Goal: Transaction & Acquisition: Purchase product/service

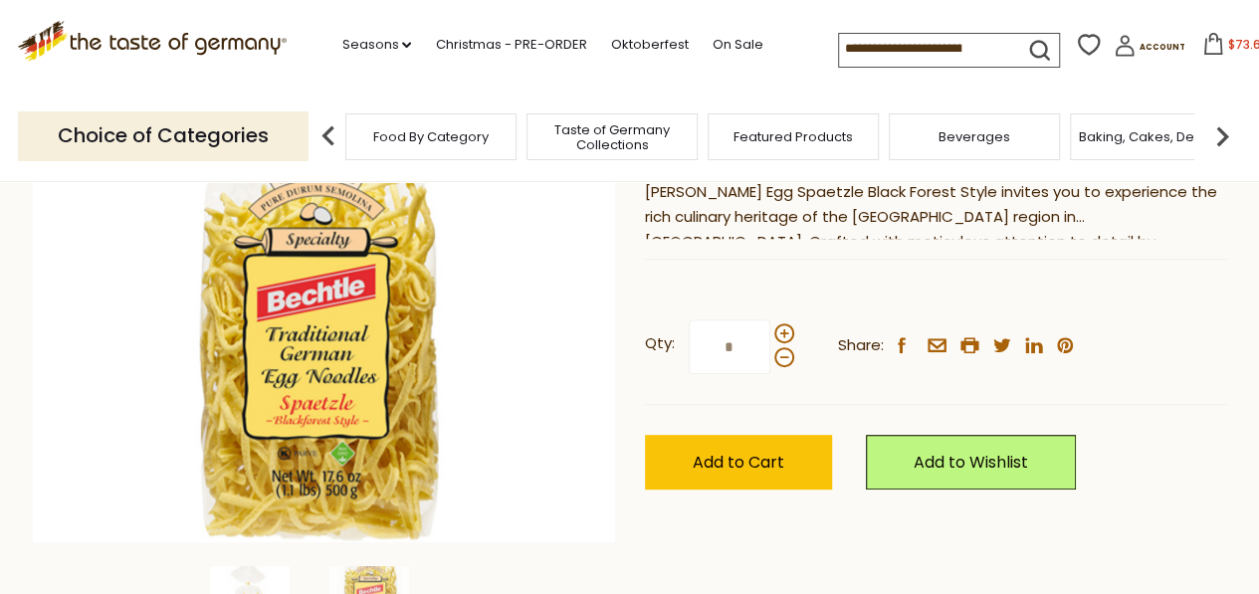
click at [1202, 53] on icon at bounding box center [1213, 44] width 22 height 22
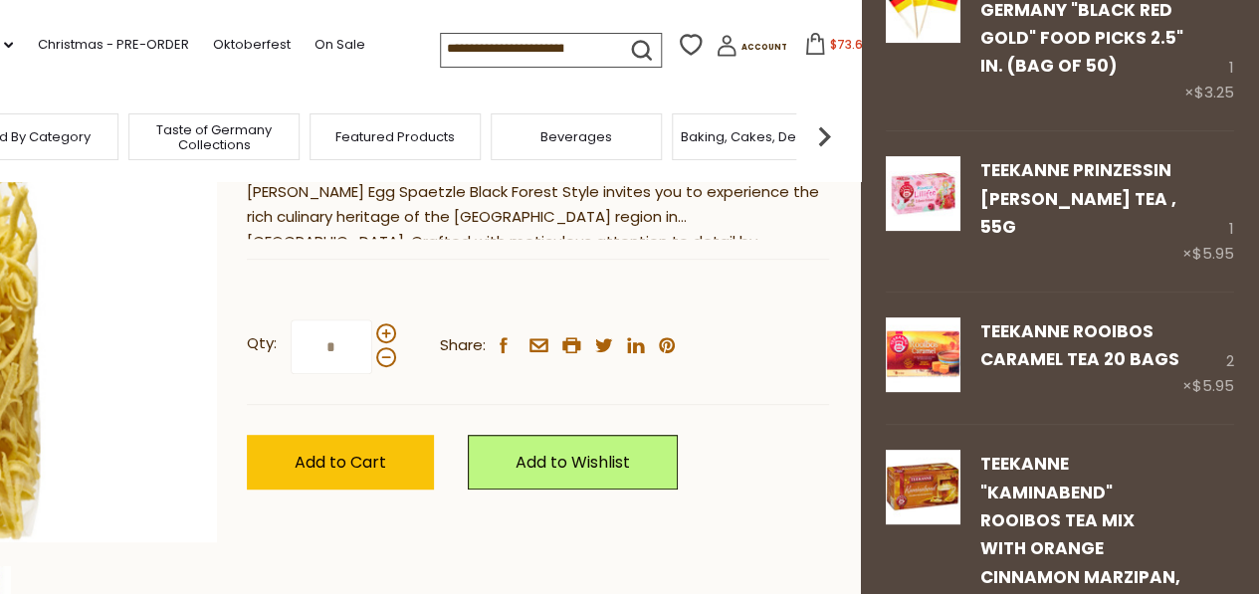
scroll to position [157, 0]
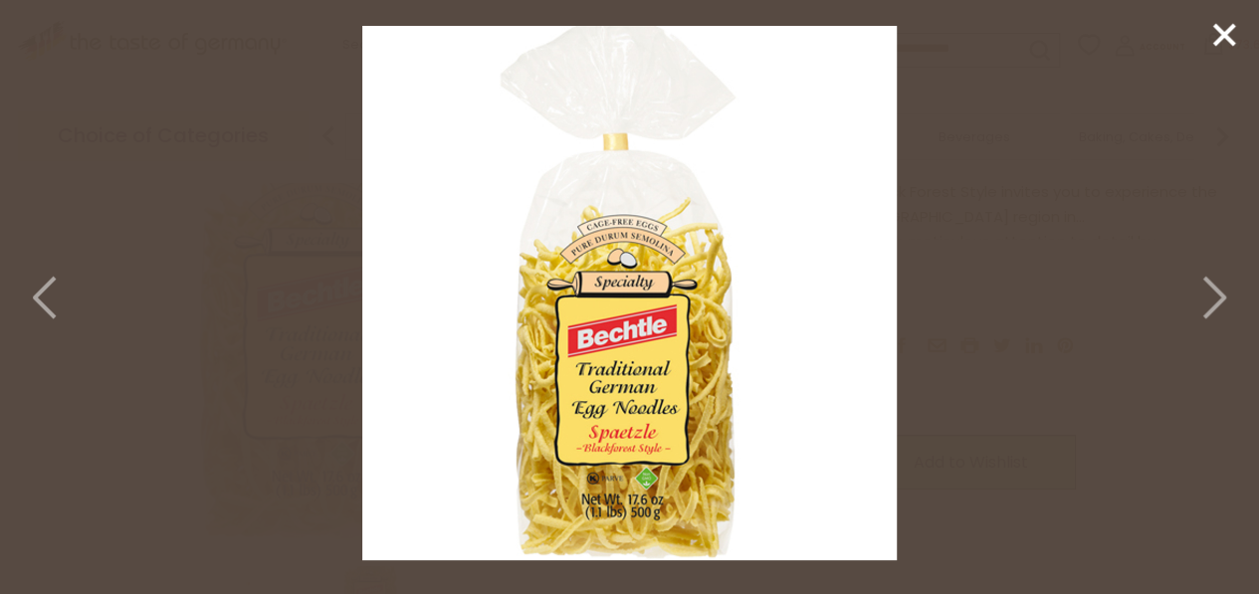
click at [1221, 31] on line at bounding box center [1224, 35] width 20 height 20
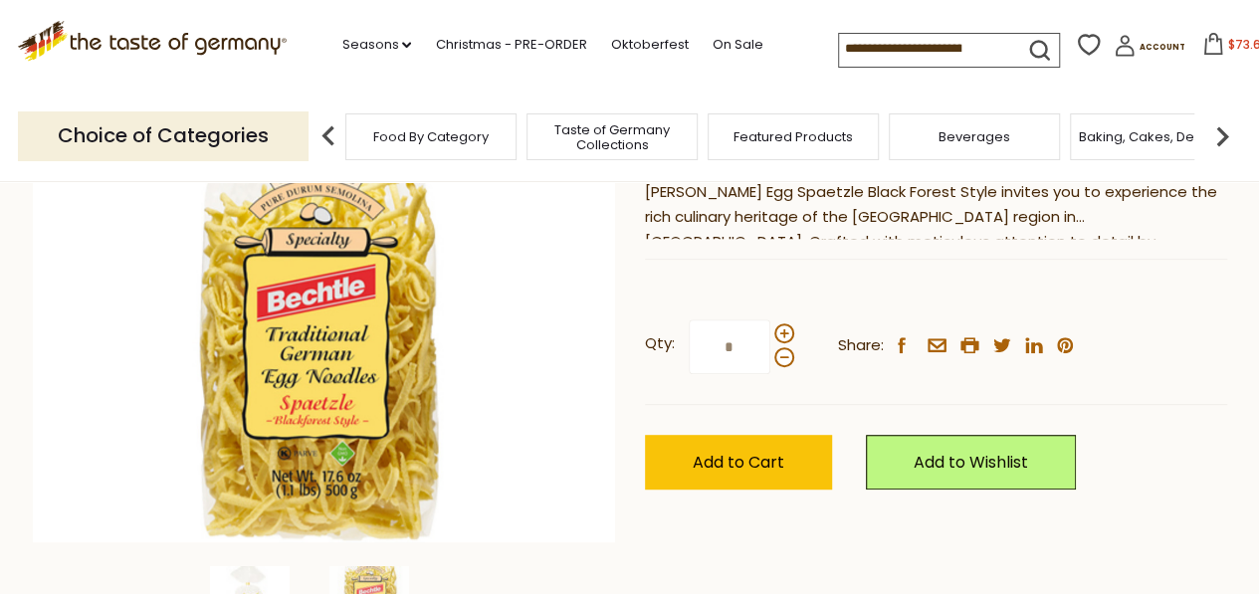
click at [1228, 51] on span "$73.6" at bounding box center [1244, 44] width 33 height 17
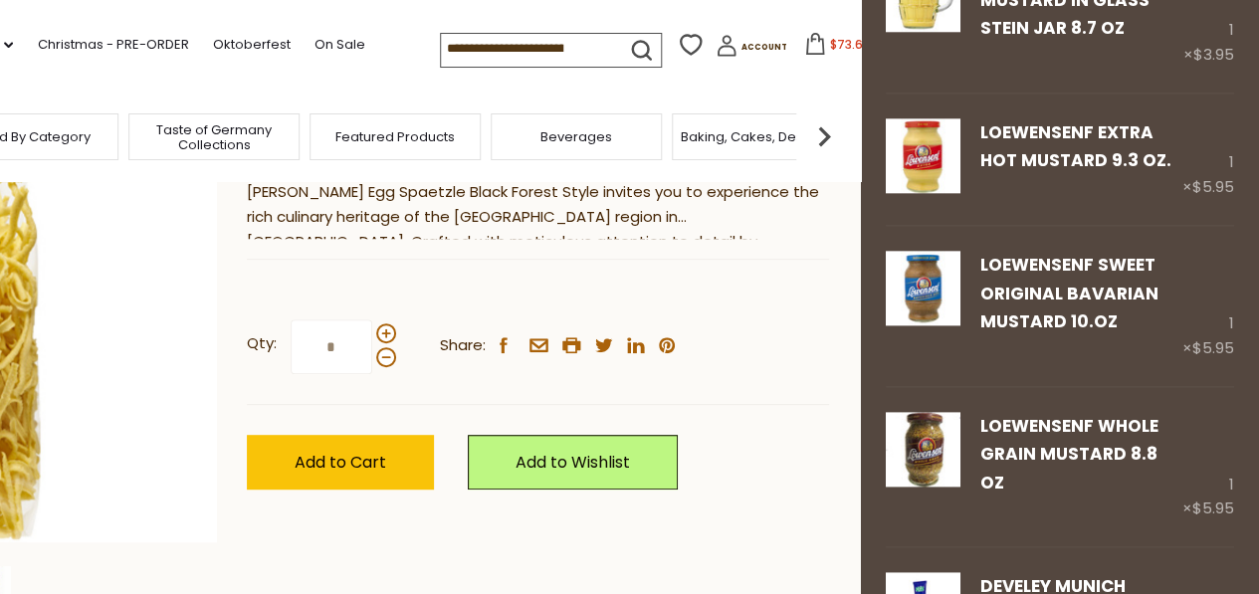
scroll to position [1458, 0]
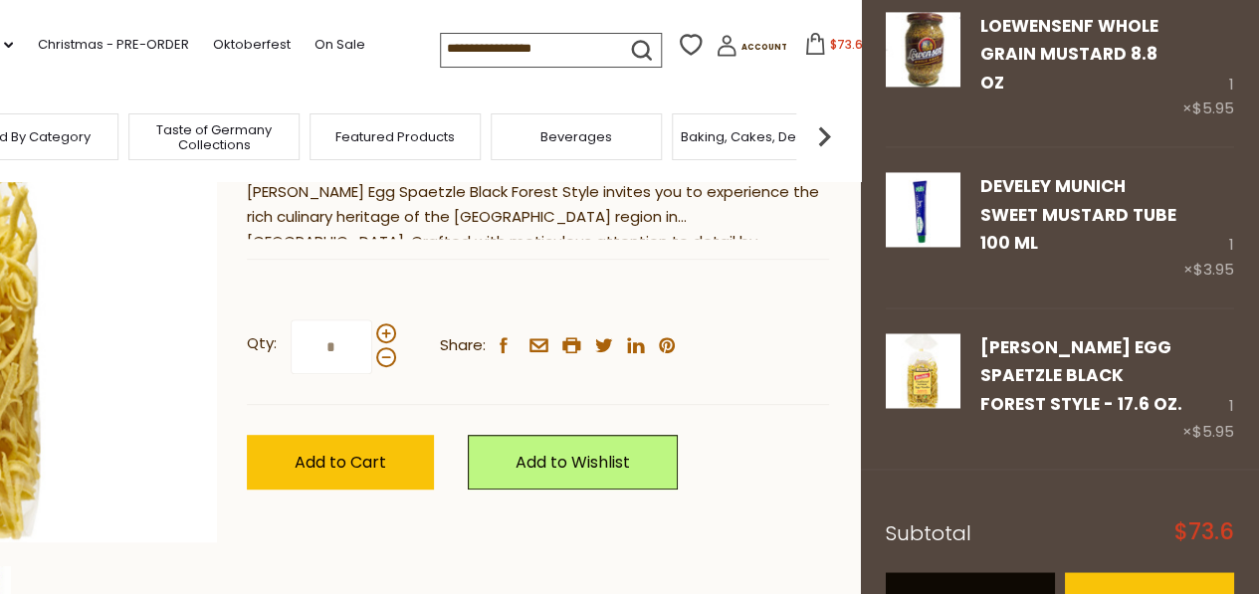
click at [968, 572] on link "View cart" at bounding box center [970, 599] width 169 height 55
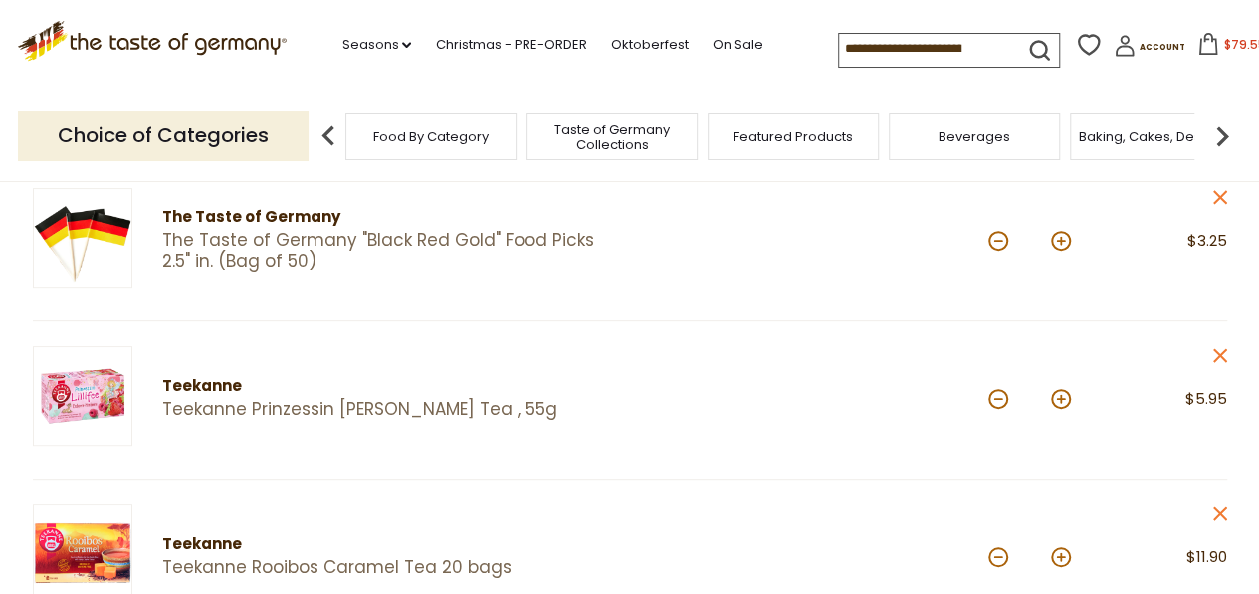
scroll to position [264, 0]
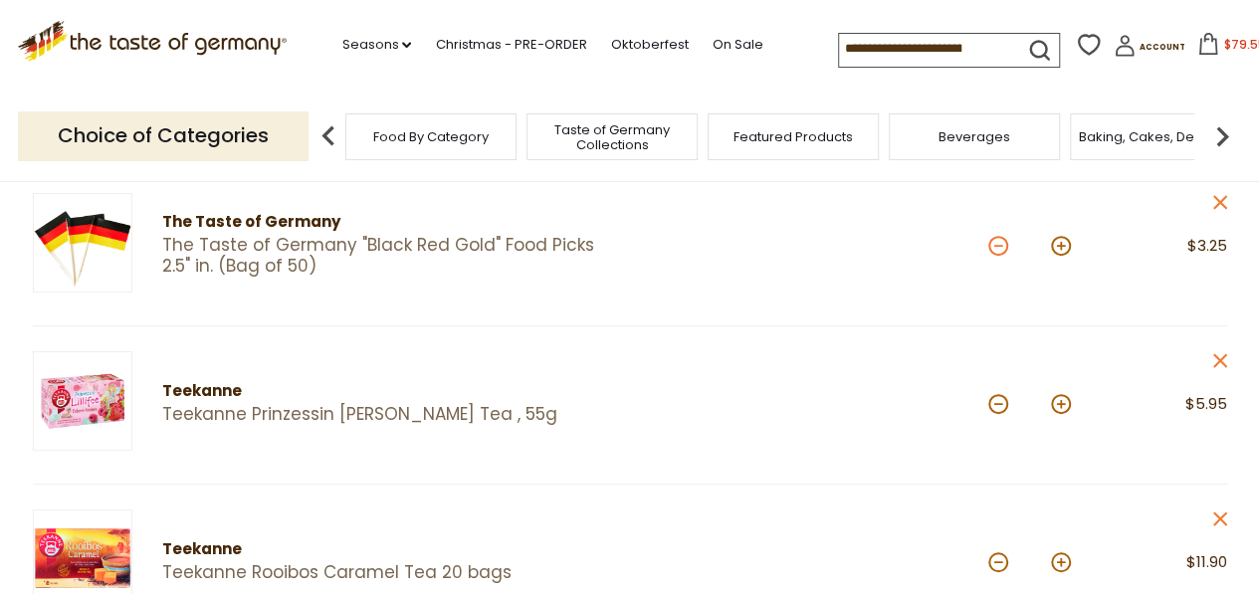
click at [998, 245] on button at bounding box center [998, 246] width 20 height 20
type input "*"
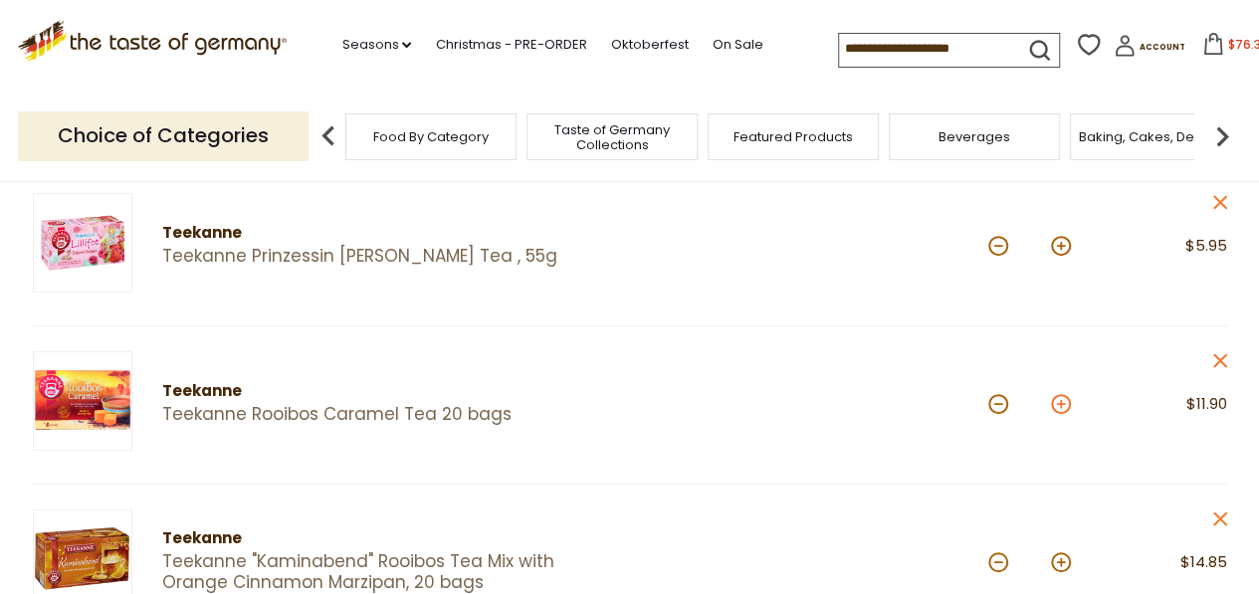
click at [1063, 411] on button at bounding box center [1061, 404] width 20 height 20
type input "*"
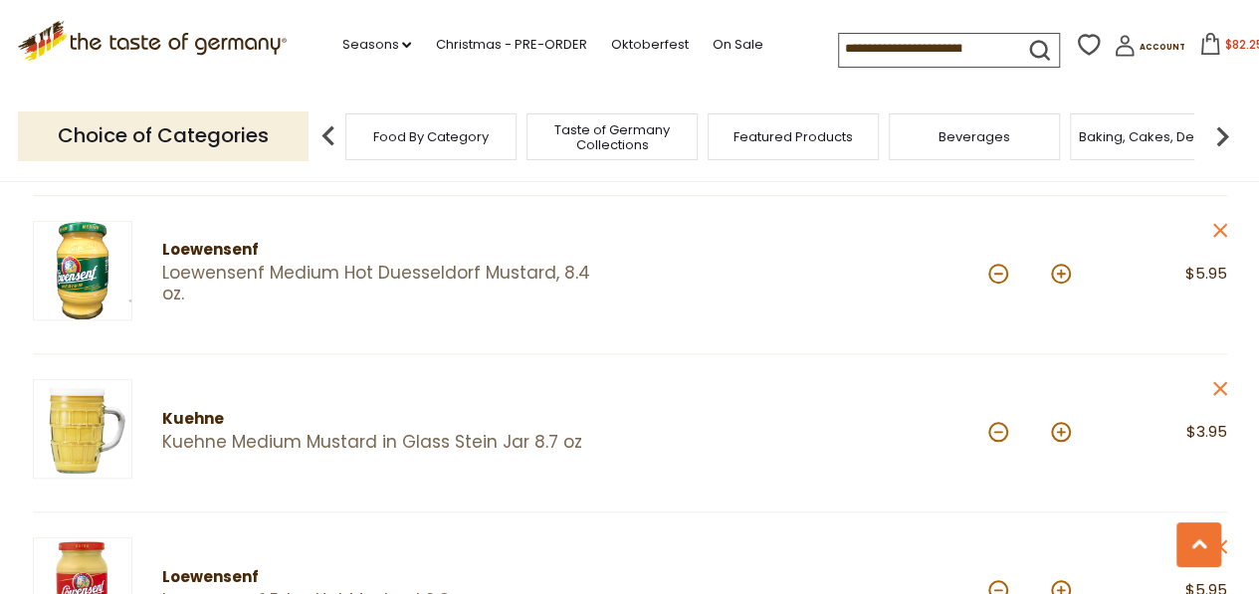
scroll to position [741, 0]
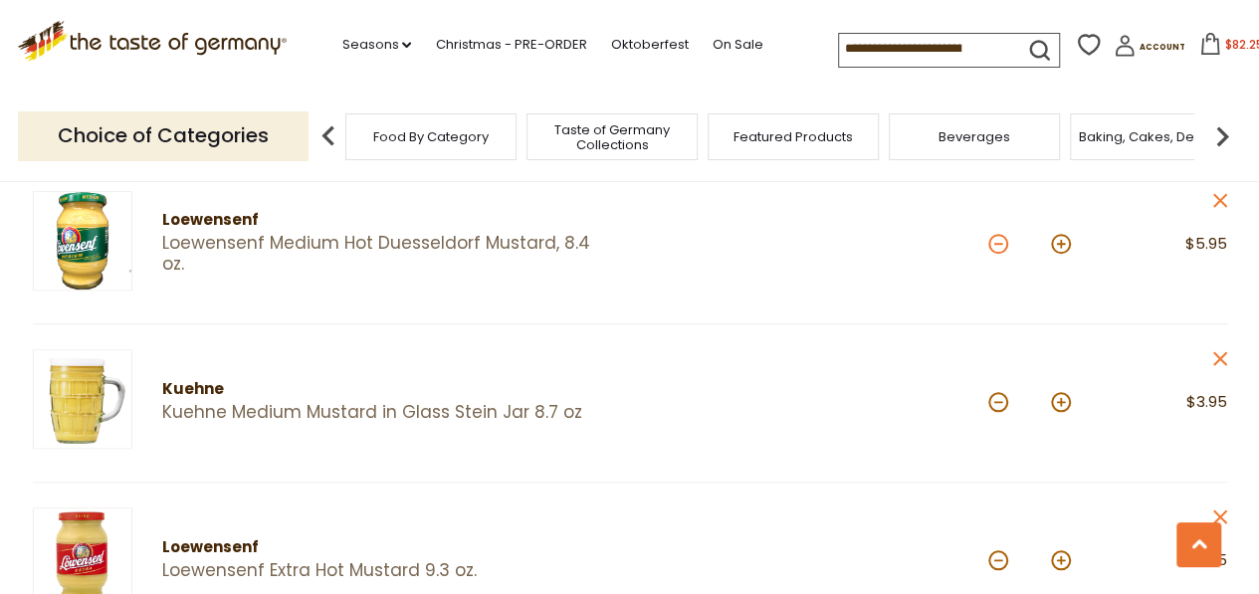
click at [998, 246] on button at bounding box center [998, 244] width 20 height 20
type input "*"
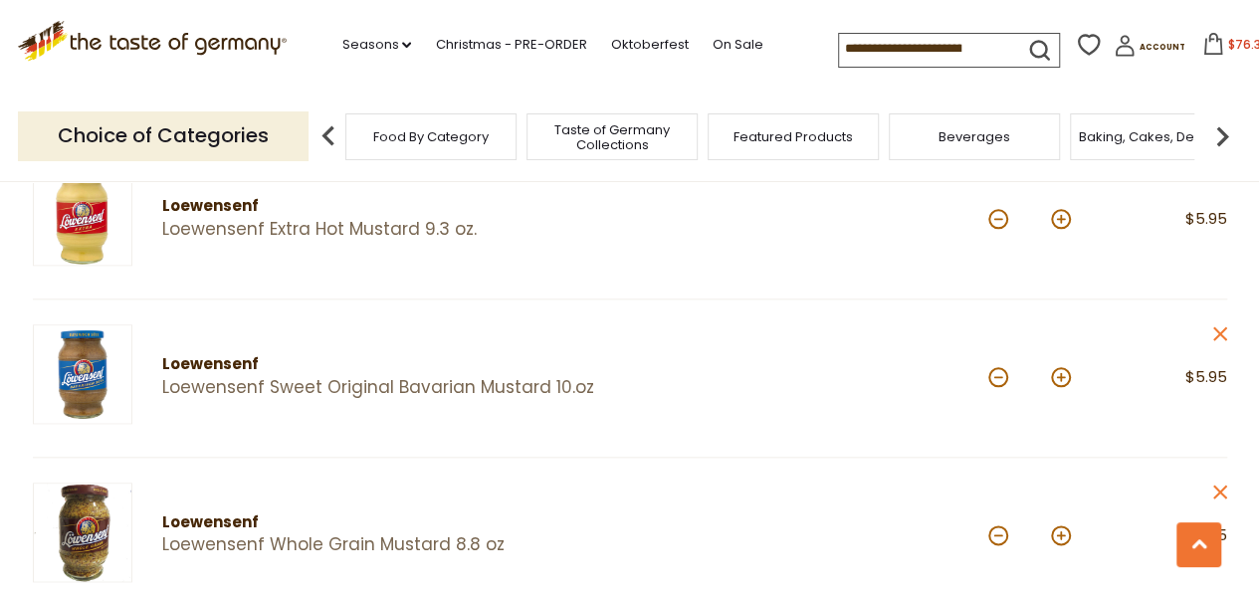
scroll to position [970, 0]
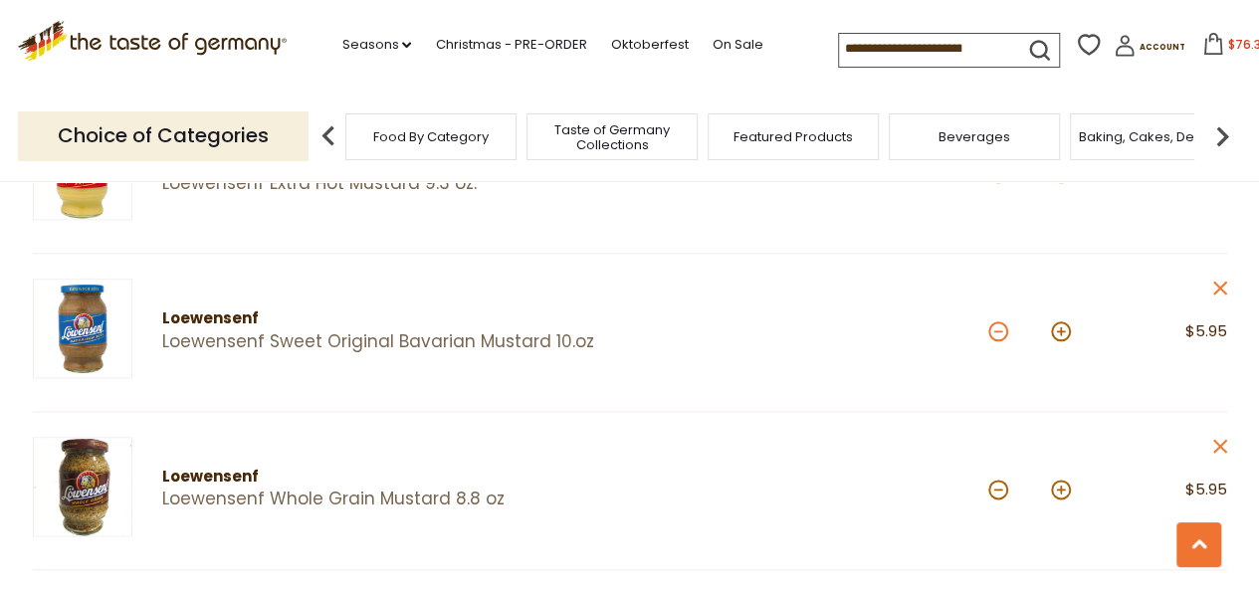
click at [999, 329] on button at bounding box center [998, 332] width 20 height 20
type input "*"
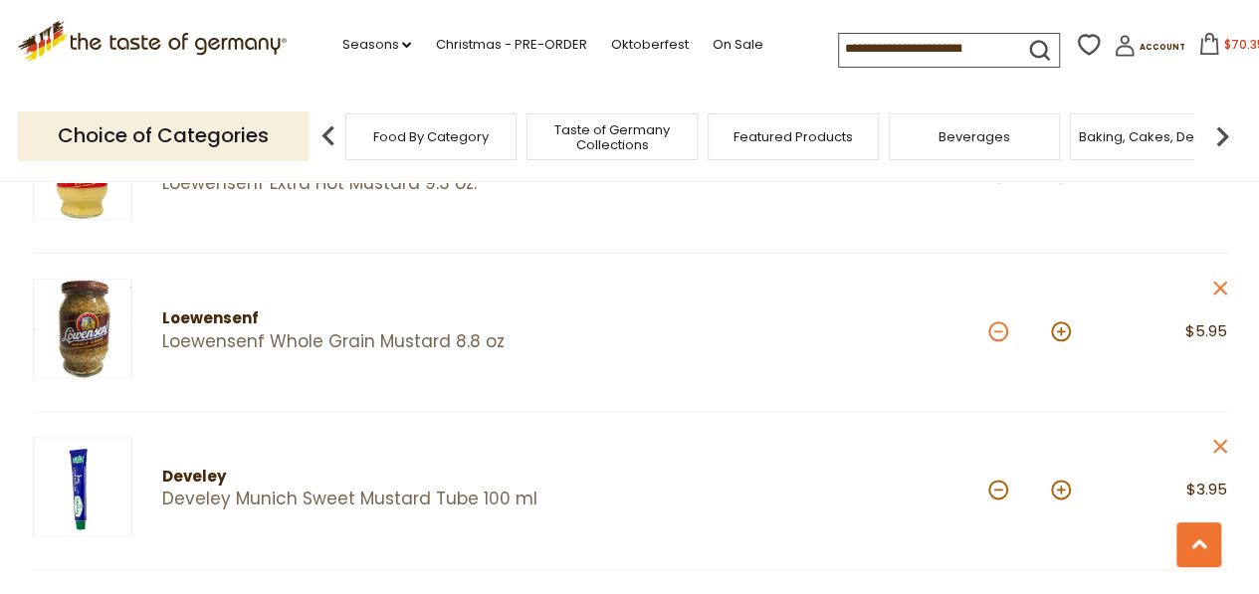
click at [993, 324] on button at bounding box center [998, 332] width 20 height 20
type input "*"
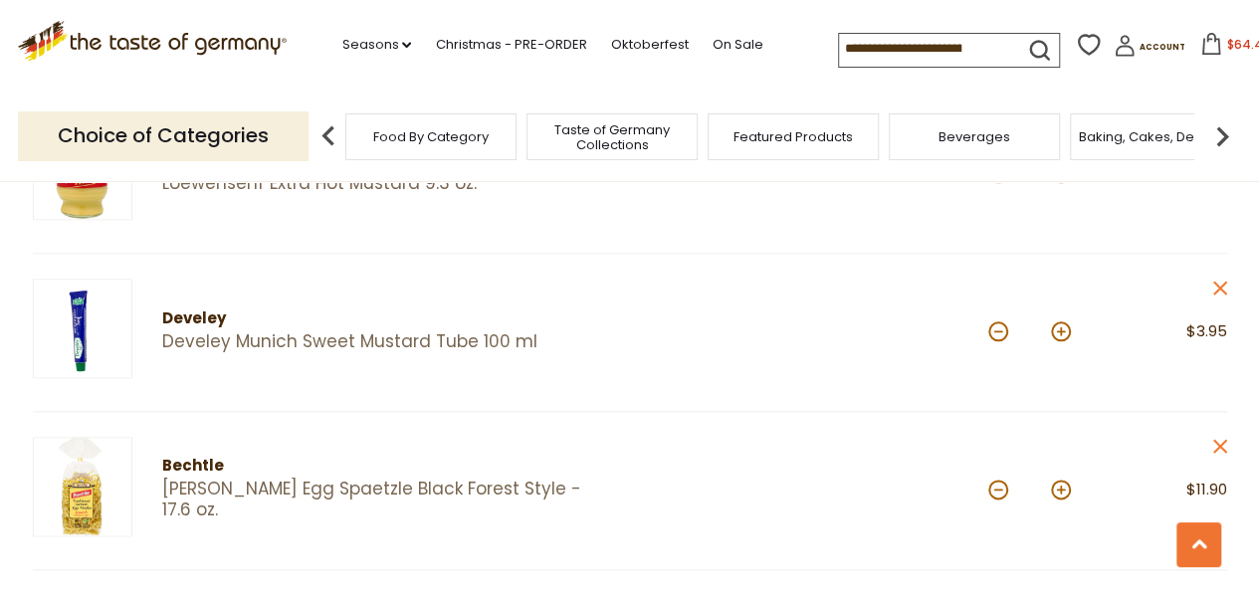
click at [925, 37] on input at bounding box center [923, 48] width 168 height 28
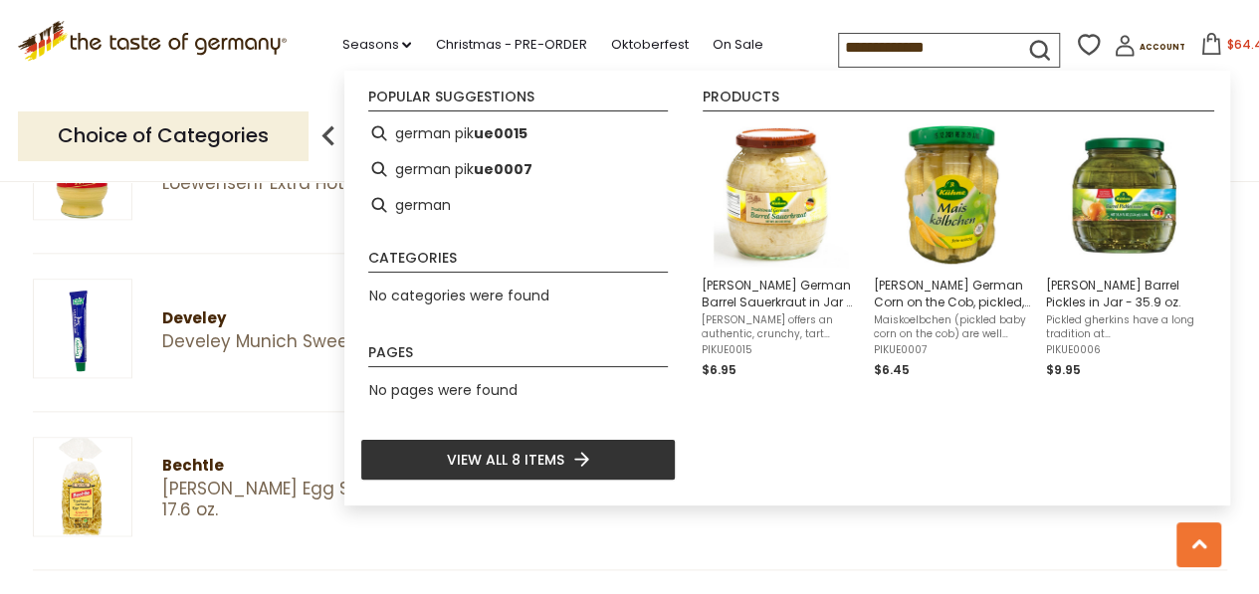
type input "**********"
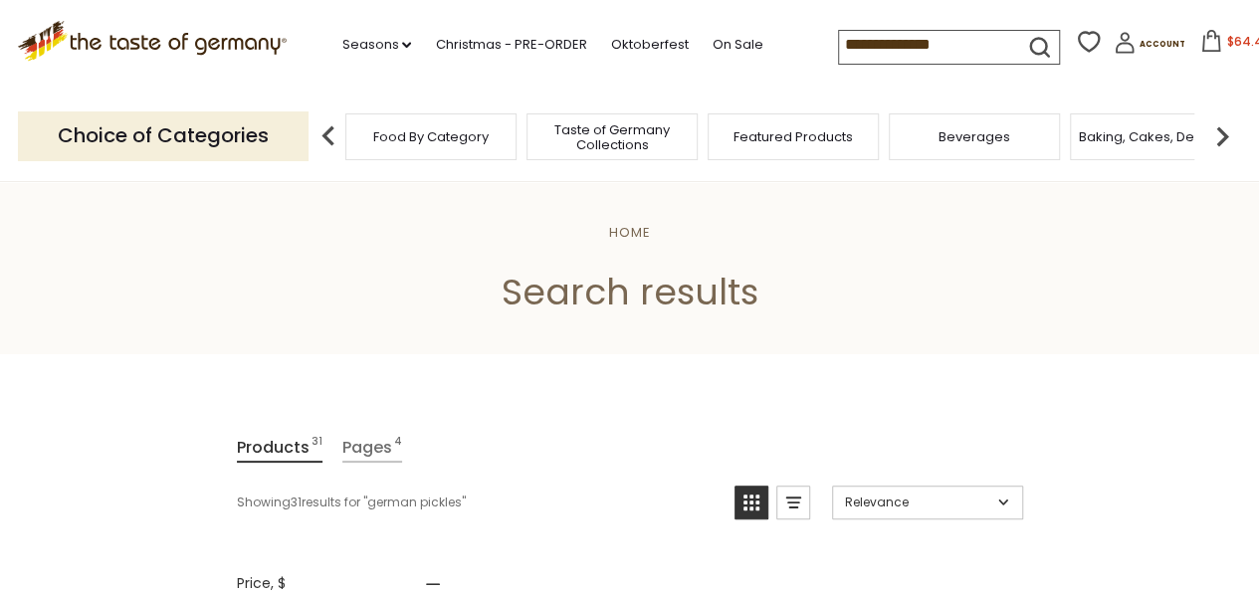
click at [944, 53] on input "**********" at bounding box center [923, 45] width 168 height 28
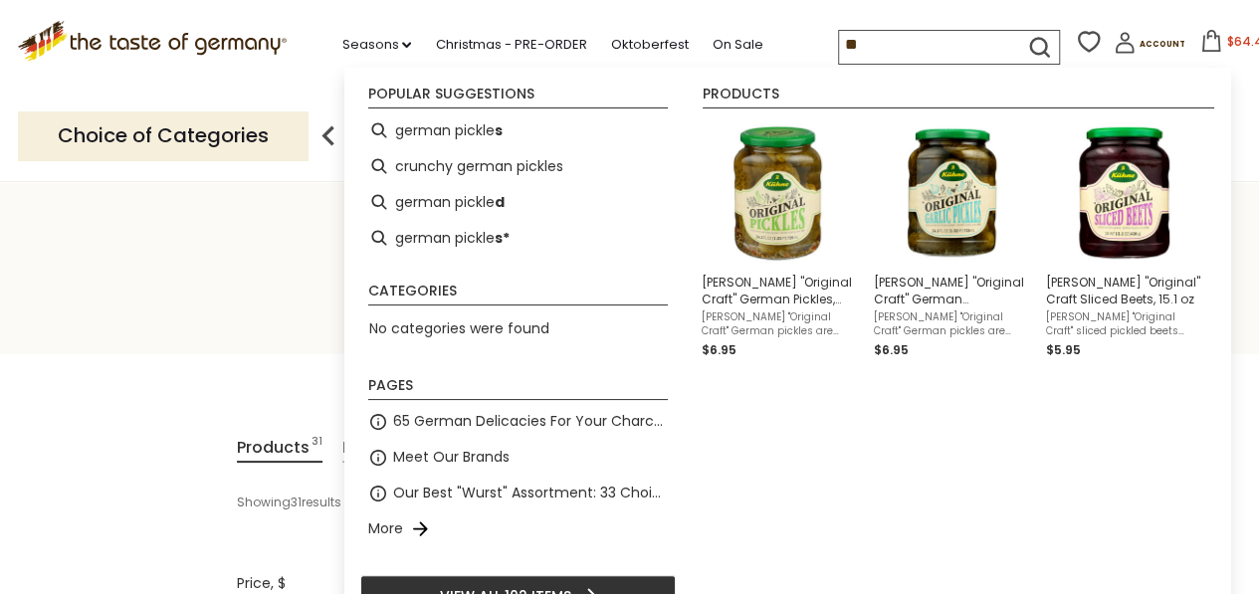
type input "*"
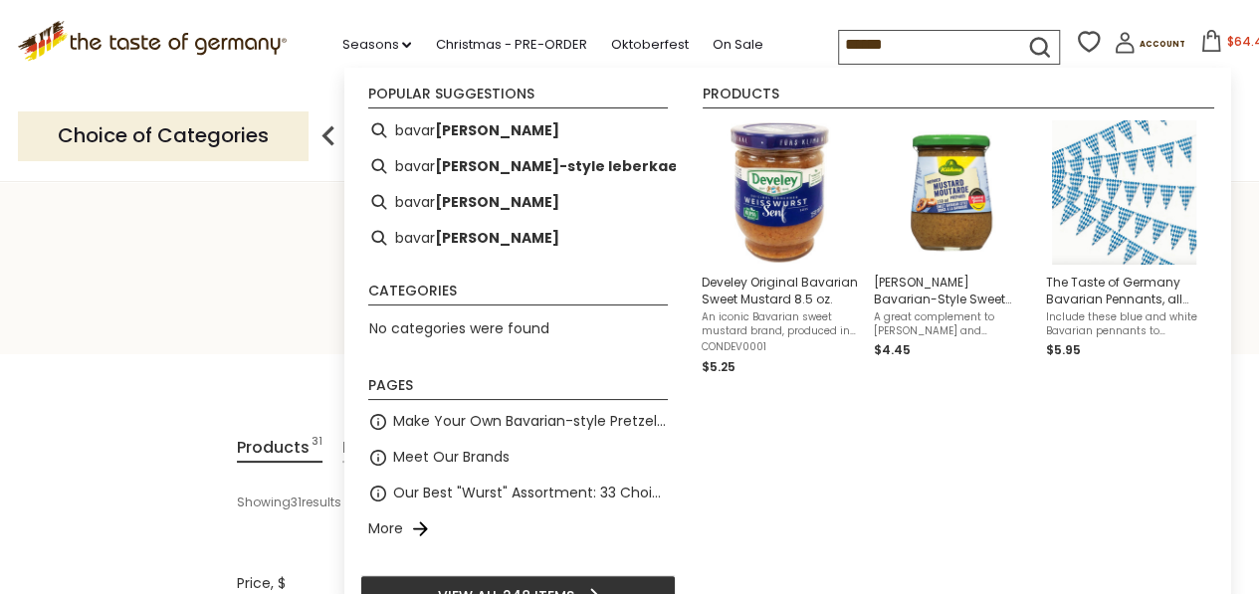
type input "*******"
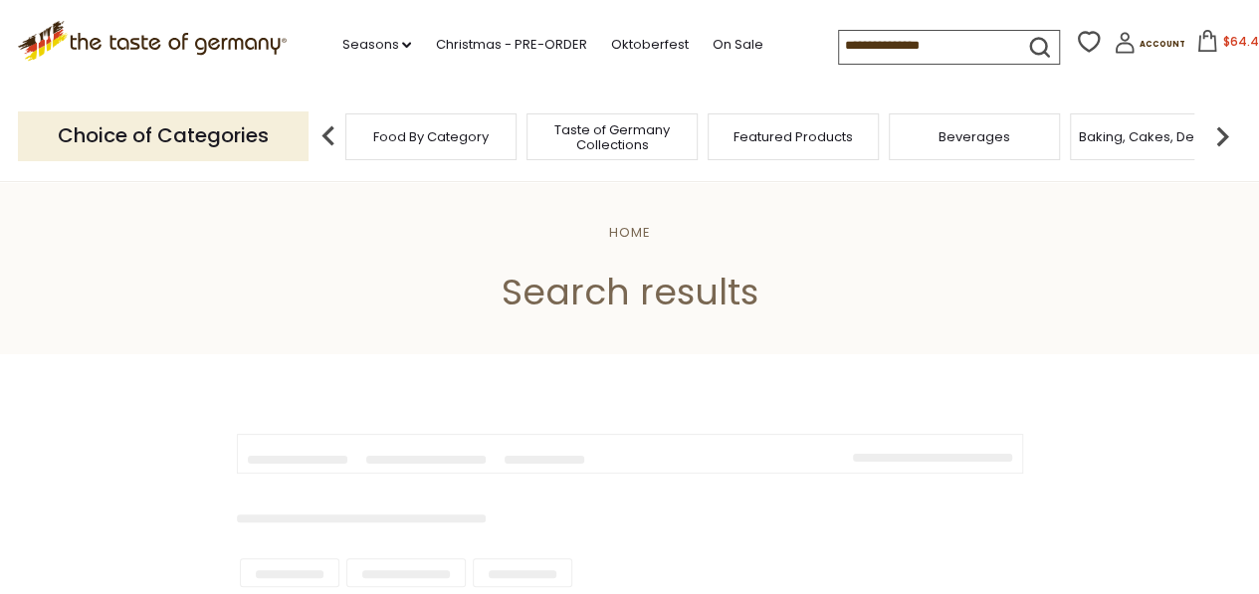
type input "*******"
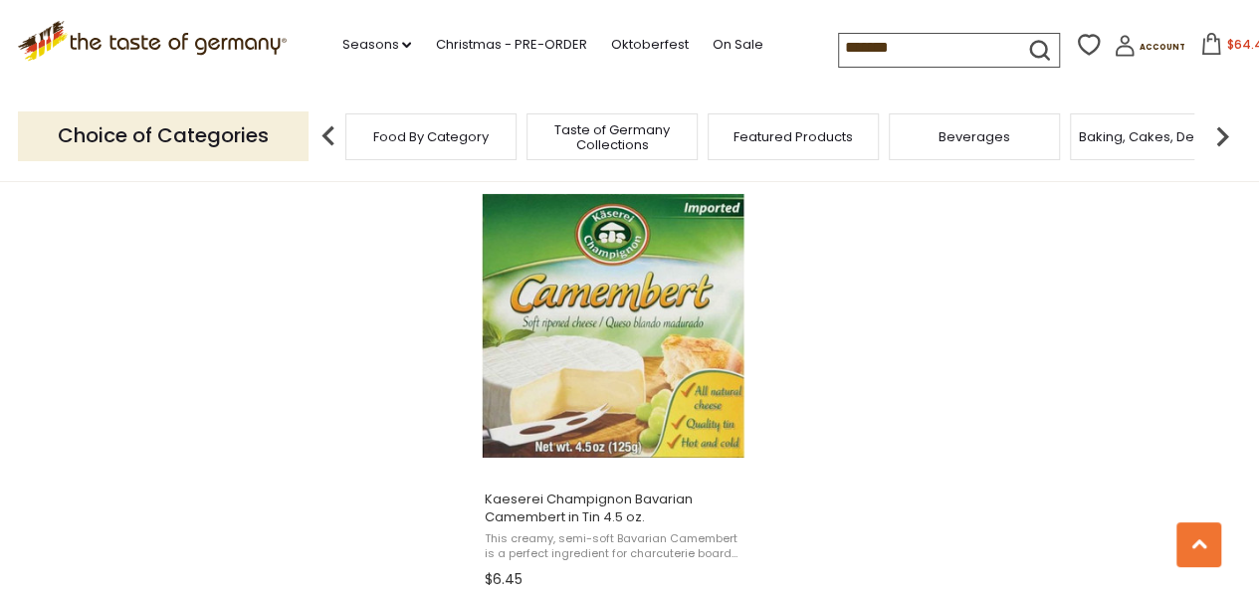
scroll to position [3583, 0]
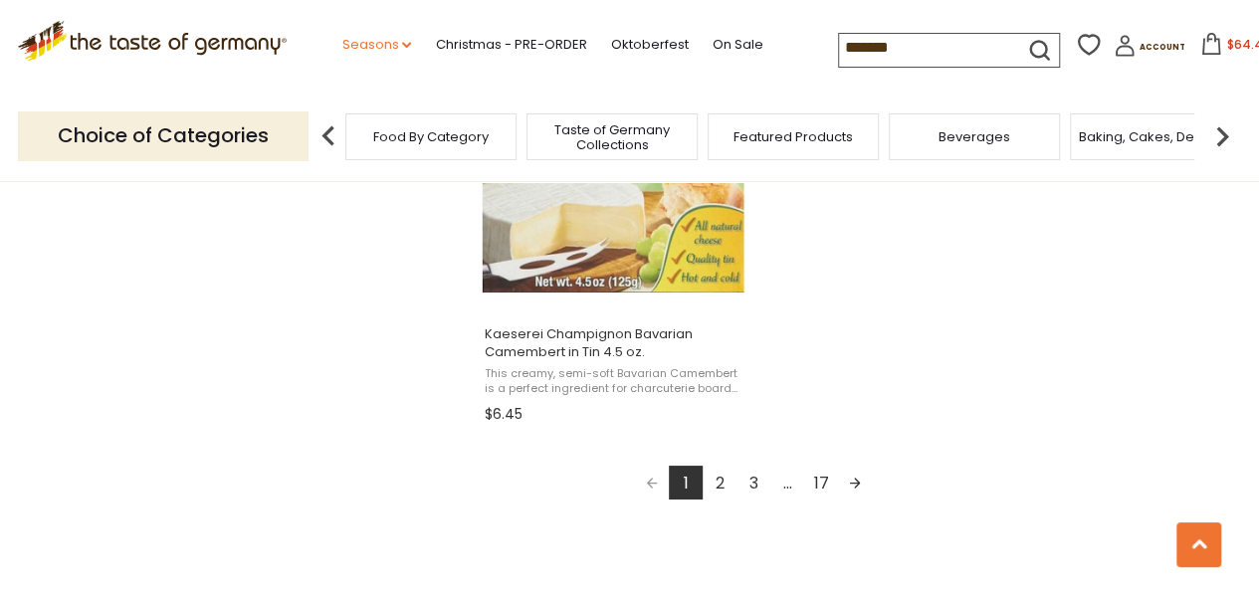
click at [370, 48] on link "Seasons dropdown_arrow" at bounding box center [376, 45] width 70 height 22
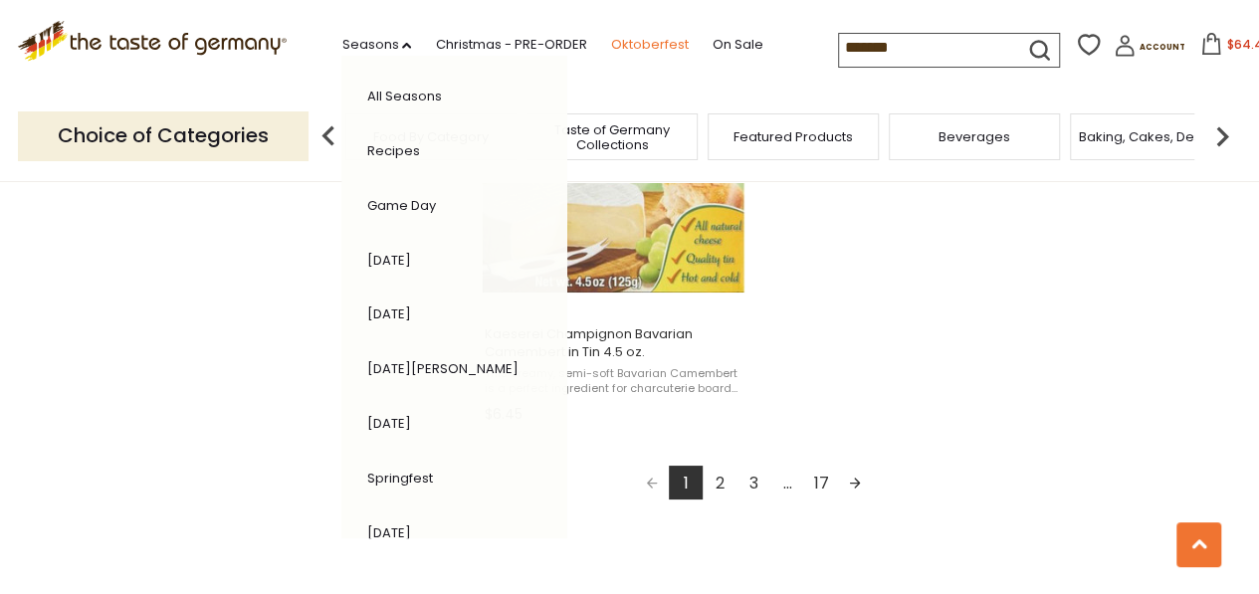
click at [641, 43] on link "Oktoberfest" at bounding box center [649, 45] width 78 height 22
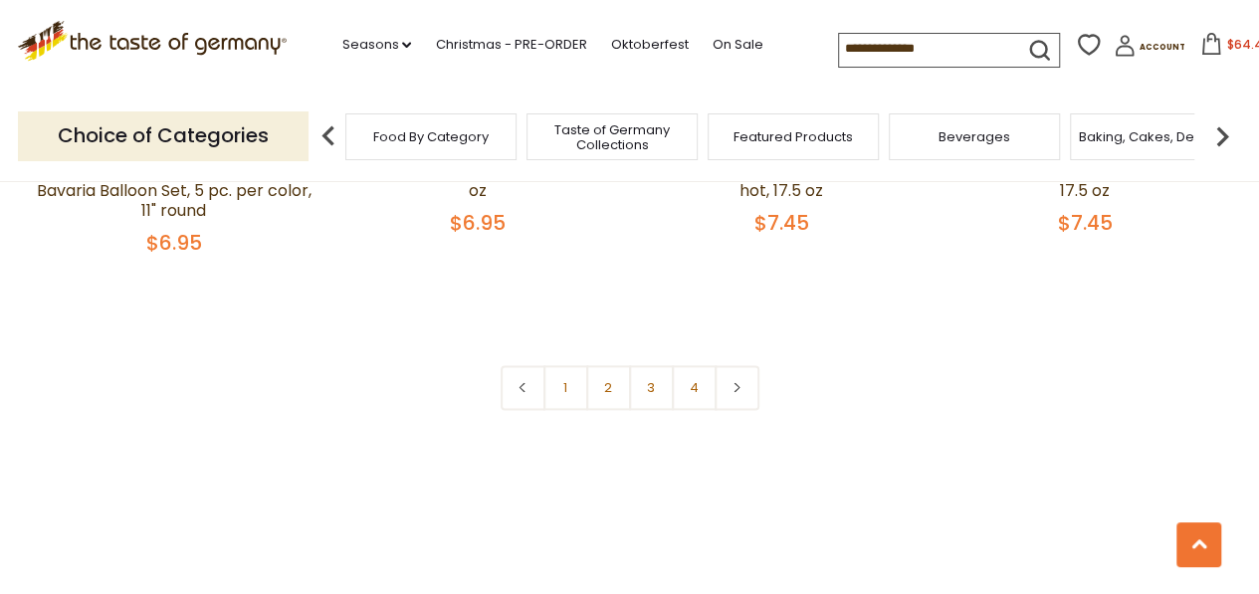
scroll to position [4858, 0]
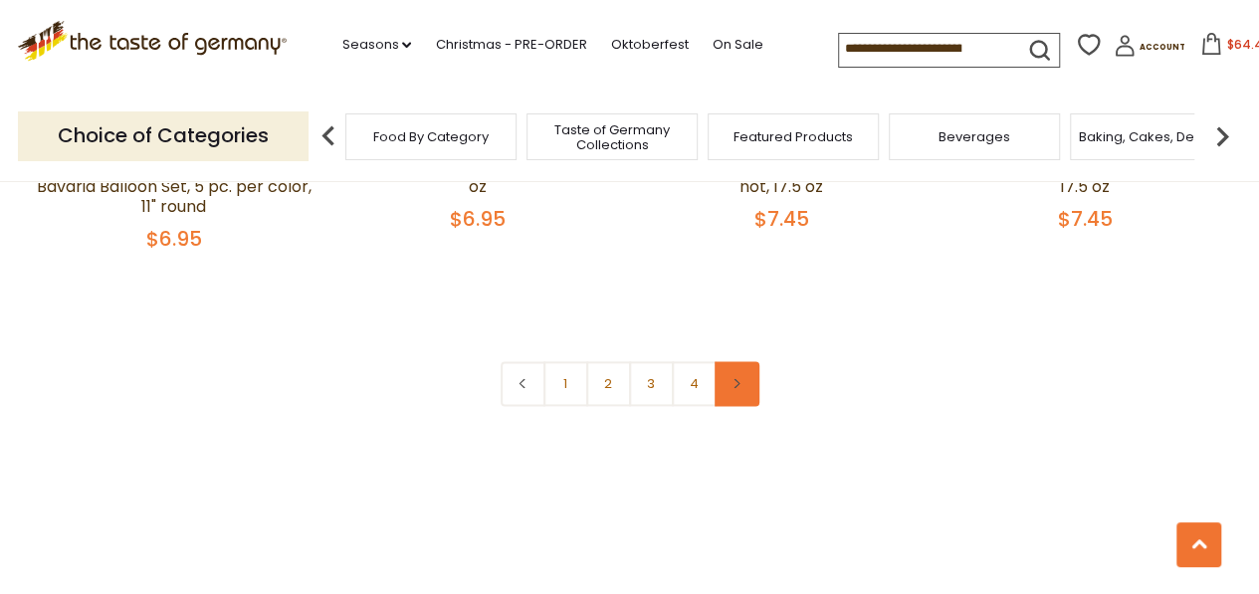
click at [746, 381] on link at bounding box center [737, 383] width 45 height 45
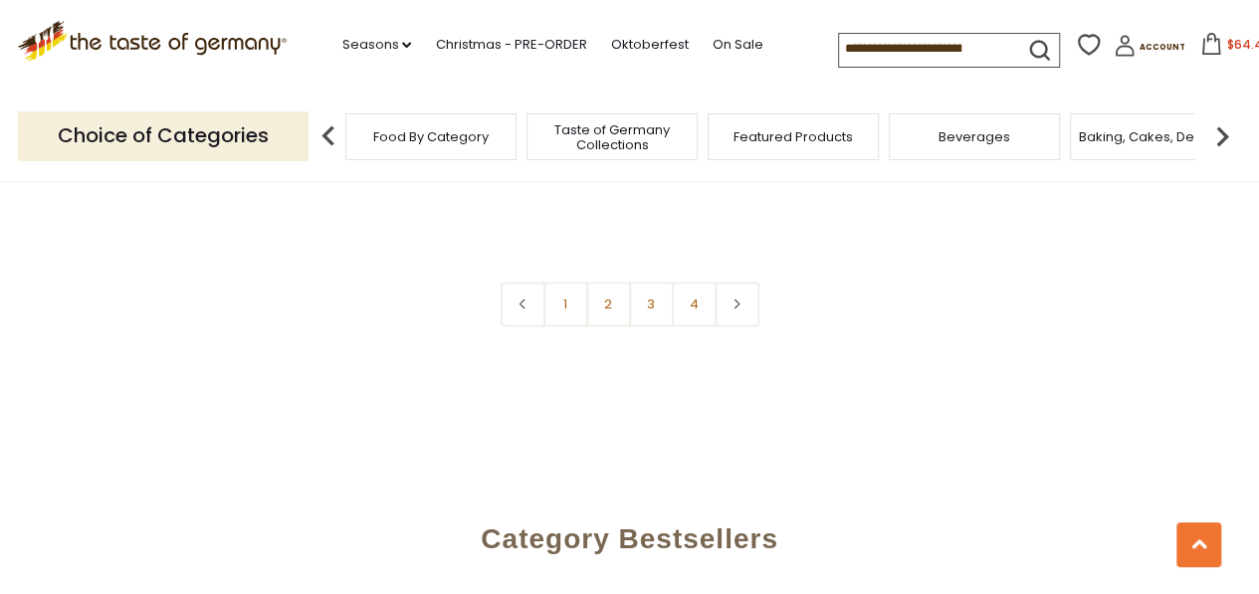
scroll to position [4897, 0]
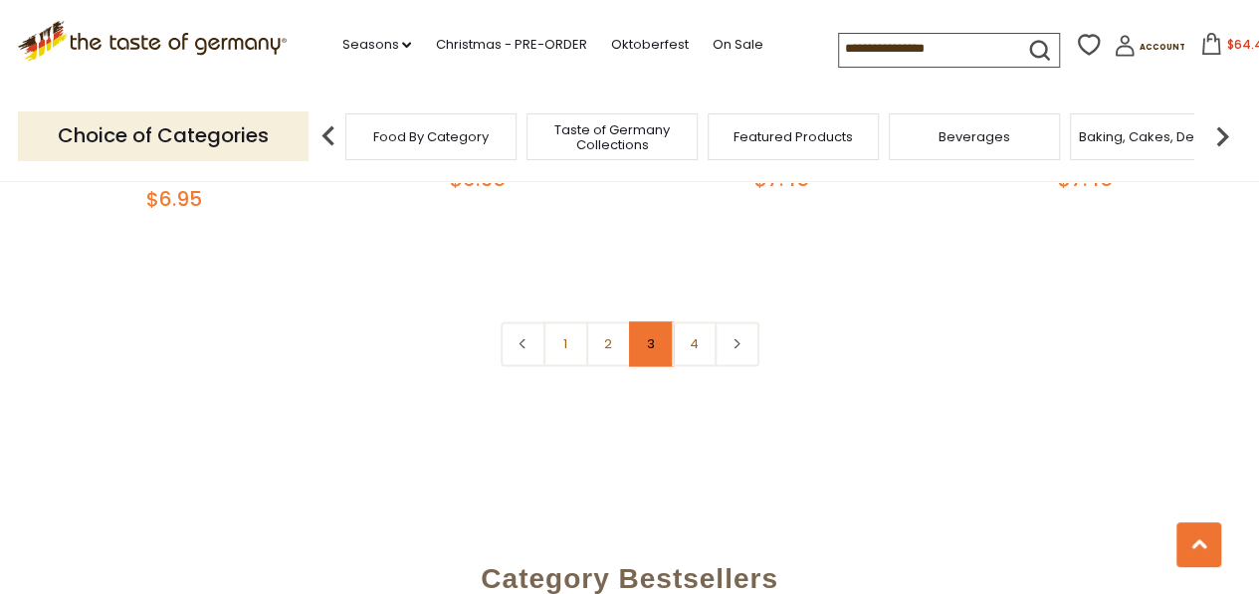
click at [650, 347] on link "3" at bounding box center [651, 344] width 45 height 45
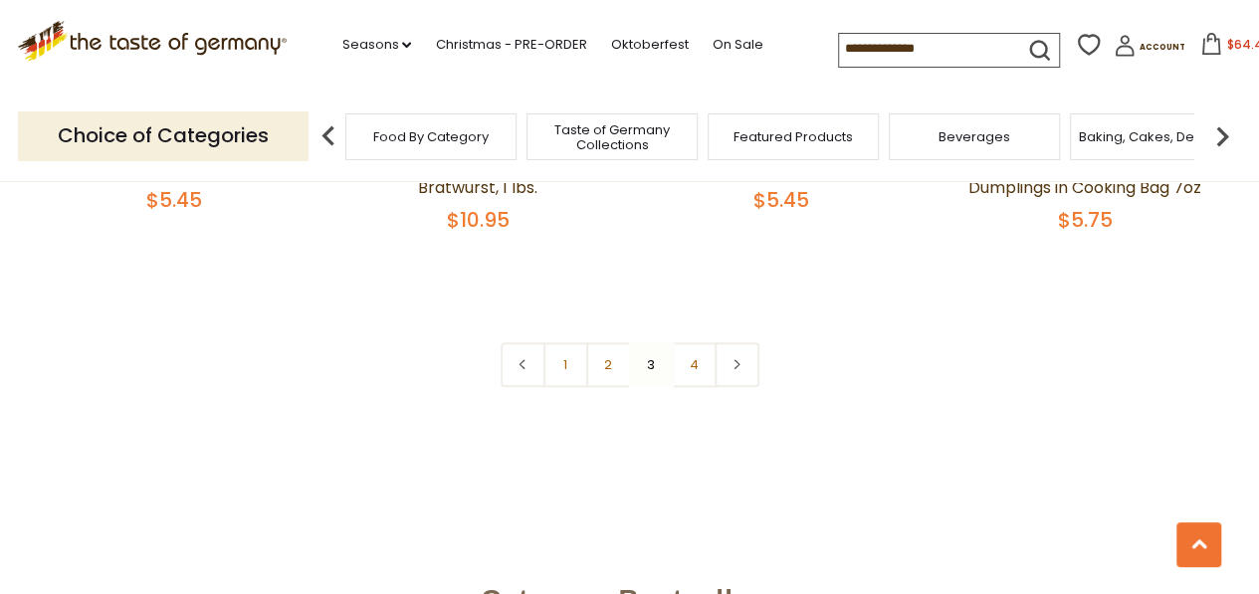
scroll to position [4796, 0]
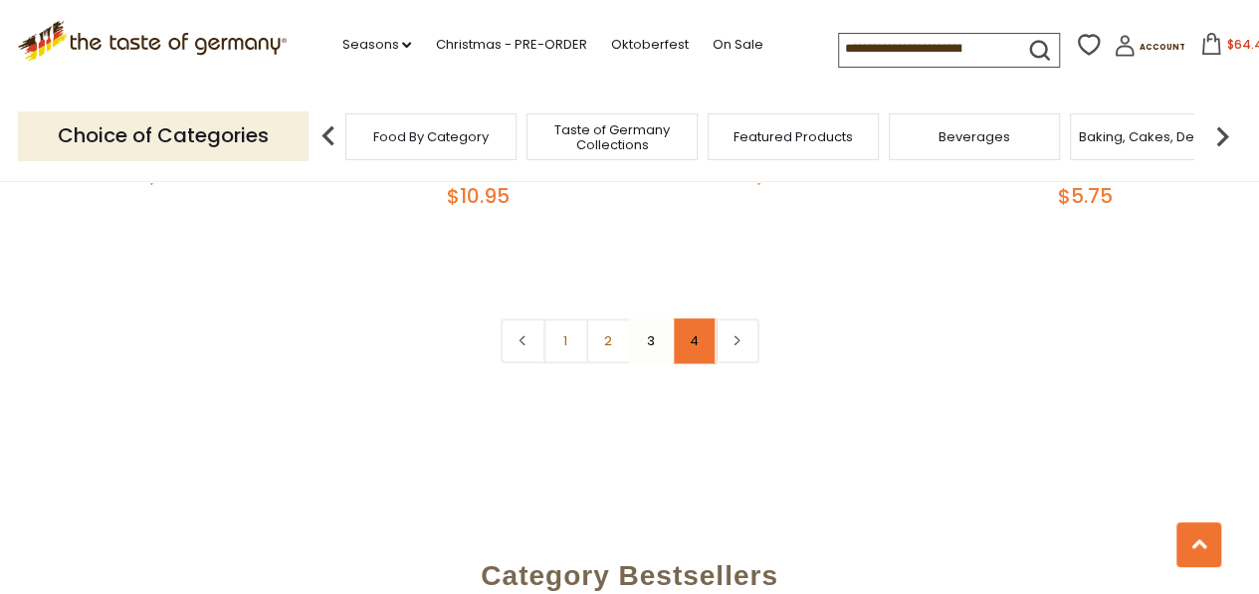
click at [693, 322] on link "4" at bounding box center [694, 341] width 45 height 45
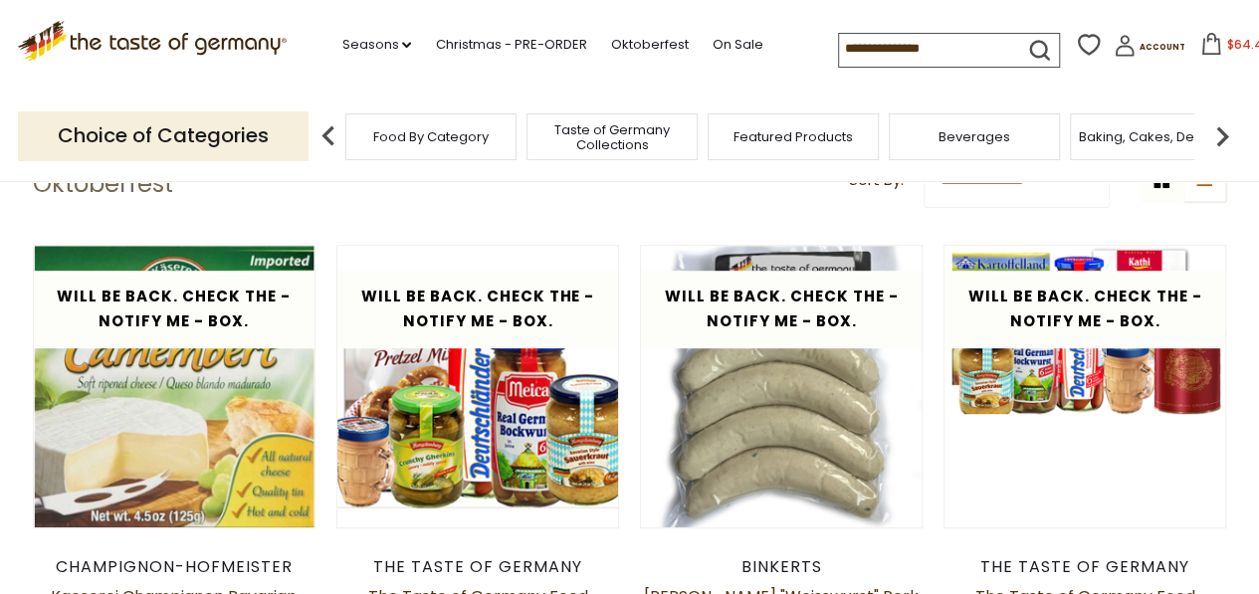
scroll to position [476, 0]
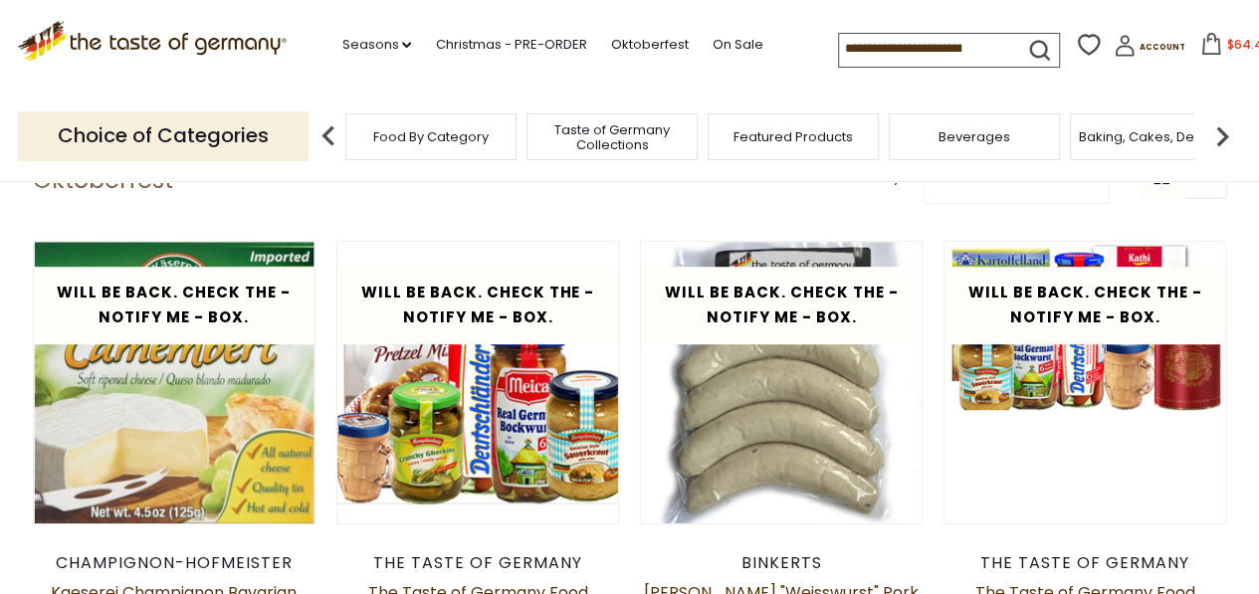
click at [926, 40] on input at bounding box center [923, 48] width 168 height 28
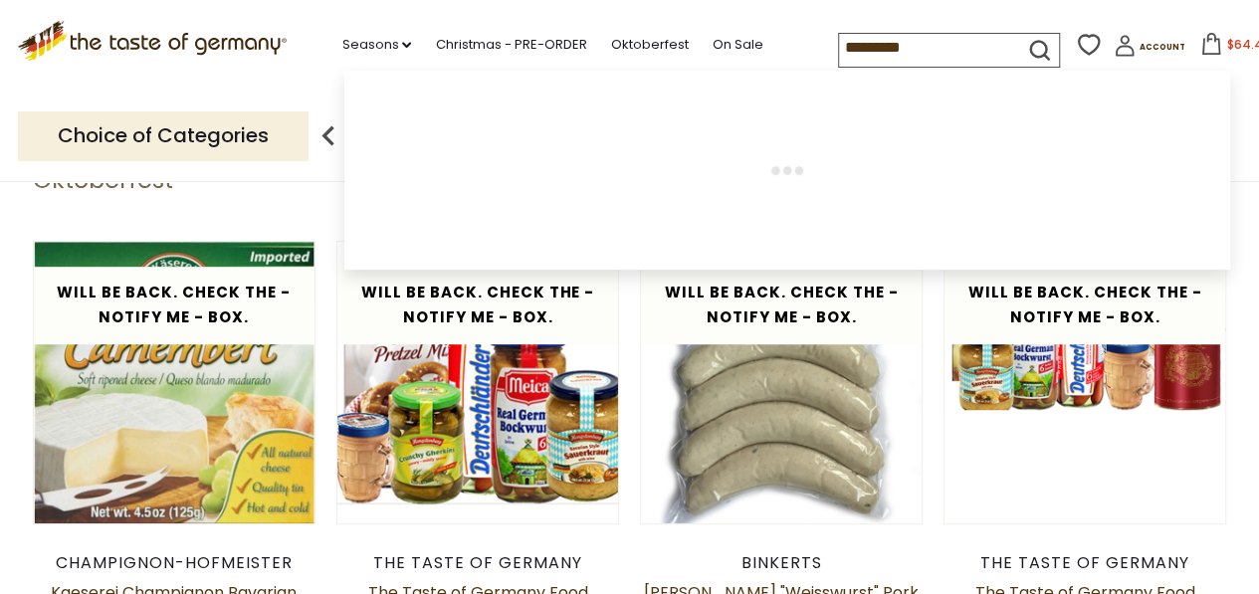
type input "**********"
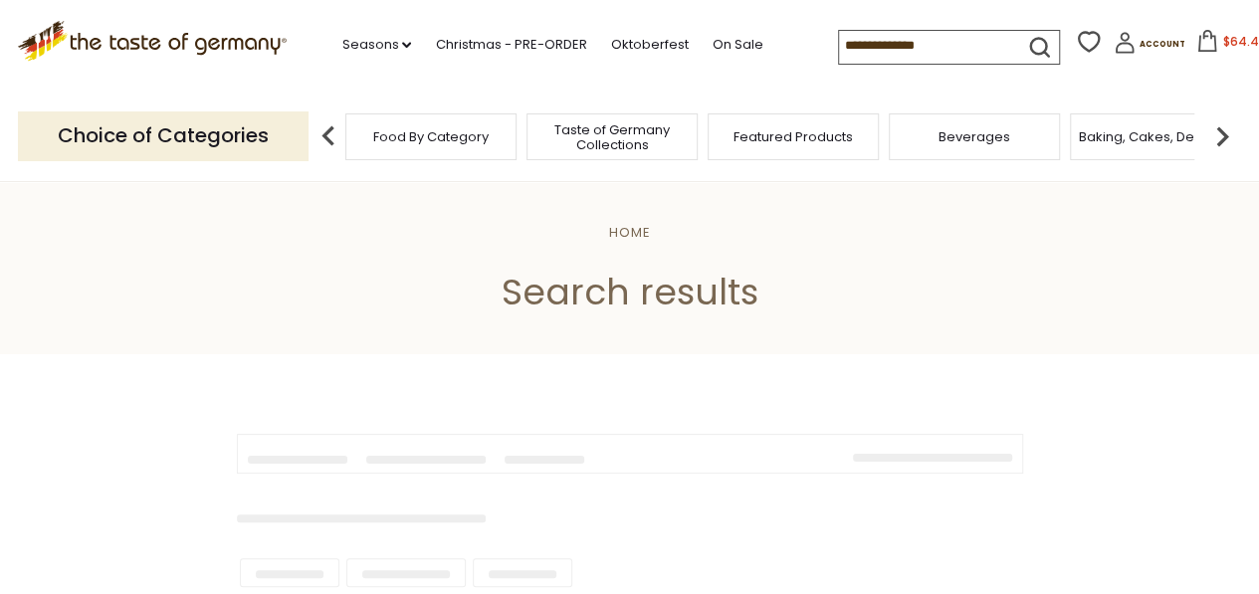
type input "**********"
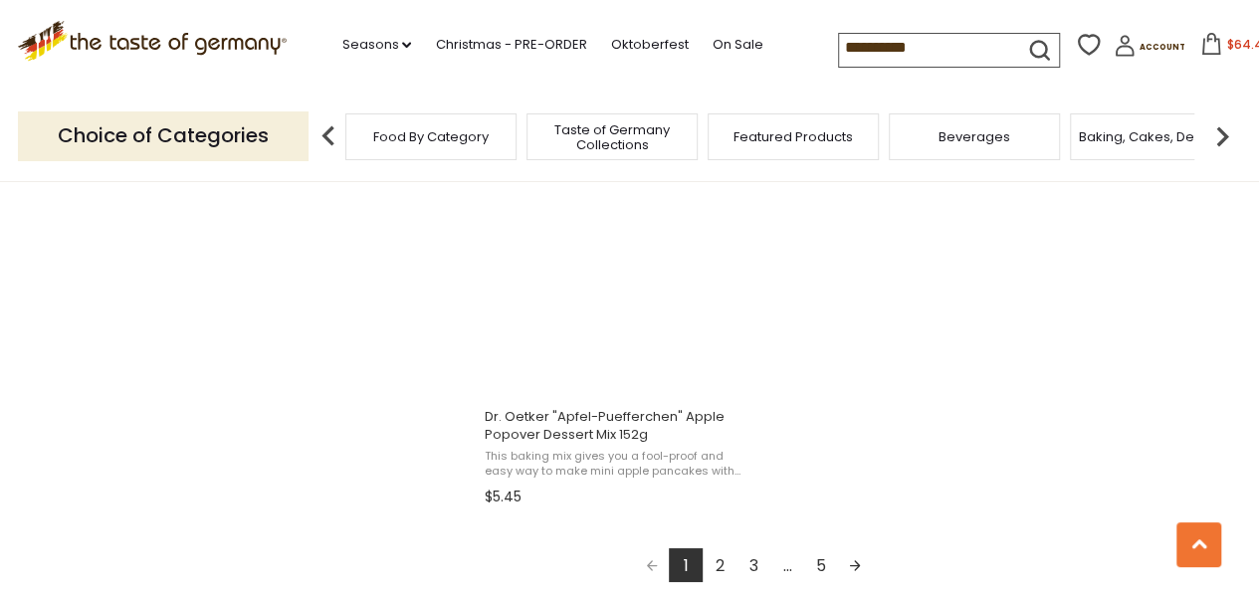
scroll to position [3504, 0]
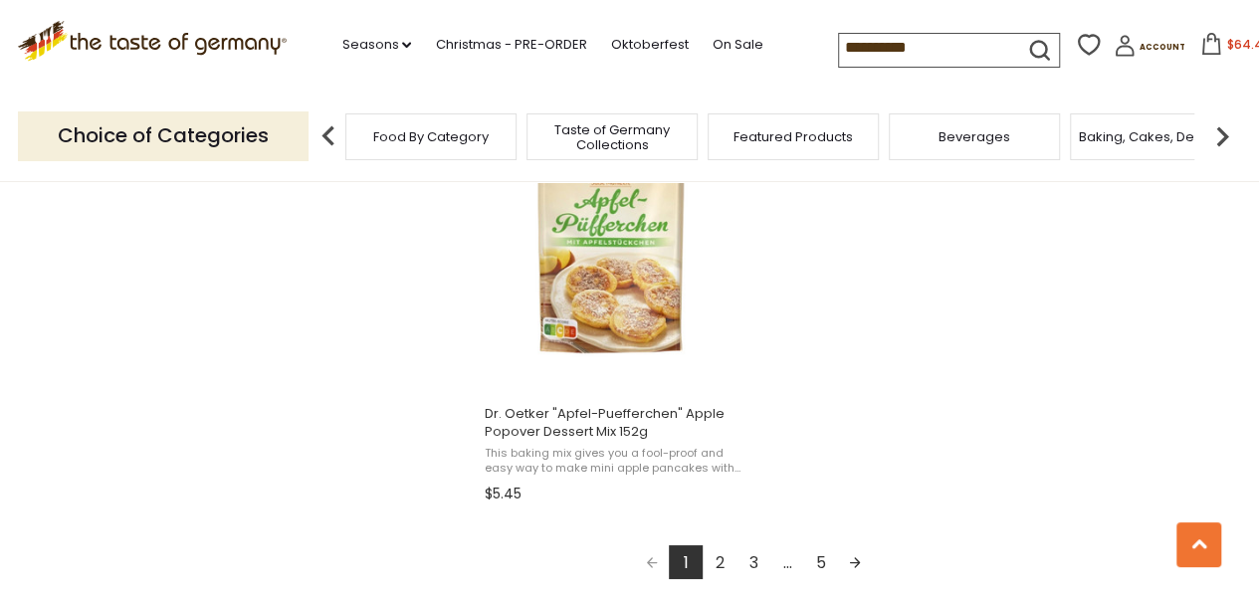
click at [719, 563] on link "2" at bounding box center [720, 562] width 34 height 34
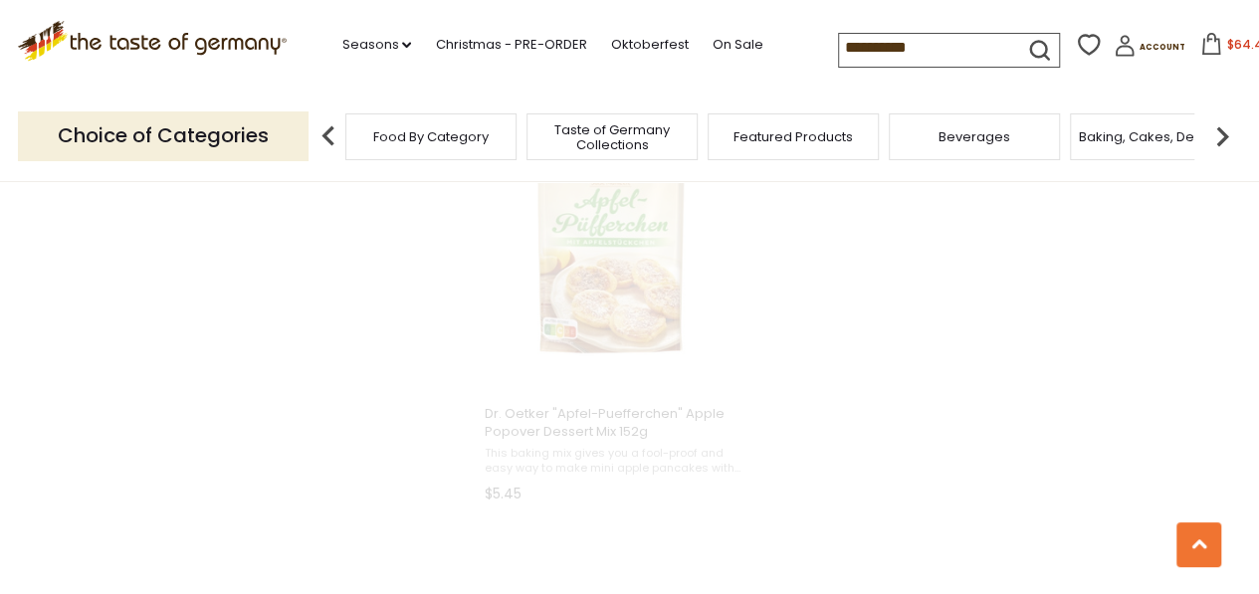
scroll to position [2858, 0]
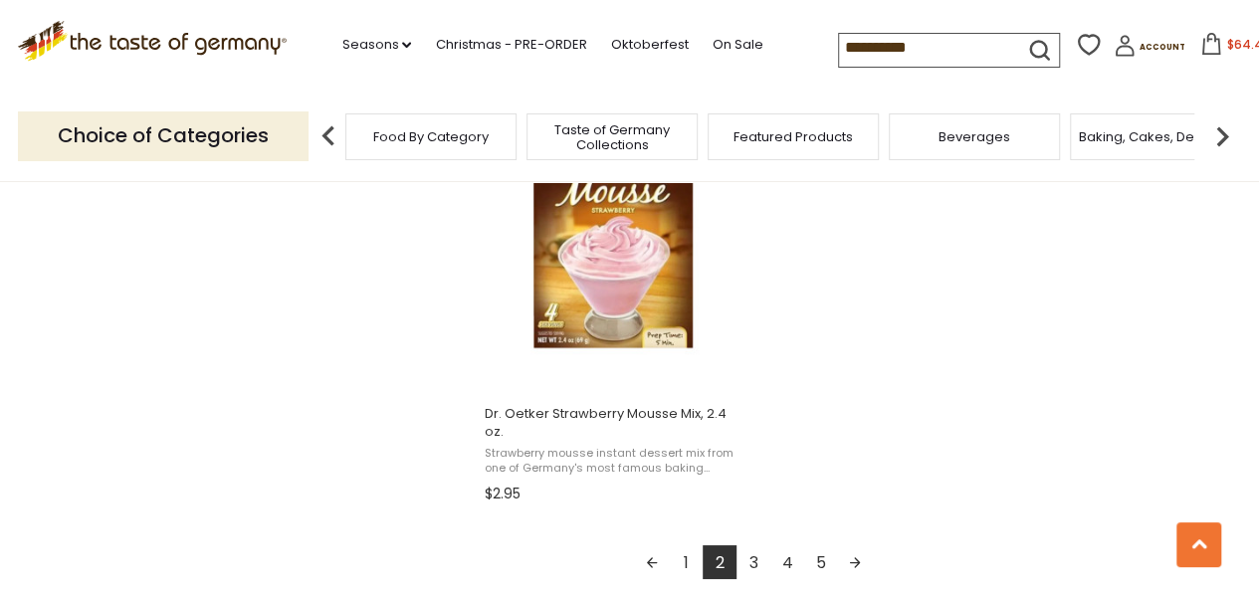
scroll to position [3544, 0]
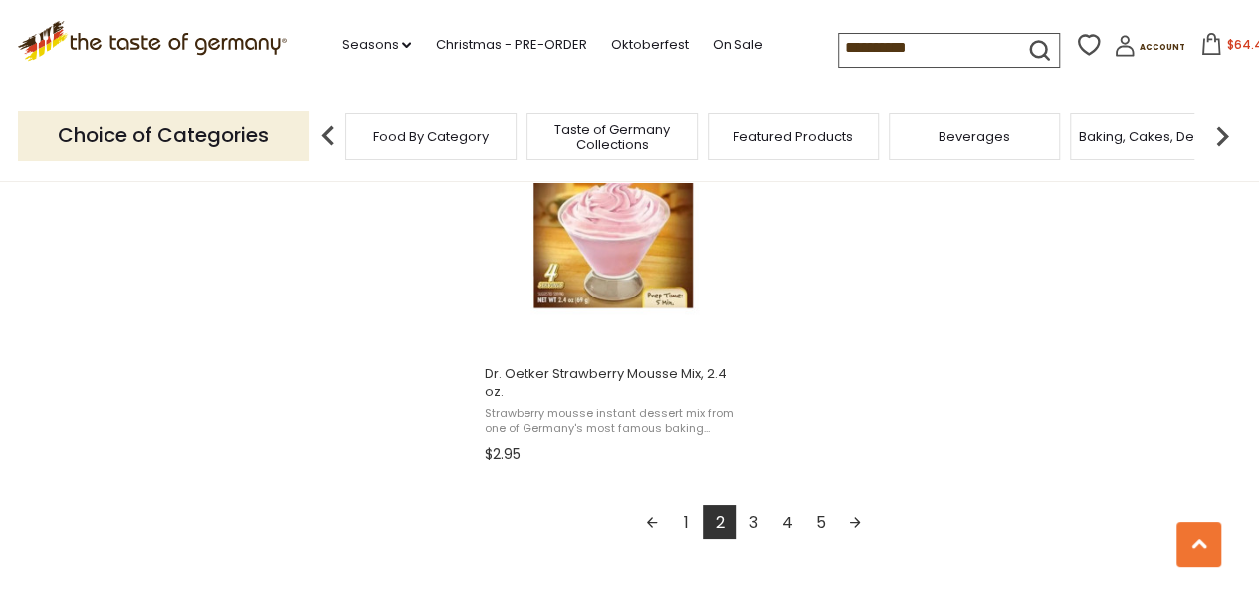
click at [756, 506] on link "3" at bounding box center [754, 523] width 34 height 34
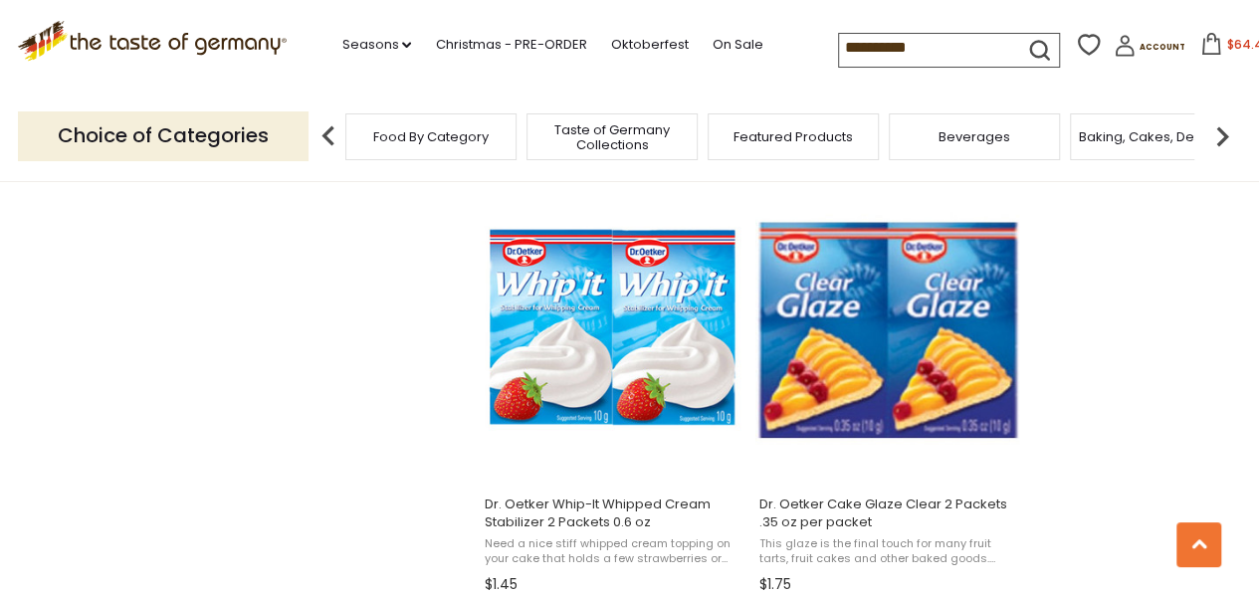
scroll to position [2150, 0]
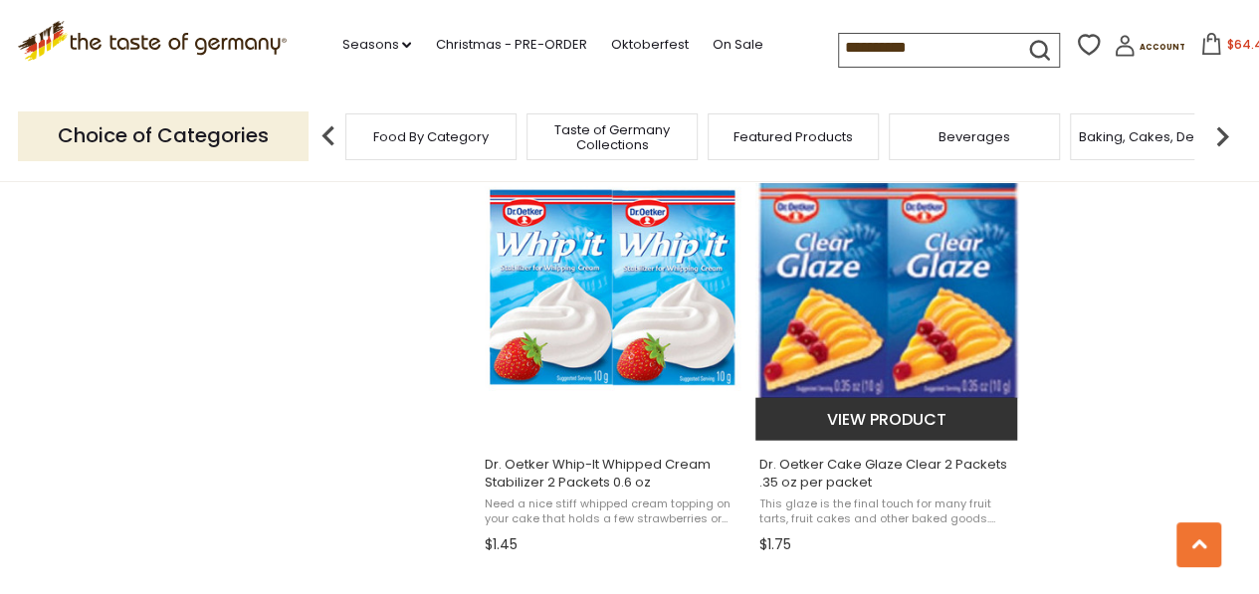
click at [948, 346] on img "Dr. Oetker Cake Glaze Clear 2 Packets .35 oz per packet" at bounding box center [888, 291] width 264 height 264
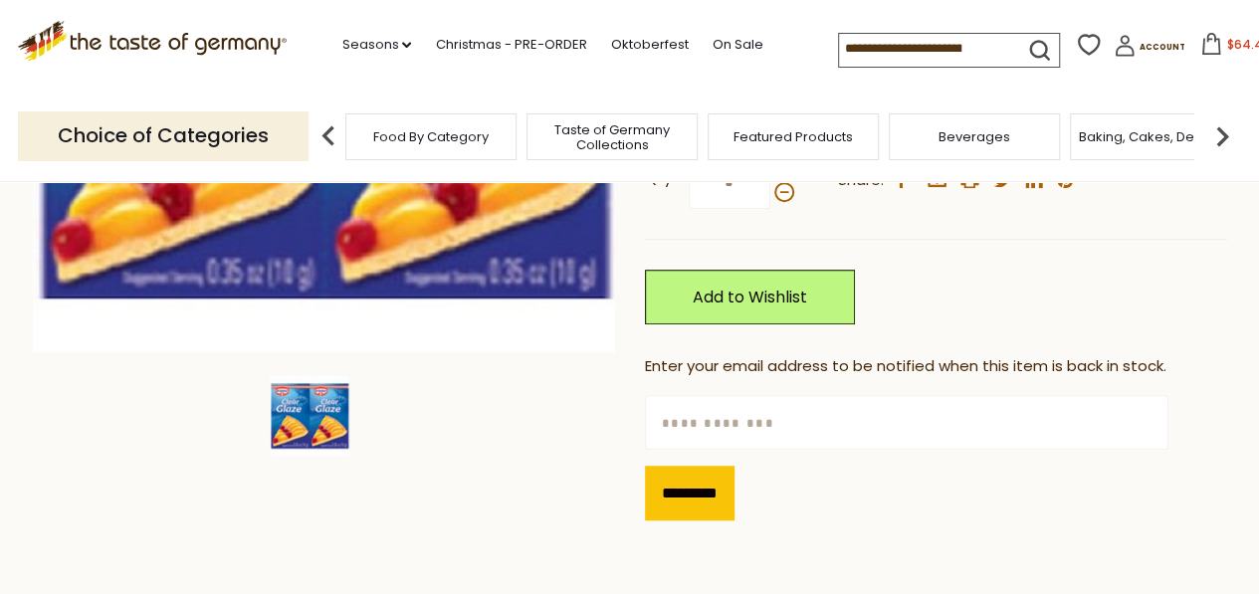
scroll to position [518, 0]
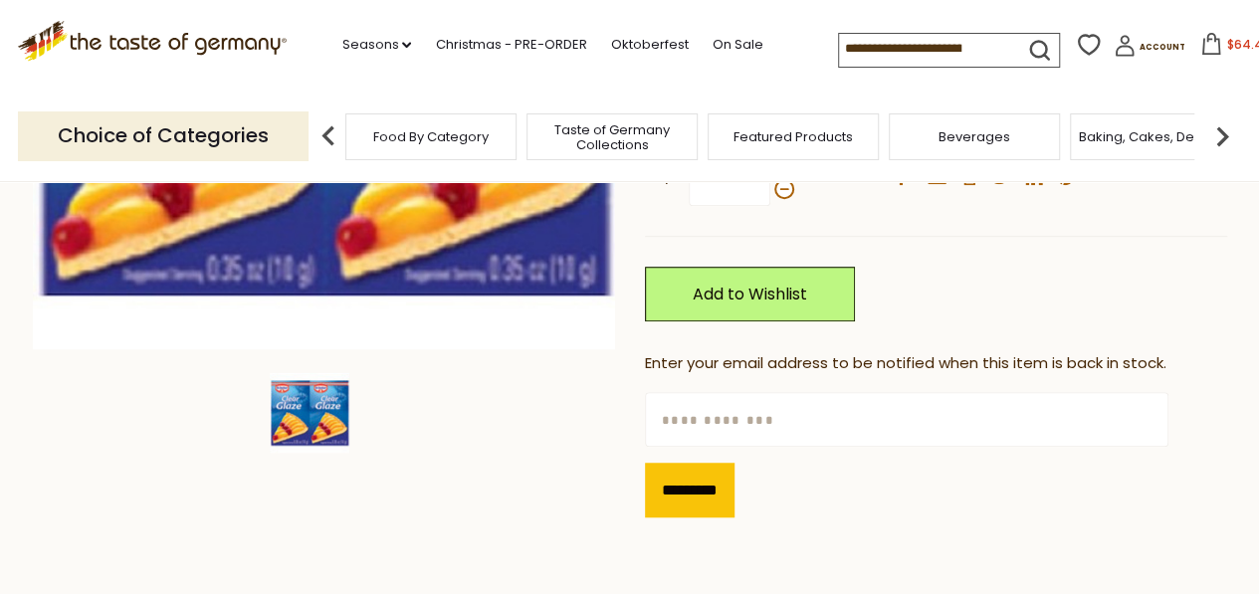
click at [723, 437] on input "text" at bounding box center [907, 419] width 524 height 55
type input "**********"
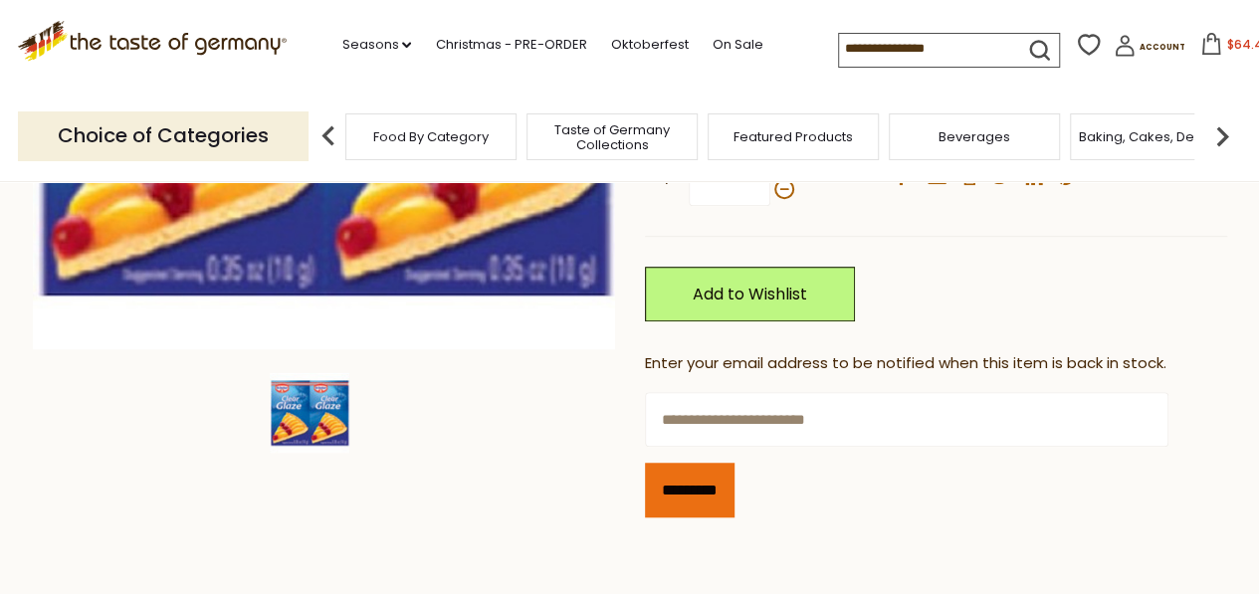
click at [672, 501] on input "*********" at bounding box center [690, 490] width 90 height 55
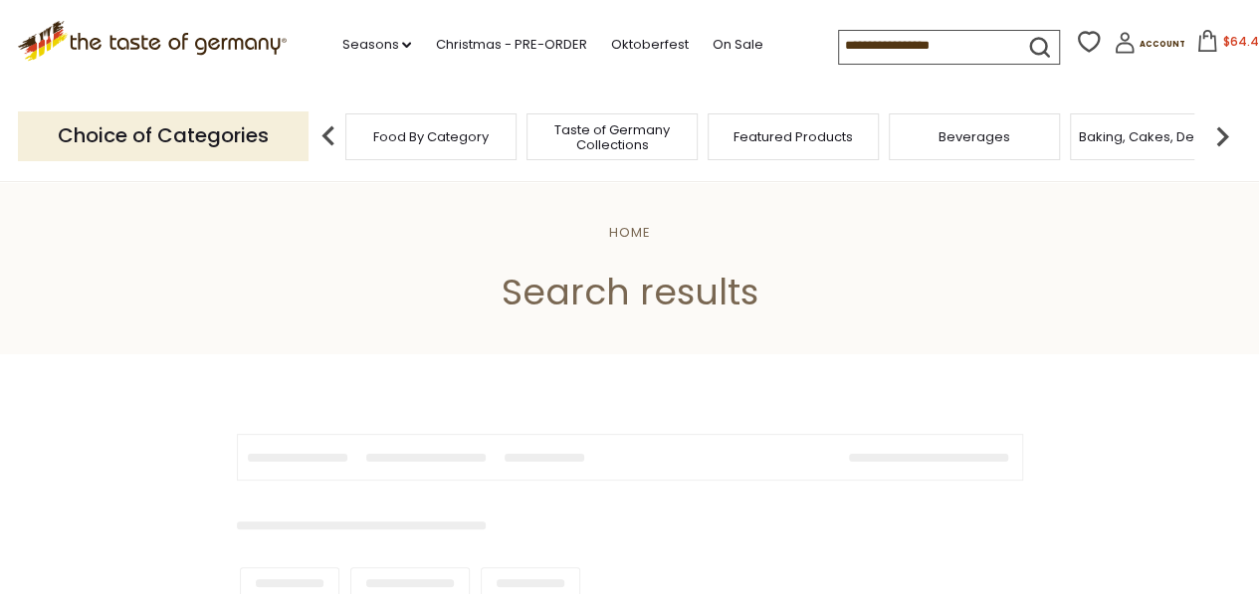
type input "**********"
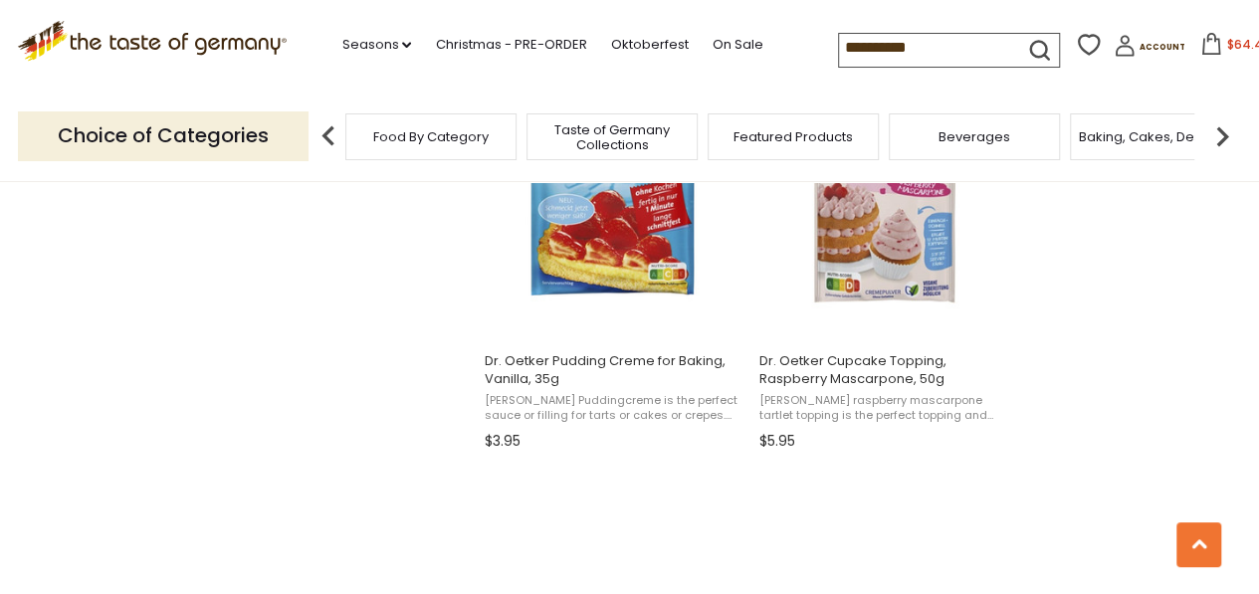
scroll to position [2588, 0]
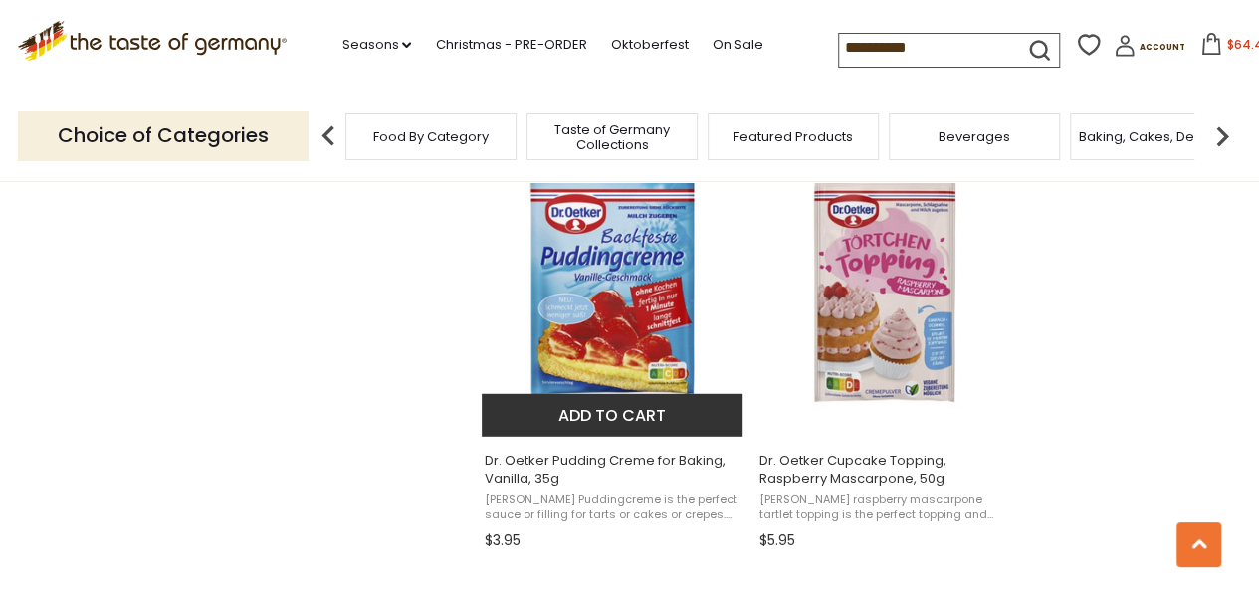
click at [621, 349] on img "Dr. Oetker Pudding Creme for Baking, Vanilla, 35g" at bounding box center [614, 288] width 264 height 264
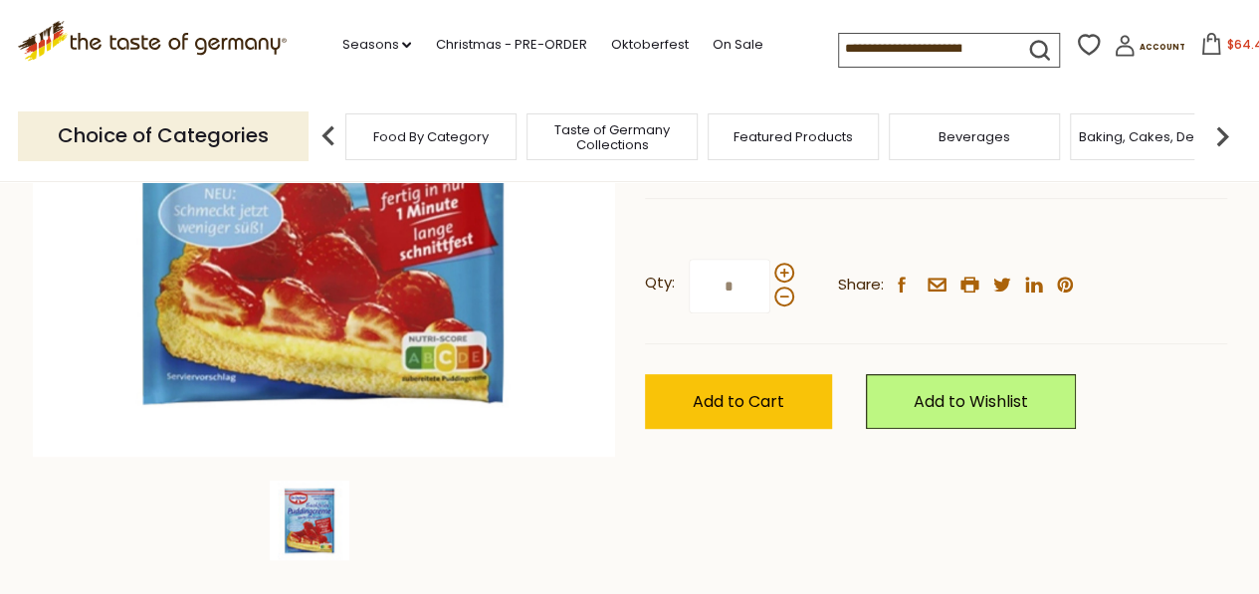
scroll to position [438, 0]
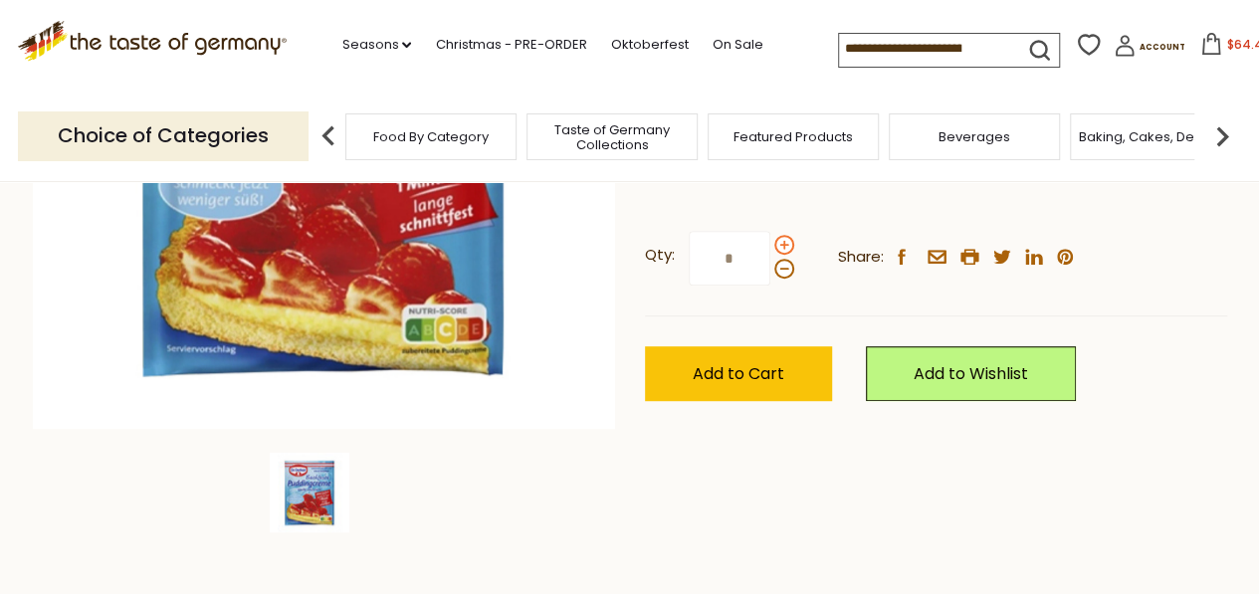
click at [789, 244] on span at bounding box center [784, 245] width 20 height 20
click at [770, 244] on input "*" at bounding box center [730, 258] width 82 height 55
type input "*"
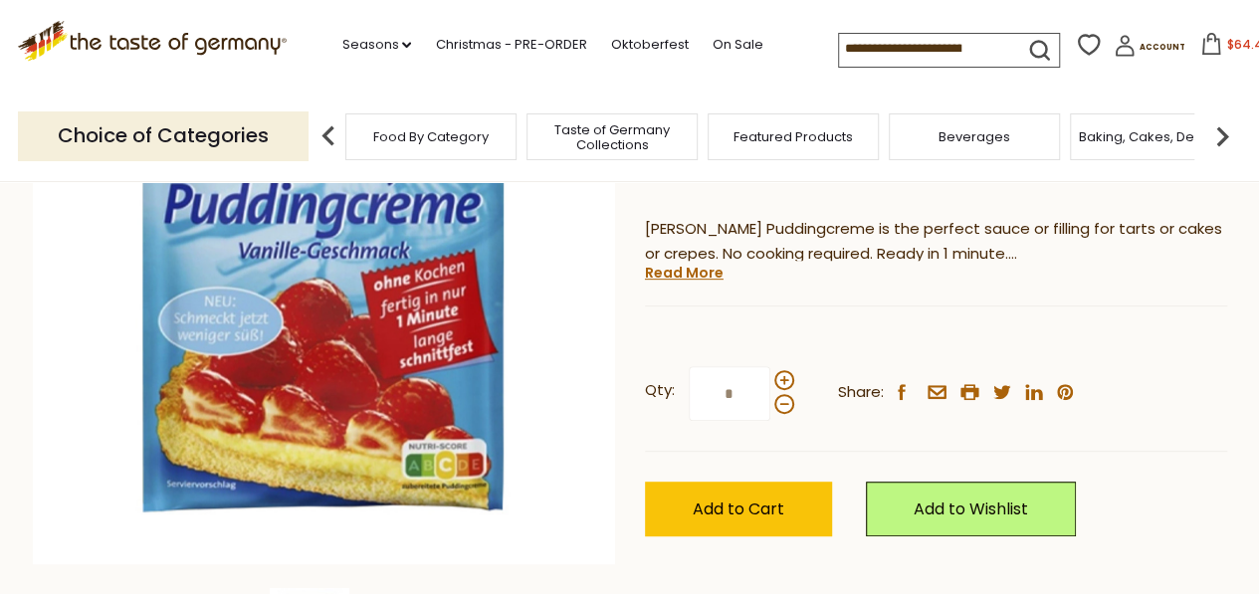
scroll to position [382, 0]
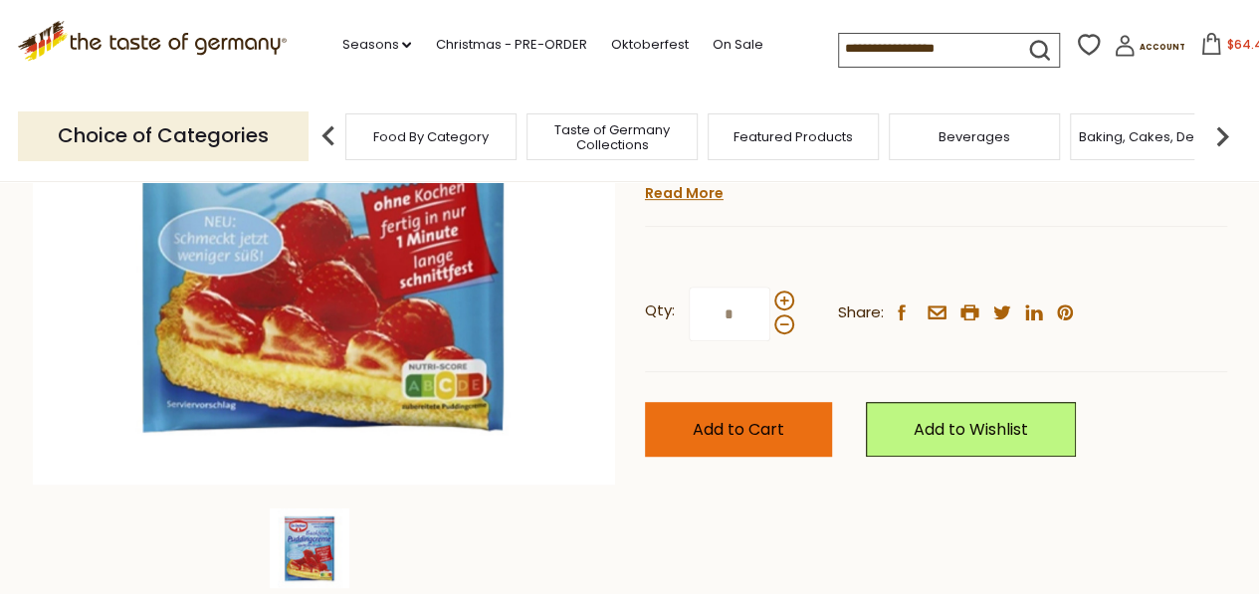
type input "*"
click at [731, 444] on button "Add to Cart" at bounding box center [738, 429] width 187 height 55
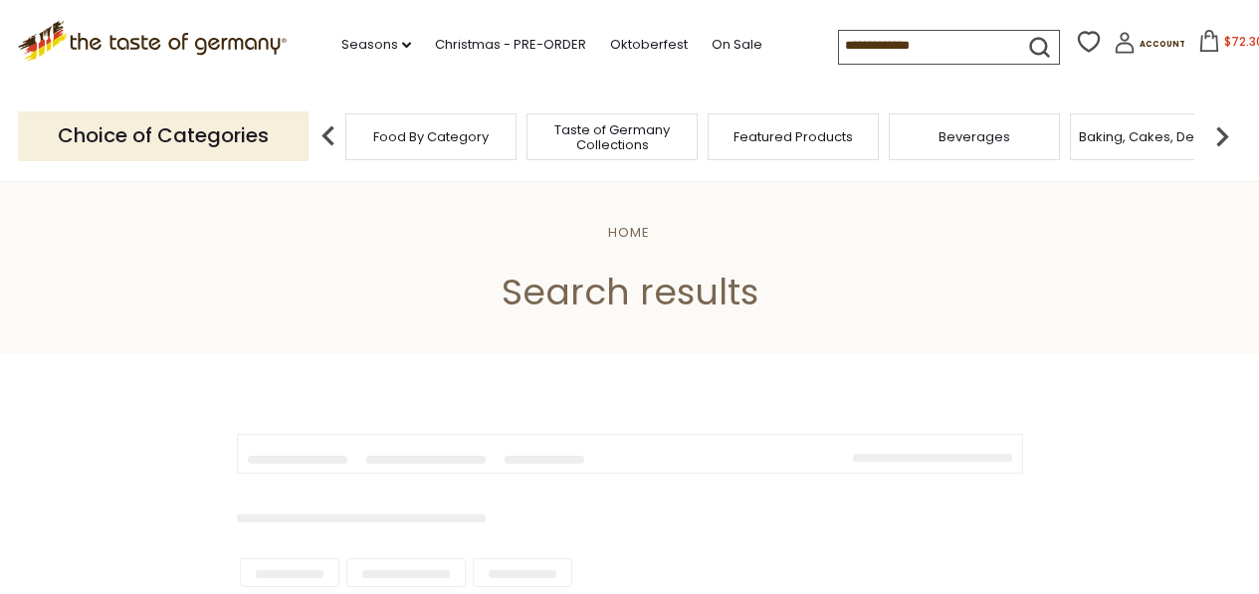
scroll to position [2588, 0]
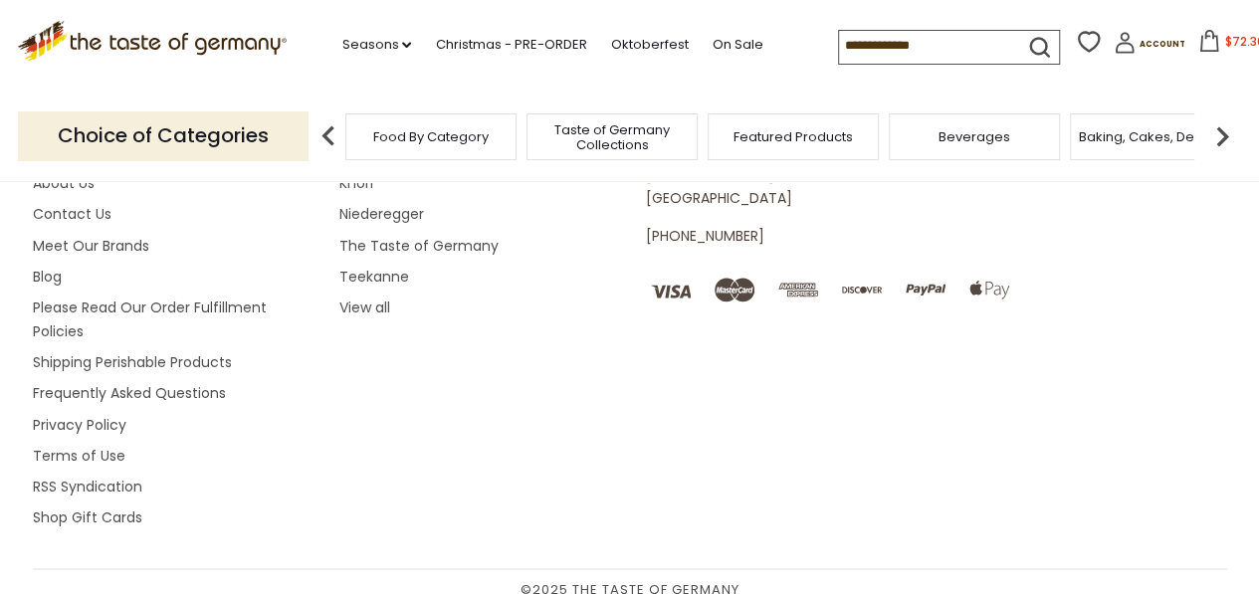
type input "**********"
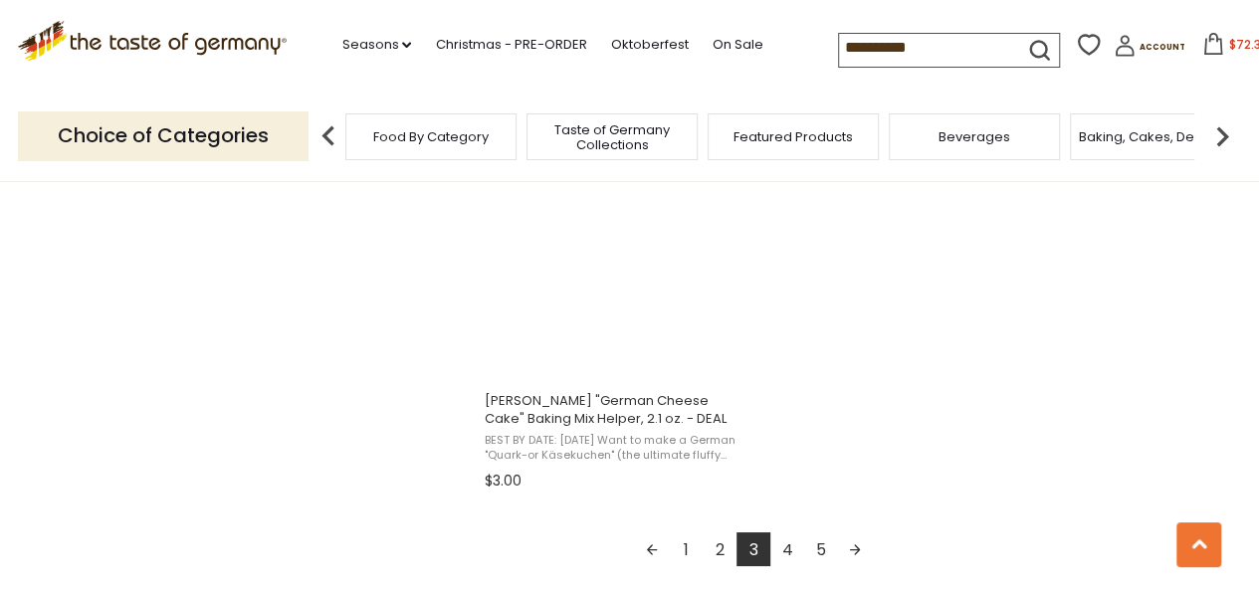
scroll to position [3623, 0]
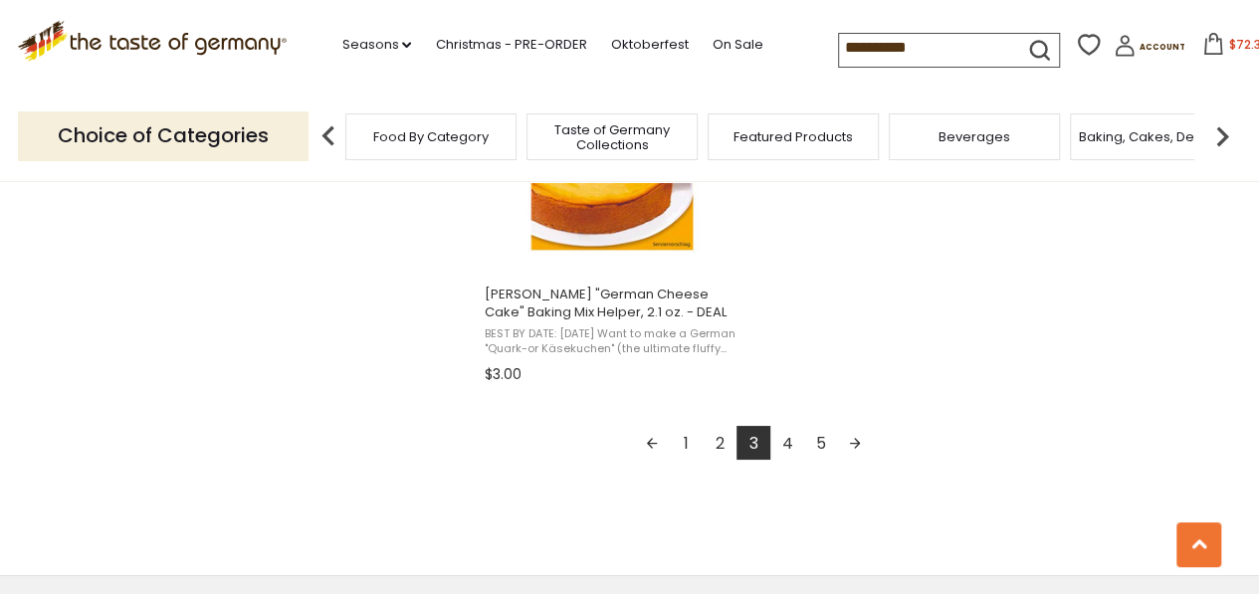
click at [788, 447] on link "4" at bounding box center [787, 443] width 34 height 34
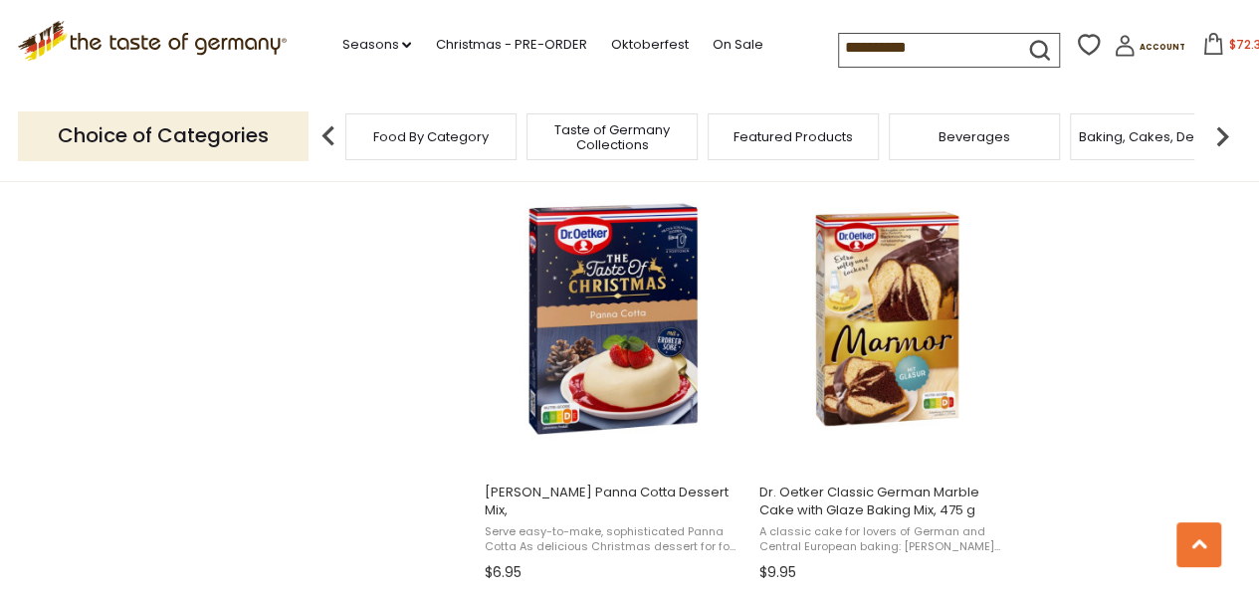
scroll to position [2548, 0]
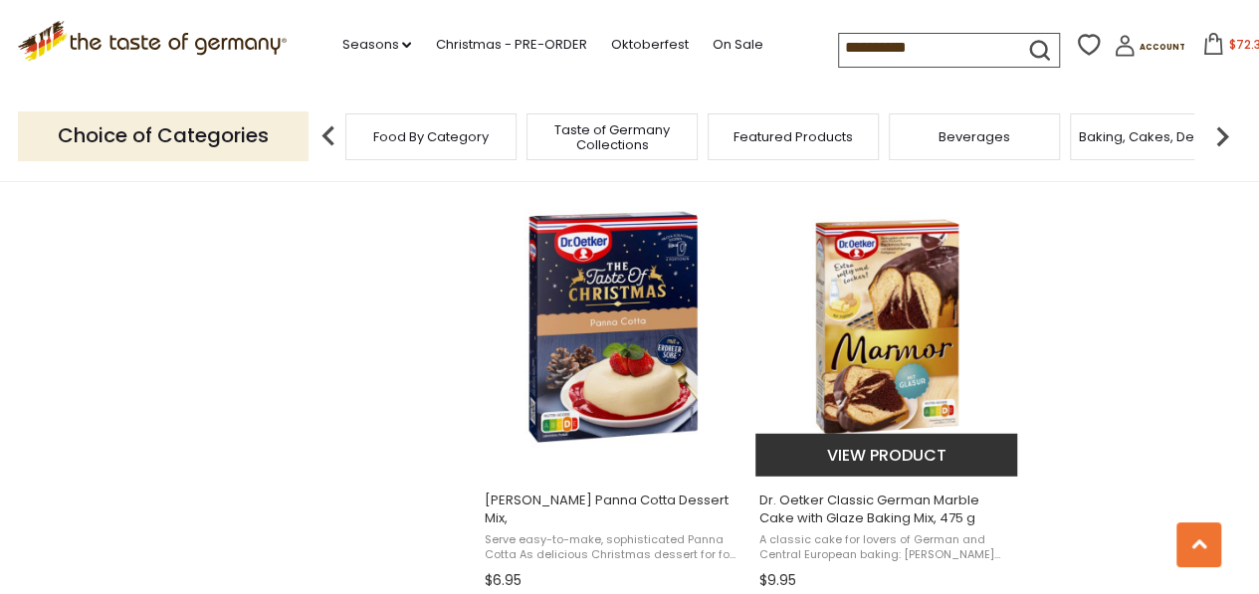
click at [895, 355] on img "Dr. Oetker Classic German Marble Cake with Glaze Baking Mix, 475 g" at bounding box center [888, 328] width 264 height 264
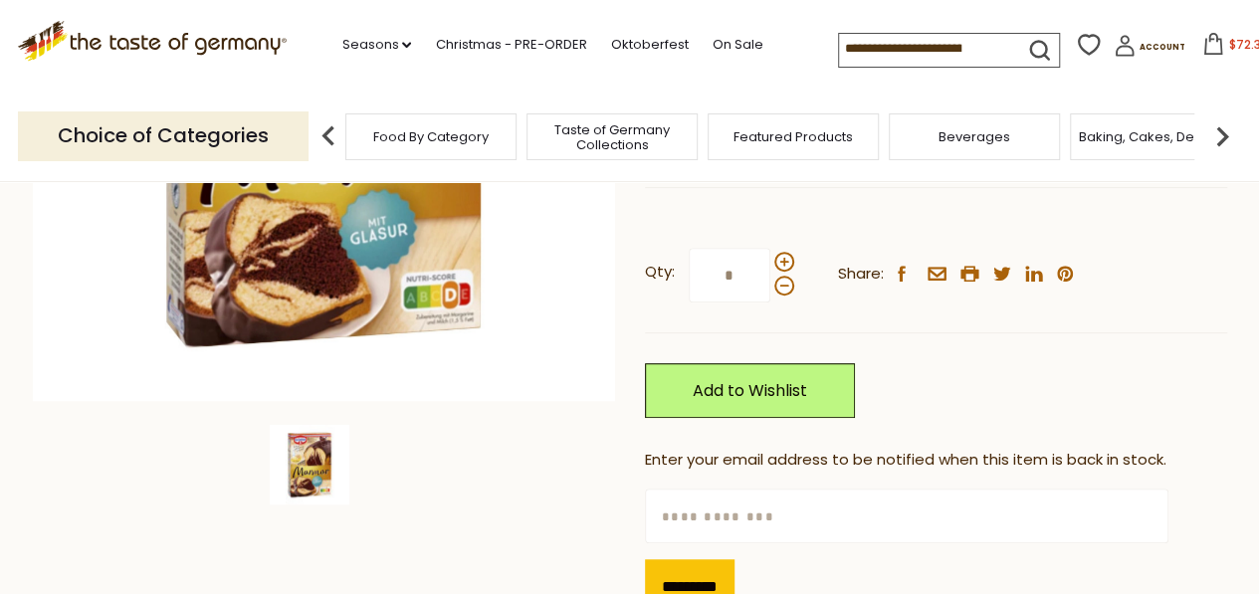
scroll to position [557, 0]
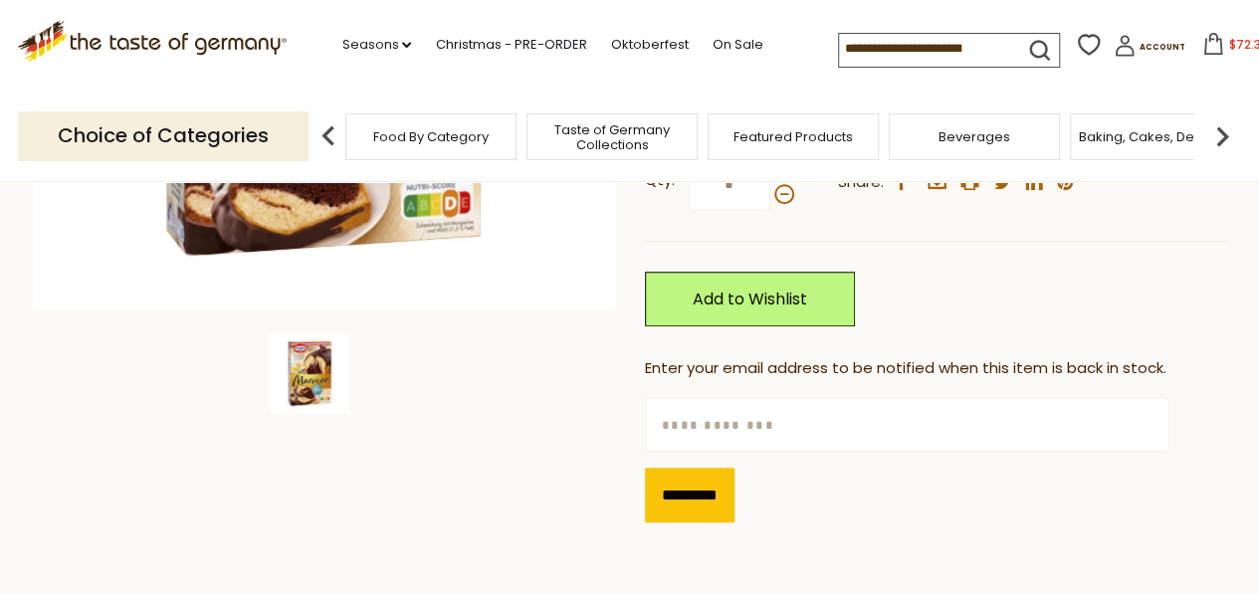
click at [794, 415] on input "text" at bounding box center [907, 424] width 524 height 55
type input "**********"
click at [694, 505] on input "*********" at bounding box center [690, 495] width 90 height 55
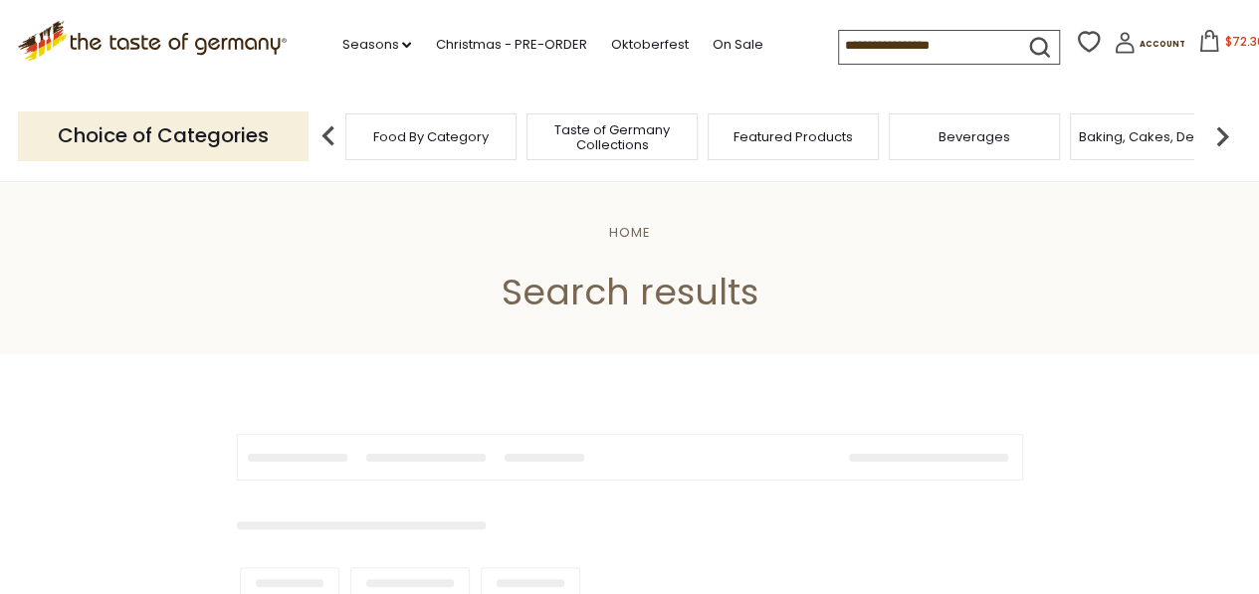
type input "**********"
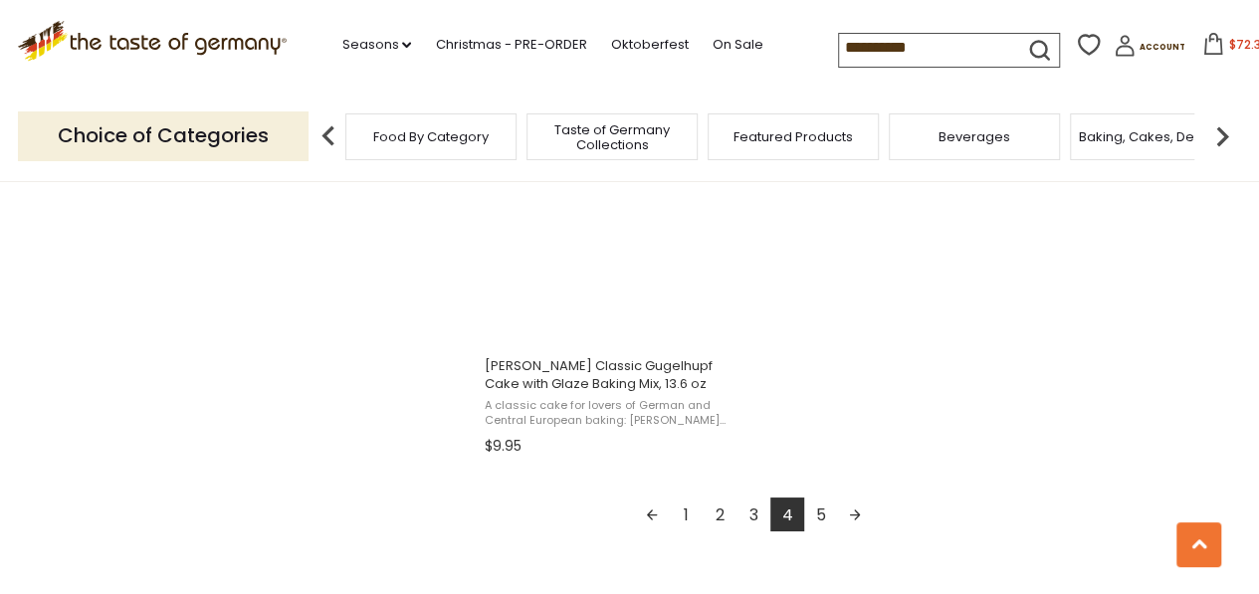
scroll to position [3557, 0]
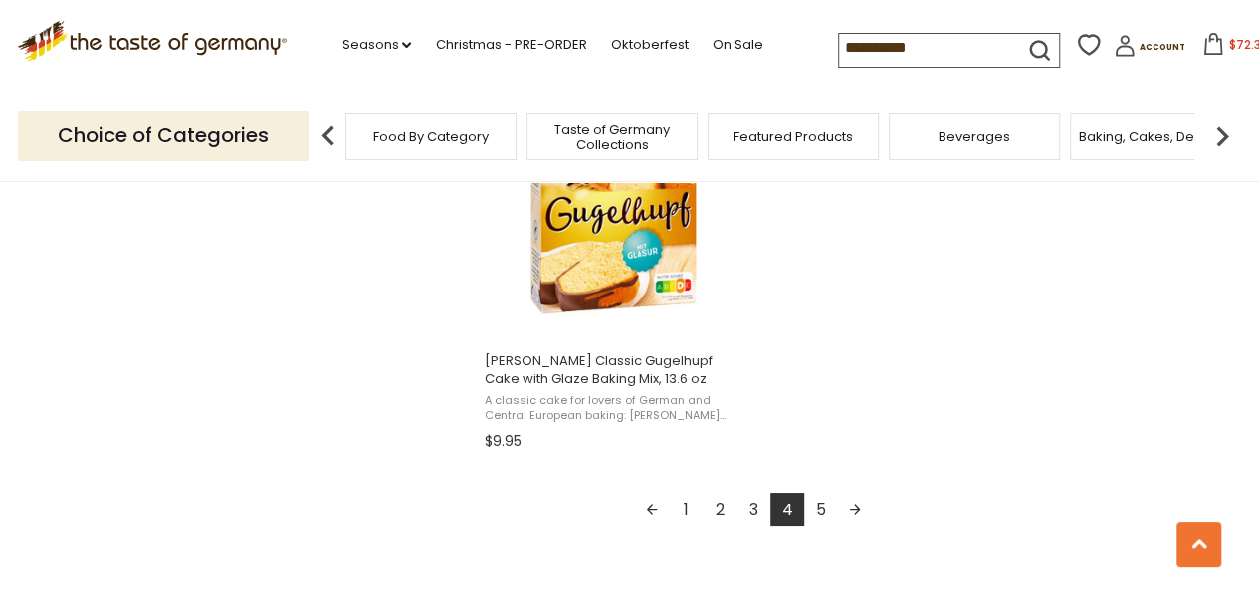
click at [821, 522] on link "5" at bounding box center [821, 510] width 34 height 34
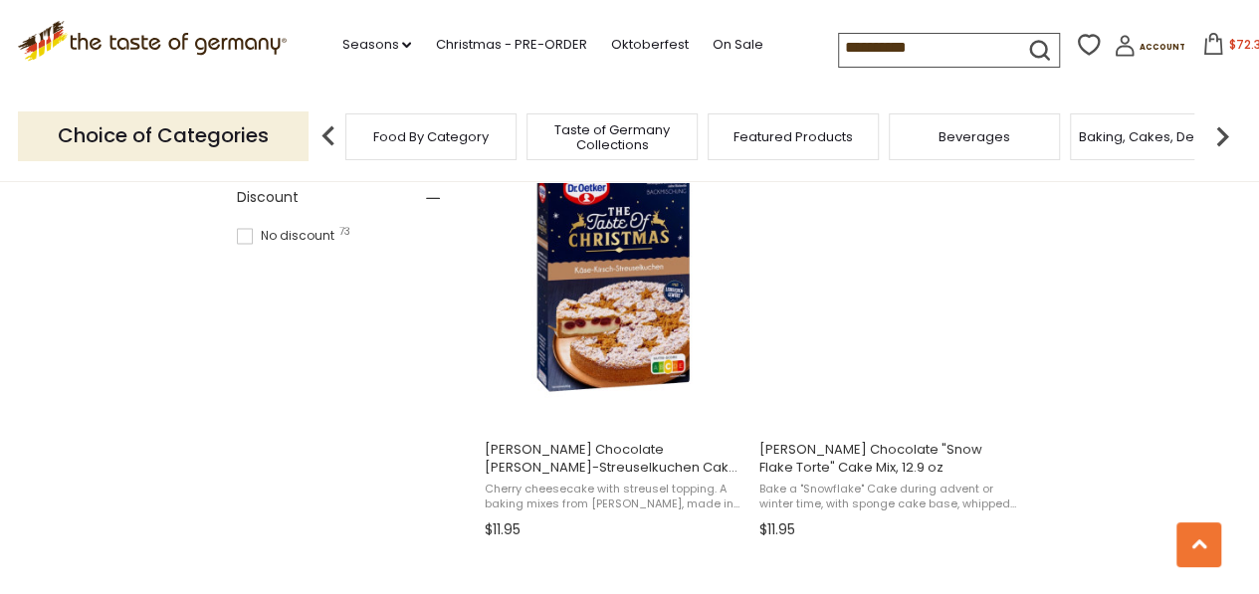
scroll to position [1274, 0]
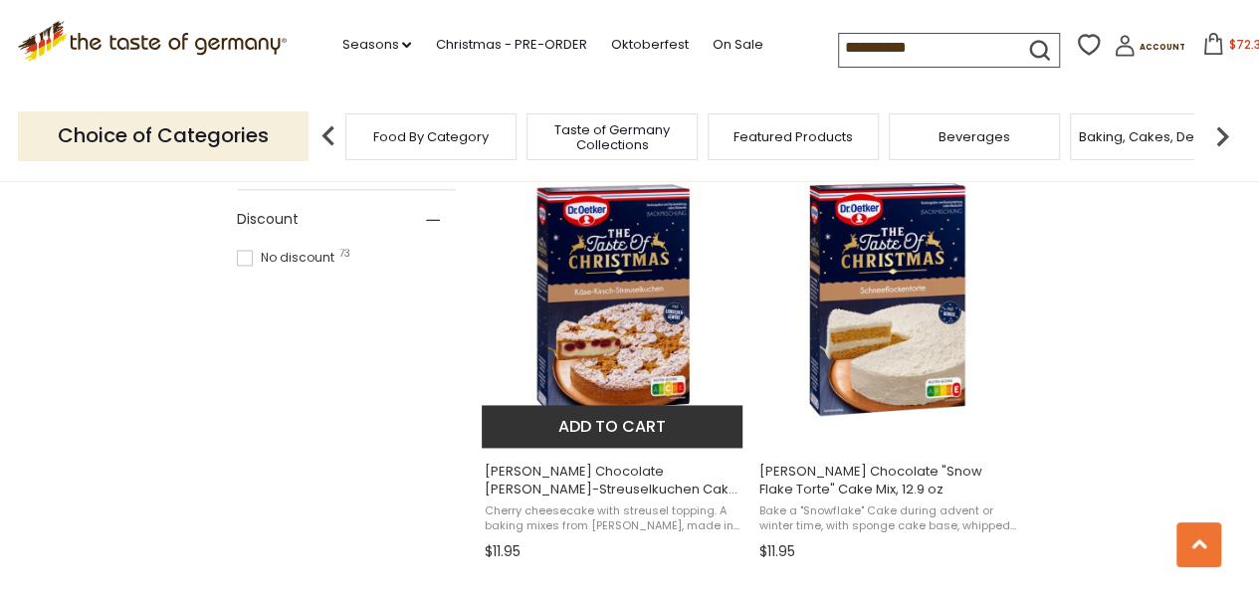
click at [591, 286] on img "Dr. Oetker Chocolate Kaiser-Kirsch-Streuselkuchen Cake Mix, 12.9 oz" at bounding box center [614, 299] width 264 height 264
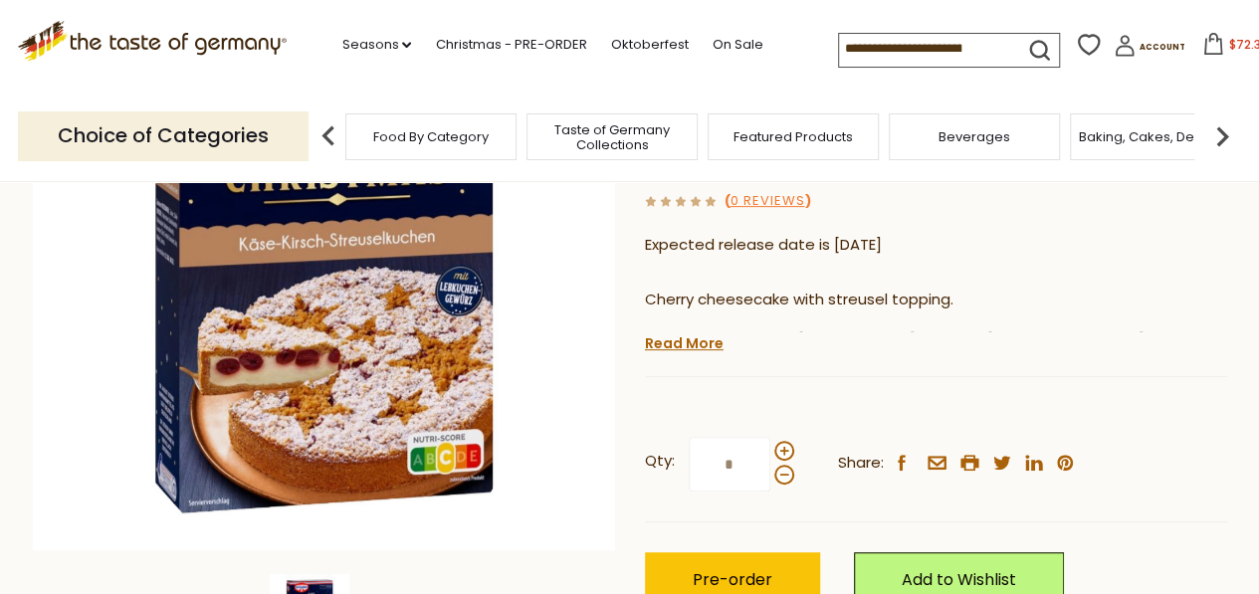
scroll to position [319, 0]
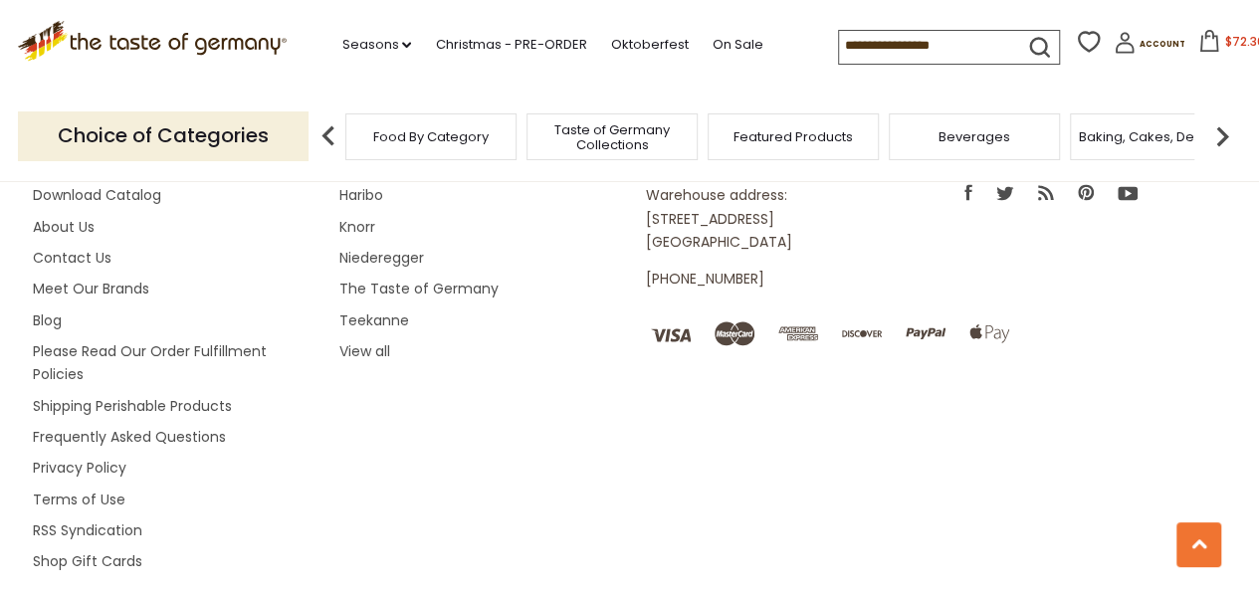
type input "**********"
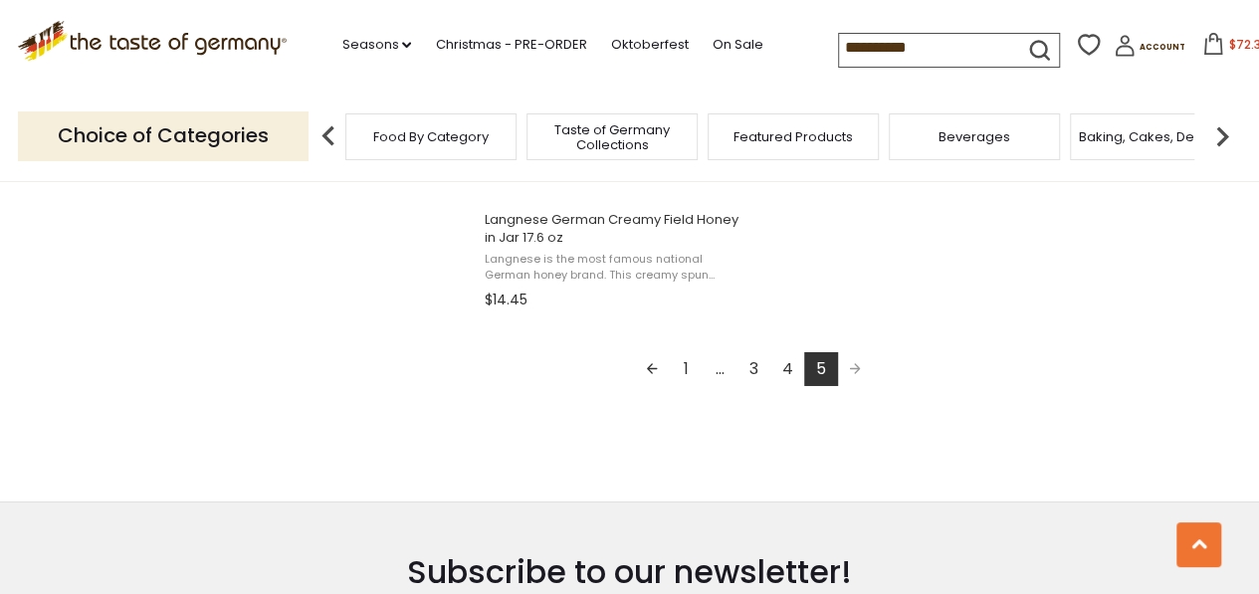
scroll to position [3265, 0]
click at [848, 370] on span "Pagination" at bounding box center [855, 367] width 34 height 34
click at [851, 369] on span "Pagination" at bounding box center [855, 367] width 34 height 34
click at [1142, 129] on span "Baking, Cakes, Desserts" at bounding box center [1156, 136] width 154 height 15
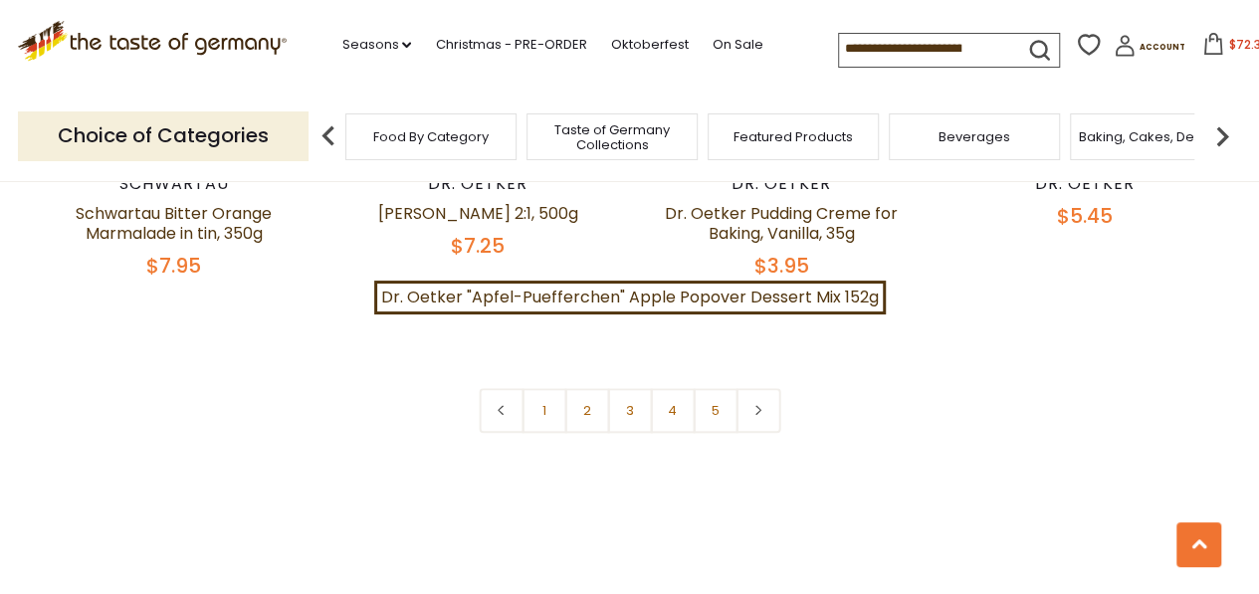
scroll to position [4770, 0]
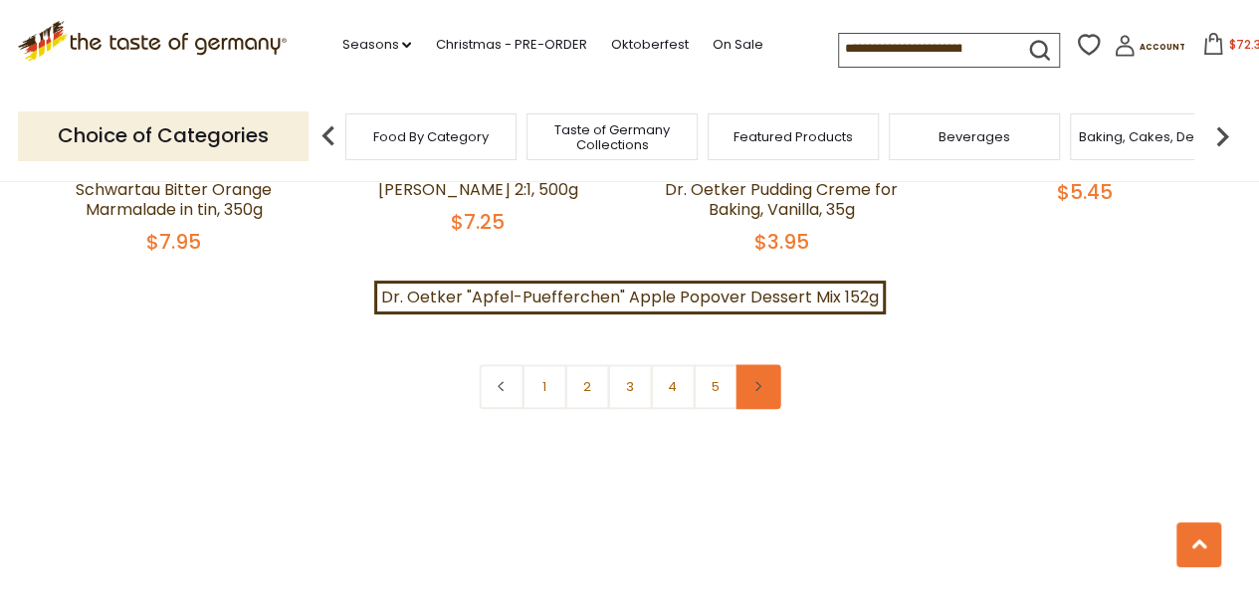
click at [766, 366] on link at bounding box center [758, 386] width 45 height 45
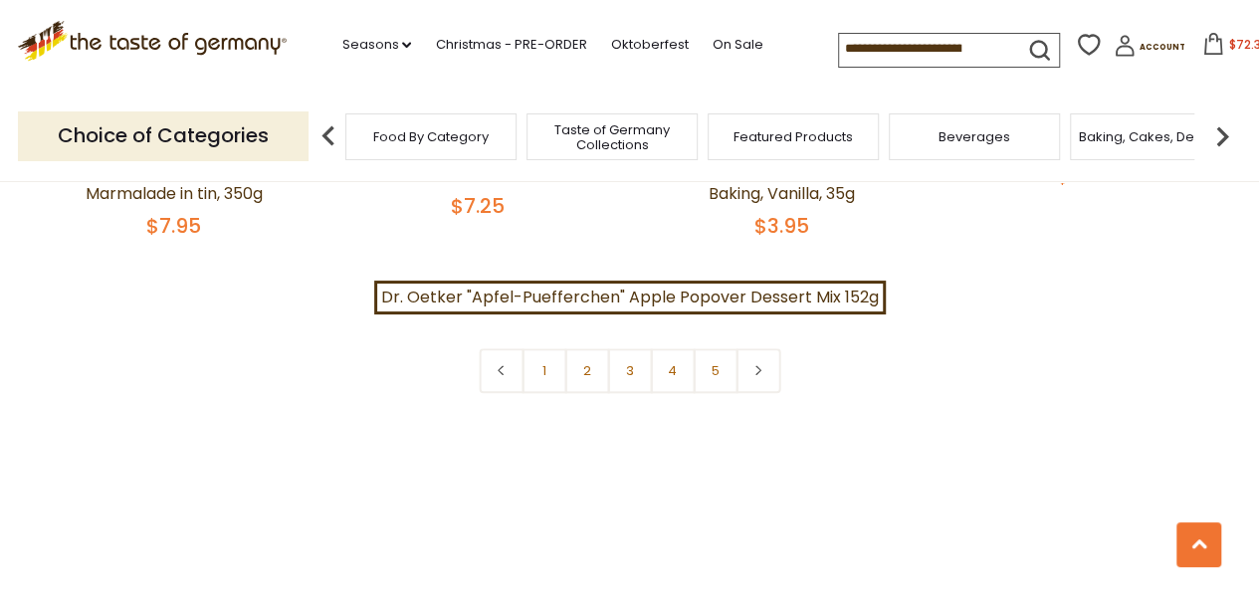
scroll to position [4746, 0]
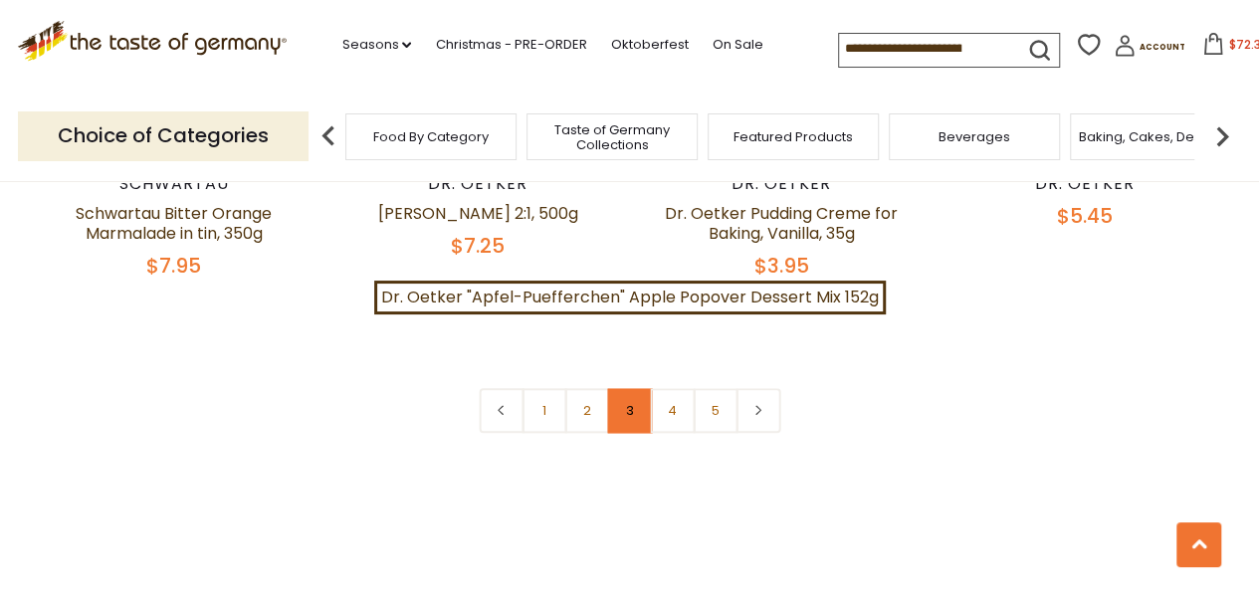
click at [635, 396] on link "3" at bounding box center [629, 410] width 45 height 45
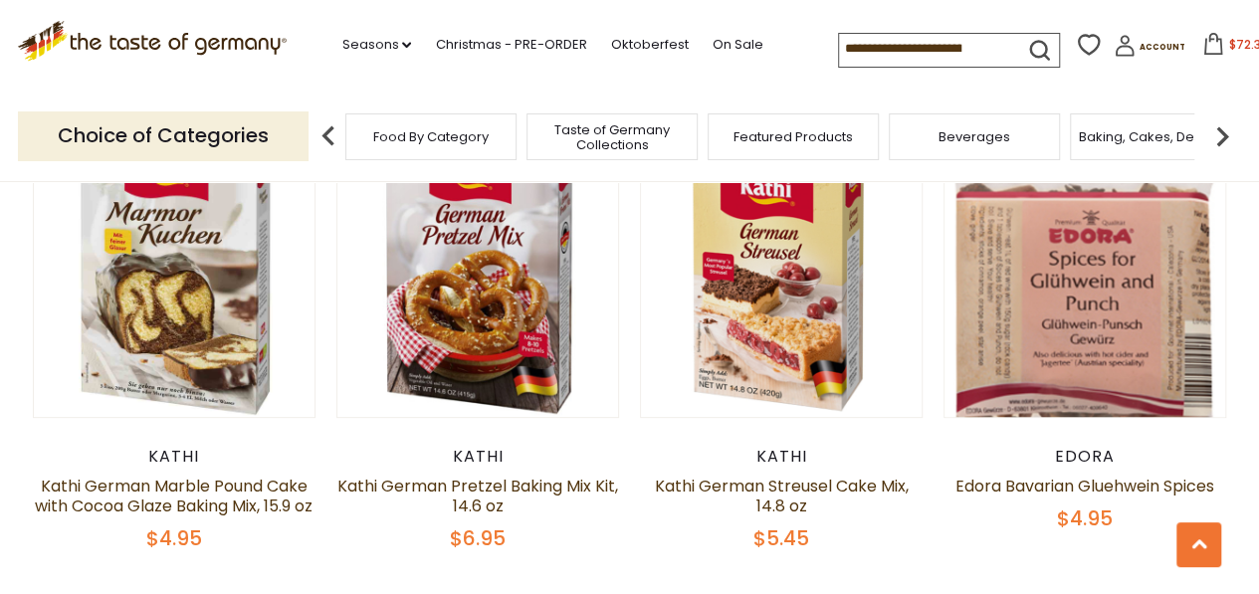
scroll to position [4015, 0]
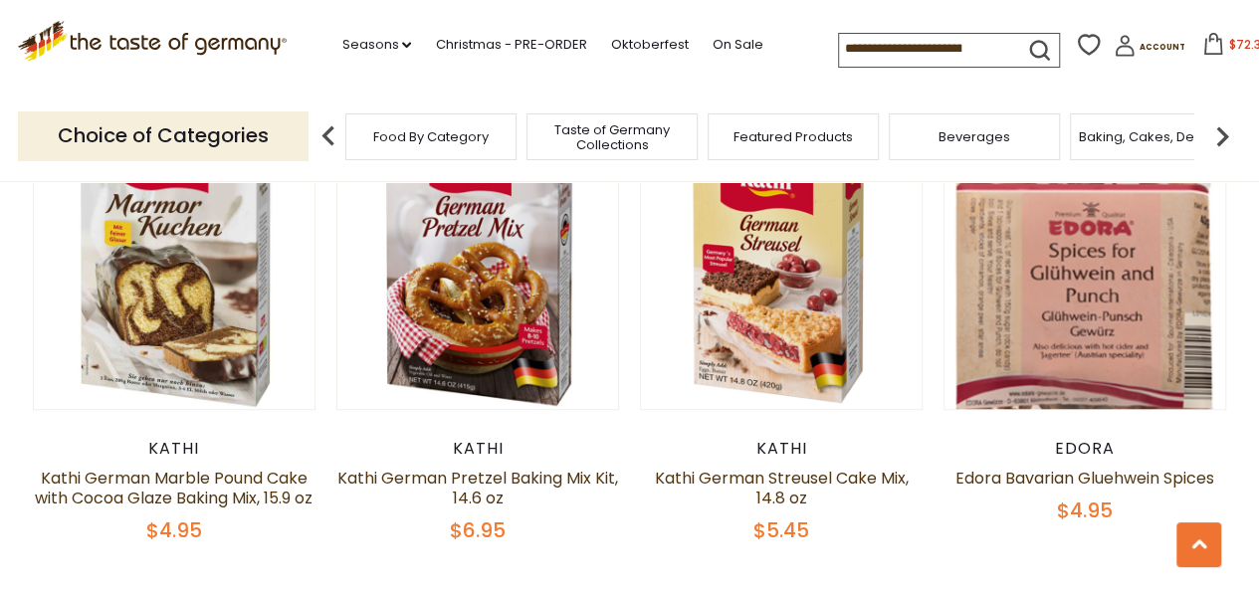
click at [960, 48] on input at bounding box center [923, 48] width 168 height 28
type input "**********"
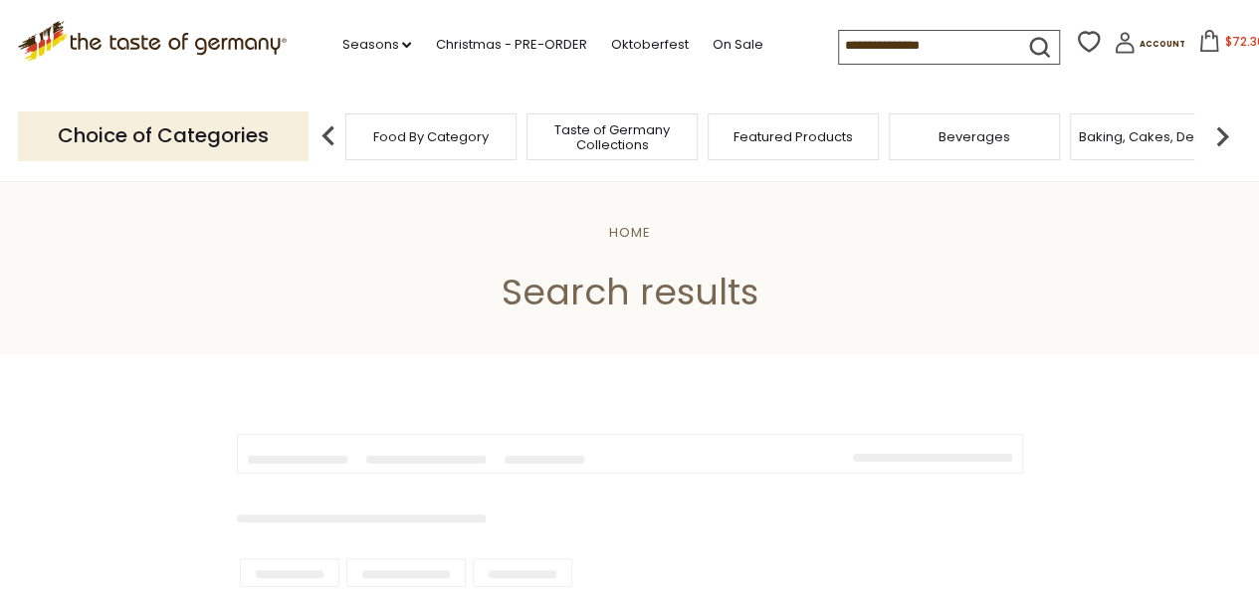
type input "**********"
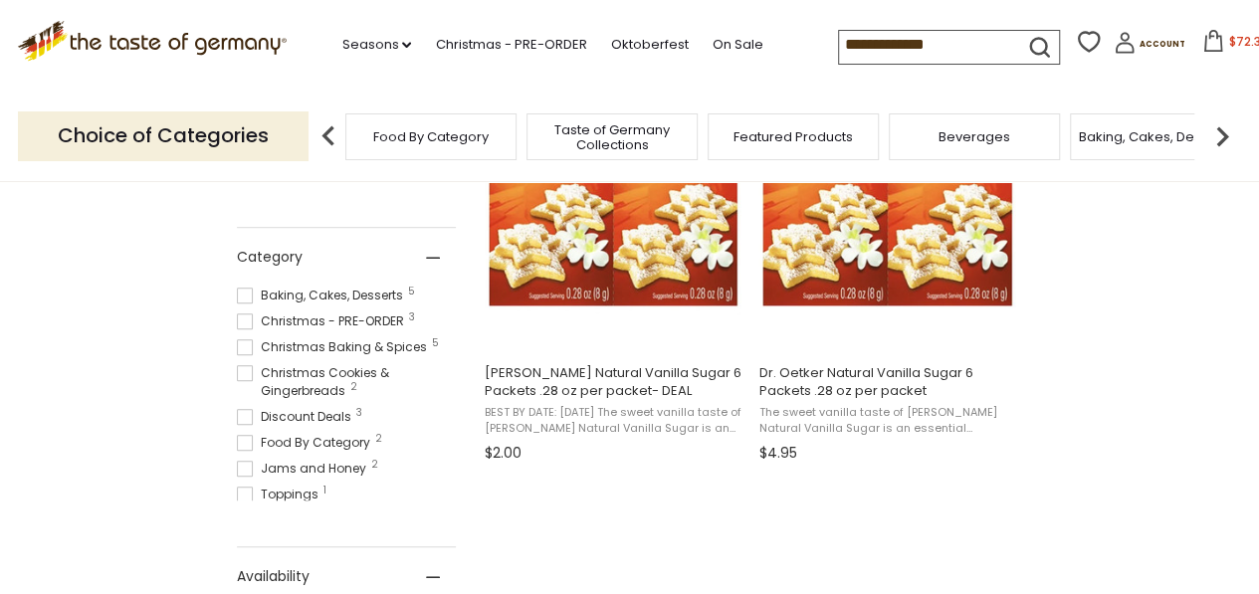
scroll to position [518, 0]
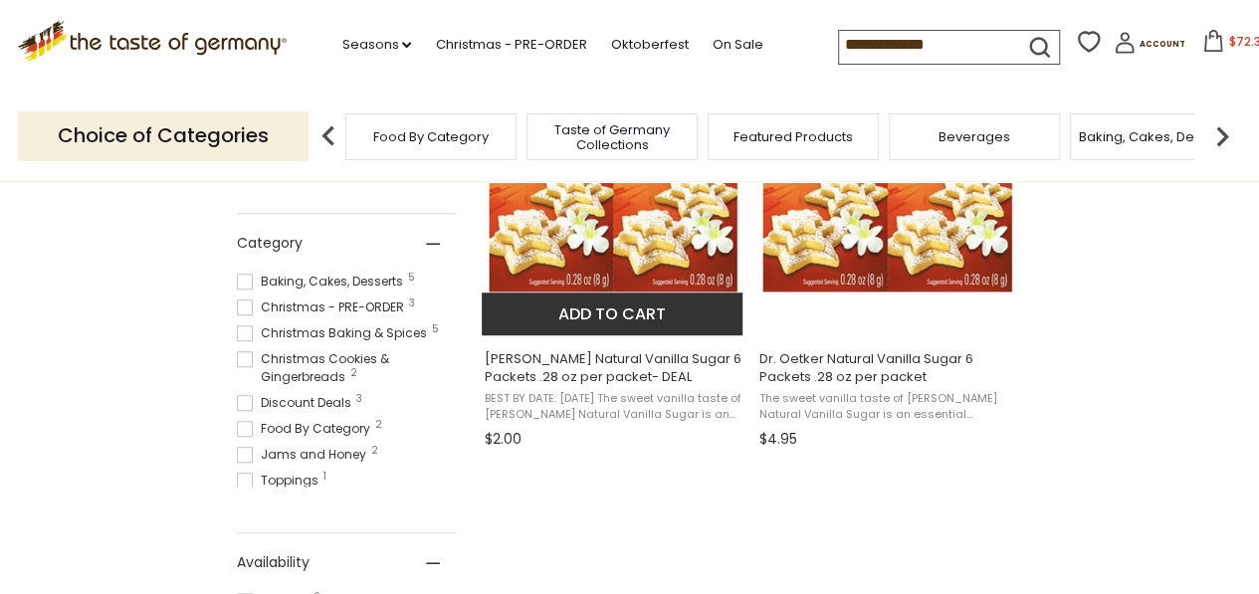
click at [595, 228] on img "Dr. Oetker Natural Vanilla Sugar 6 Packets .28 oz per packet- DEAL" at bounding box center [614, 187] width 264 height 264
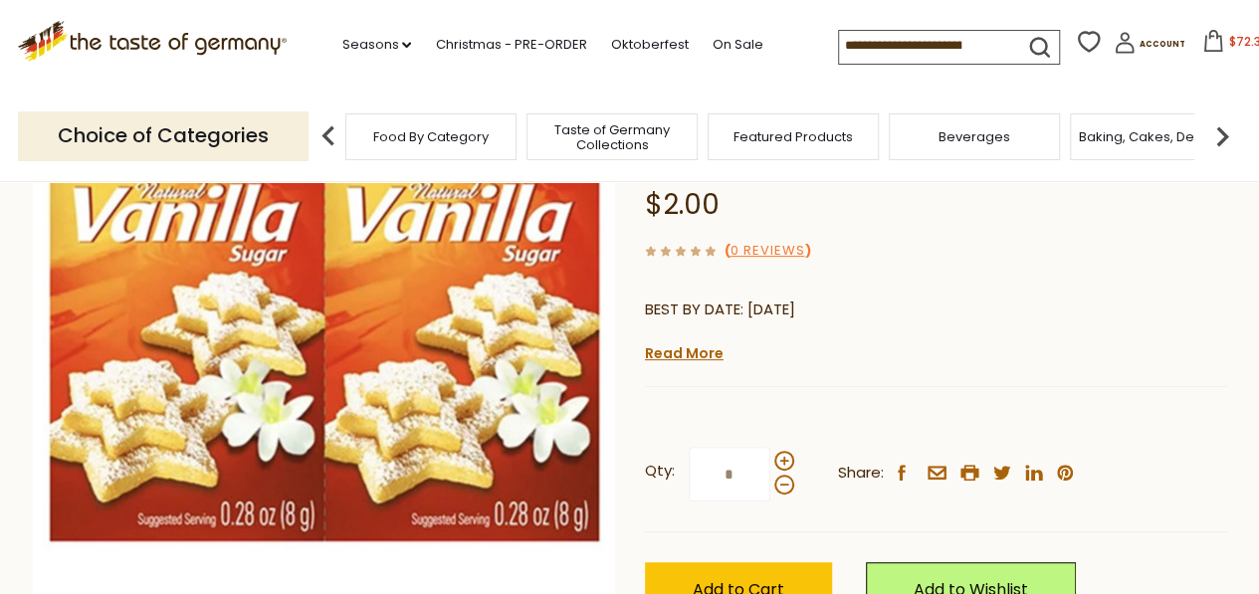
scroll to position [398, 0]
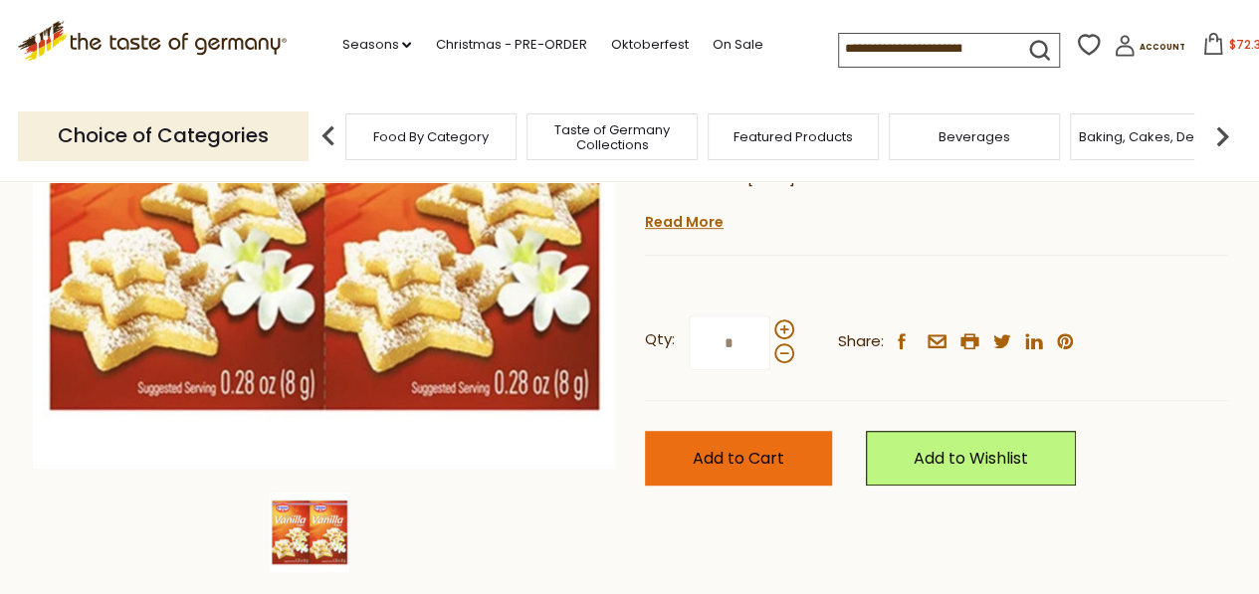
click at [763, 468] on span "Add to Cart" at bounding box center [739, 458] width 92 height 23
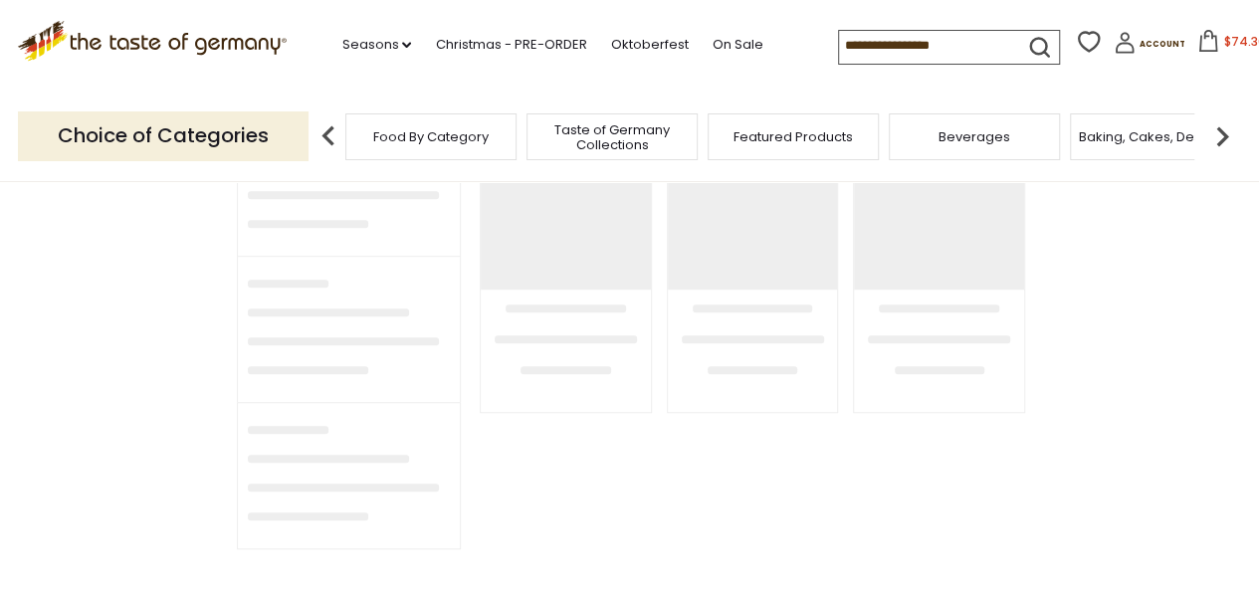
type input "**********"
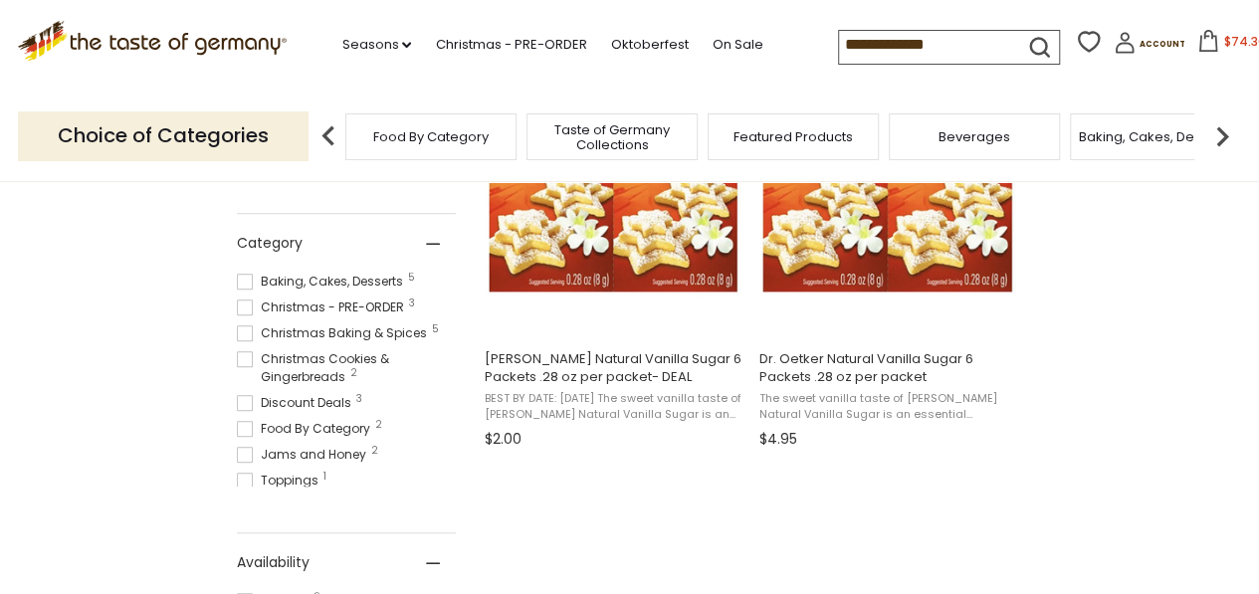
scroll to position [518, 0]
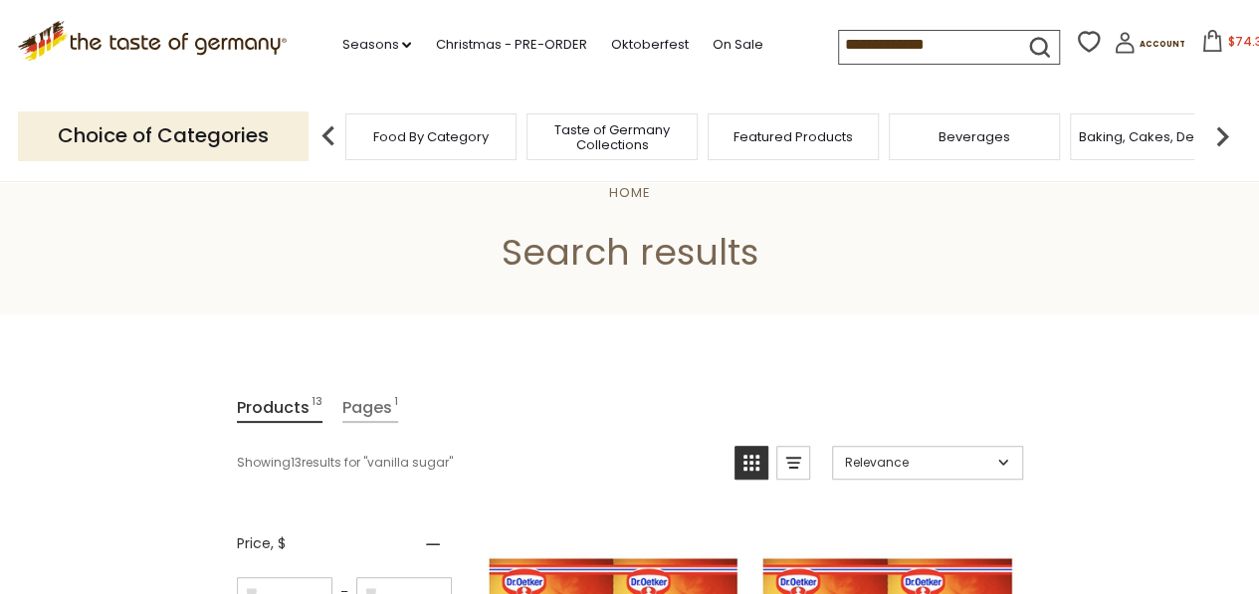
scroll to position [199, 0]
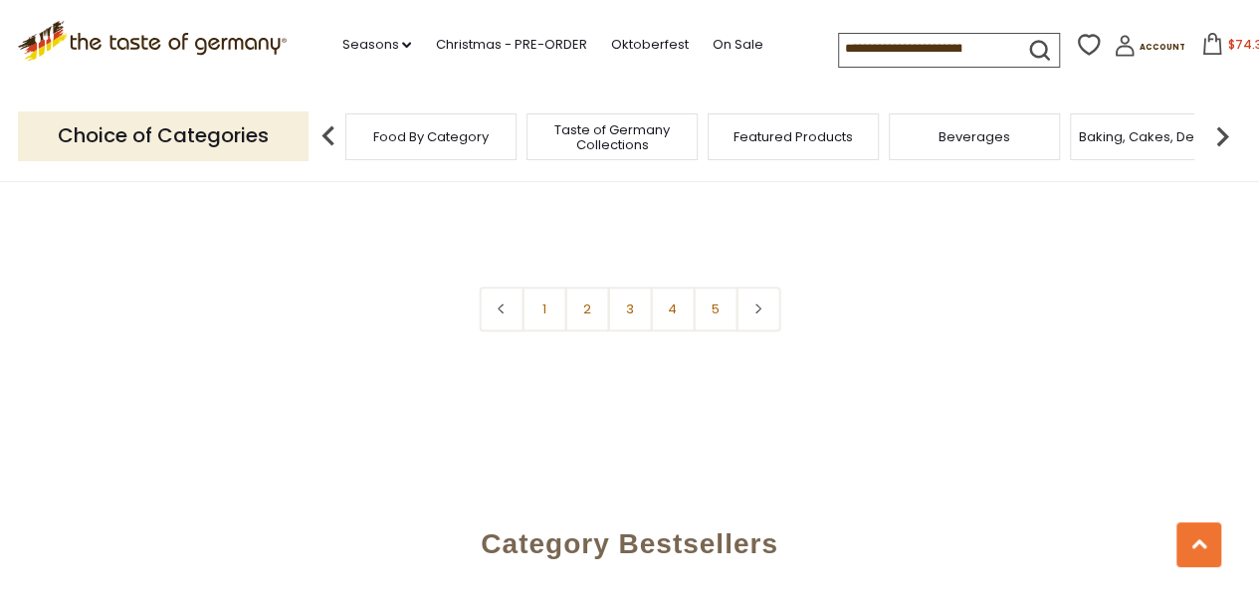
scroll to position [4931, 0]
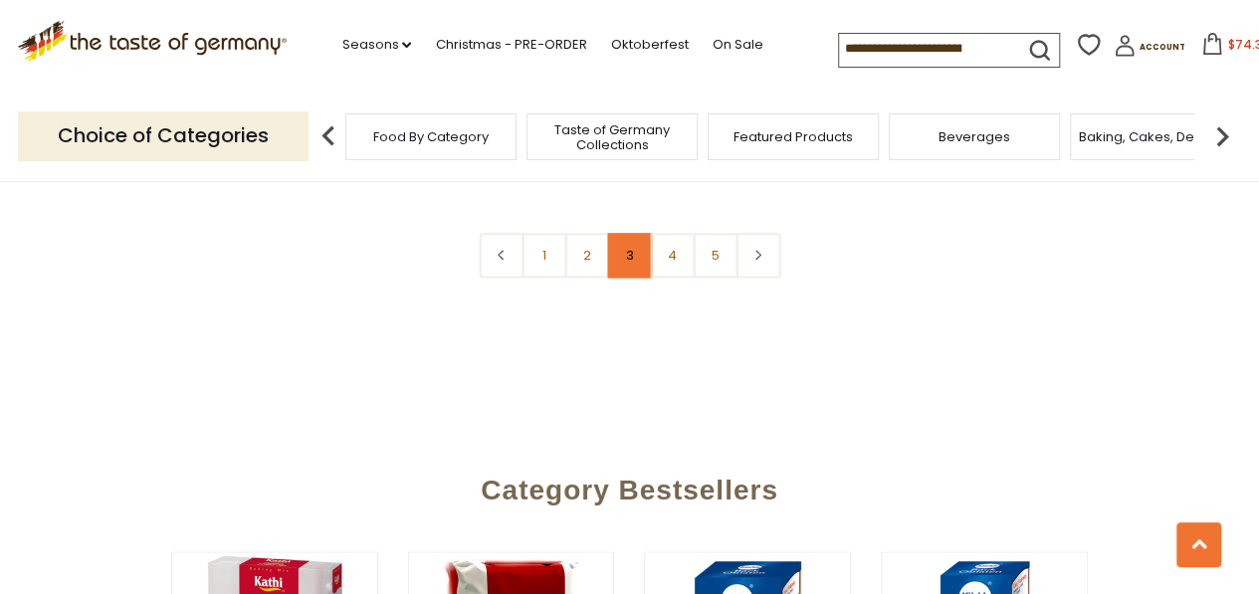
click at [633, 252] on link "3" at bounding box center [629, 255] width 45 height 45
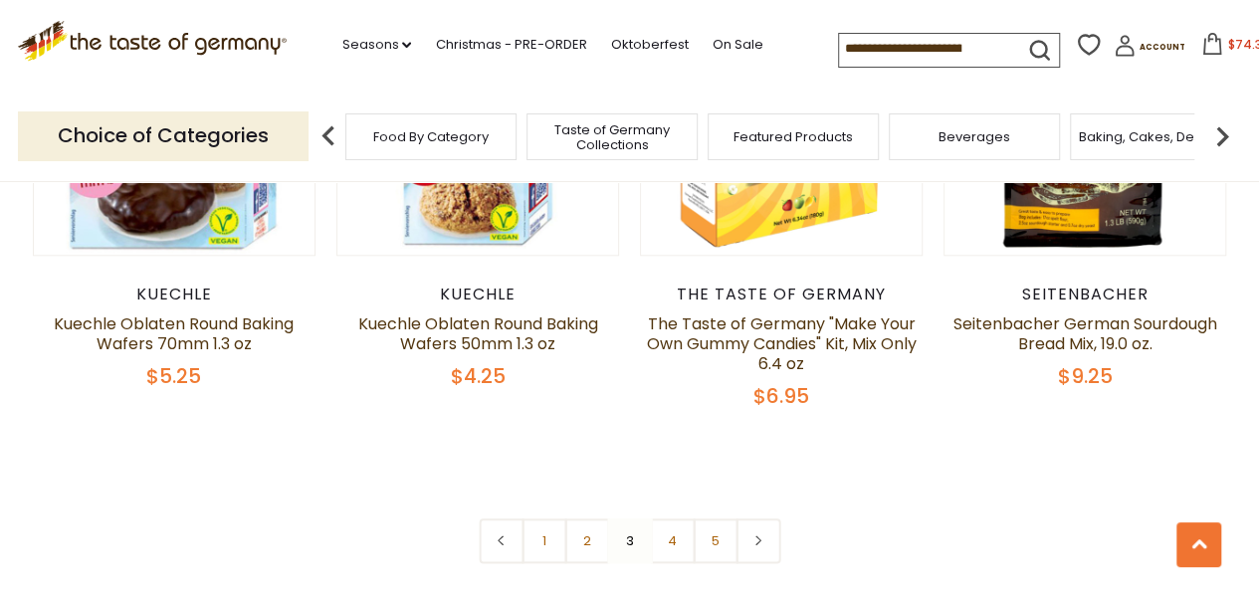
scroll to position [4685, 0]
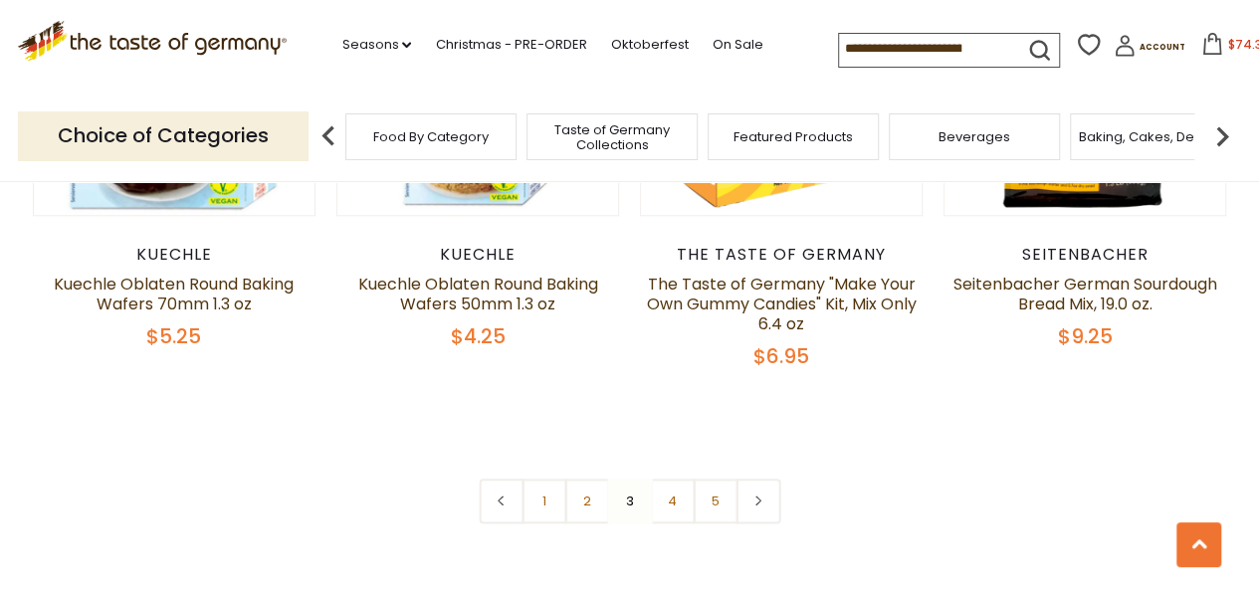
click at [633, 507] on nav "1 2 3 4 5" at bounding box center [630, 501] width 302 height 45
click at [631, 502] on nav "1 2 3 4 5" at bounding box center [630, 501] width 302 height 45
click at [667, 509] on link "4" at bounding box center [672, 501] width 45 height 45
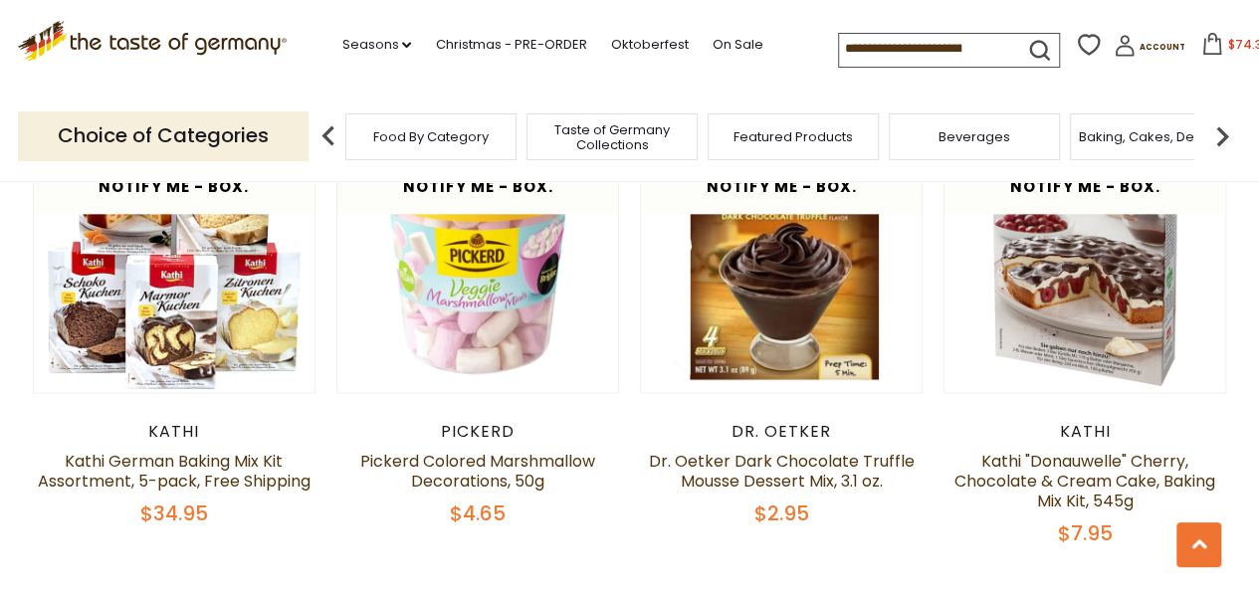
scroll to position [1142, 0]
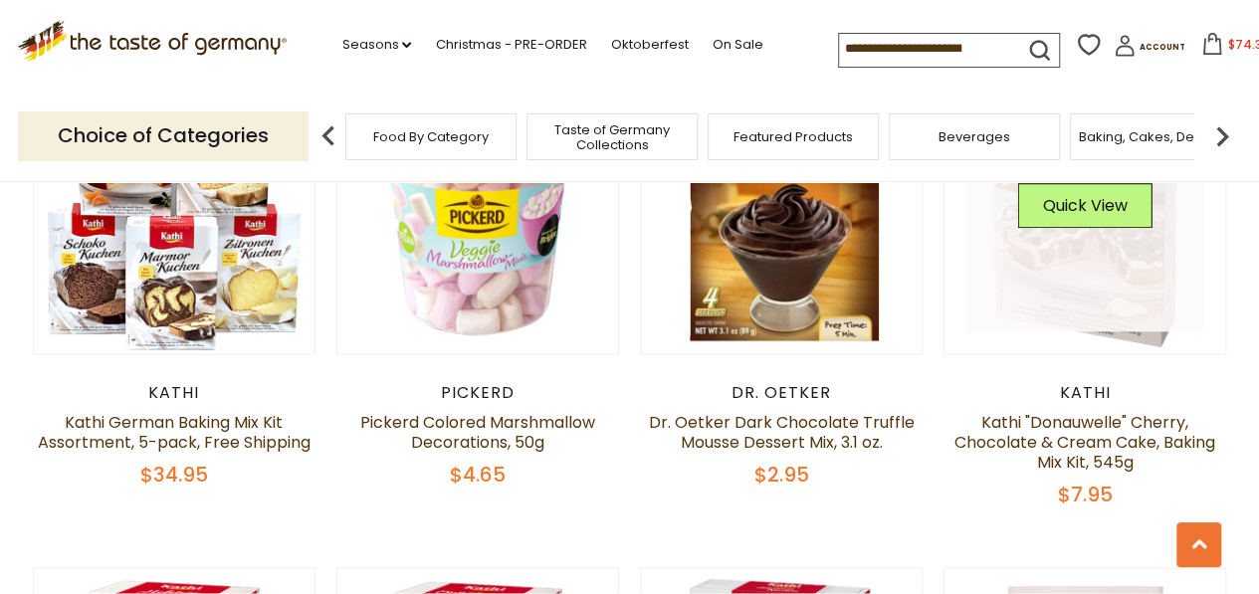
click at [1128, 268] on link at bounding box center [1085, 213] width 237 height 237
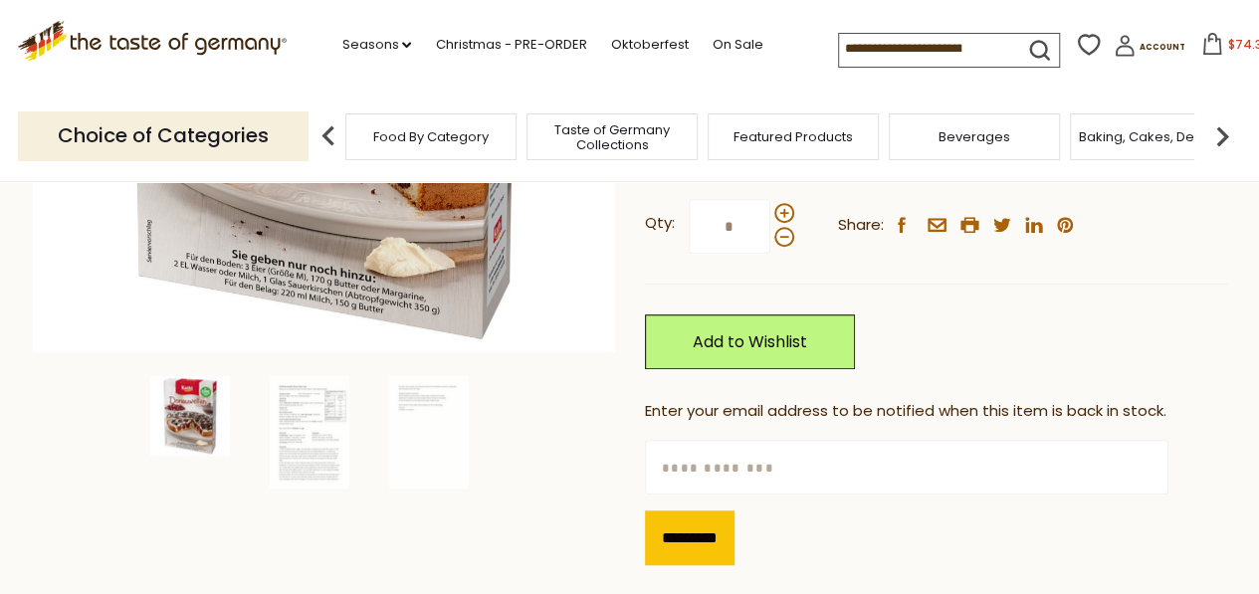
scroll to position [518, 0]
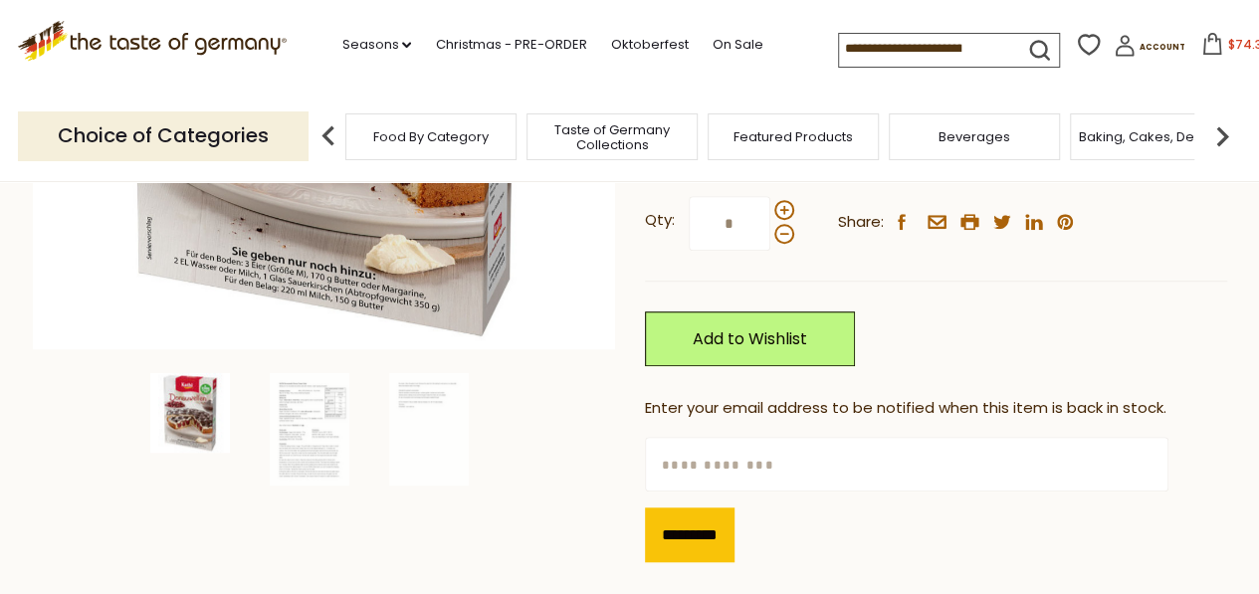
click at [886, 455] on input "text" at bounding box center [907, 464] width 524 height 55
type input "**********"
click at [705, 540] on input "*********" at bounding box center [690, 535] width 90 height 55
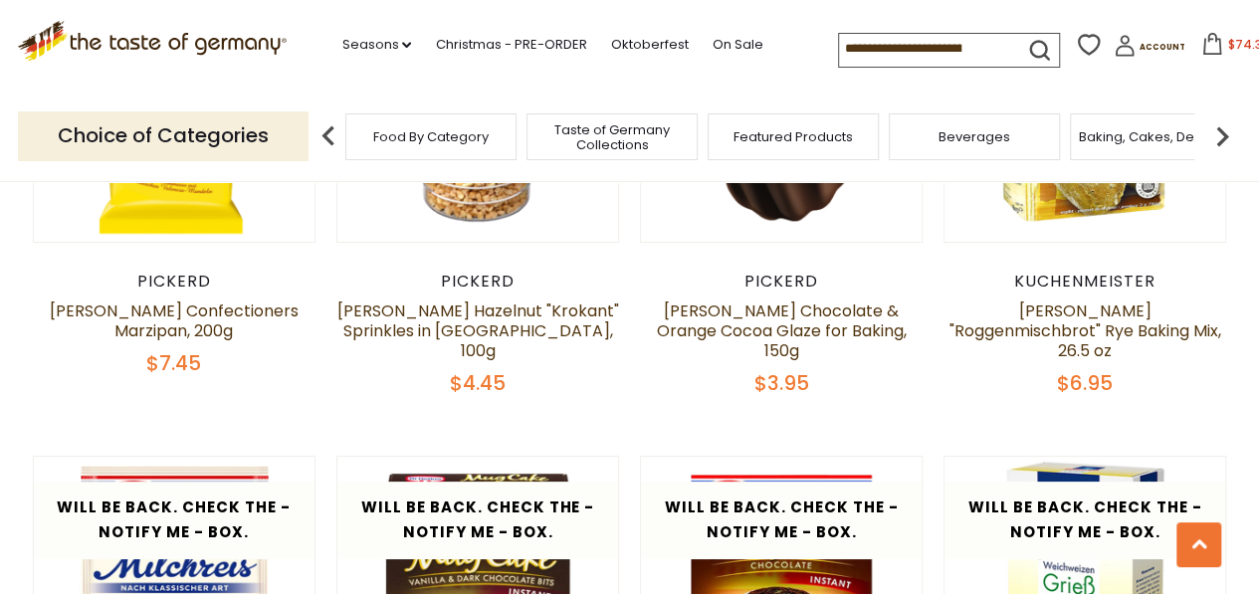
scroll to position [3690, 0]
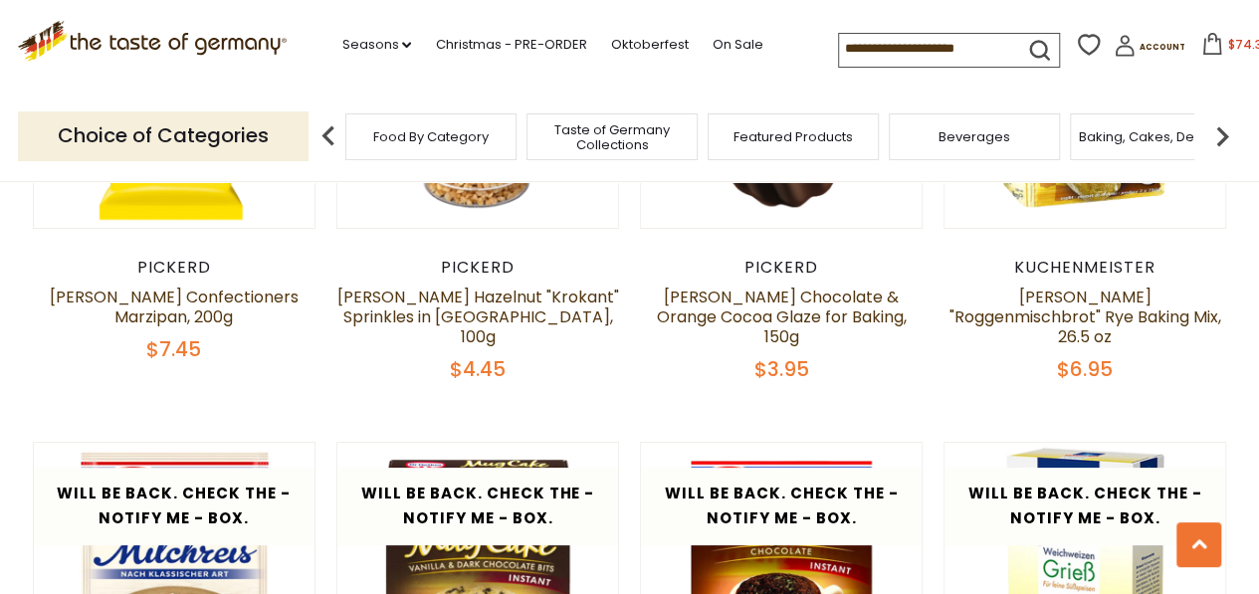
scroll to position [4770, 0]
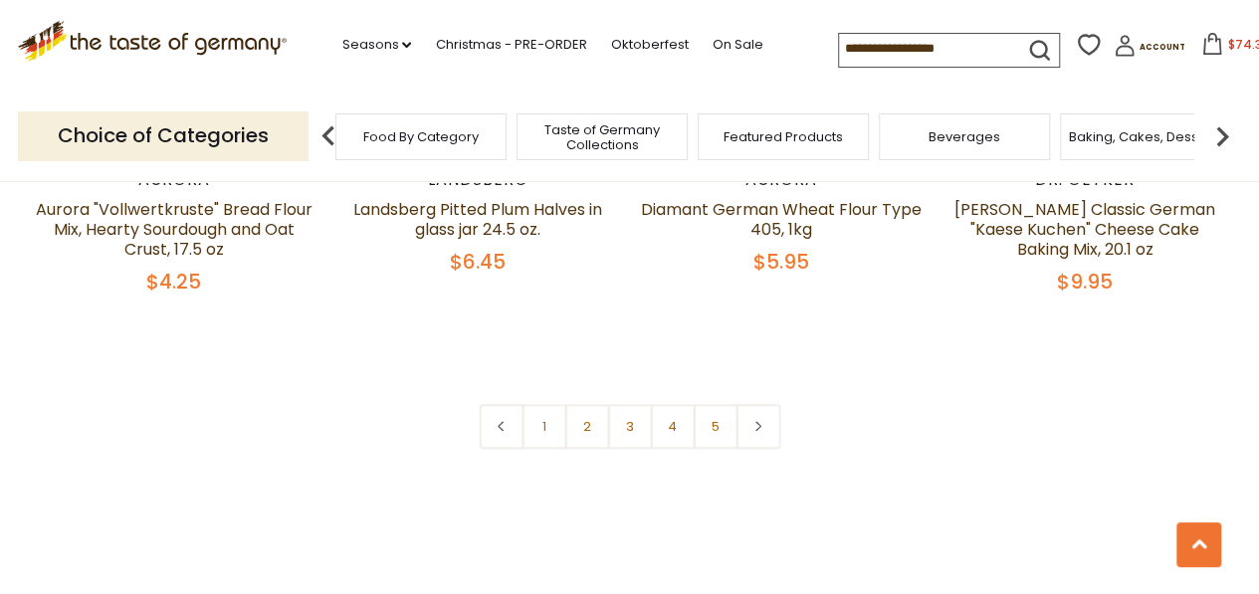
click at [619, 140] on span "Taste of Germany Collections" at bounding box center [602, 137] width 159 height 30
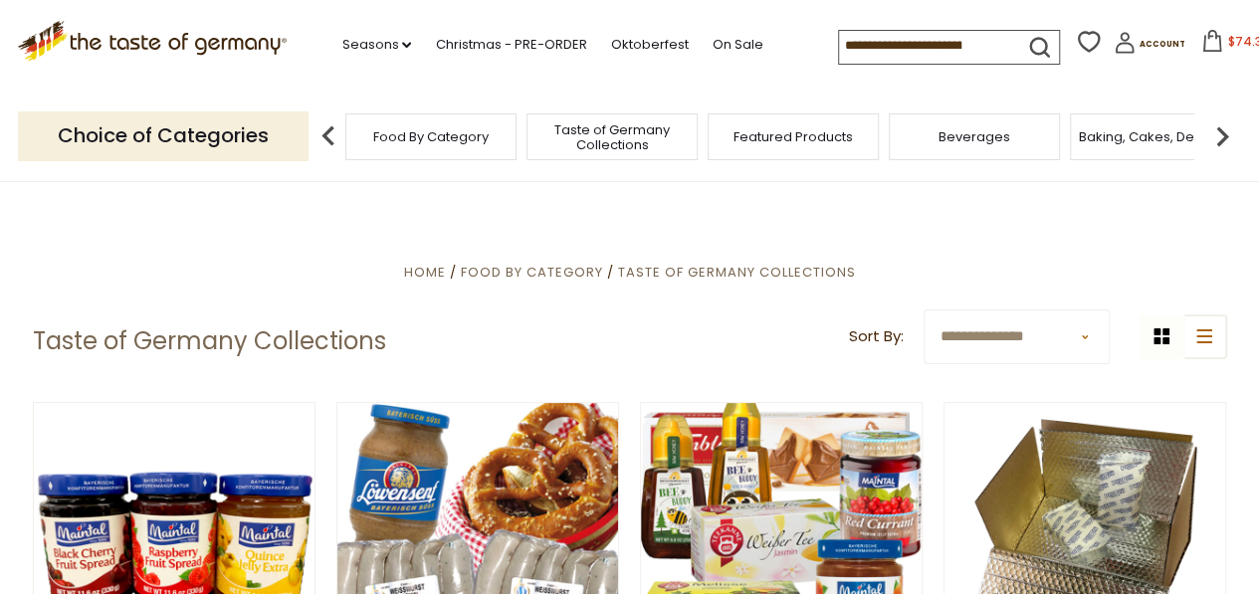
click at [1213, 138] on img at bounding box center [1222, 136] width 40 height 40
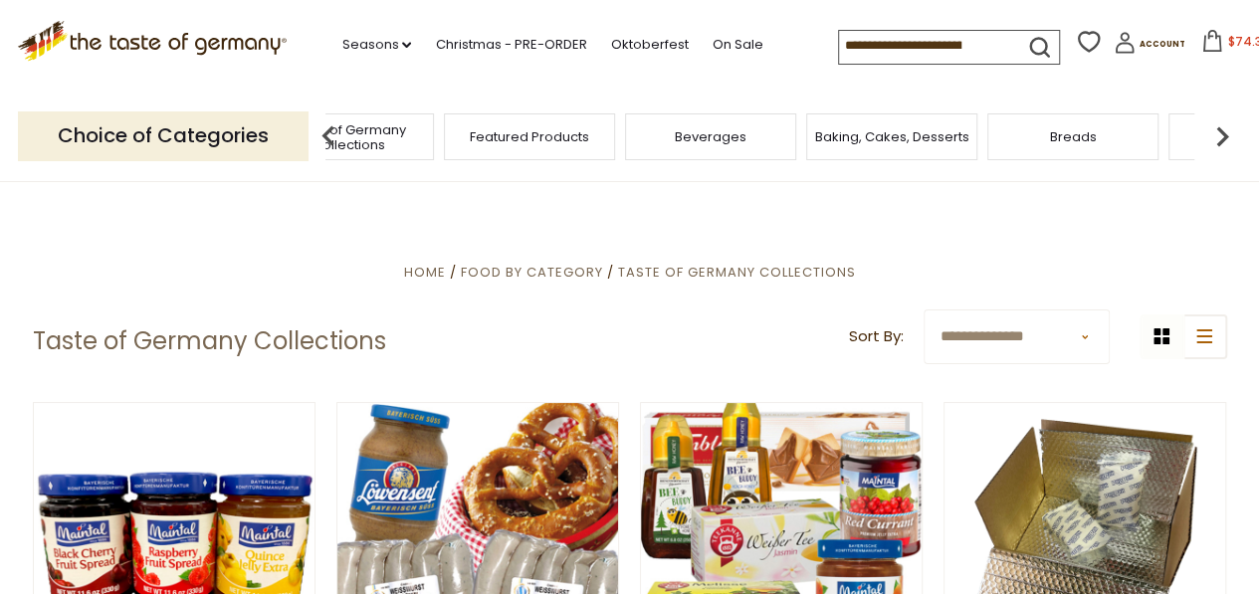
click at [1213, 138] on img at bounding box center [1222, 136] width 40 height 40
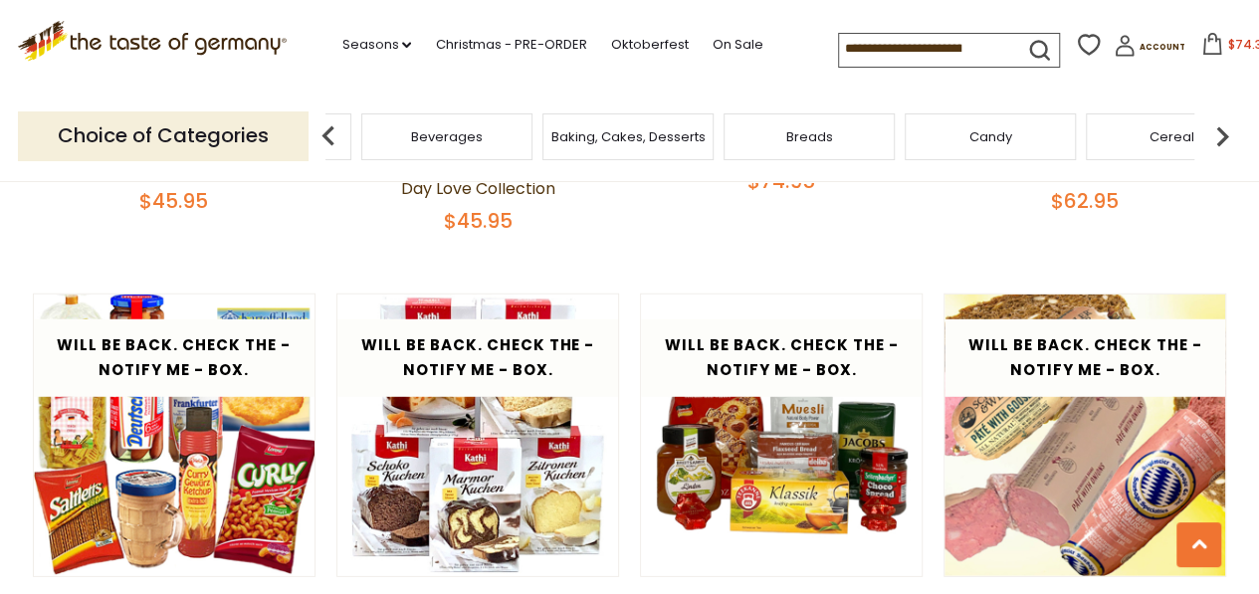
scroll to position [2588, 0]
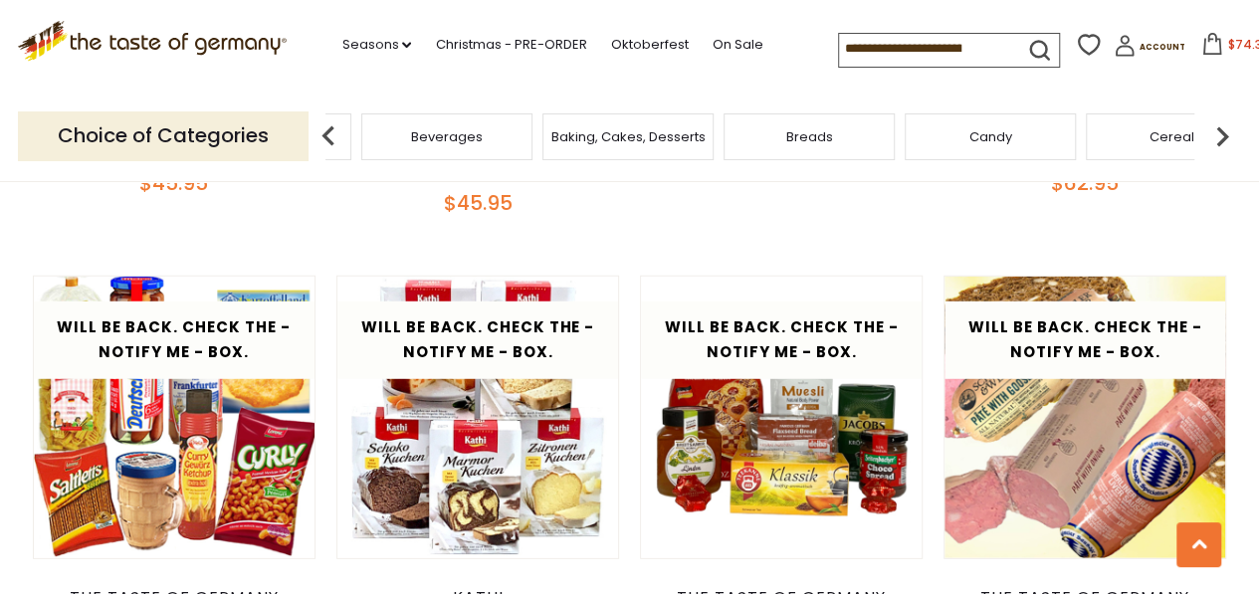
click at [966, 43] on input at bounding box center [923, 48] width 168 height 28
type input "**********"
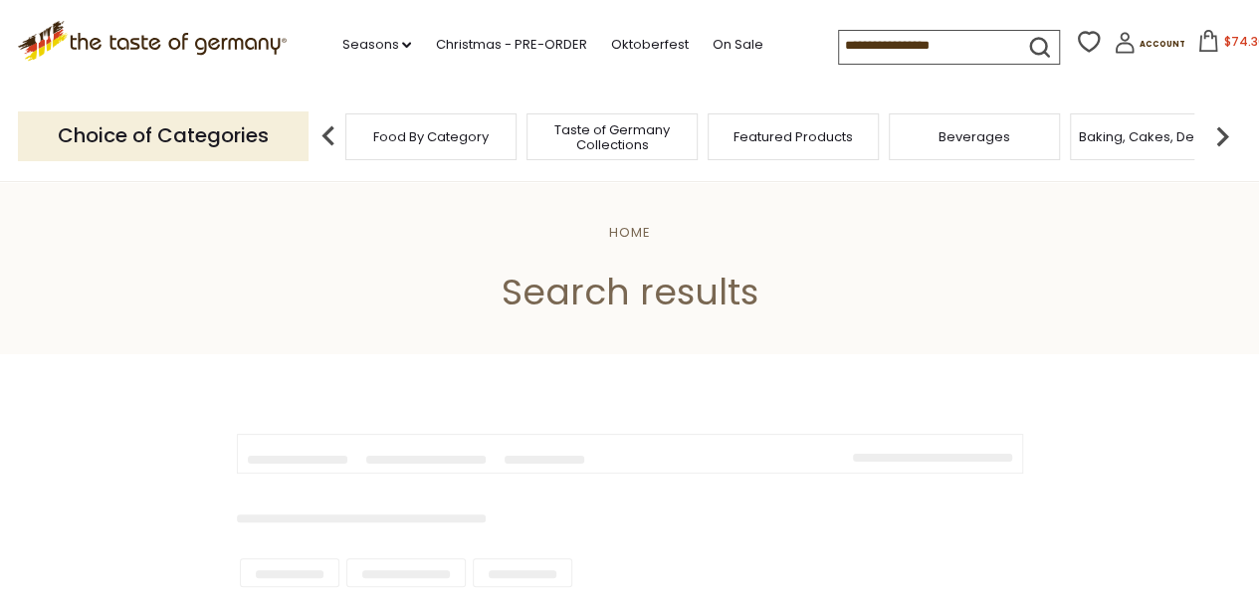
type input "**********"
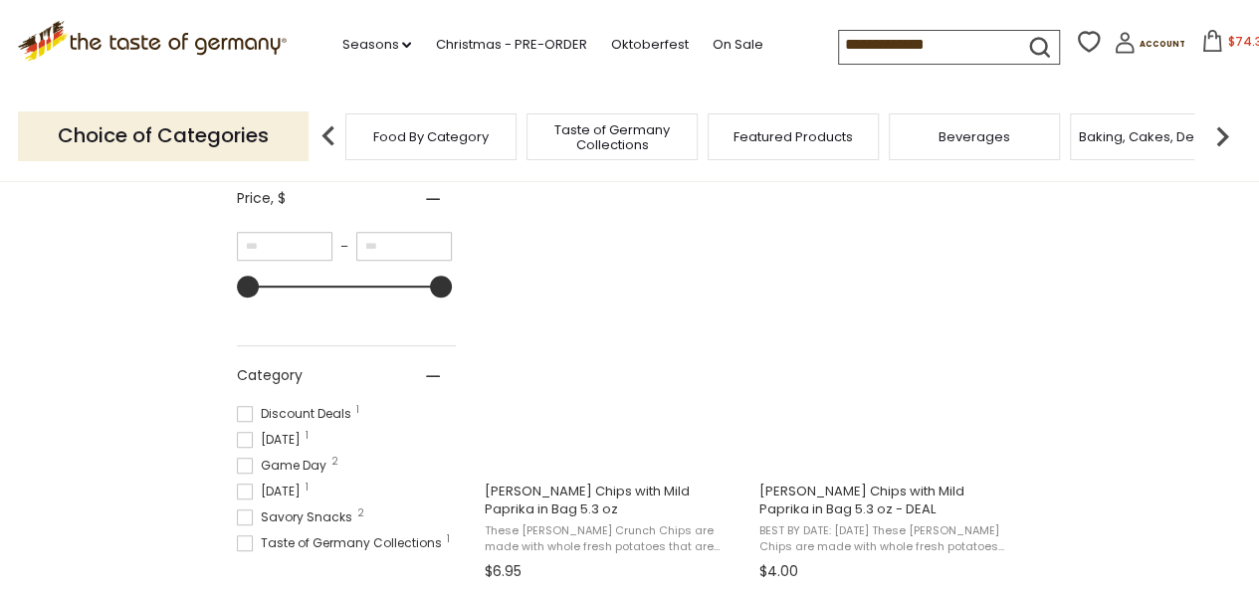
scroll to position [398, 0]
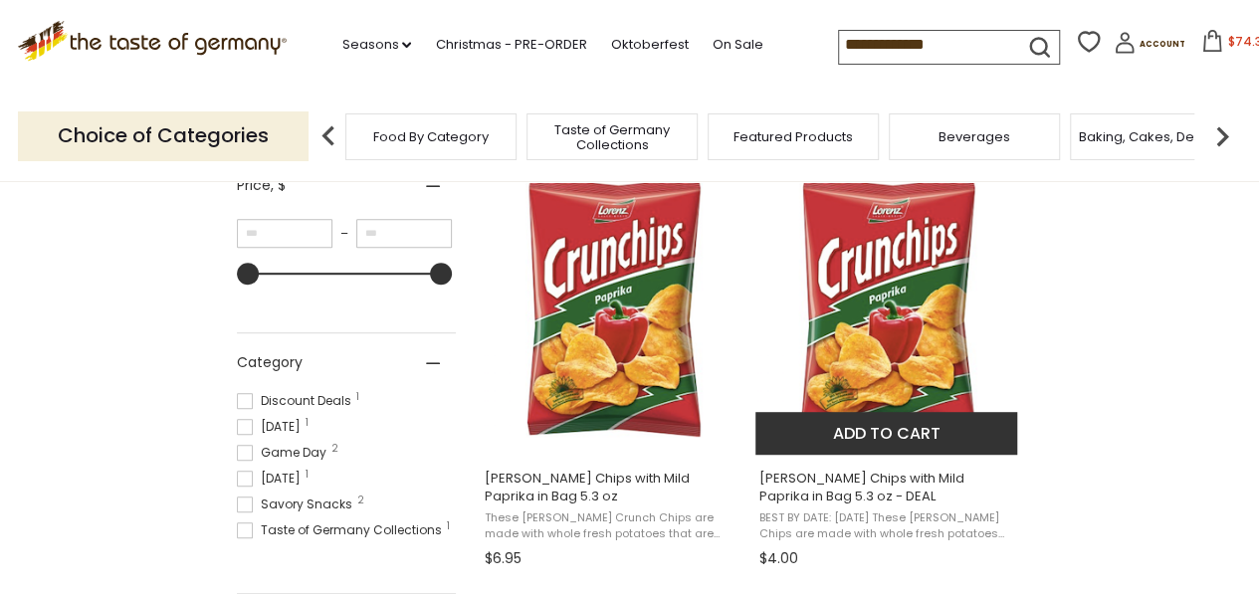
click at [895, 435] on button "Add to cart" at bounding box center [887, 433] width 262 height 43
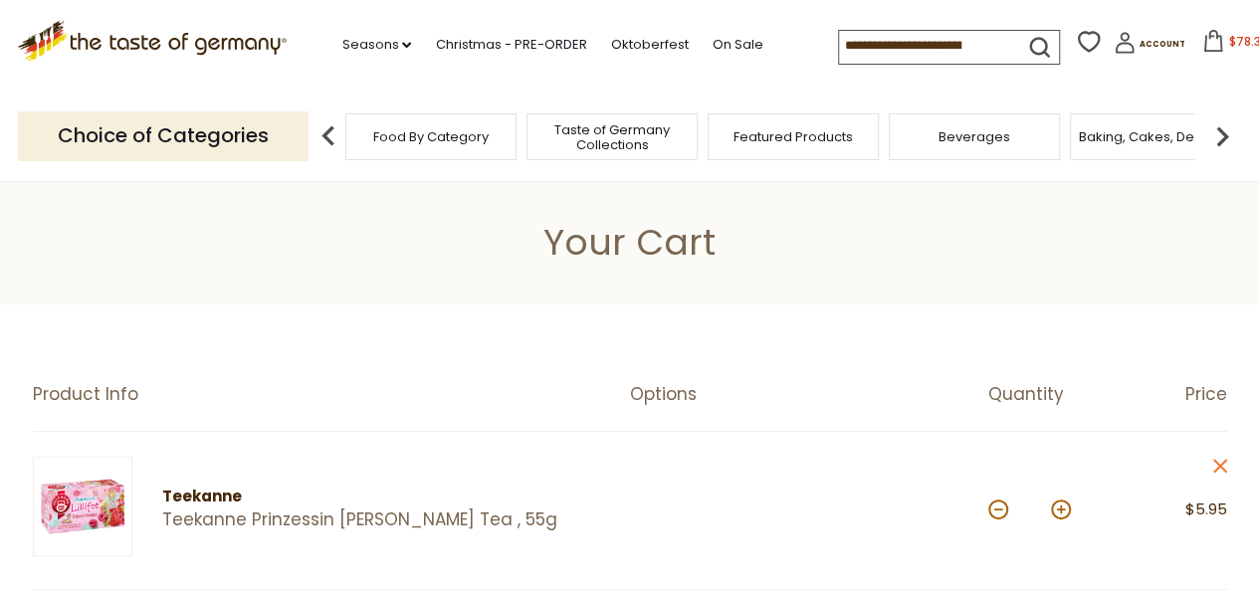
click at [906, 41] on input at bounding box center [923, 45] width 168 height 28
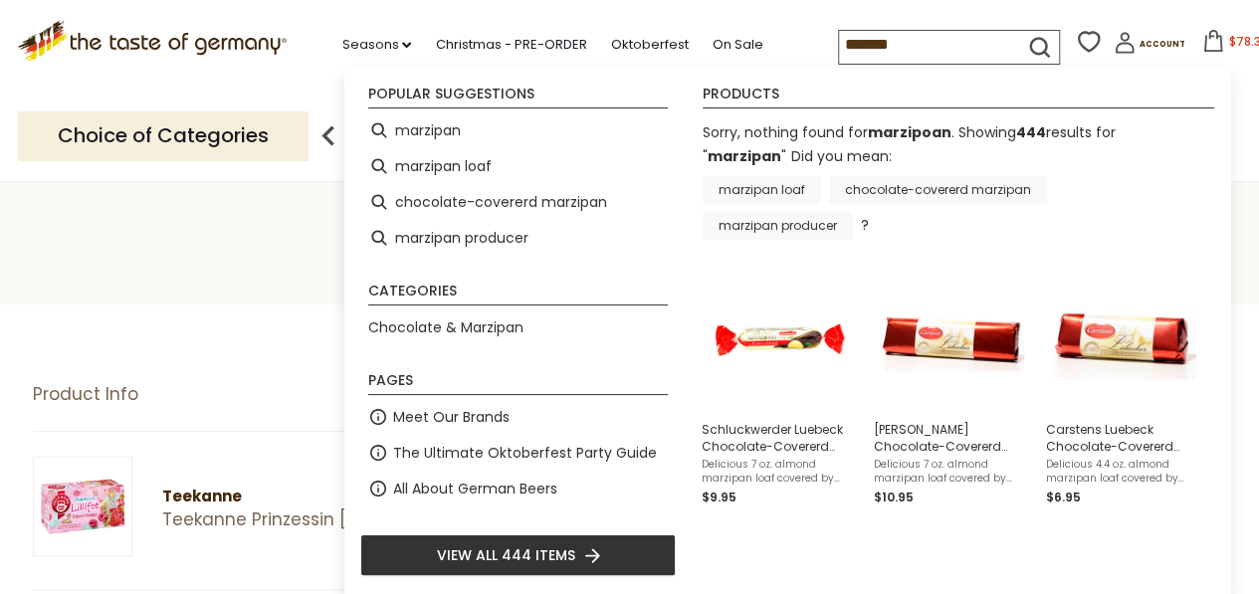
type input "********"
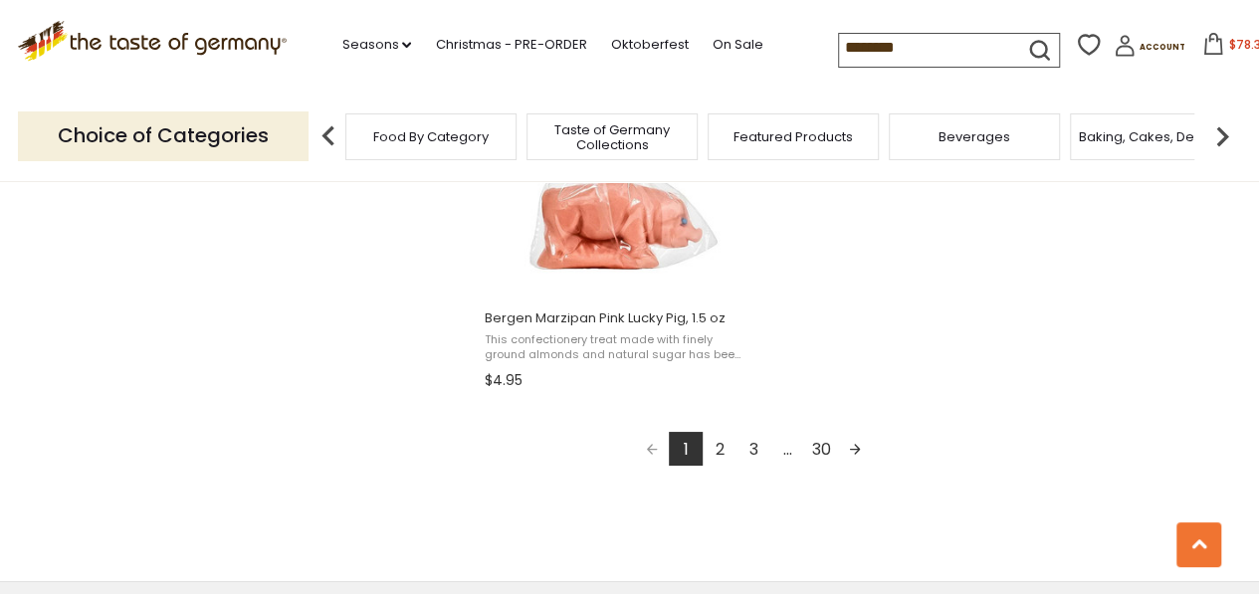
scroll to position [3703, 0]
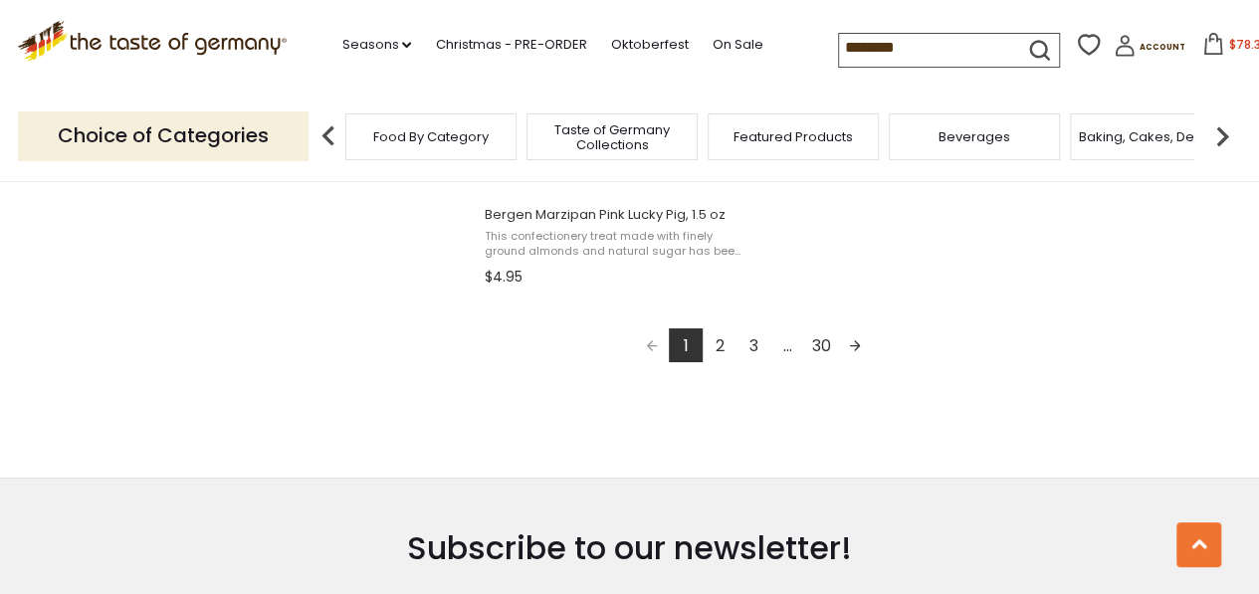
click at [719, 350] on link "2" at bounding box center [720, 345] width 34 height 34
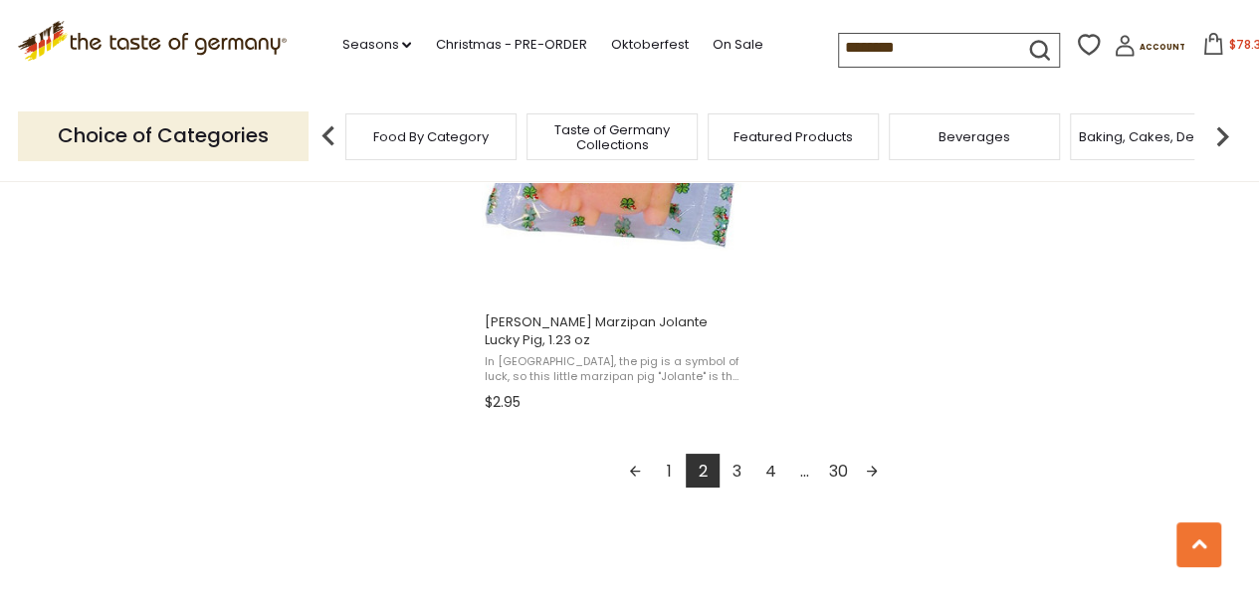
scroll to position [3663, 0]
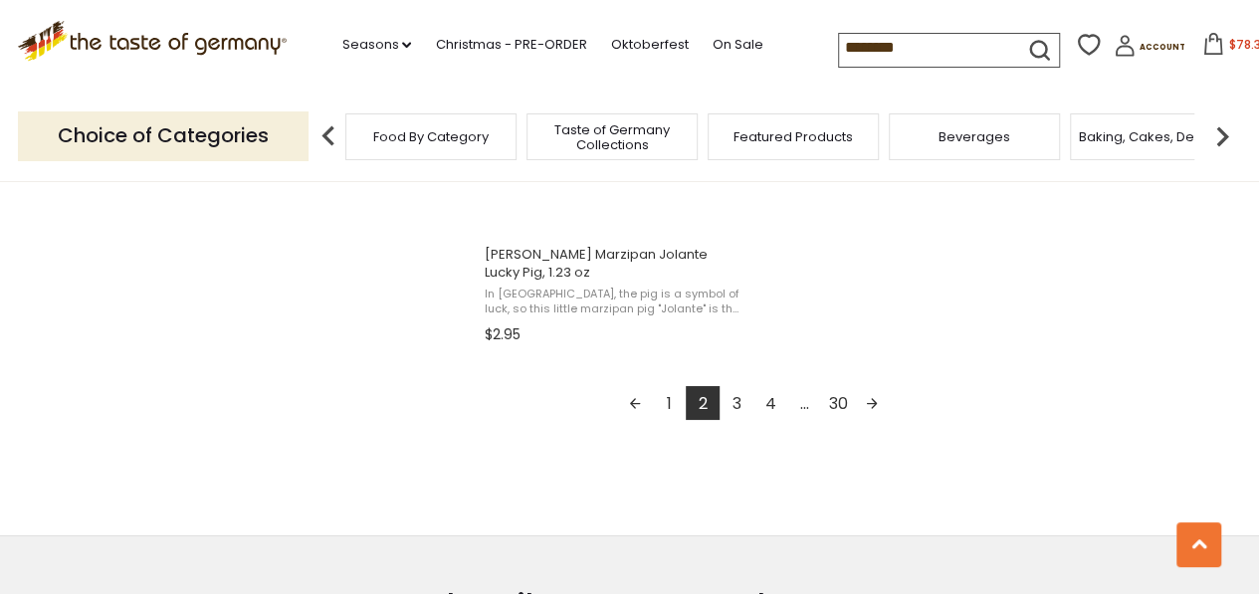
click at [735, 399] on link "3" at bounding box center [737, 403] width 34 height 34
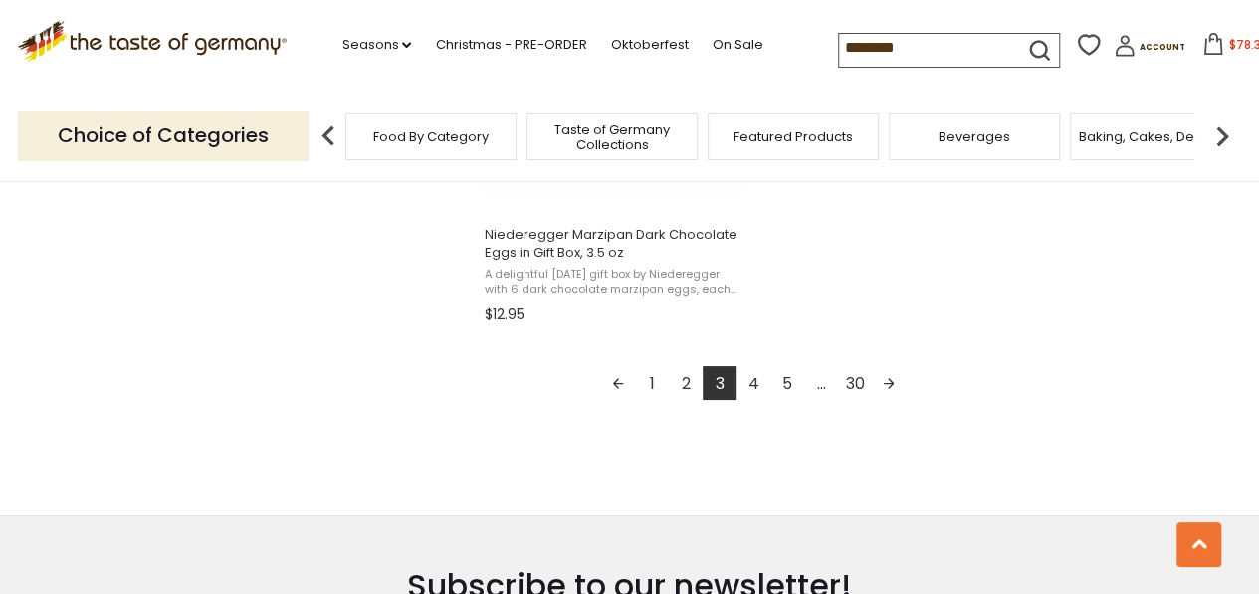
scroll to position [3703, 0]
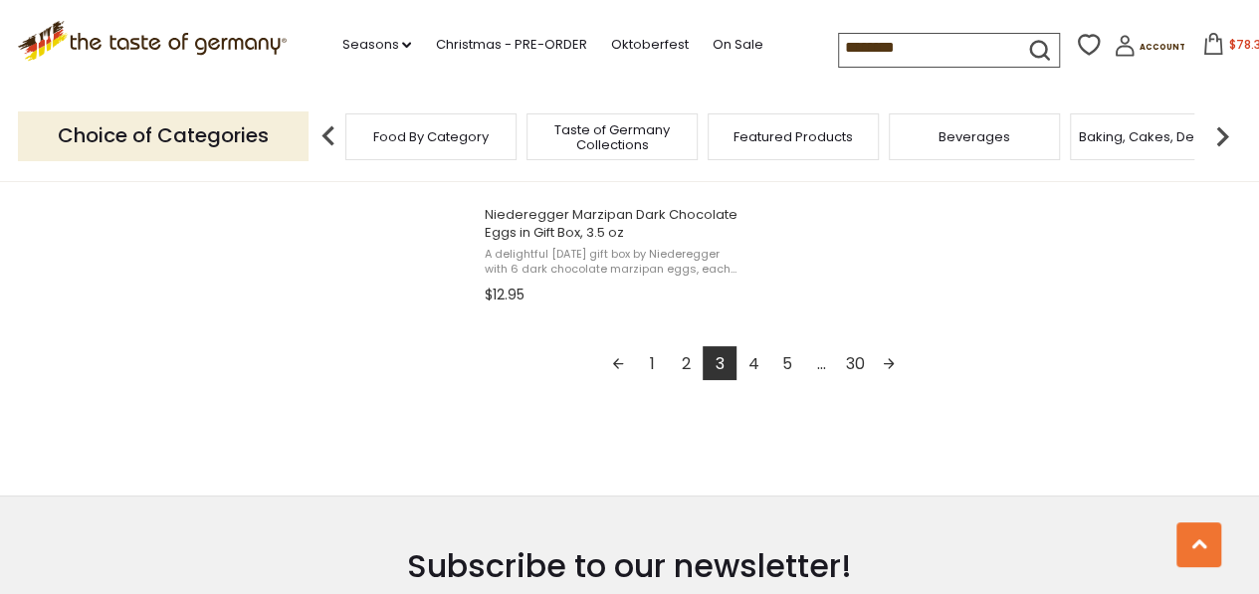
click at [756, 361] on link "4" at bounding box center [754, 363] width 34 height 34
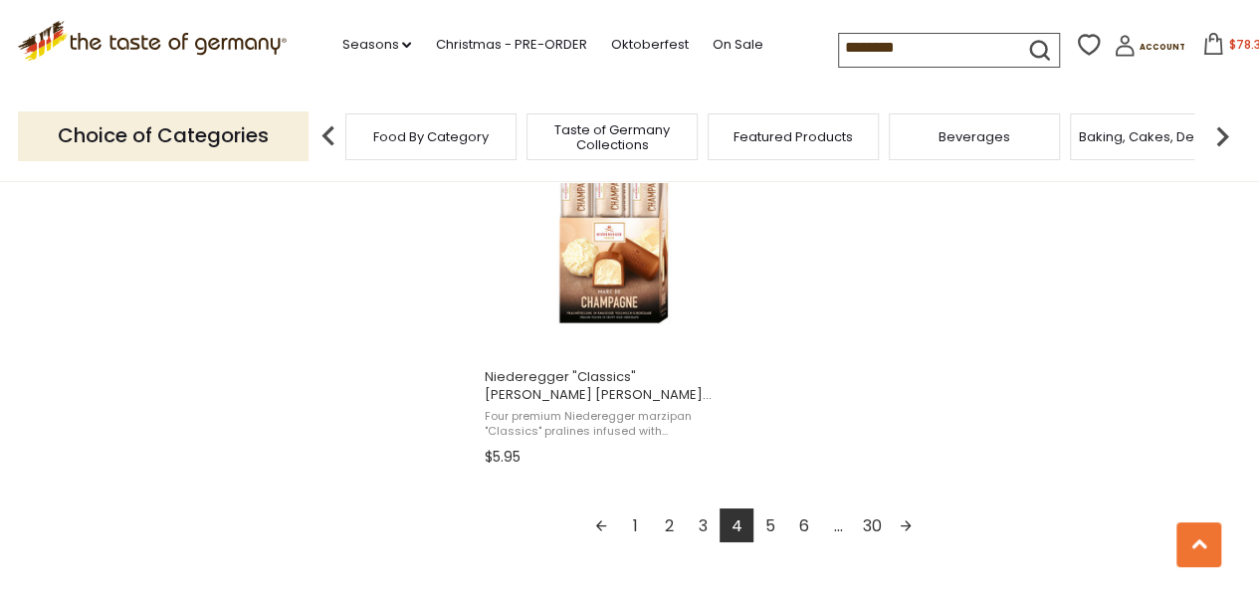
scroll to position [3544, 0]
click at [910, 47] on input "********" at bounding box center [923, 48] width 168 height 28
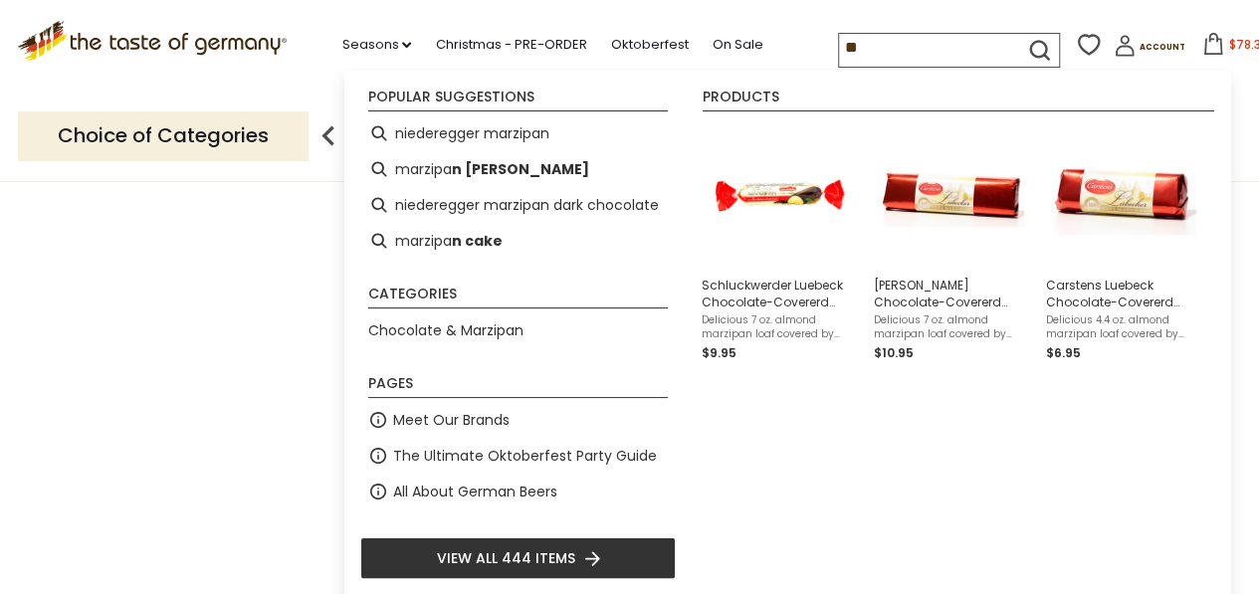
type input "*"
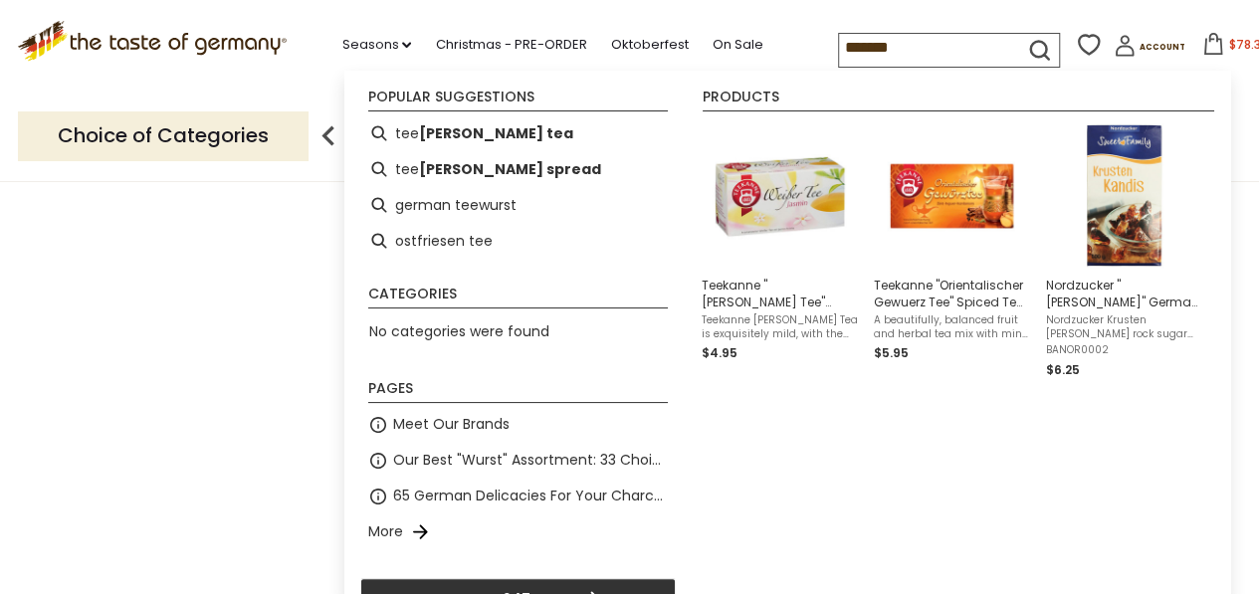
type input "********"
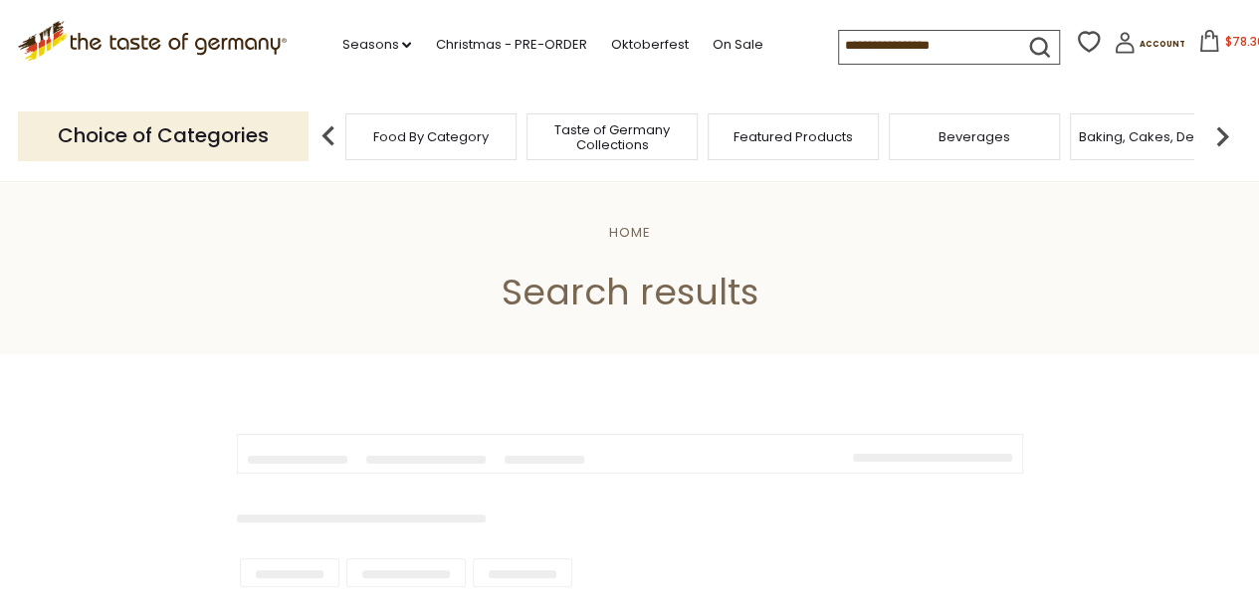
type input "********"
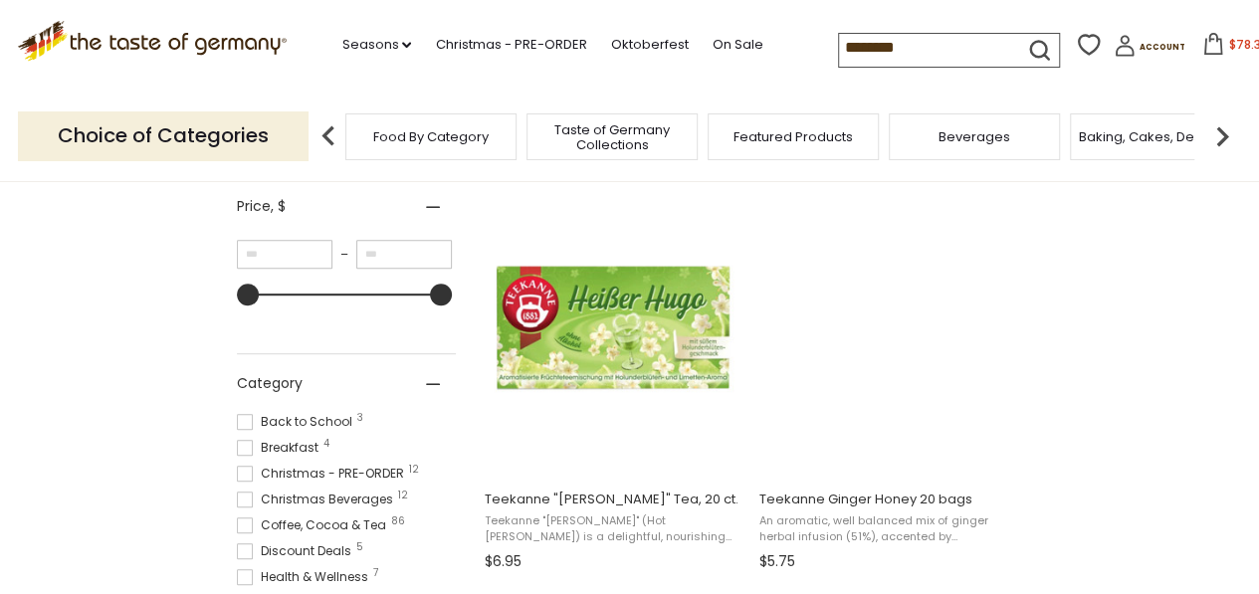
scroll to position [358, 0]
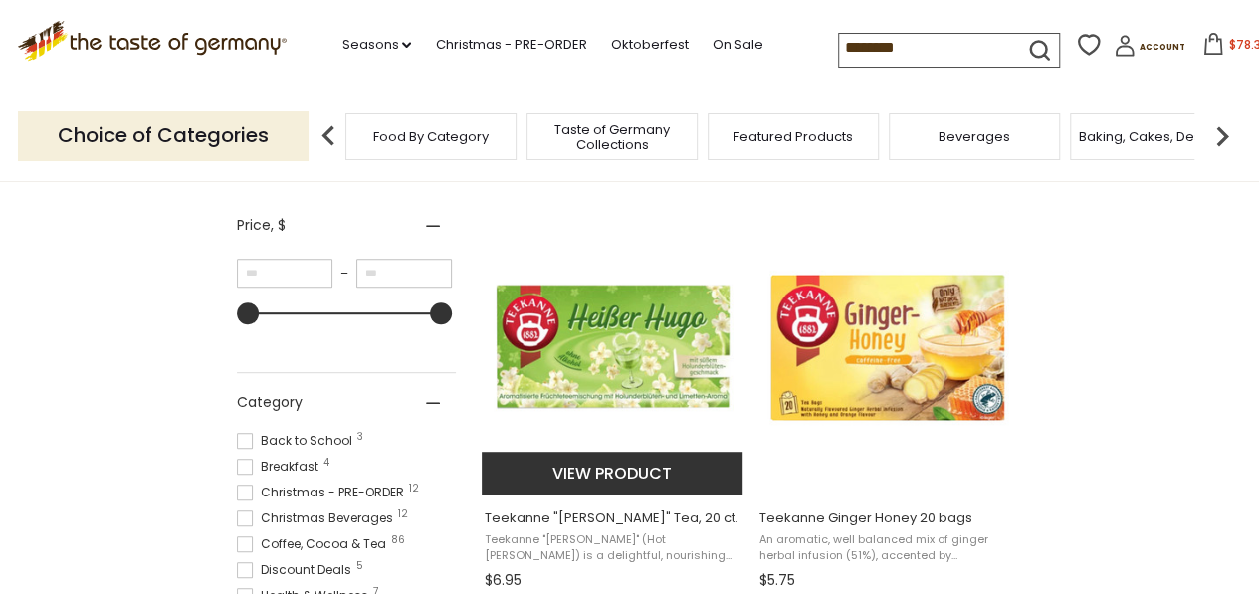
click at [614, 327] on img "Teekanne" at bounding box center [614, 346] width 264 height 264
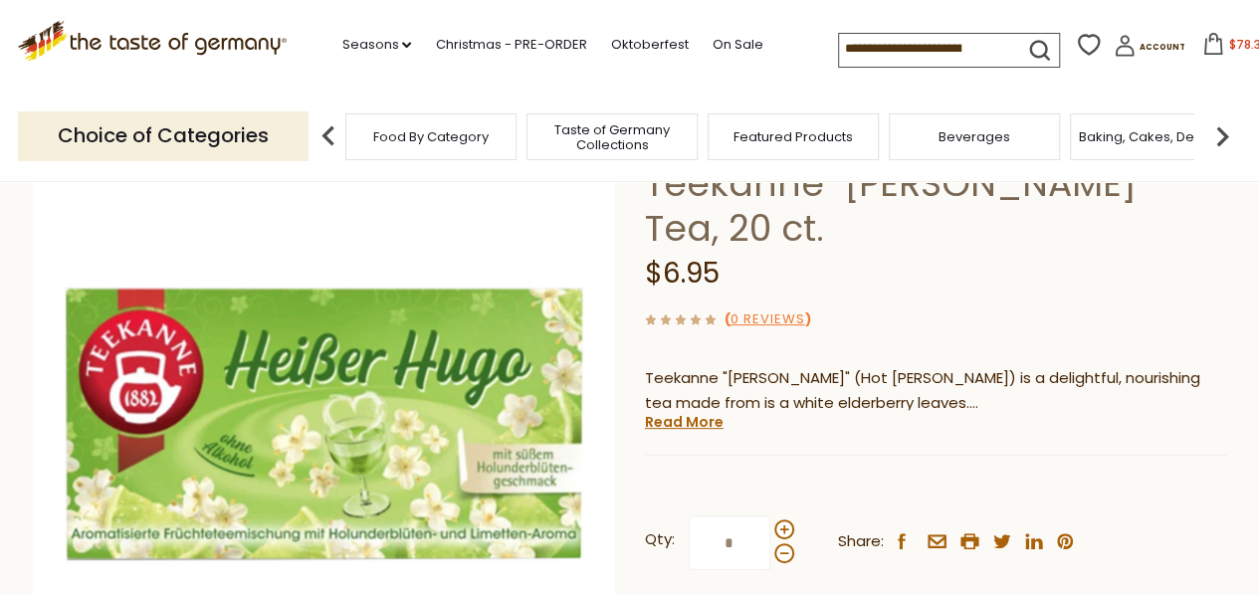
scroll to position [159, 0]
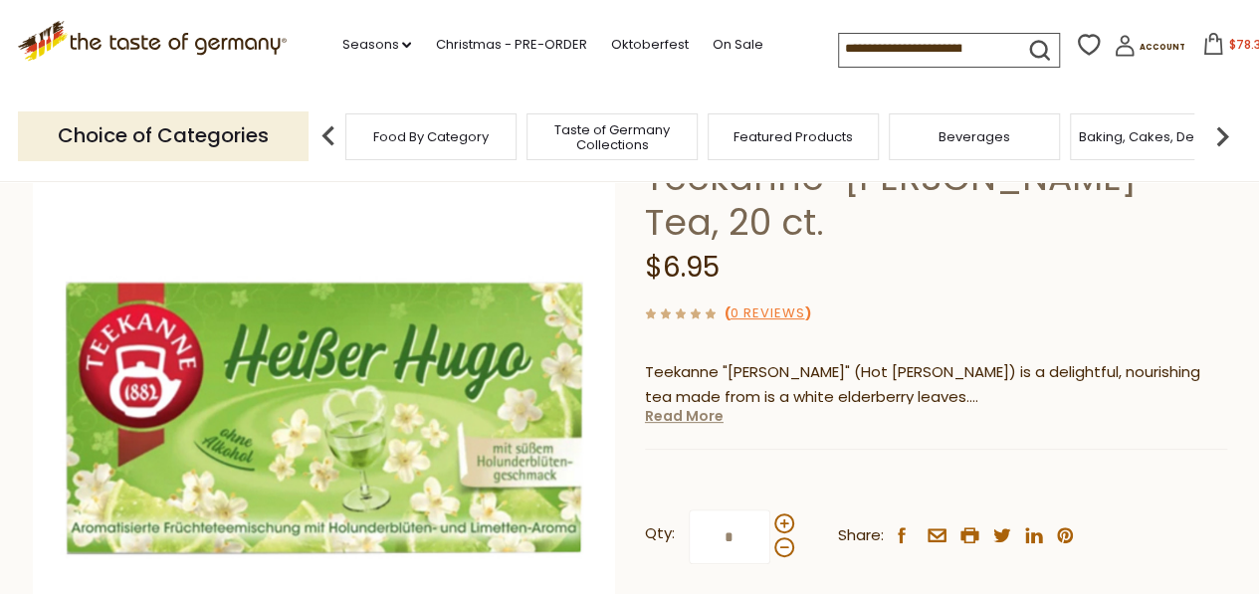
click at [691, 422] on link "Read More" at bounding box center [684, 416] width 79 height 20
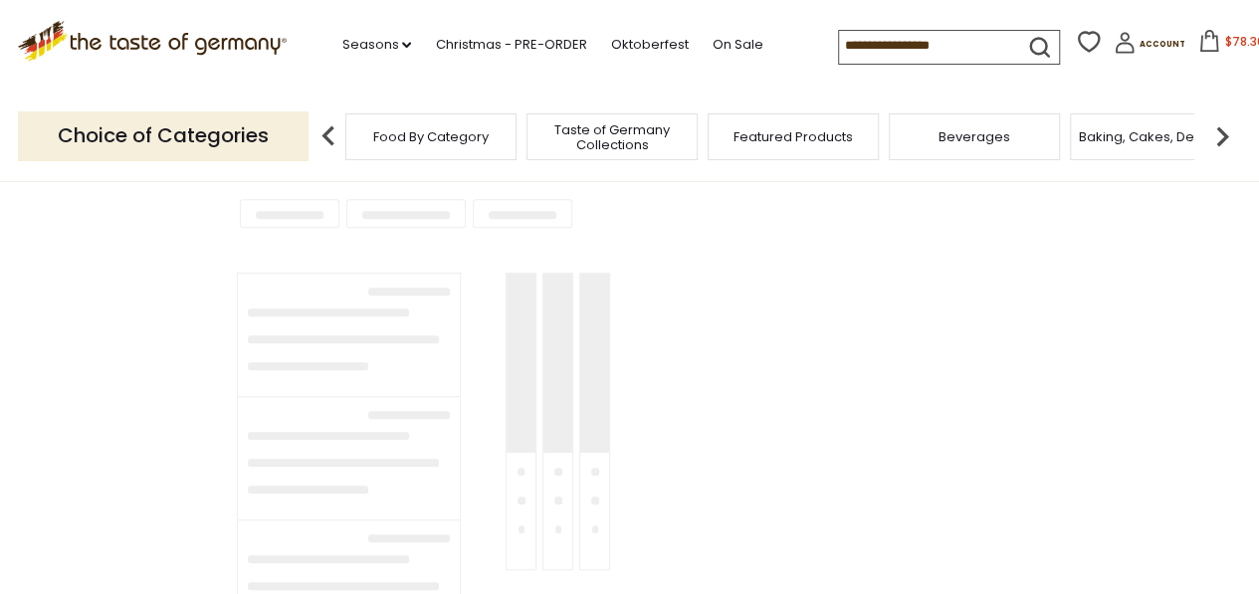
type input "********"
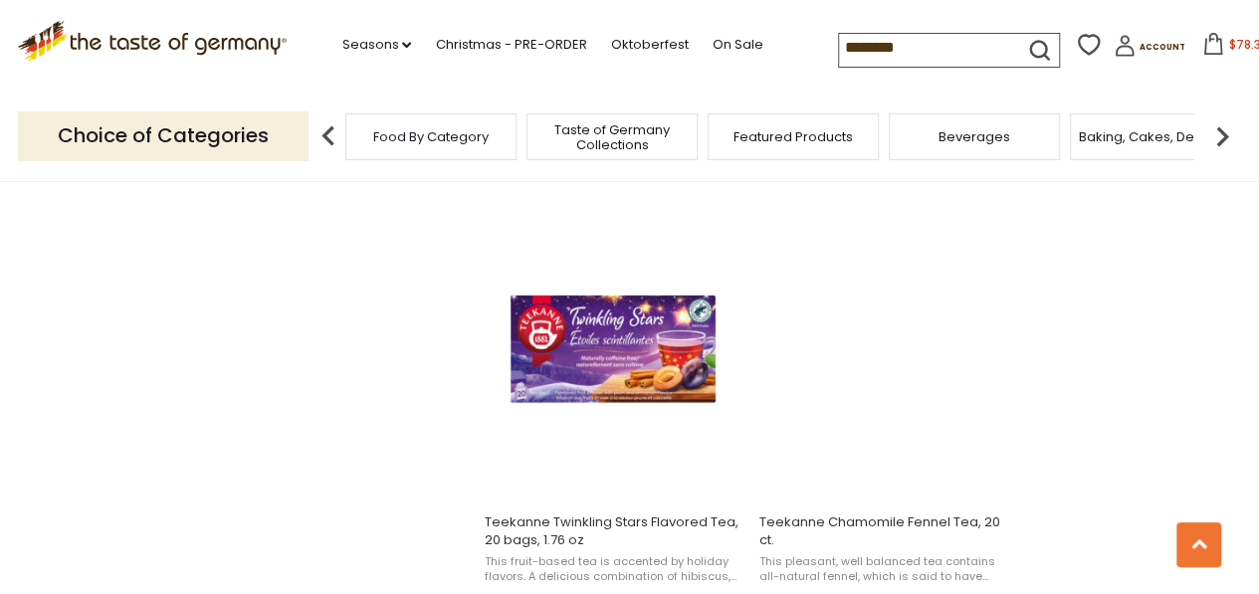
scroll to position [2548, 0]
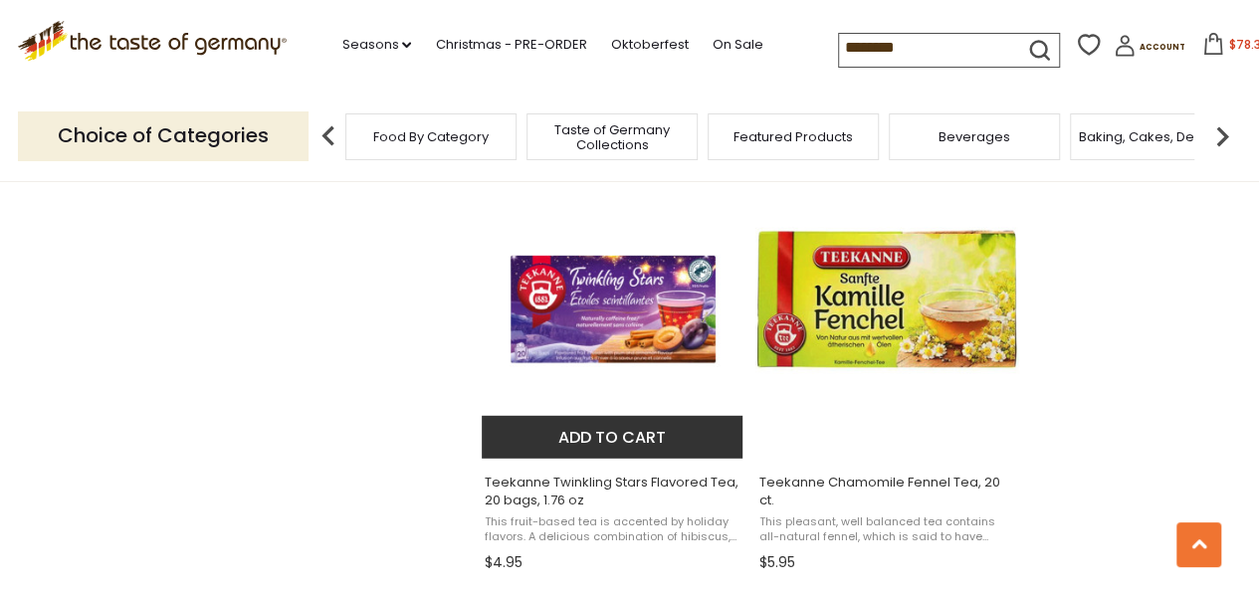
click at [598, 324] on img "Teekanne Twinkling Stars Flavored Tea, 20 bags, 1.76 oz" at bounding box center [614, 310] width 264 height 264
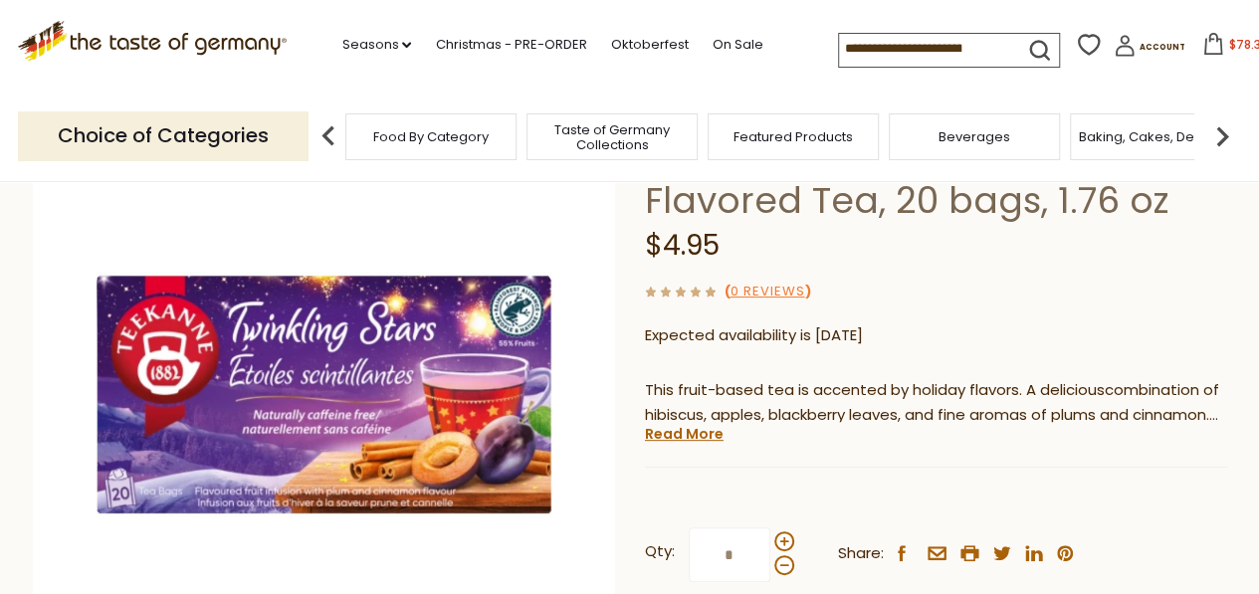
scroll to position [199, 0]
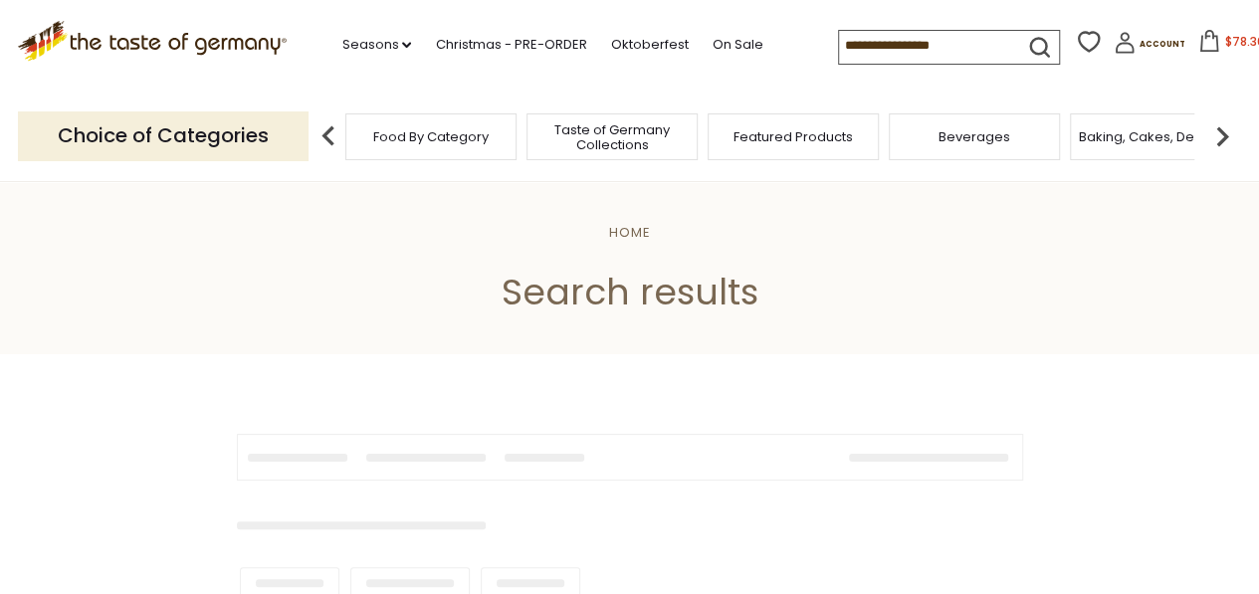
type input "********"
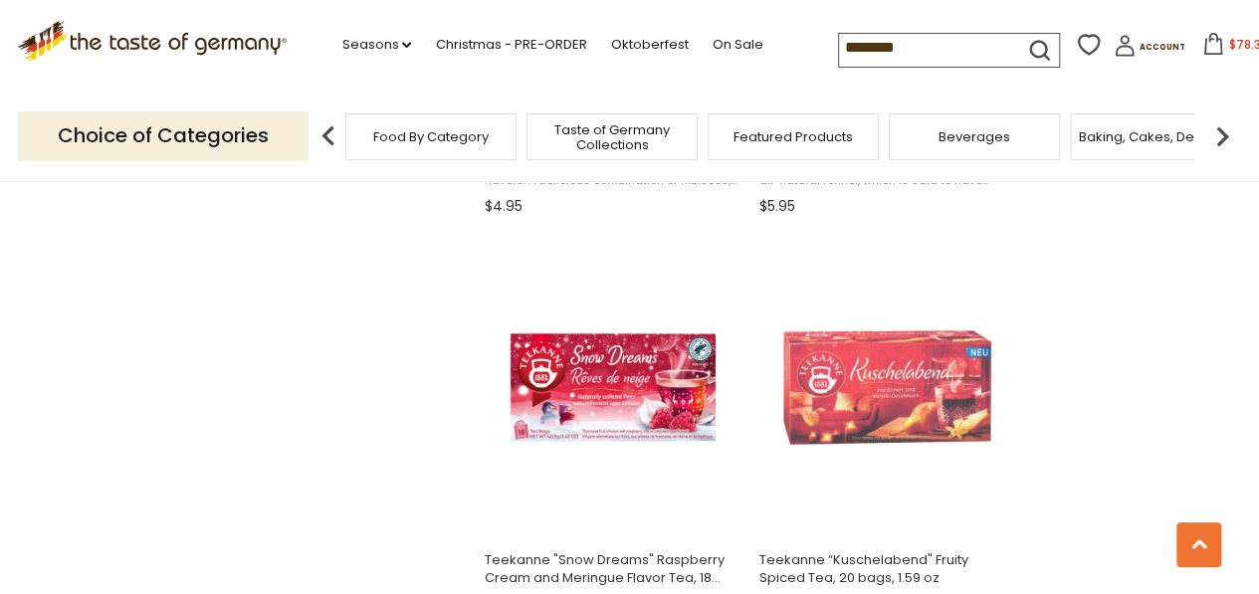
scroll to position [2907, 0]
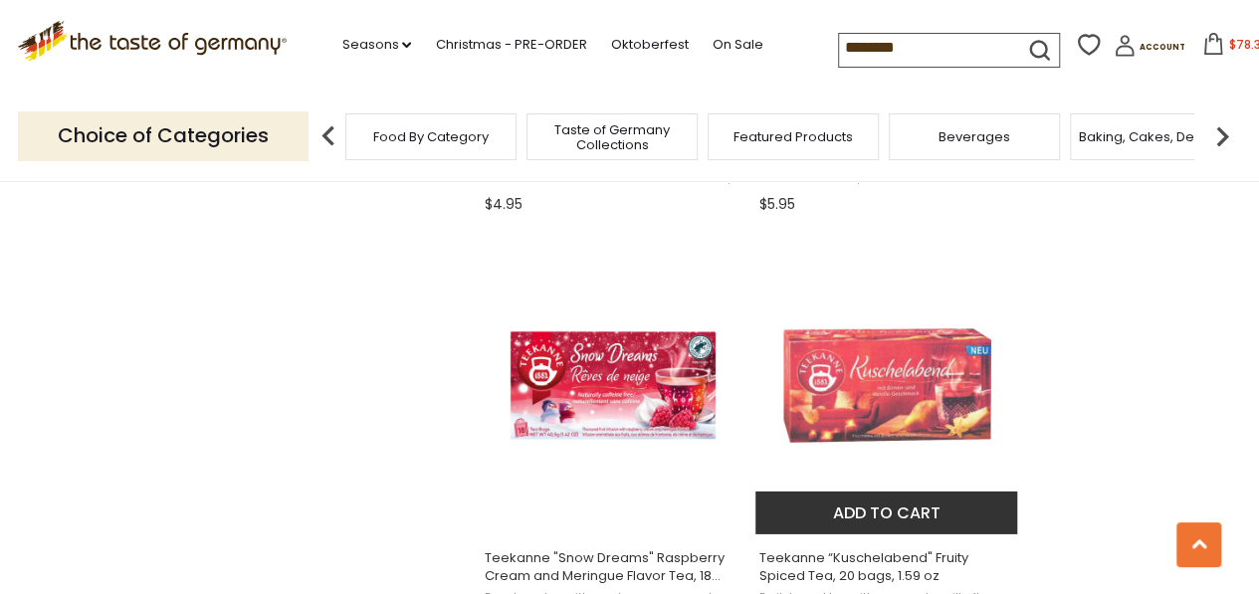
click at [856, 381] on img "Teekanne “Kuschelabend" at bounding box center [888, 386] width 264 height 264
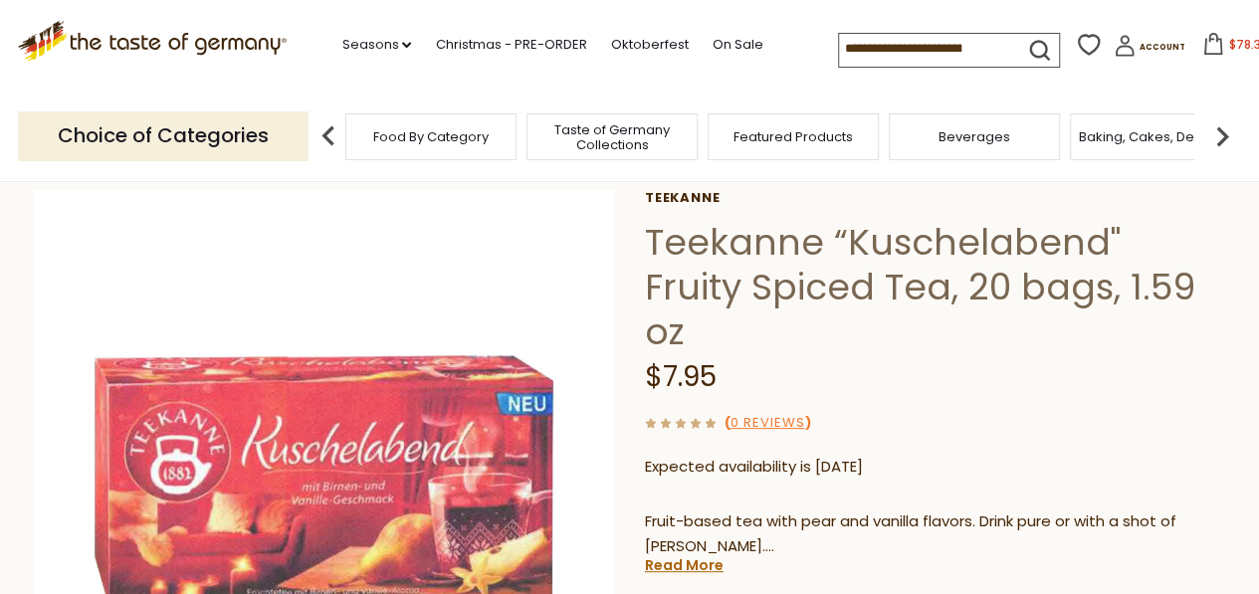
scroll to position [119, 0]
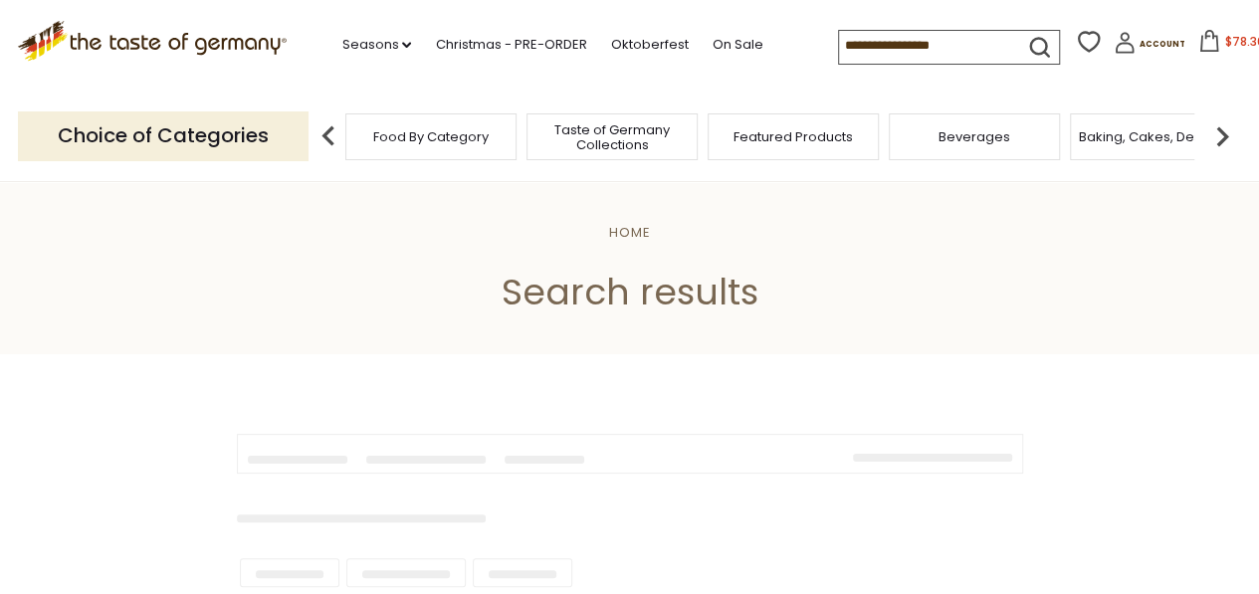
type input "********"
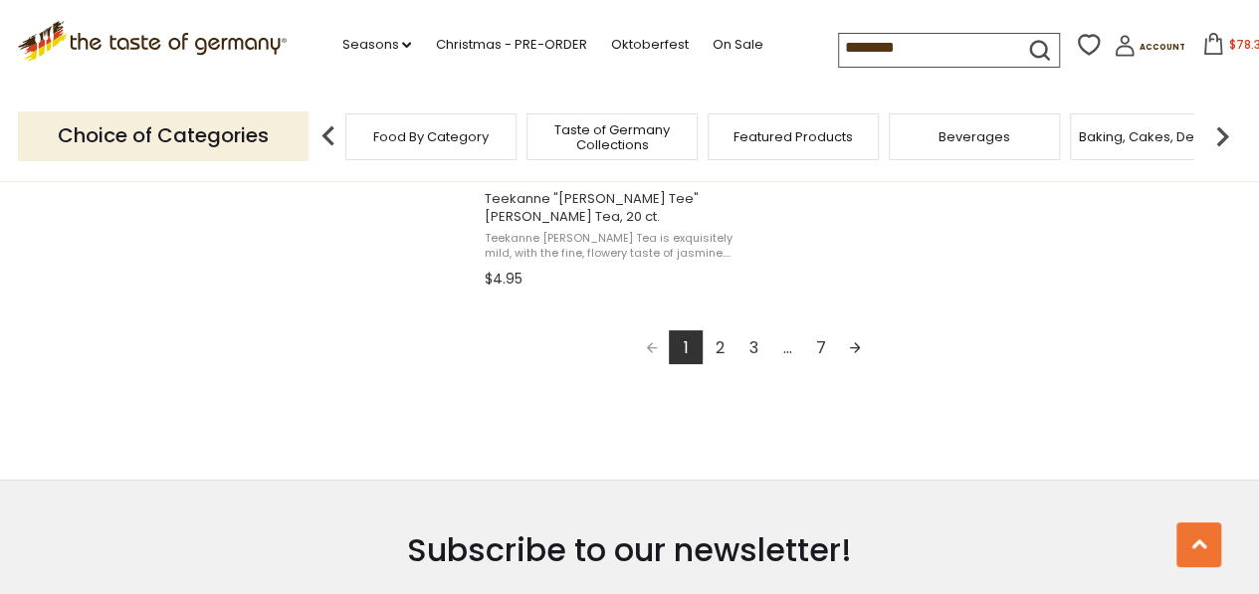
scroll to position [3703, 0]
click at [713, 345] on link "2" at bounding box center [720, 345] width 34 height 34
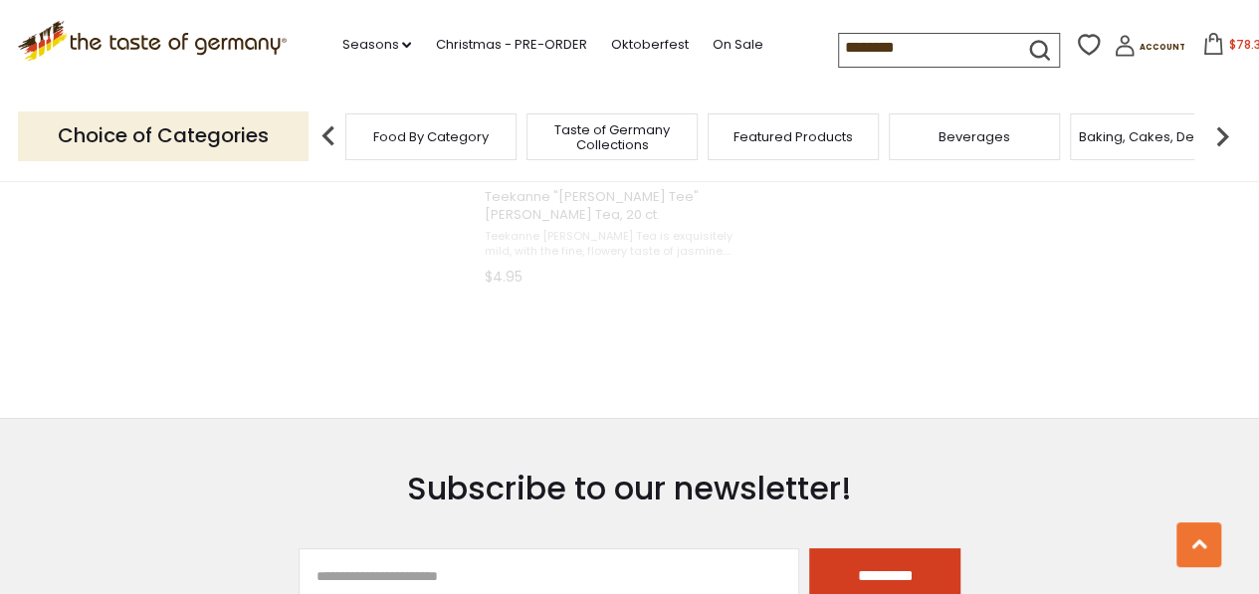
scroll to position [1504, 0]
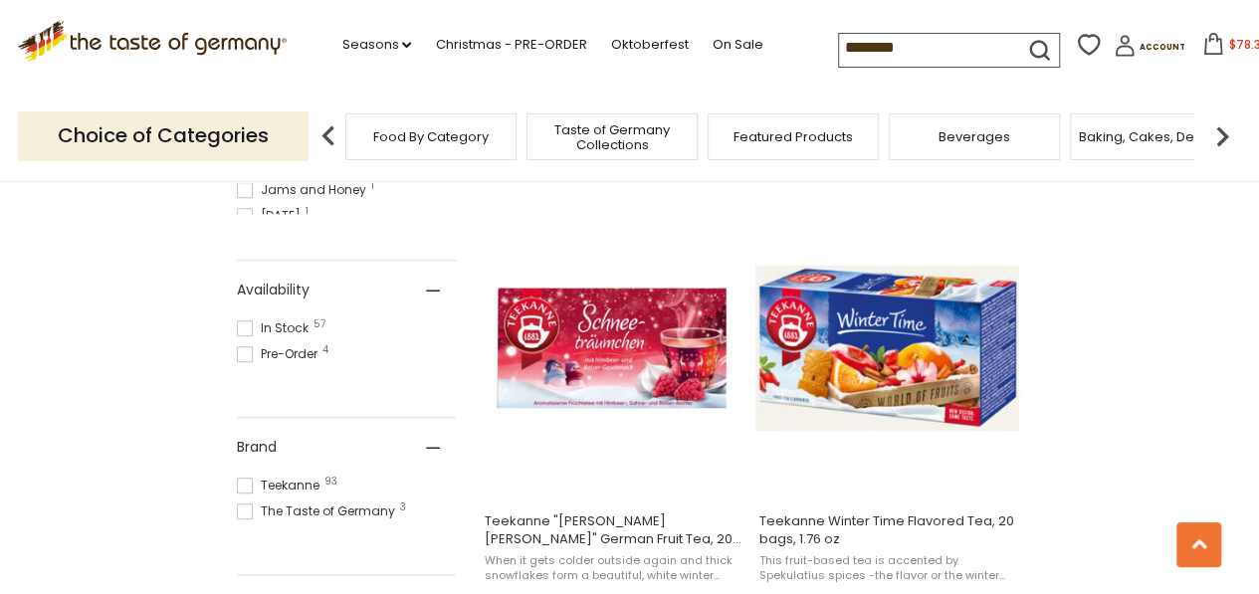
scroll to position [796, 0]
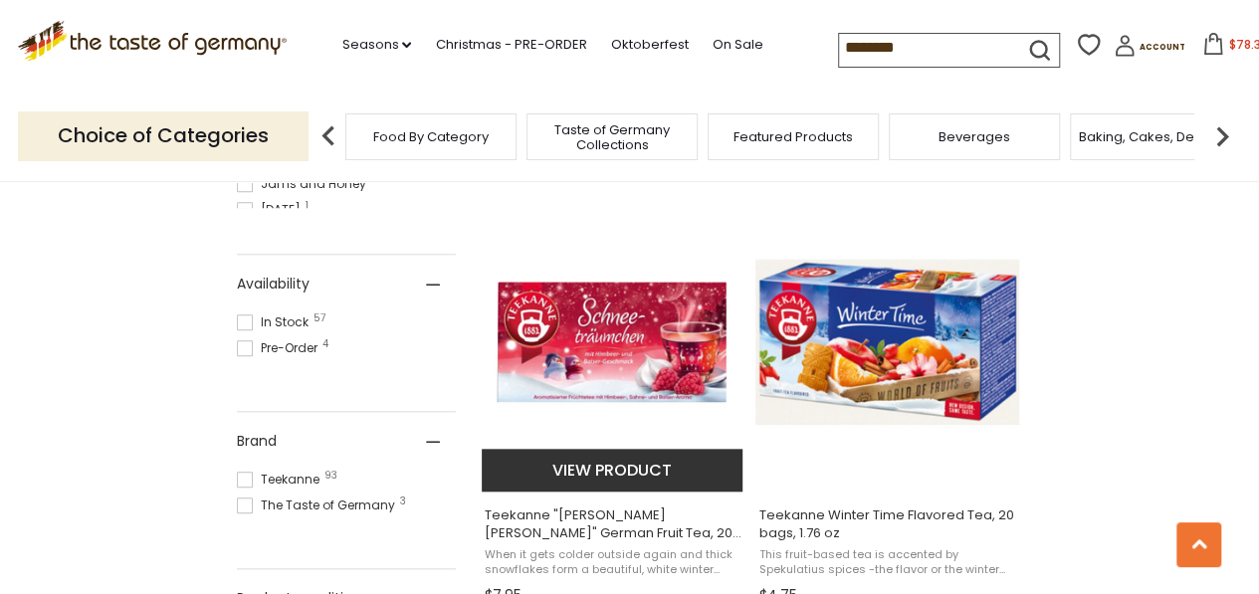
click at [576, 367] on img "Teekanne" at bounding box center [614, 342] width 264 height 264
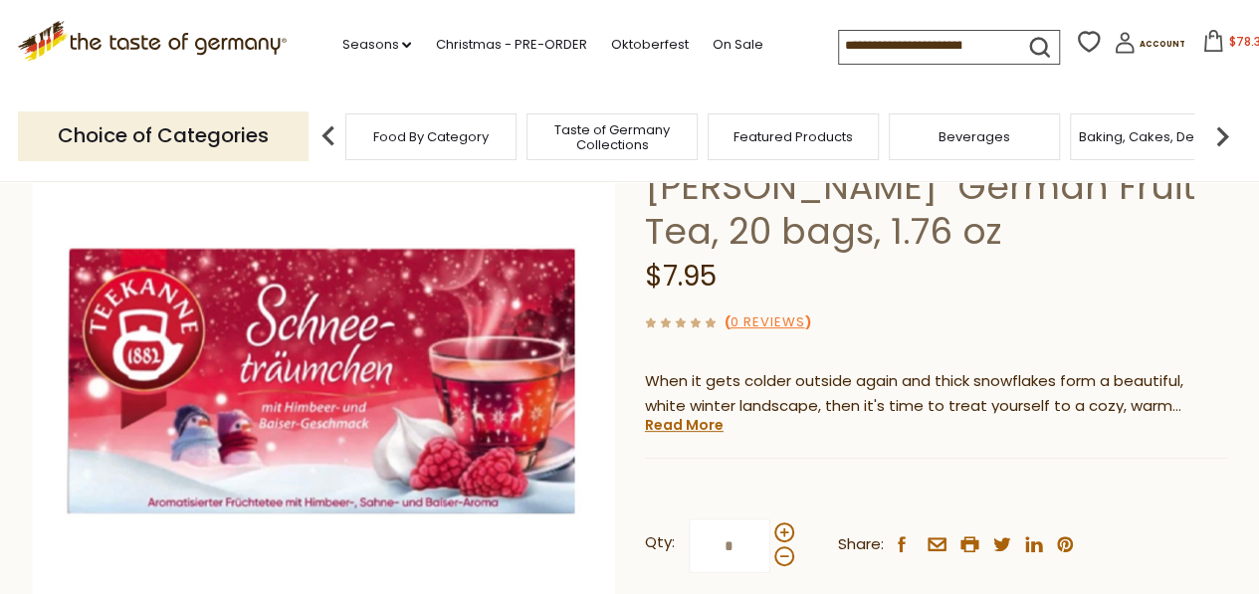
scroll to position [199, 0]
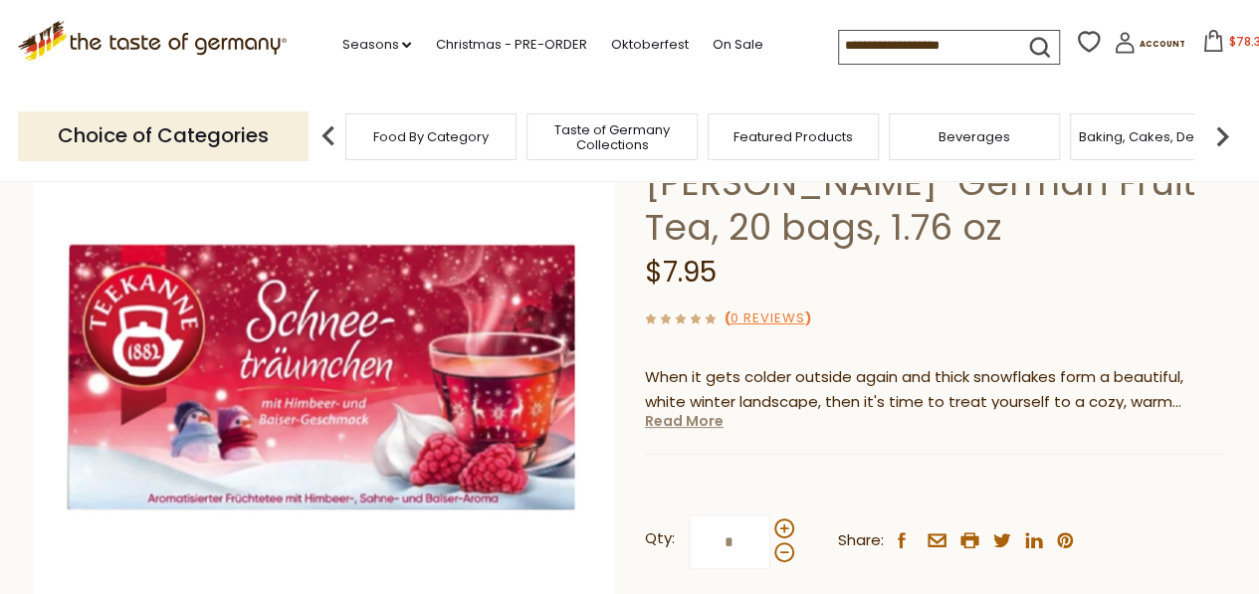
click at [669, 418] on link "Read More" at bounding box center [684, 421] width 79 height 20
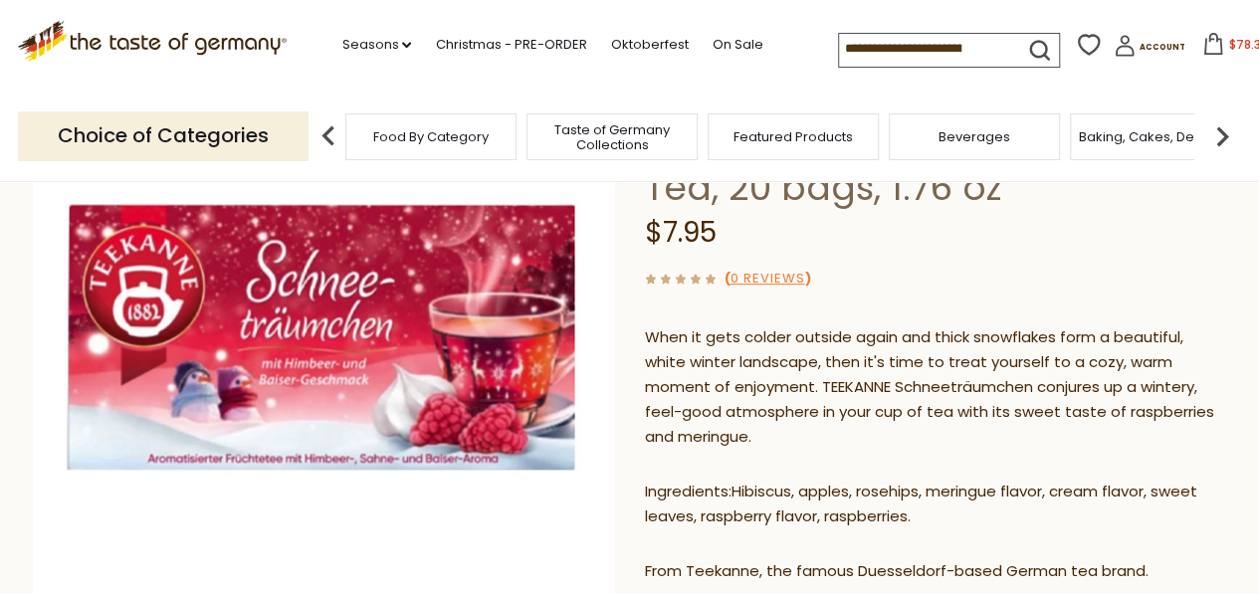
scroll to position [398, 0]
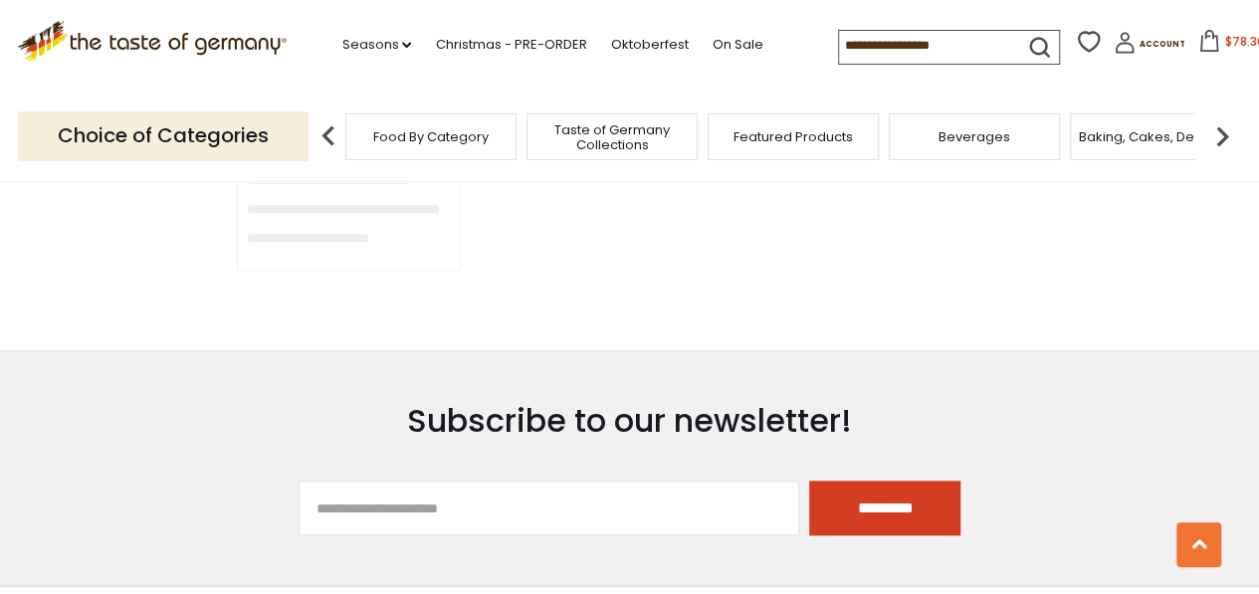
type input "********"
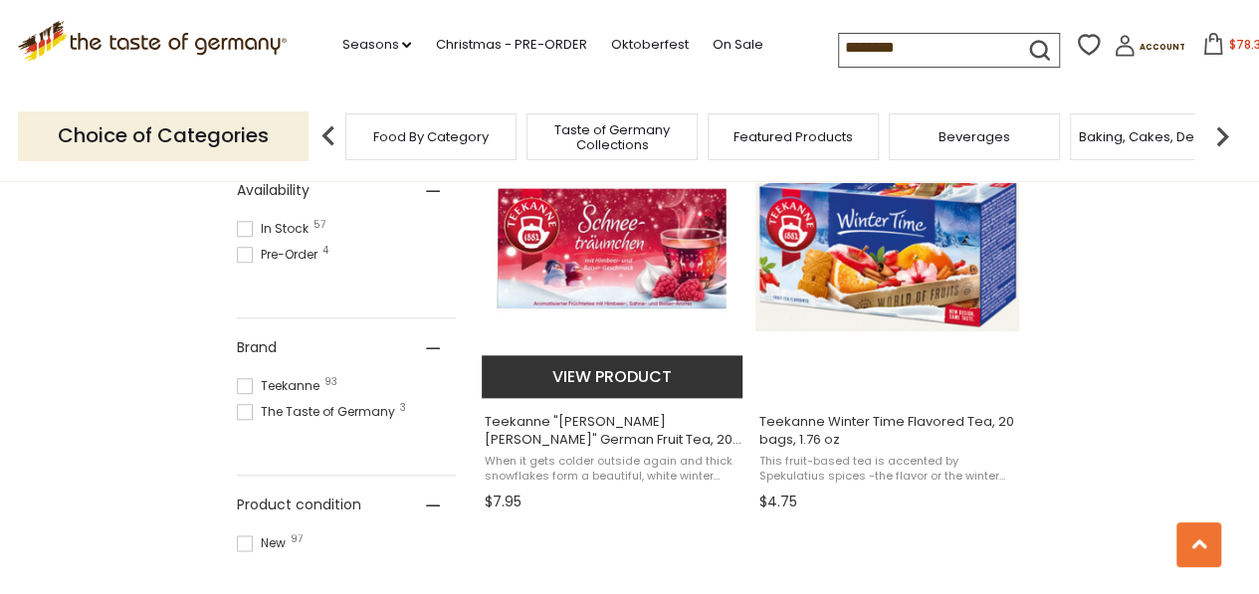
scroll to position [916, 0]
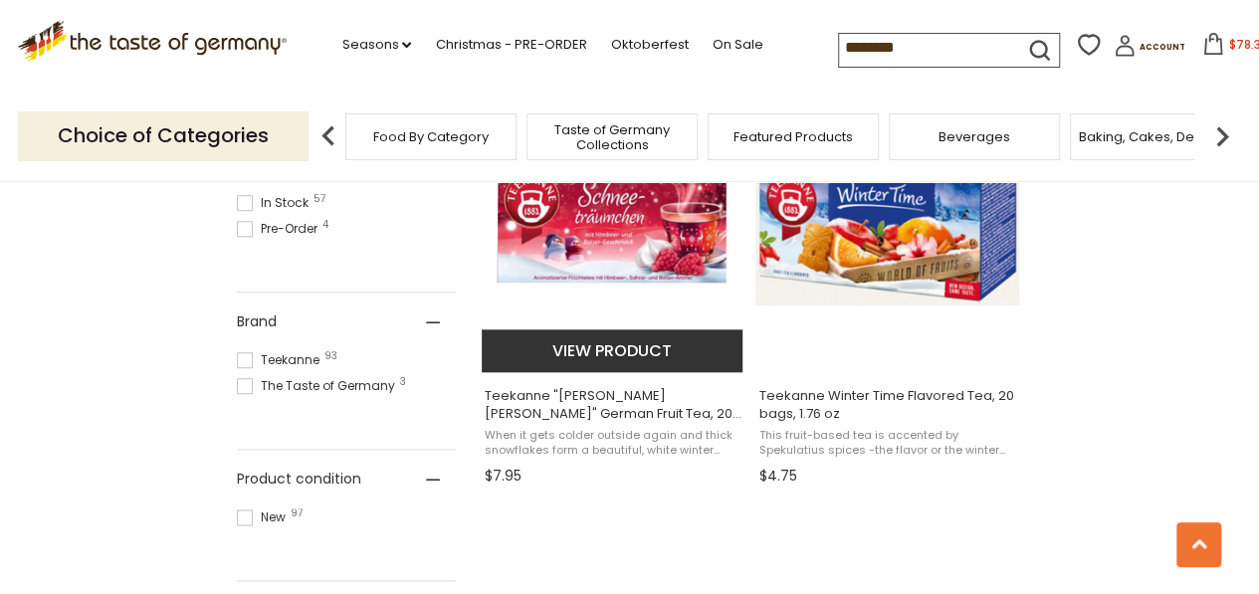
click at [610, 341] on button "View product" at bounding box center [613, 350] width 262 height 43
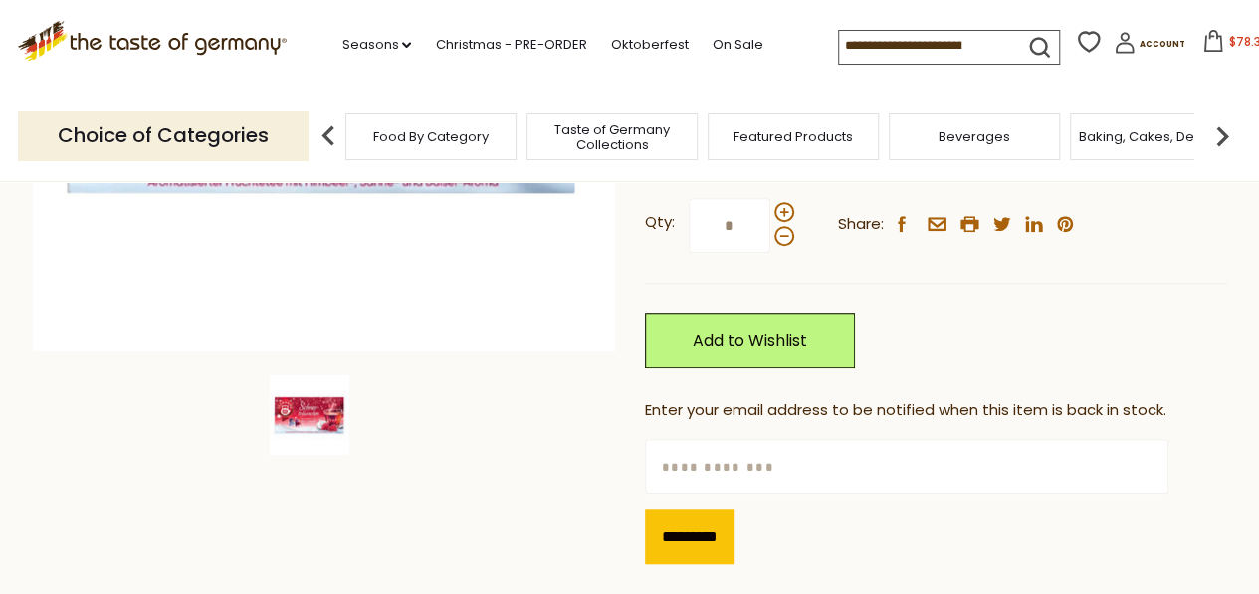
scroll to position [518, 0]
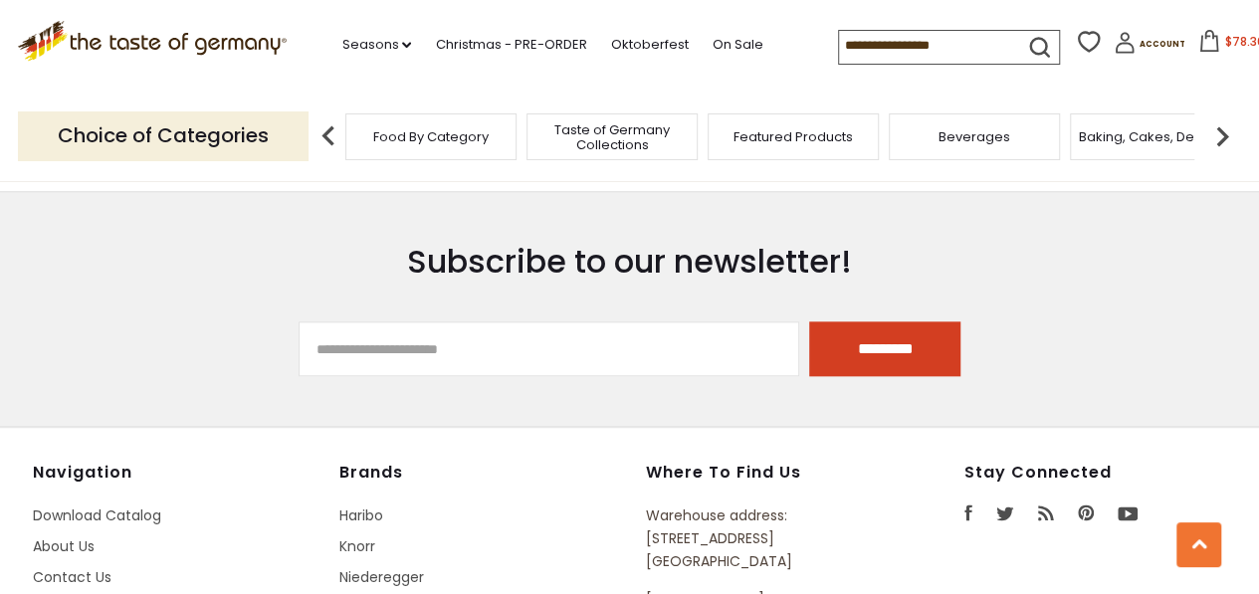
type input "********"
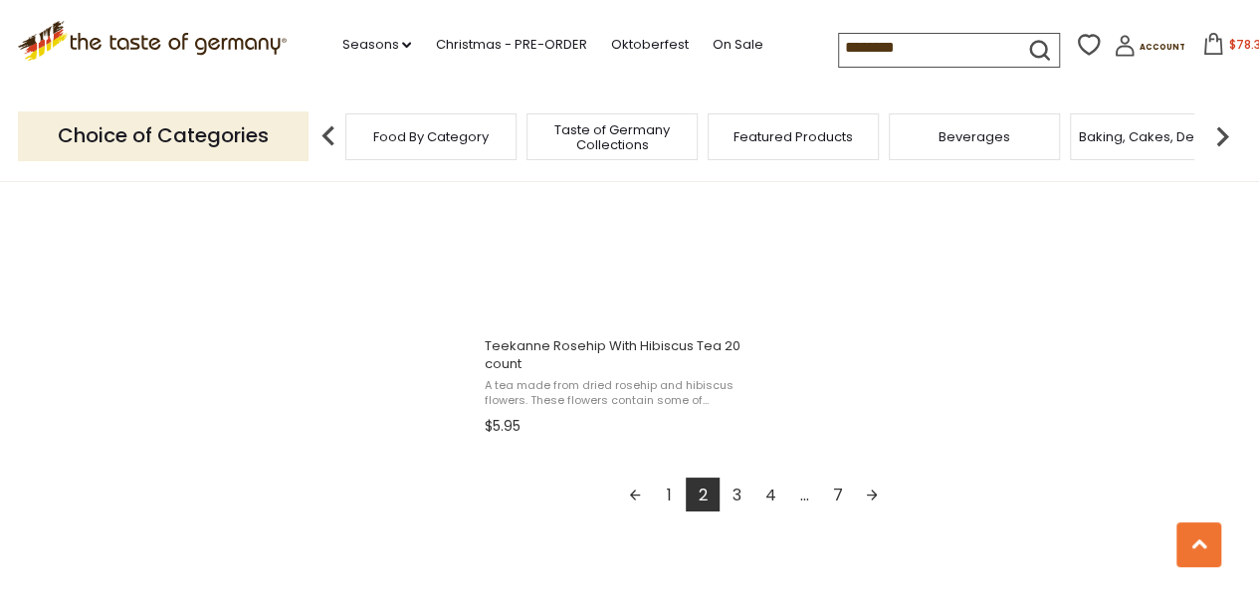
scroll to position [3623, 0]
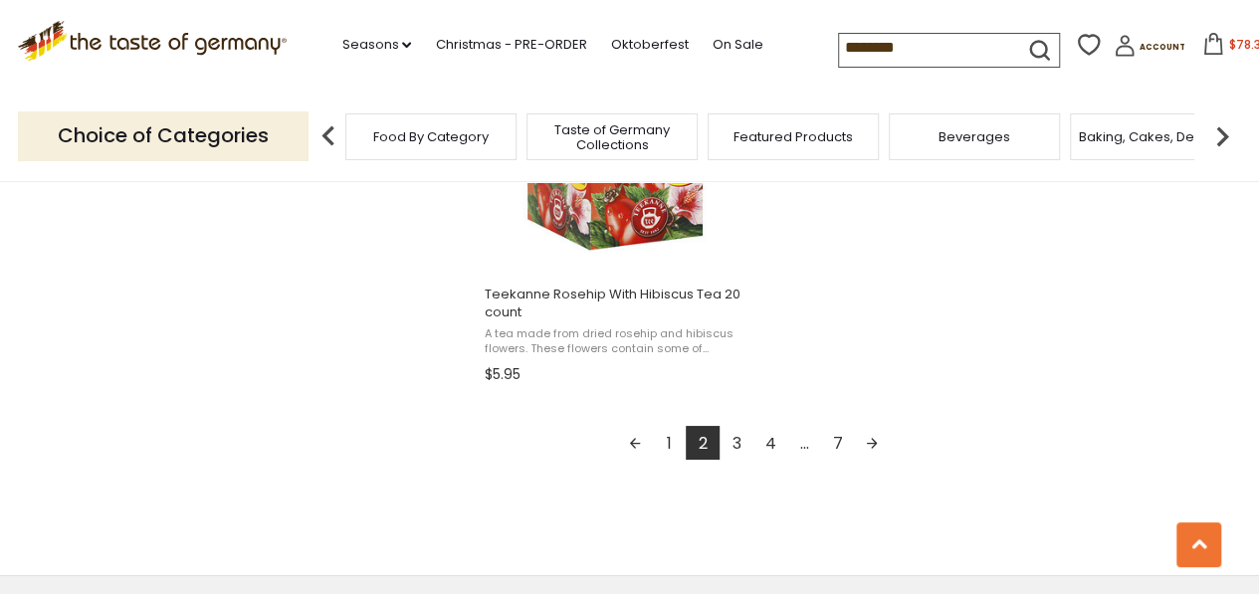
click at [740, 439] on link "3" at bounding box center [737, 443] width 34 height 34
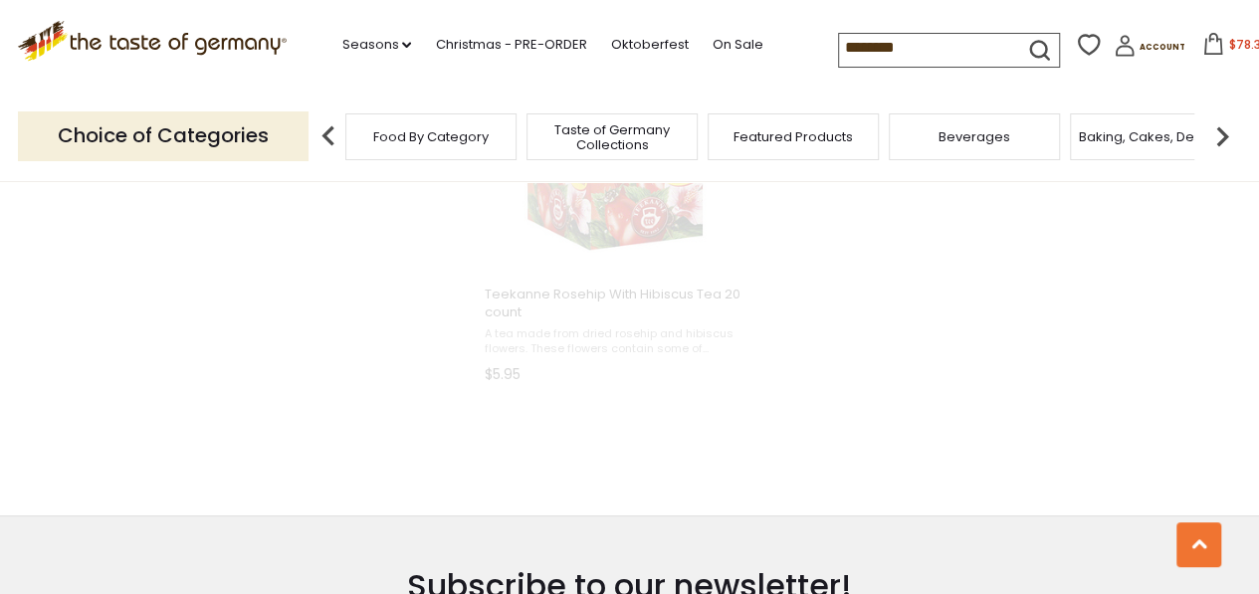
scroll to position [1171, 0]
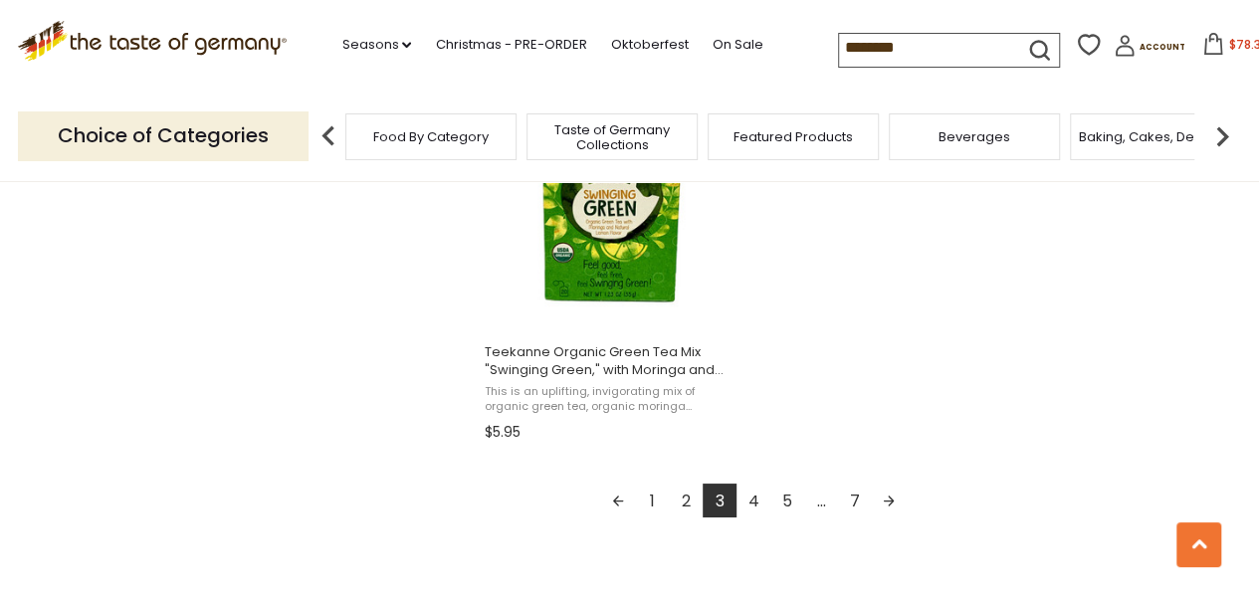
scroll to position [3583, 0]
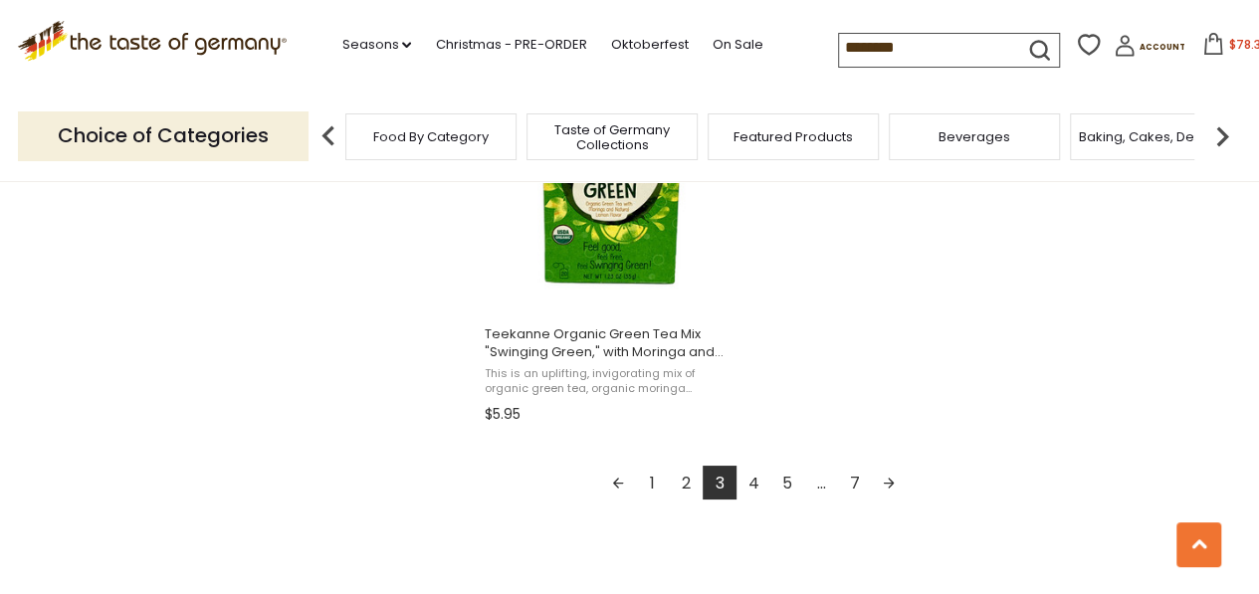
click at [751, 466] on link "4" at bounding box center [754, 483] width 34 height 34
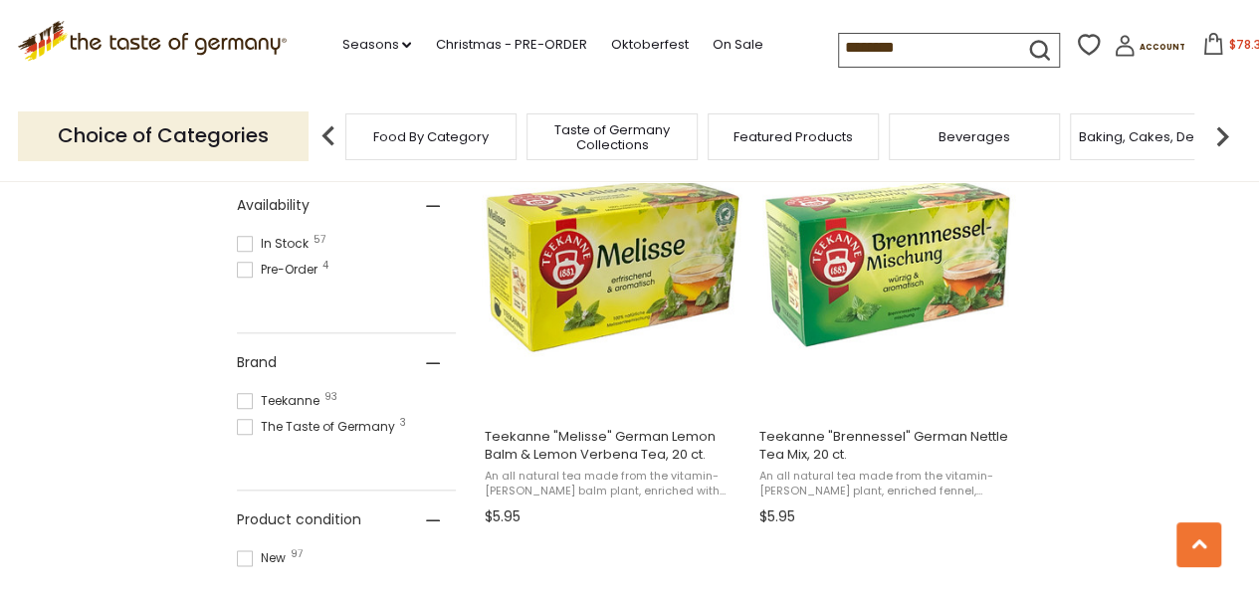
scroll to position [876, 0]
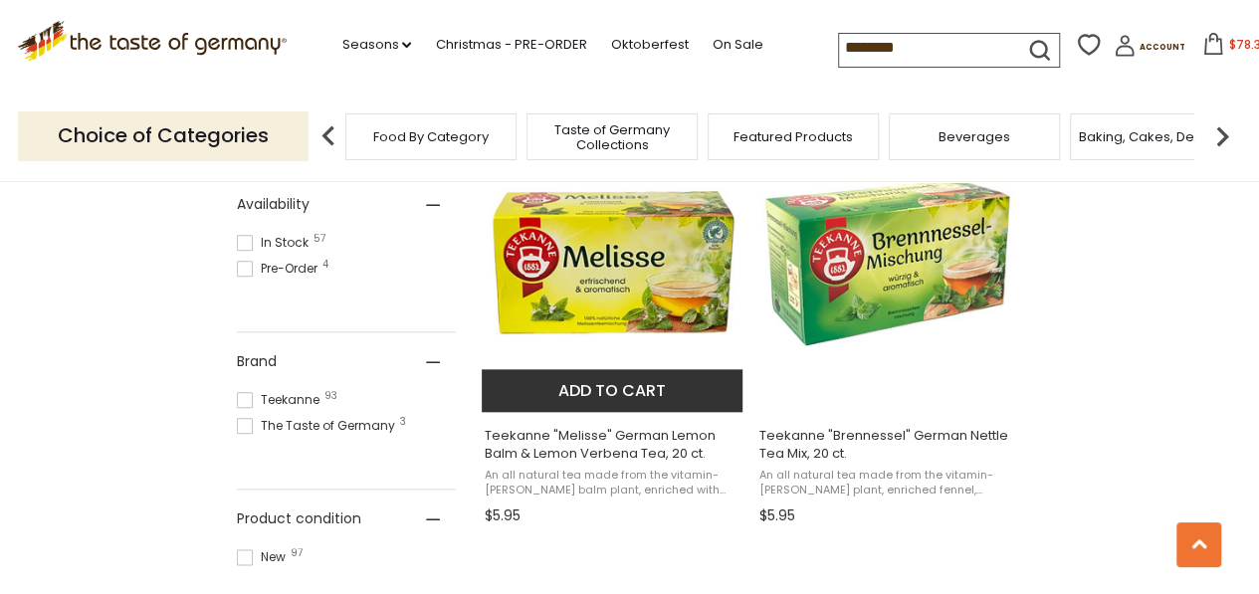
click at [609, 384] on button "Add to cart" at bounding box center [613, 390] width 262 height 43
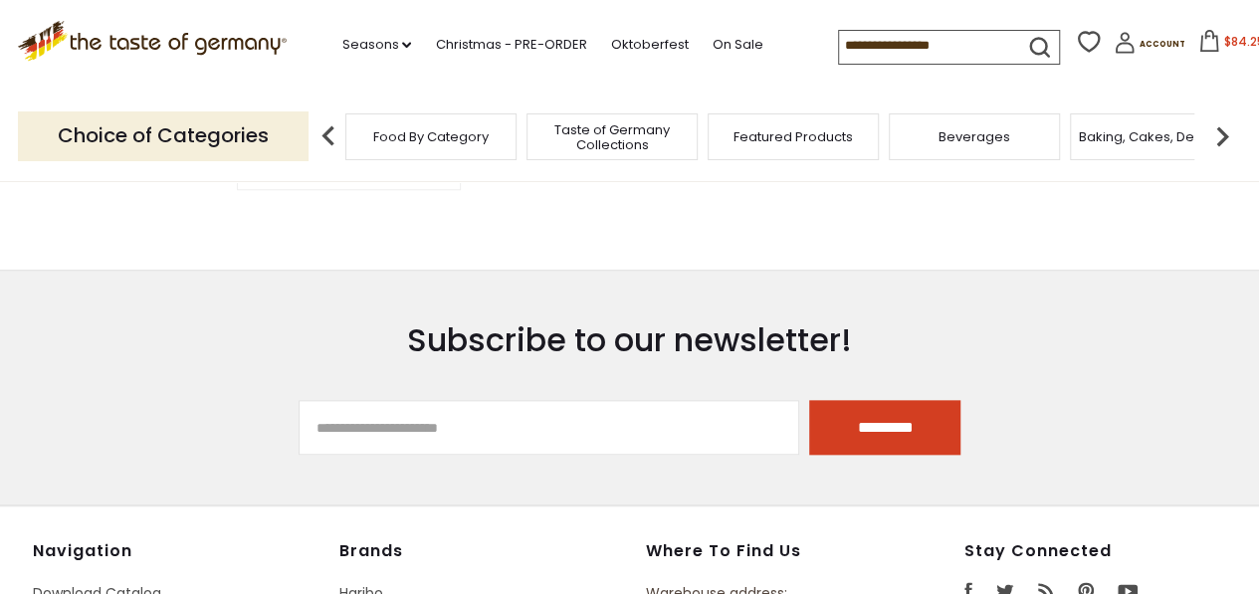
type input "********"
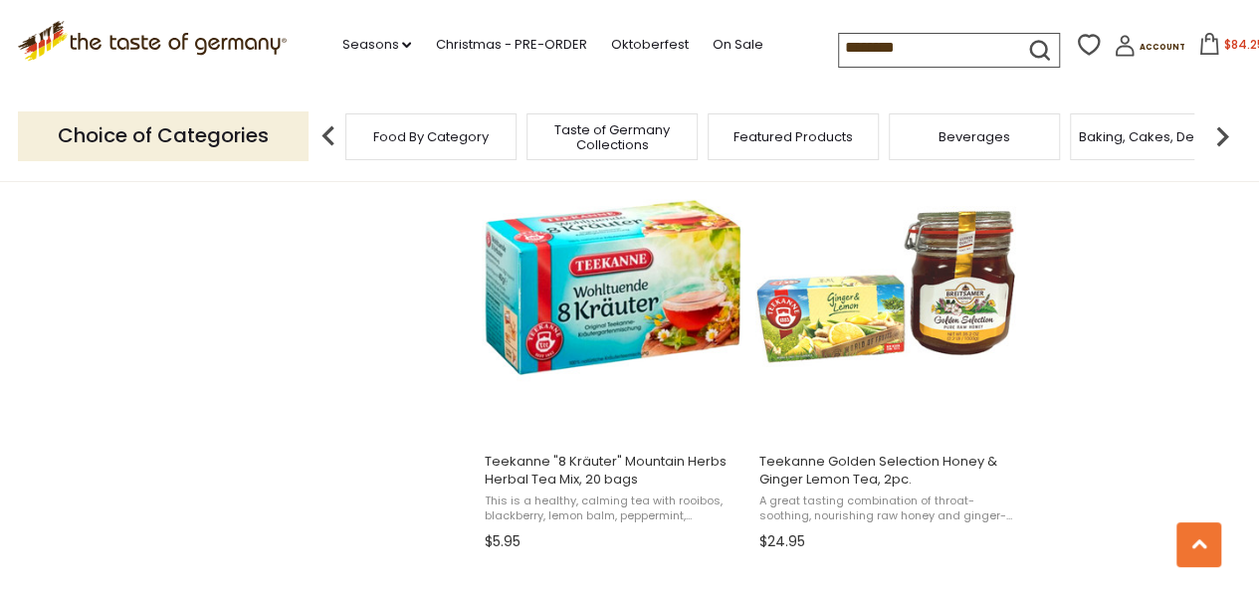
scroll to position [2588, 0]
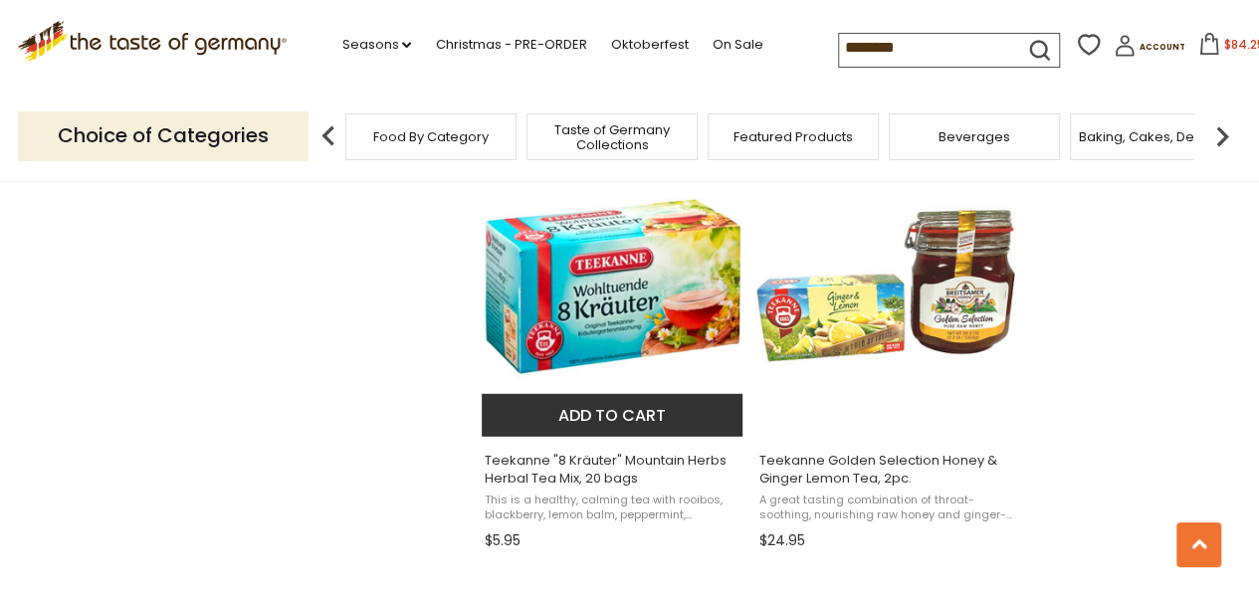
click at [635, 284] on img "Teekanne" at bounding box center [614, 288] width 264 height 264
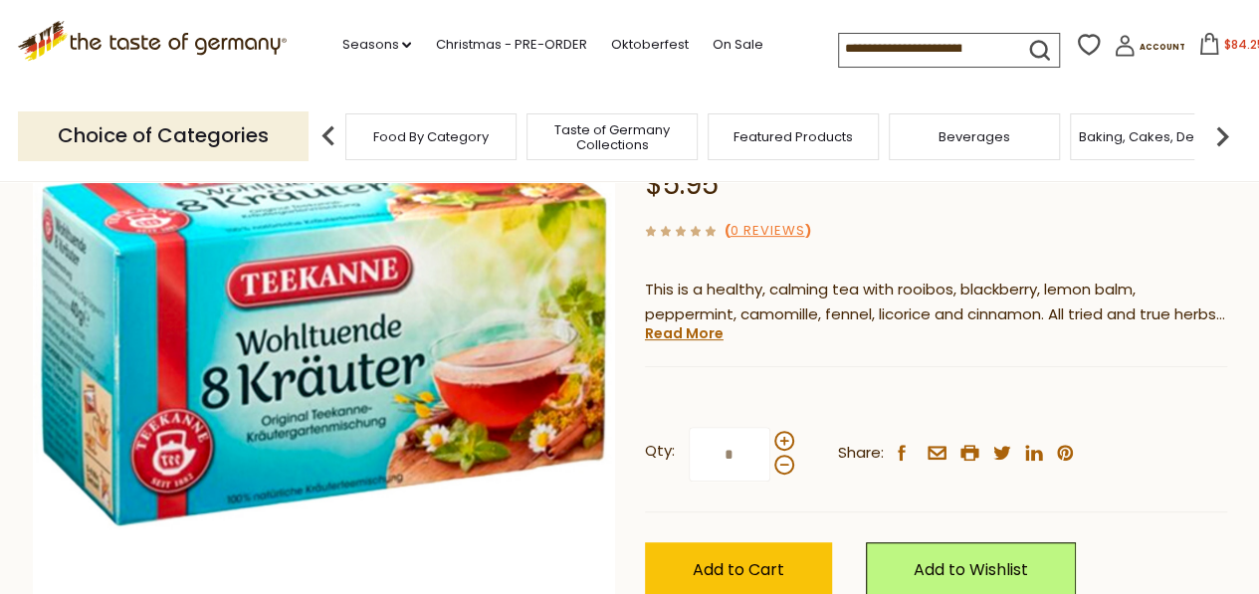
scroll to position [159, 0]
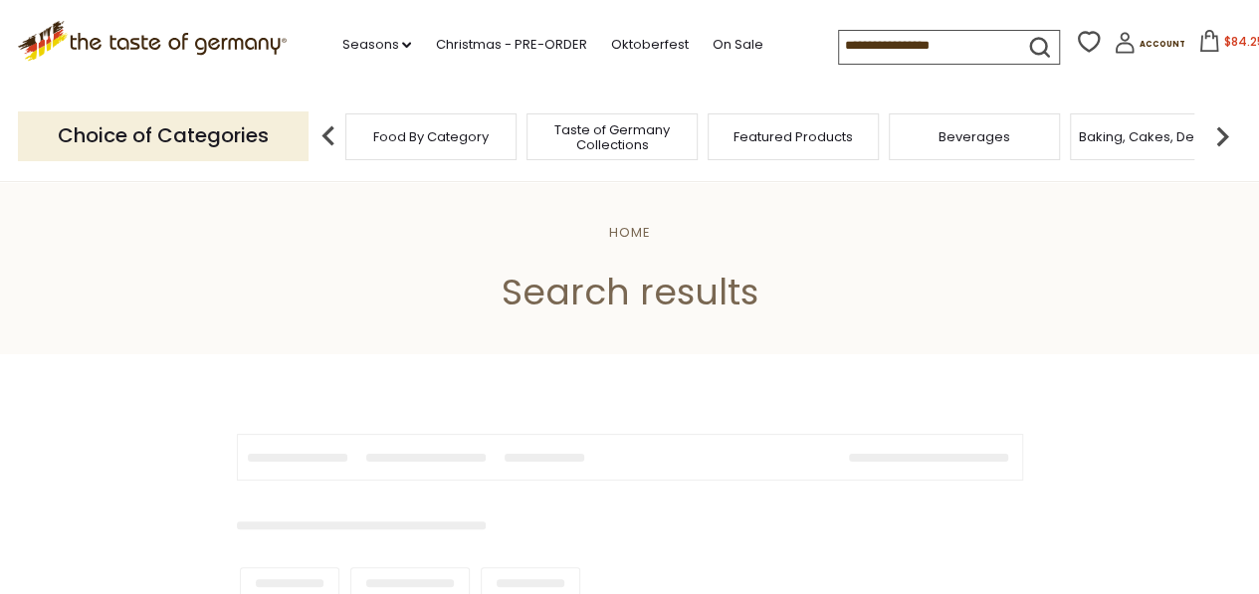
type input "********"
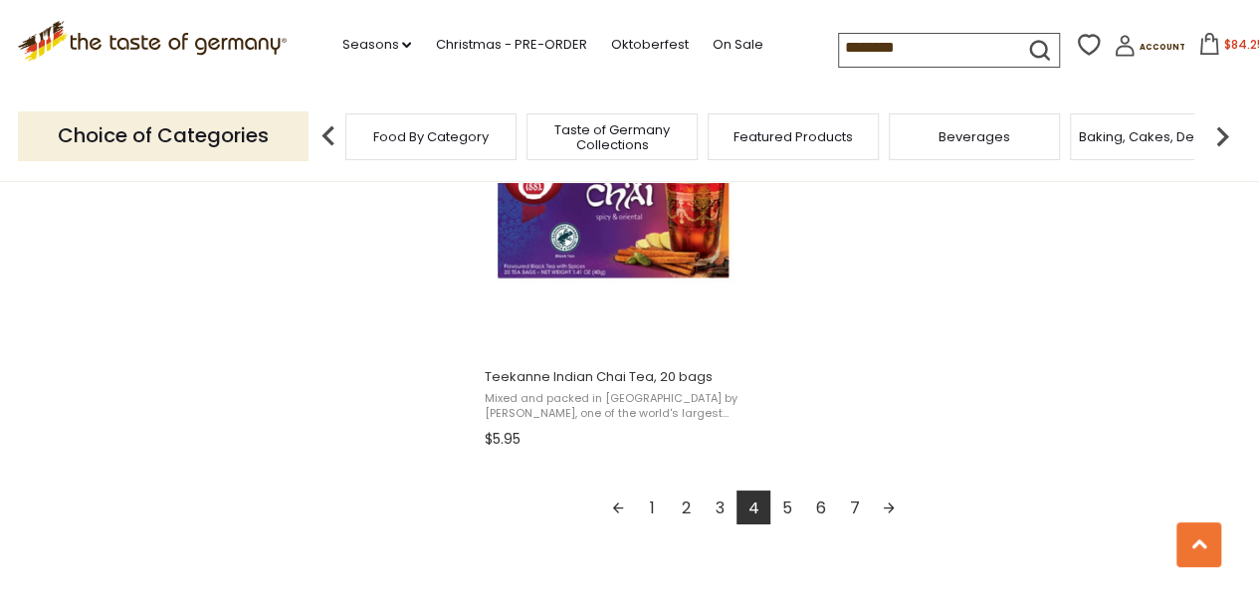
scroll to position [3544, 0]
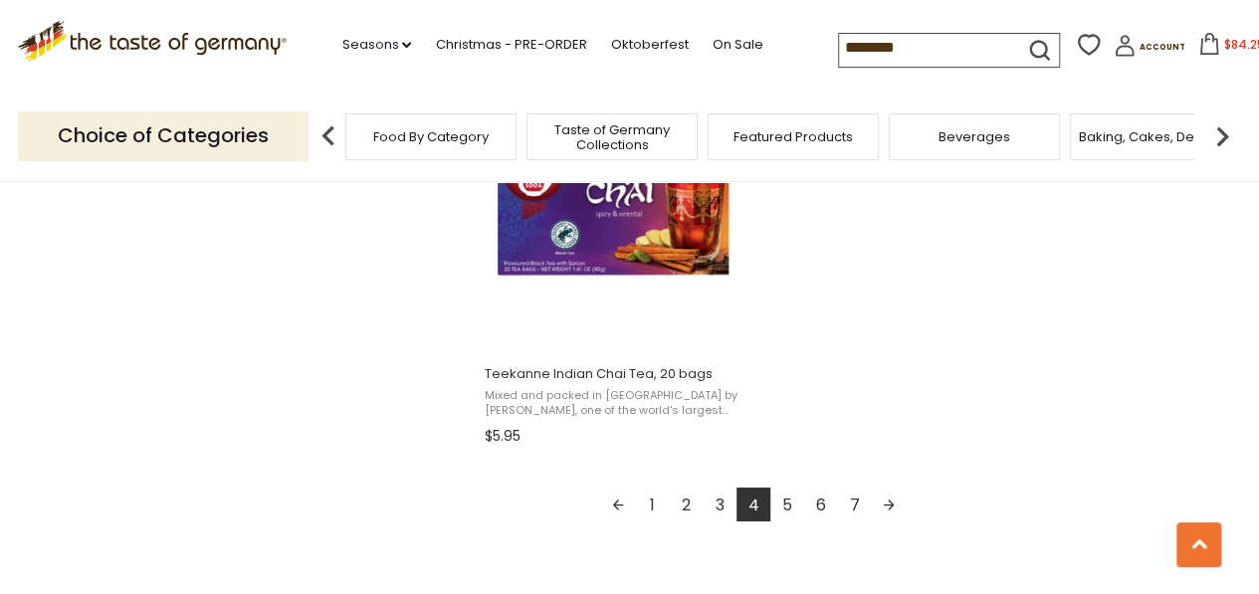
click at [790, 489] on link "5" at bounding box center [787, 505] width 34 height 34
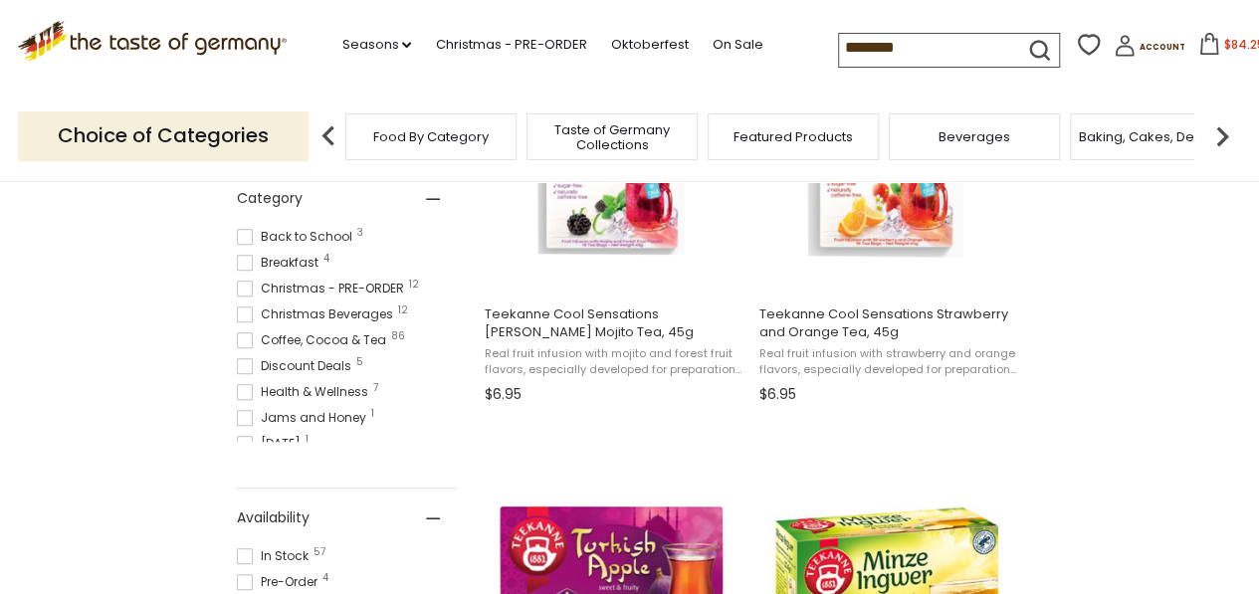
scroll to position [398, 0]
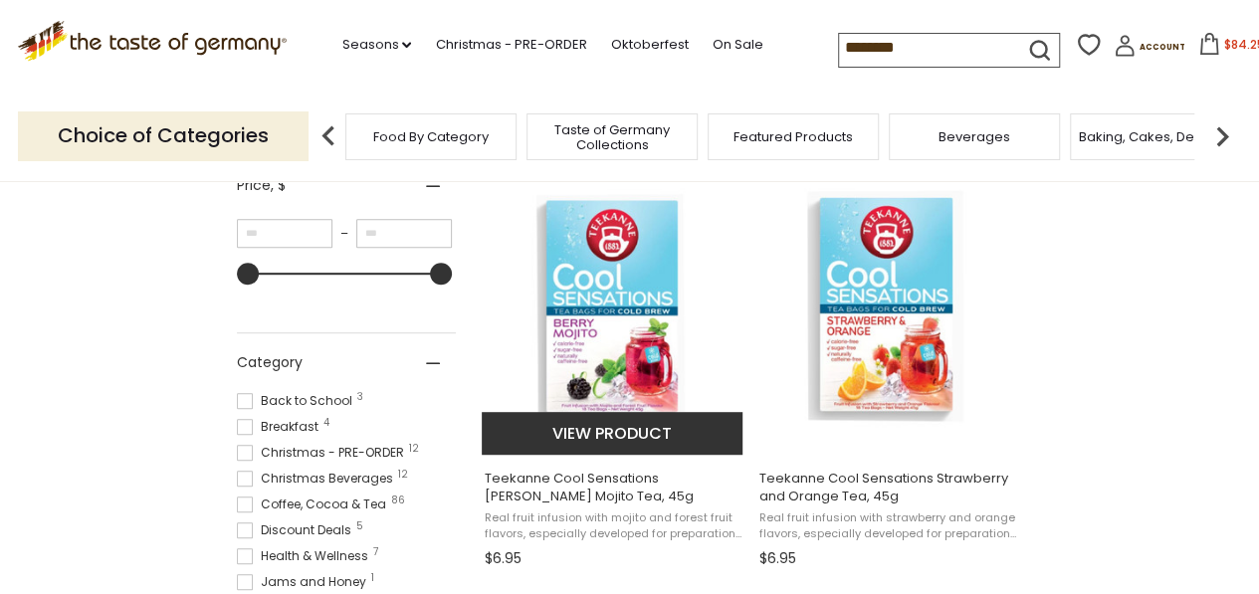
click at [629, 315] on img "Teekanne Cool Sensations Berry Mojito Tea, 45g" at bounding box center [614, 306] width 264 height 264
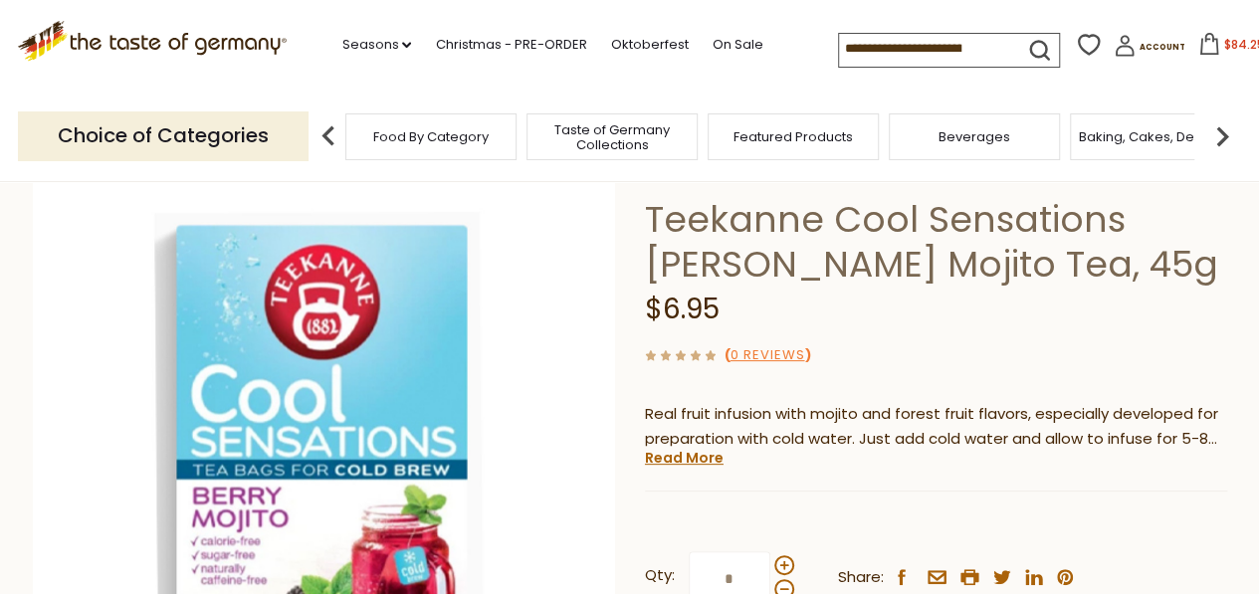
scroll to position [119, 0]
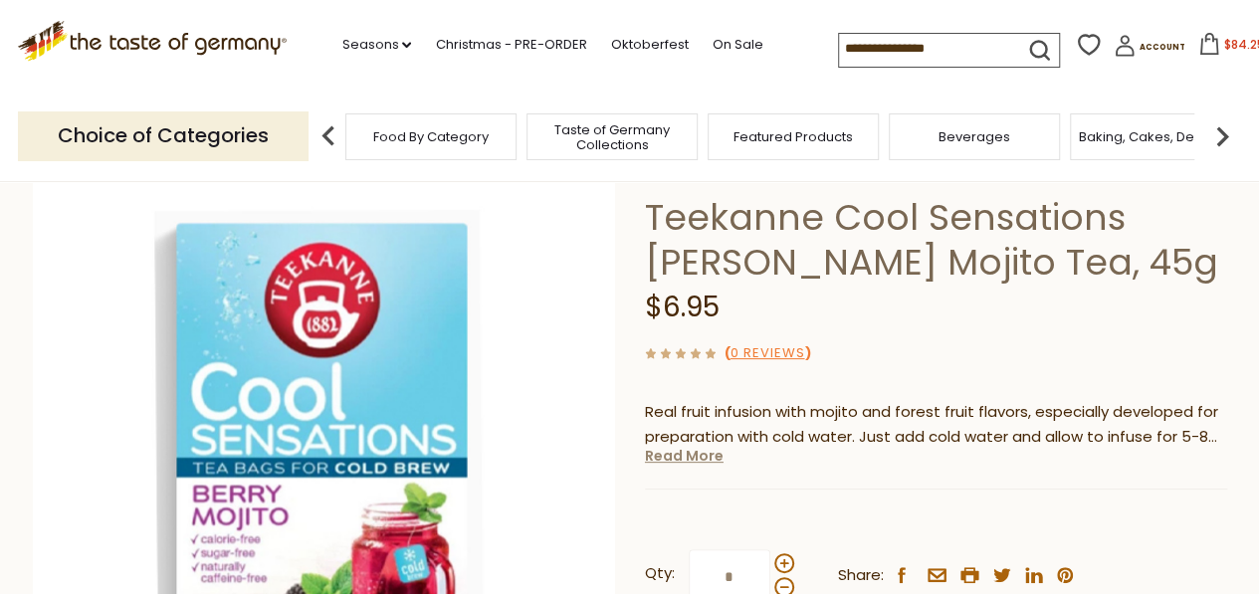
click at [690, 463] on link "Read More" at bounding box center [684, 456] width 79 height 20
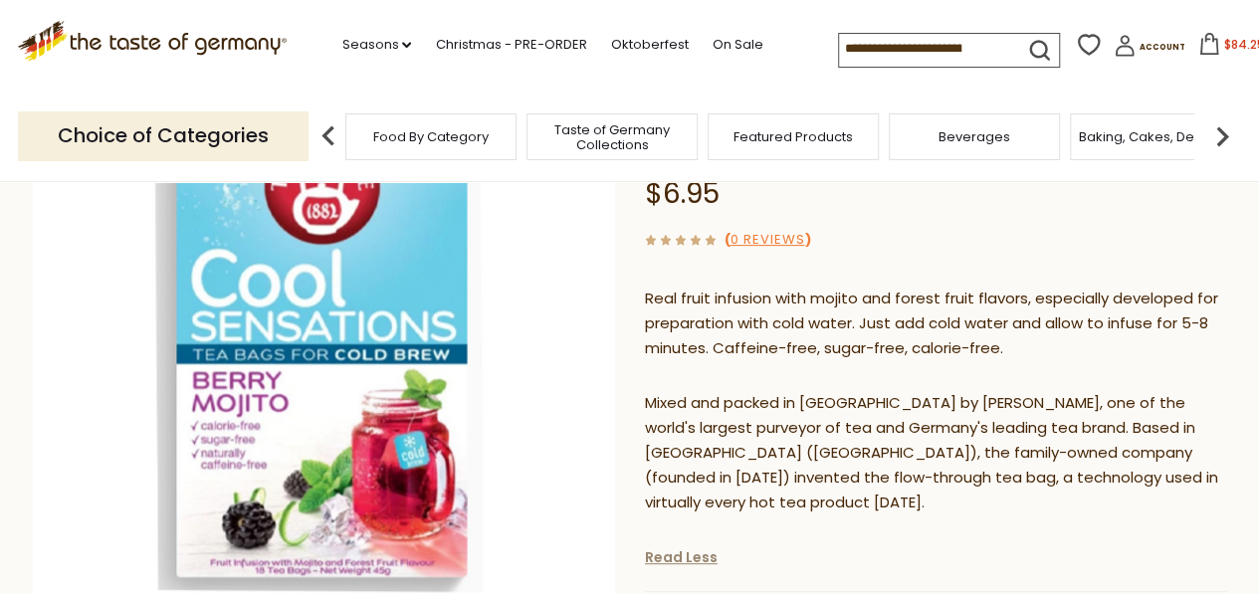
scroll to position [239, 0]
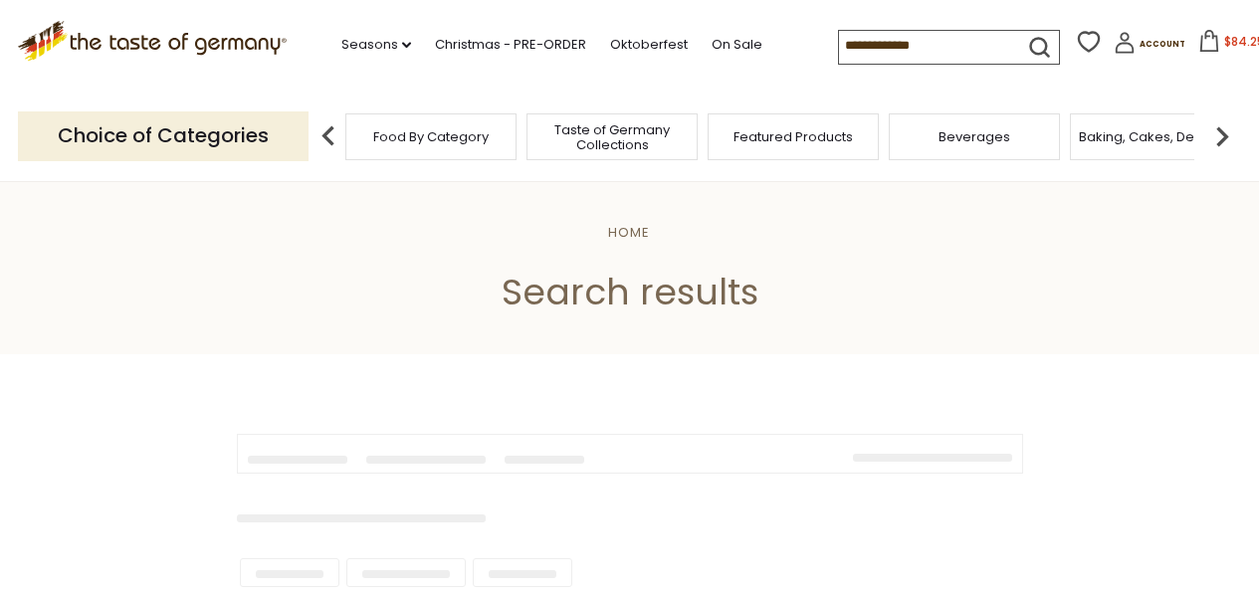
scroll to position [398, 0]
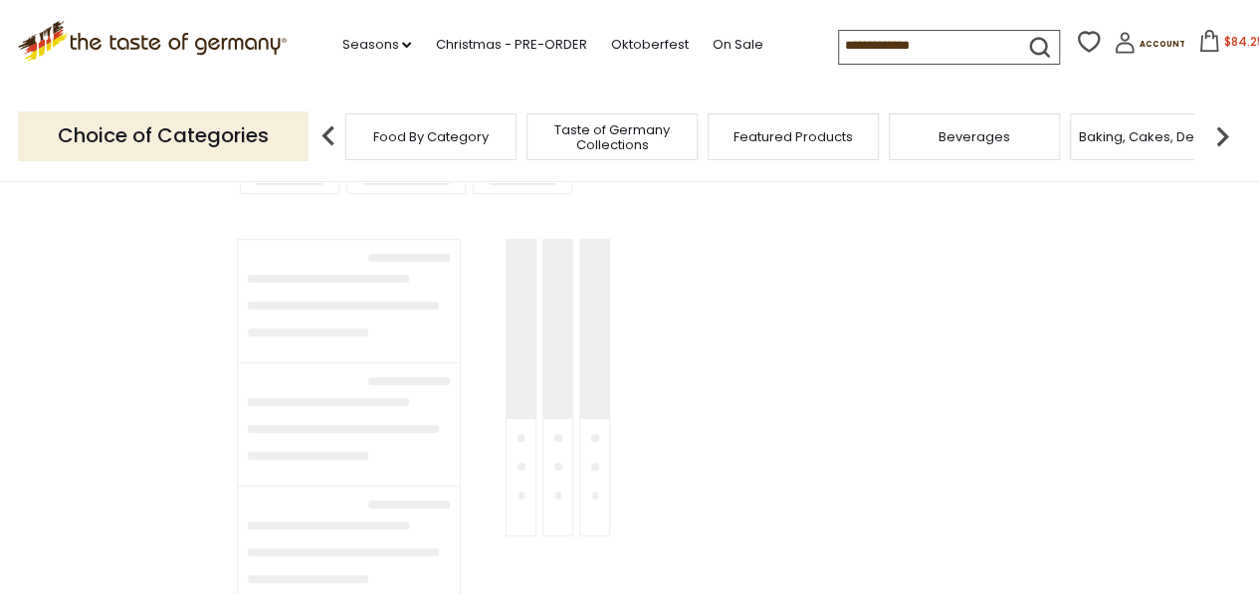
type input "********"
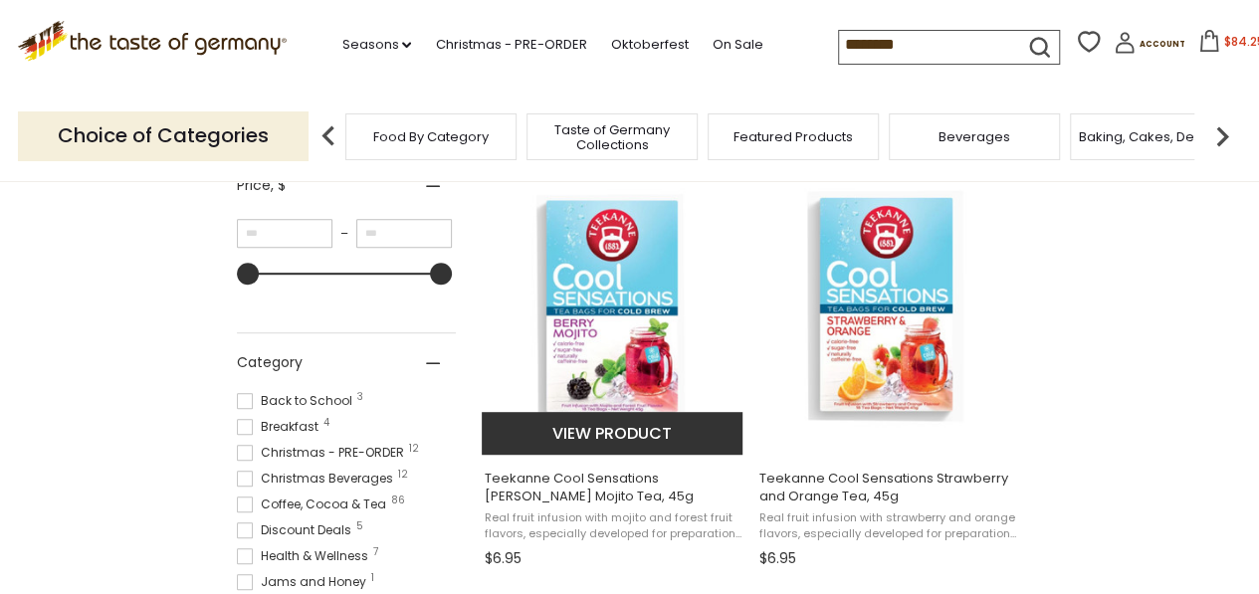
click at [625, 442] on button "View product" at bounding box center [613, 433] width 262 height 43
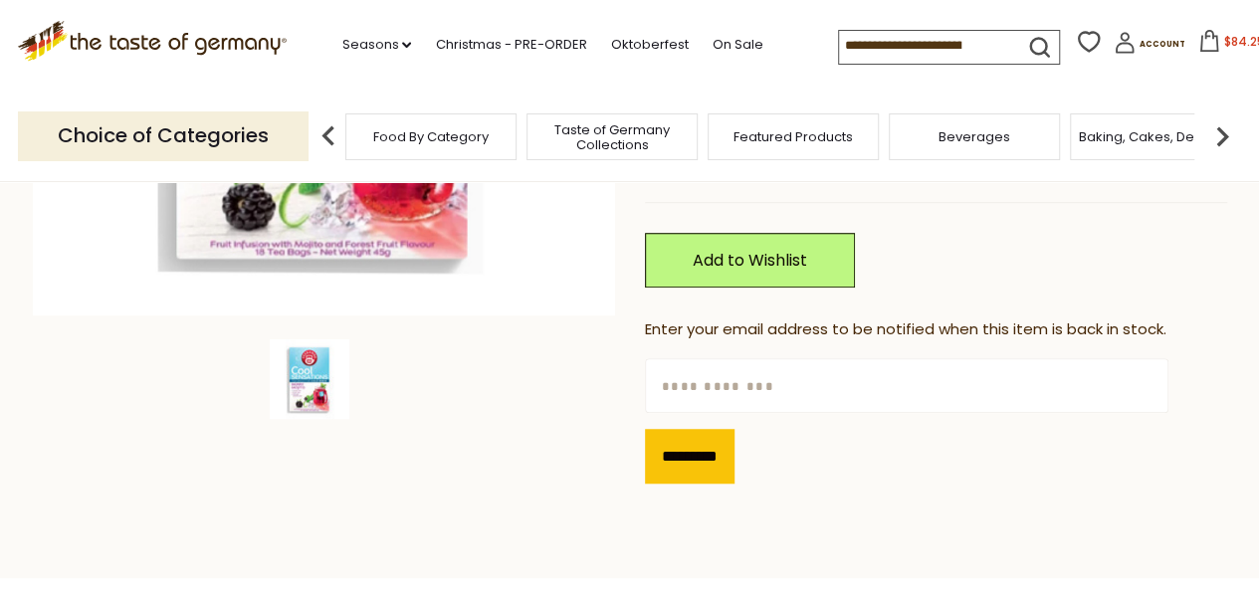
scroll to position [557, 0]
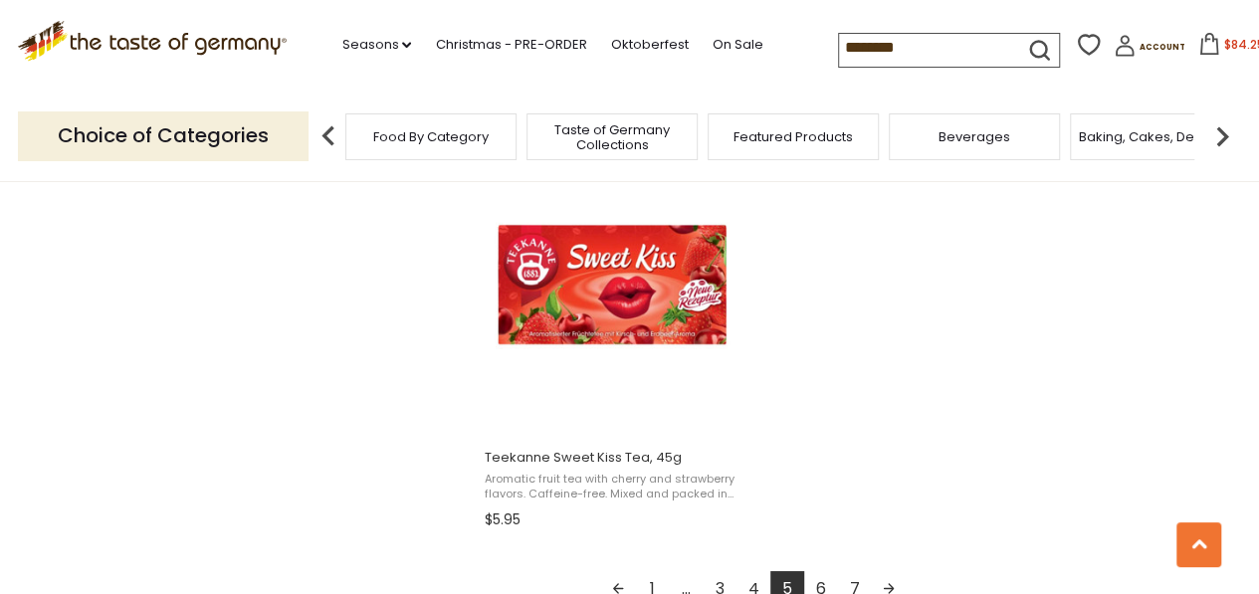
scroll to position [3464, 0]
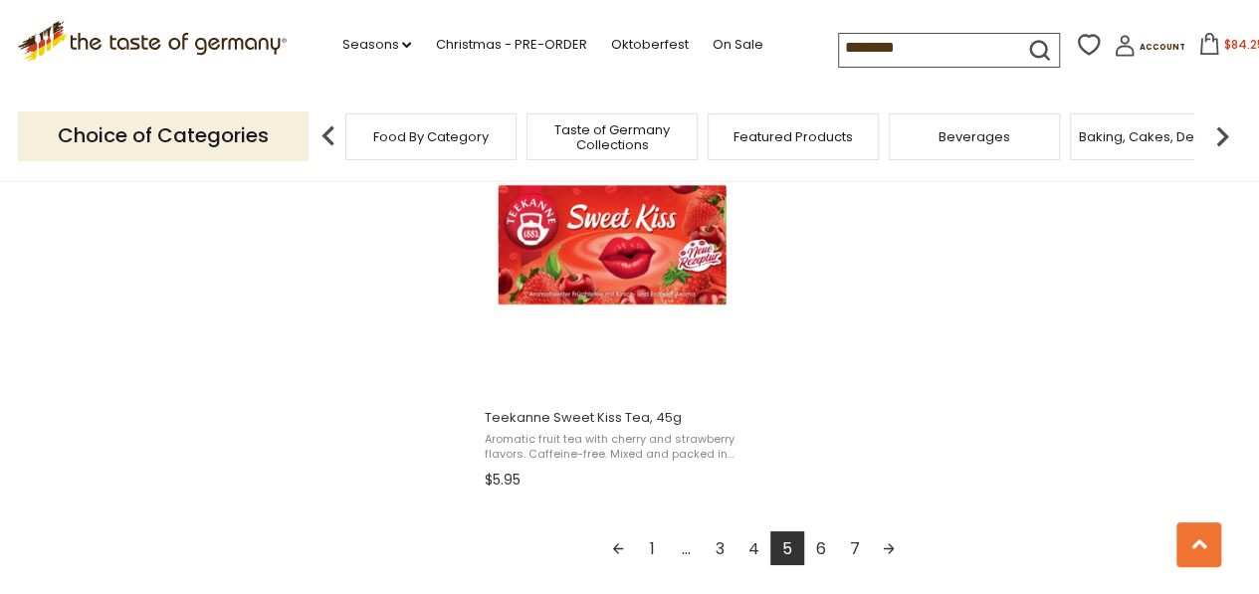
click at [825, 552] on link "6" at bounding box center [821, 549] width 34 height 34
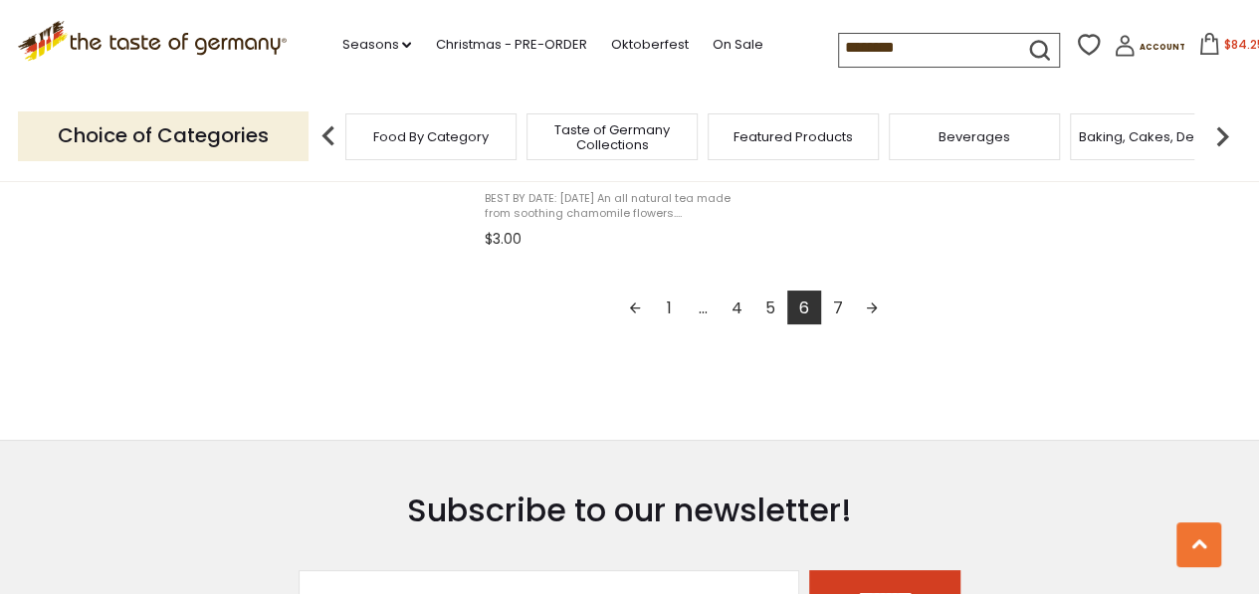
scroll to position [3743, 0]
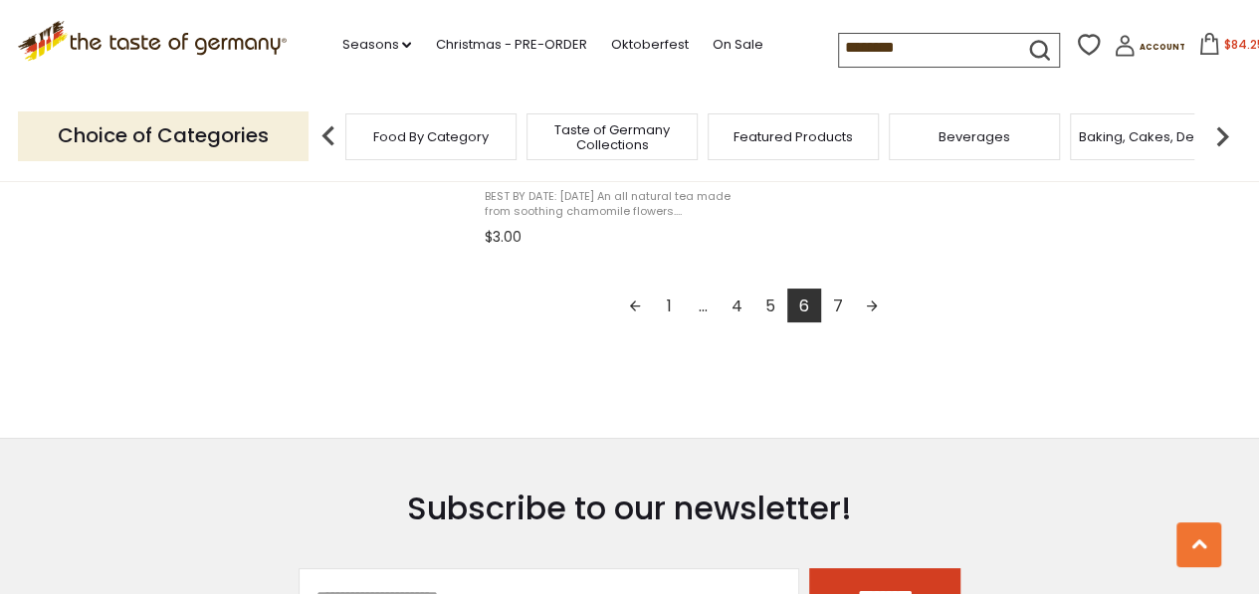
click at [838, 290] on link "7" at bounding box center [838, 306] width 34 height 34
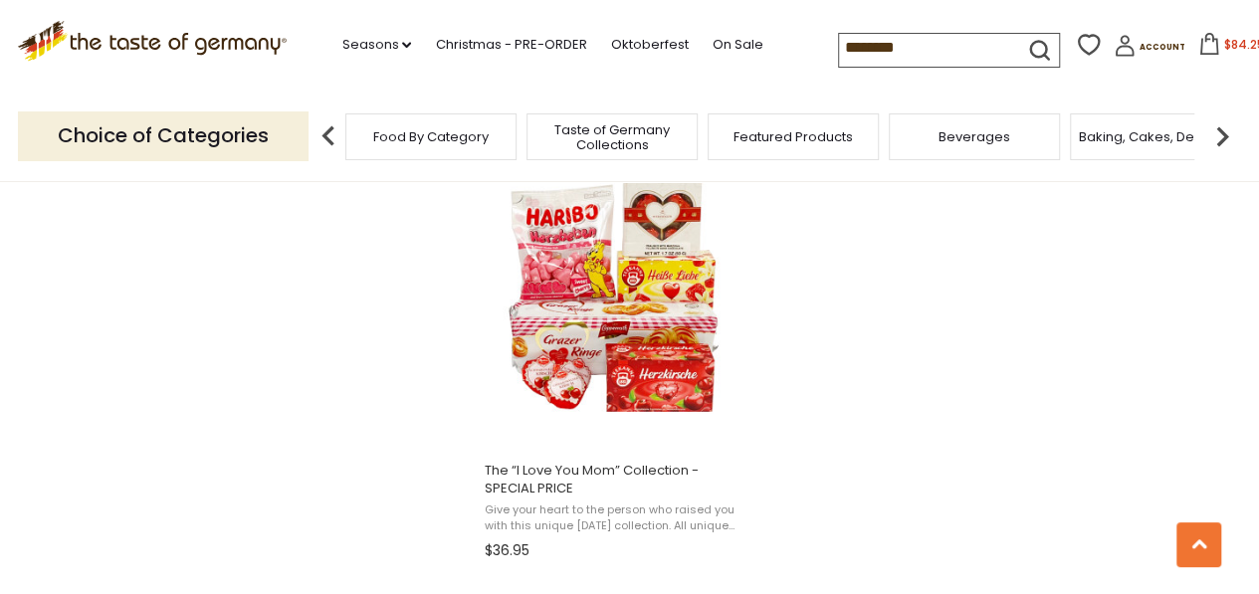
scroll to position [1712, 0]
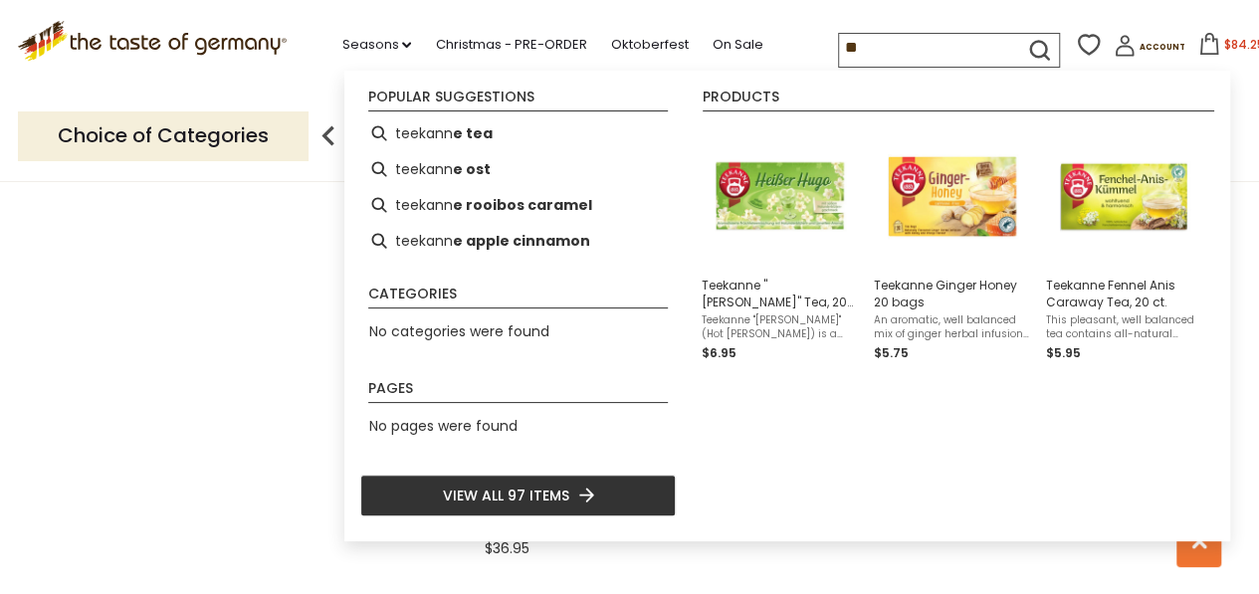
type input "*"
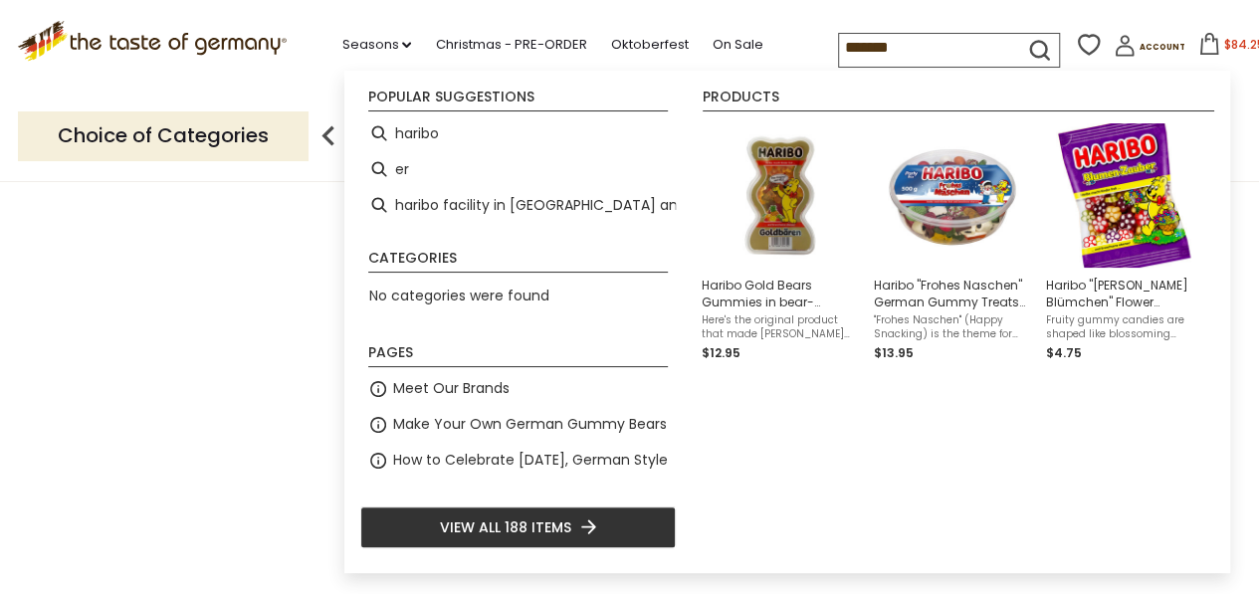
type input "******"
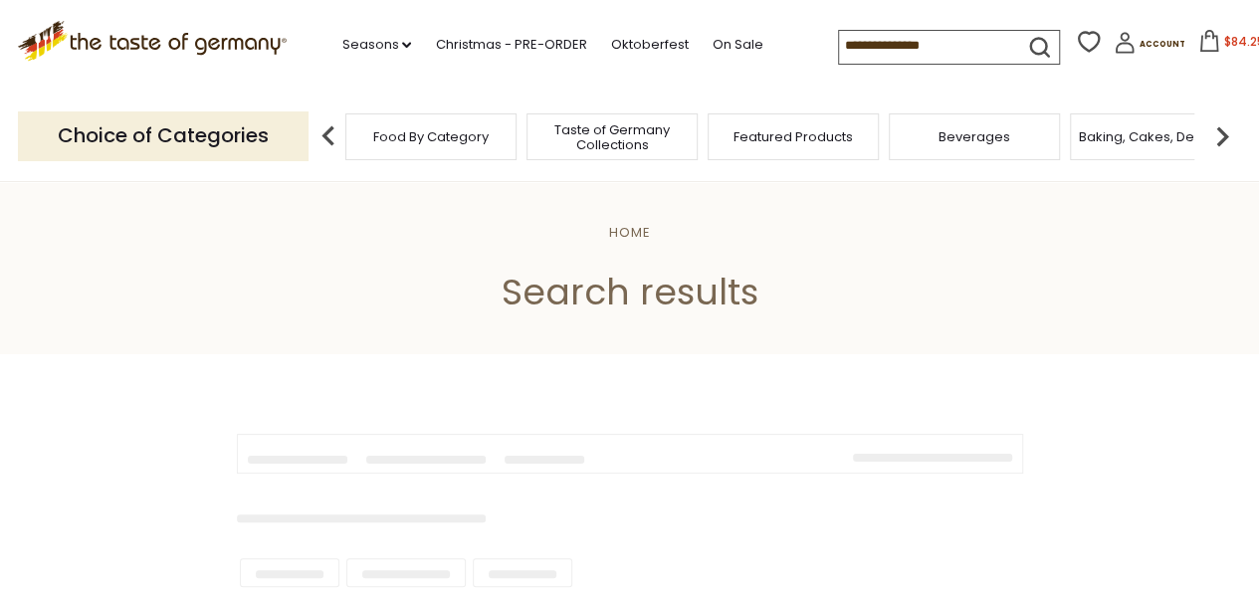
type input "******"
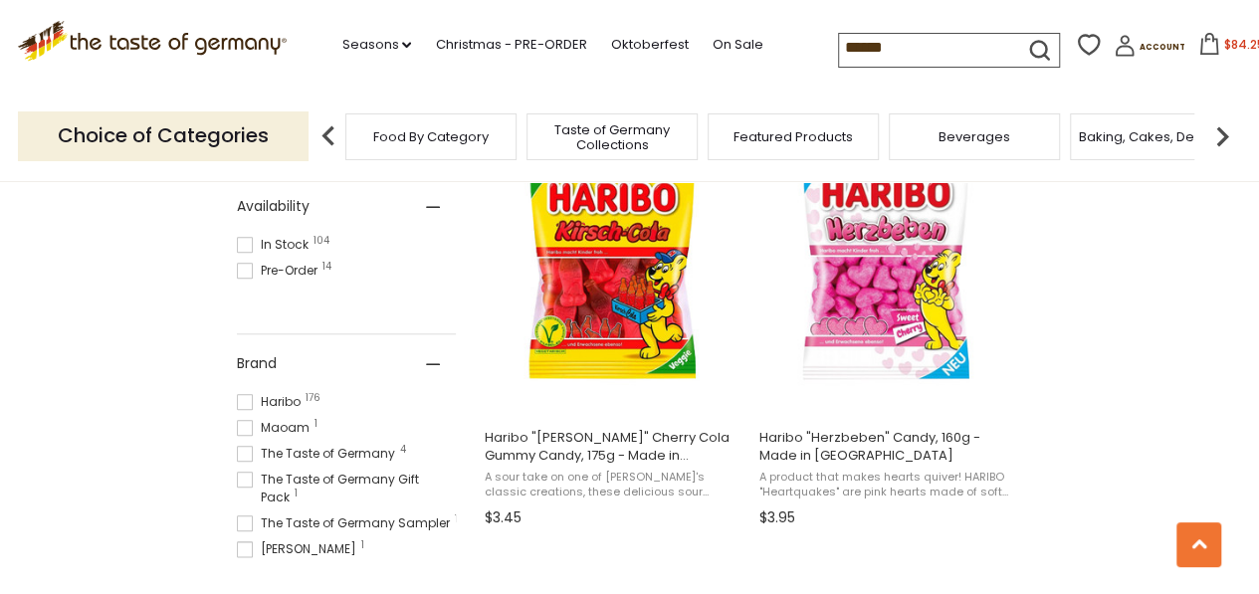
scroll to position [876, 0]
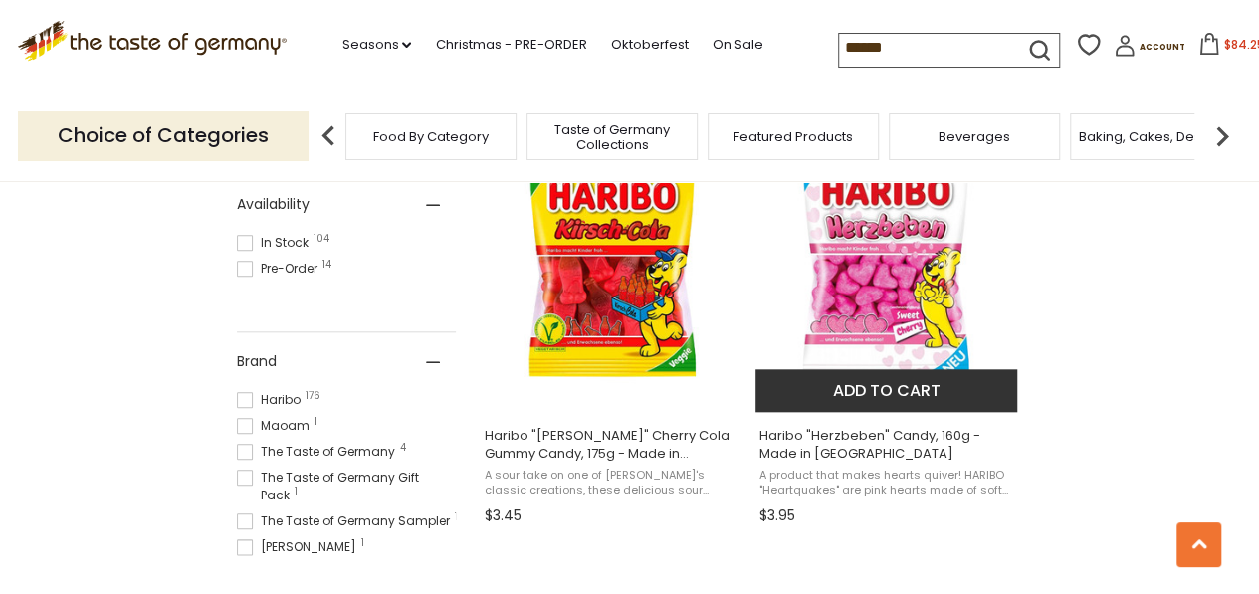
click at [882, 322] on img "Haribo" at bounding box center [888, 262] width 264 height 264
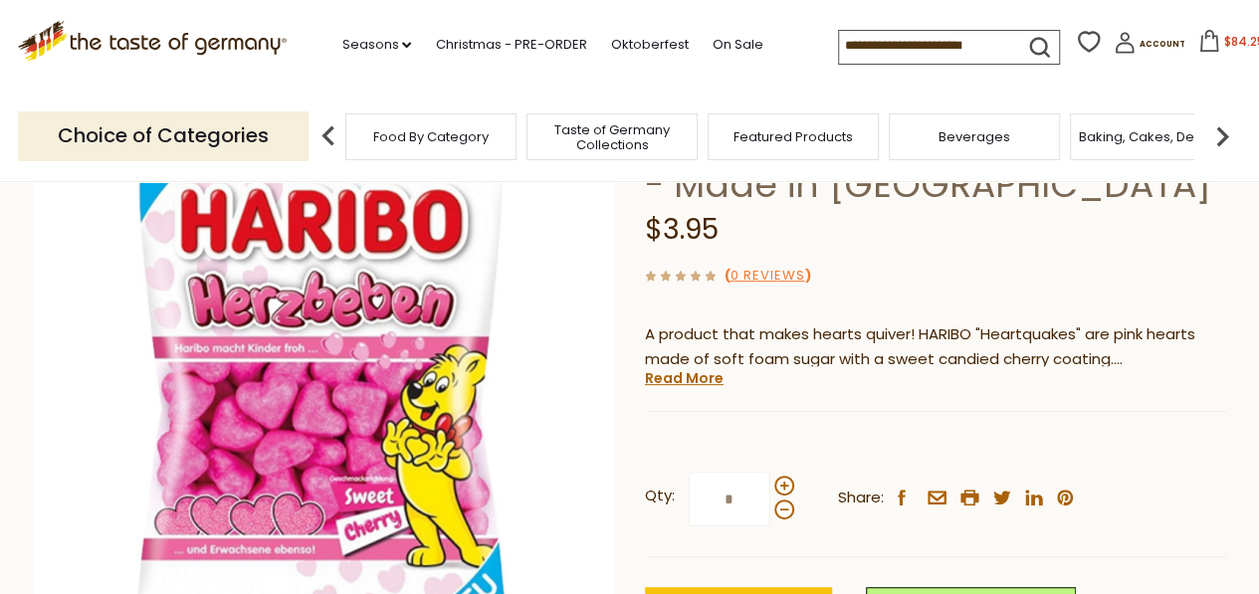
scroll to position [199, 0]
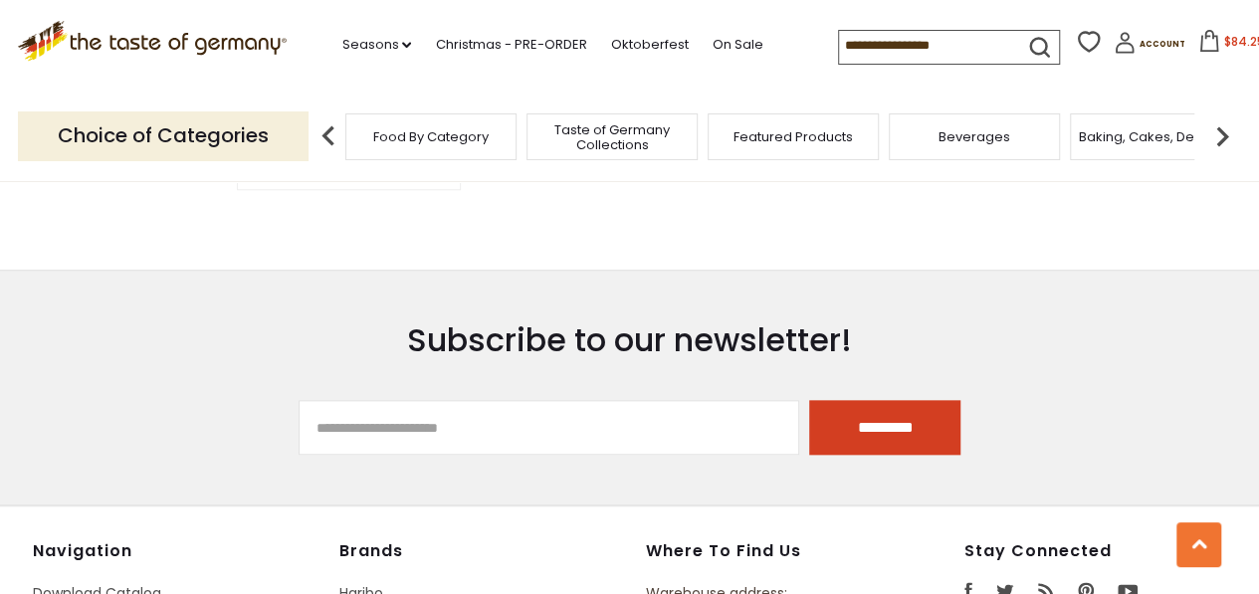
type input "******"
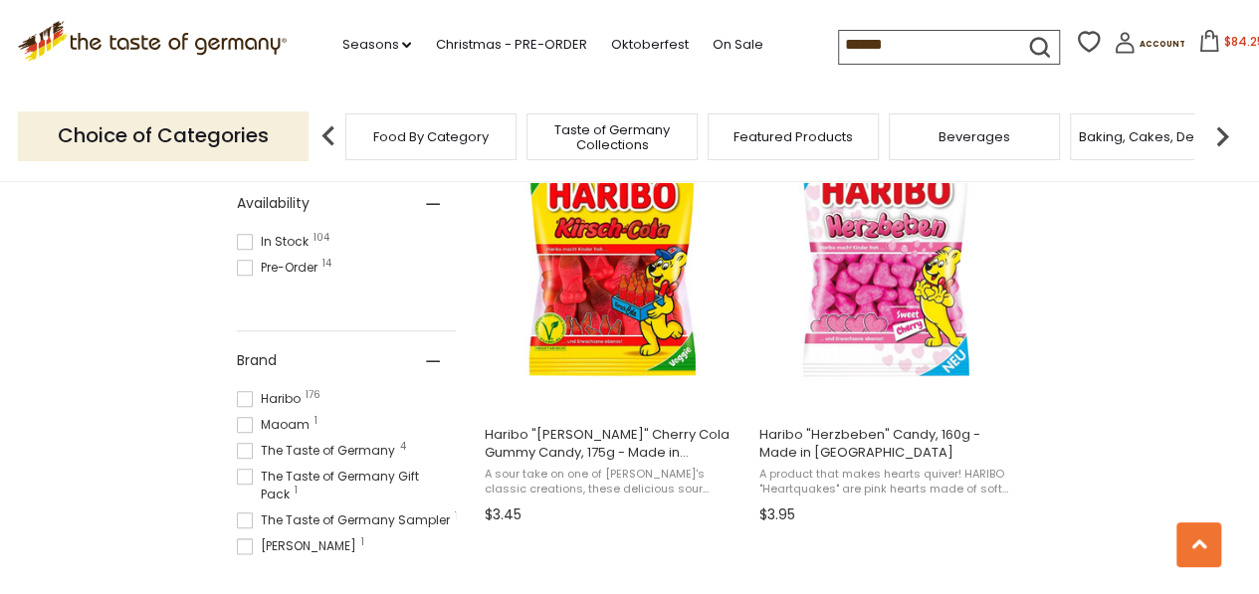
scroll to position [876, 0]
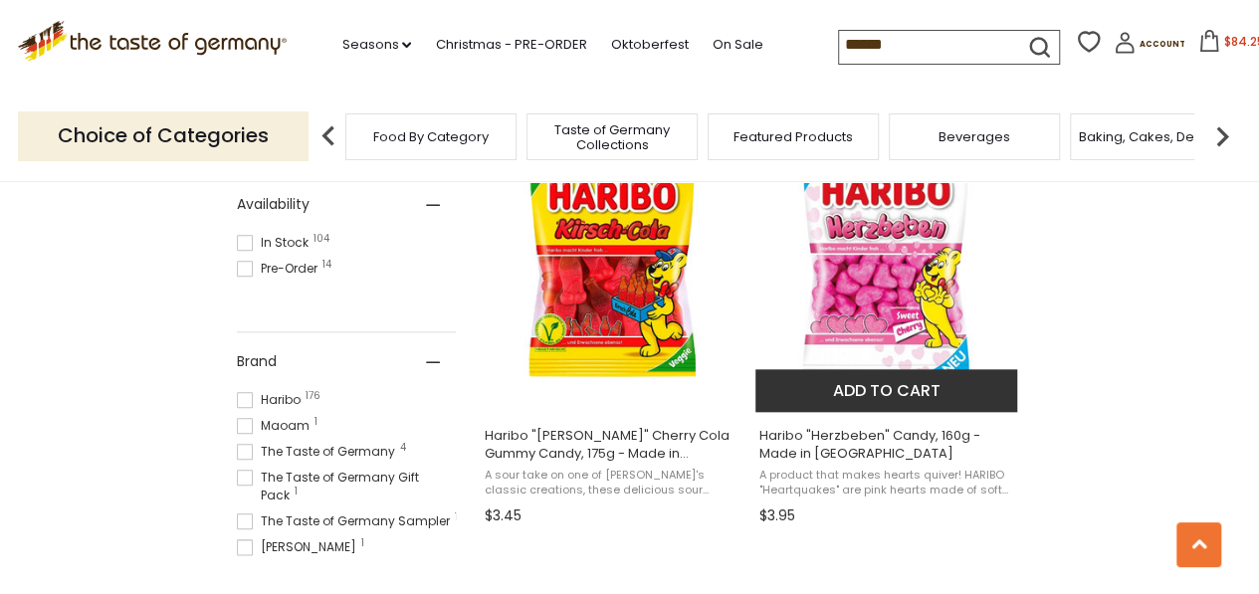
click at [885, 399] on button "Add to cart" at bounding box center [887, 390] width 262 height 43
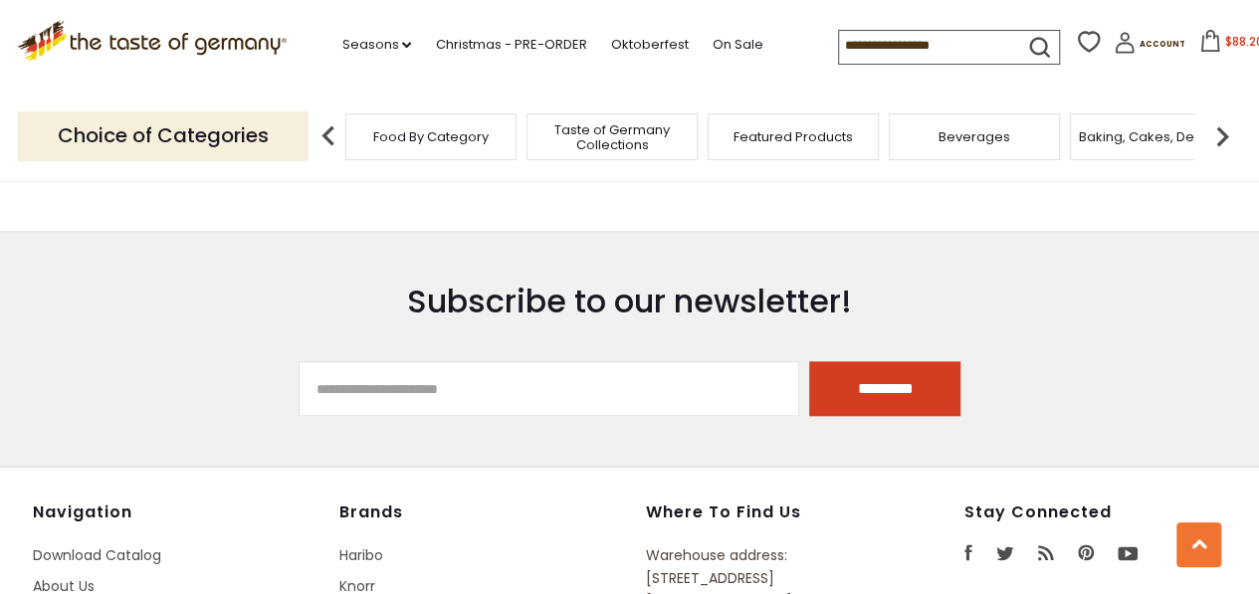
type input "******"
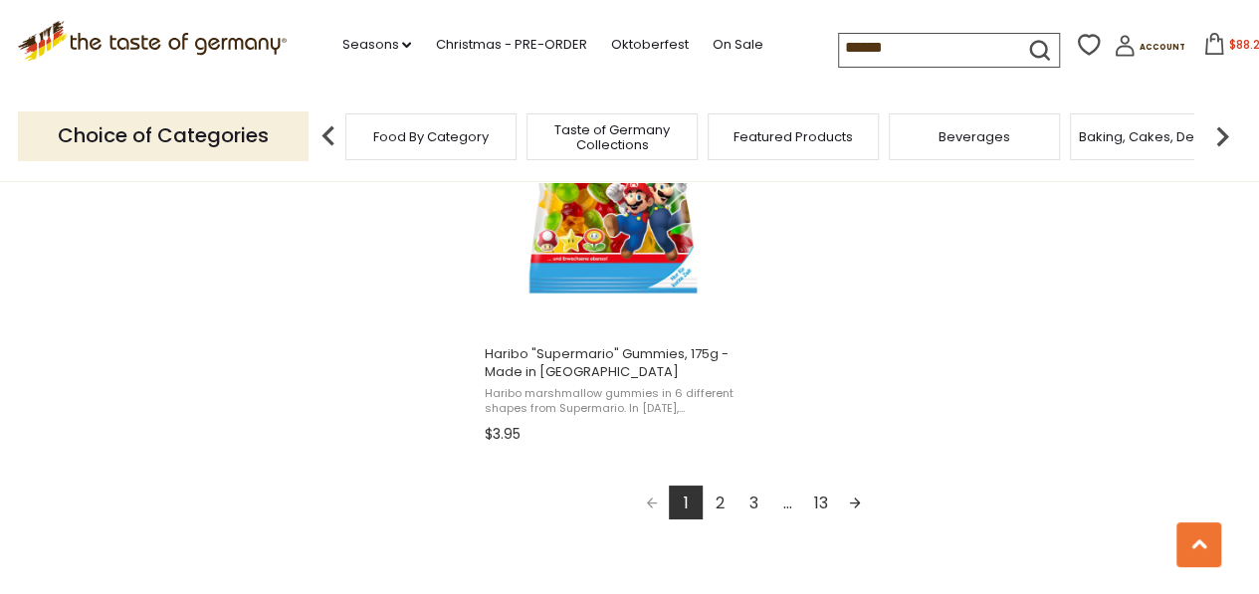
scroll to position [3663, 0]
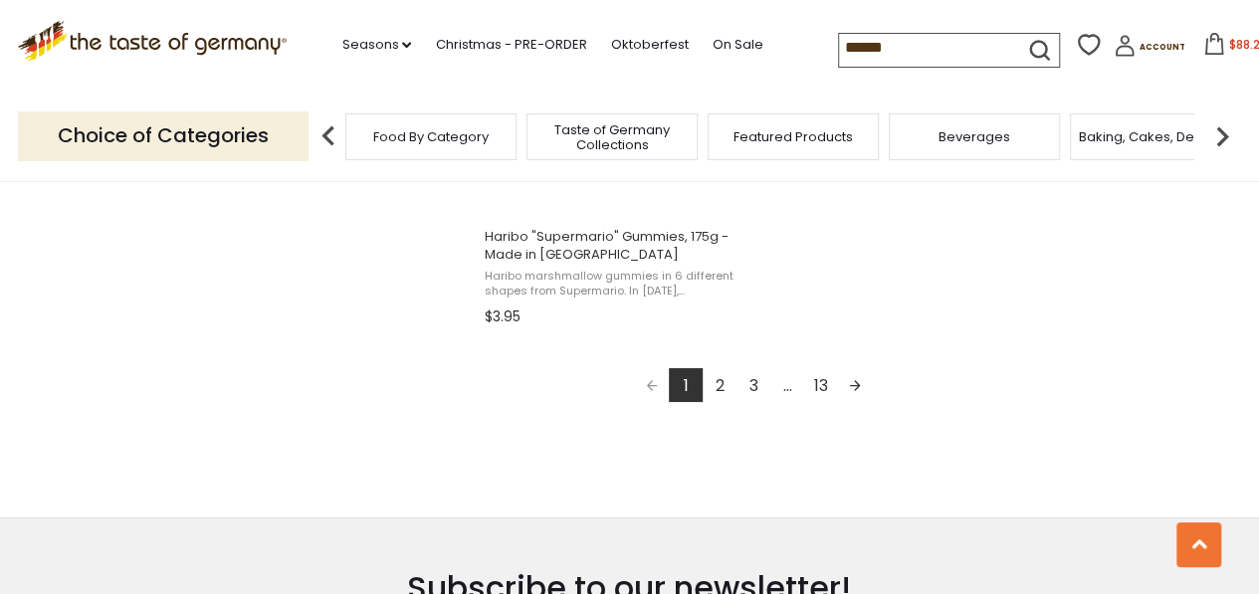
click at [716, 389] on link "2" at bounding box center [720, 385] width 34 height 34
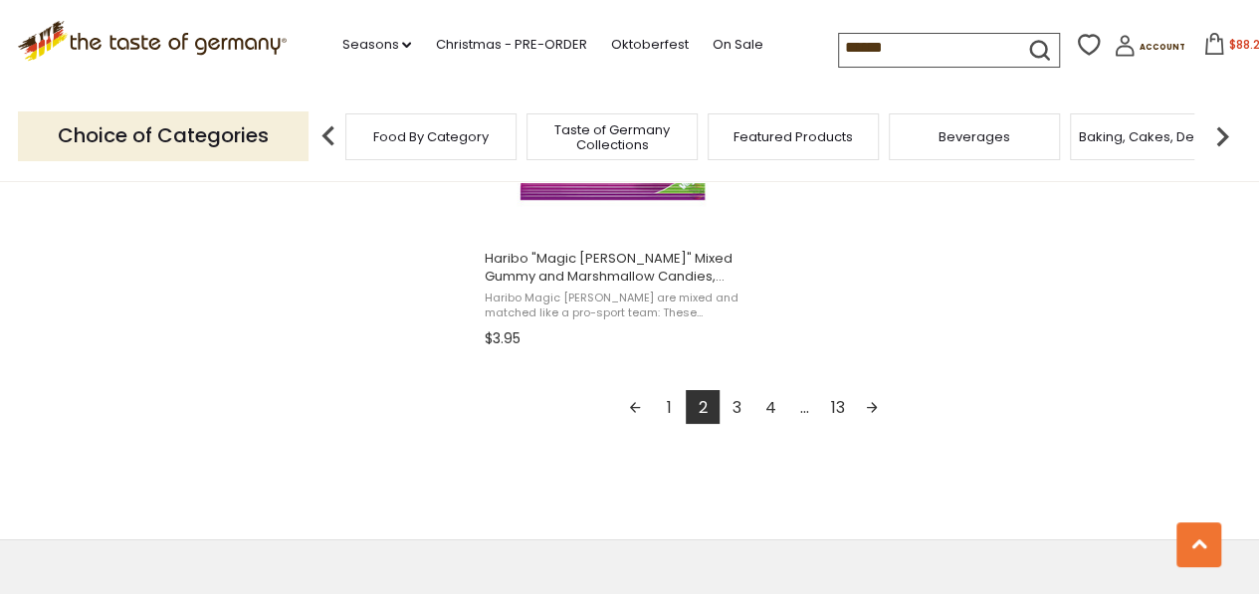
scroll to position [3743, 0]
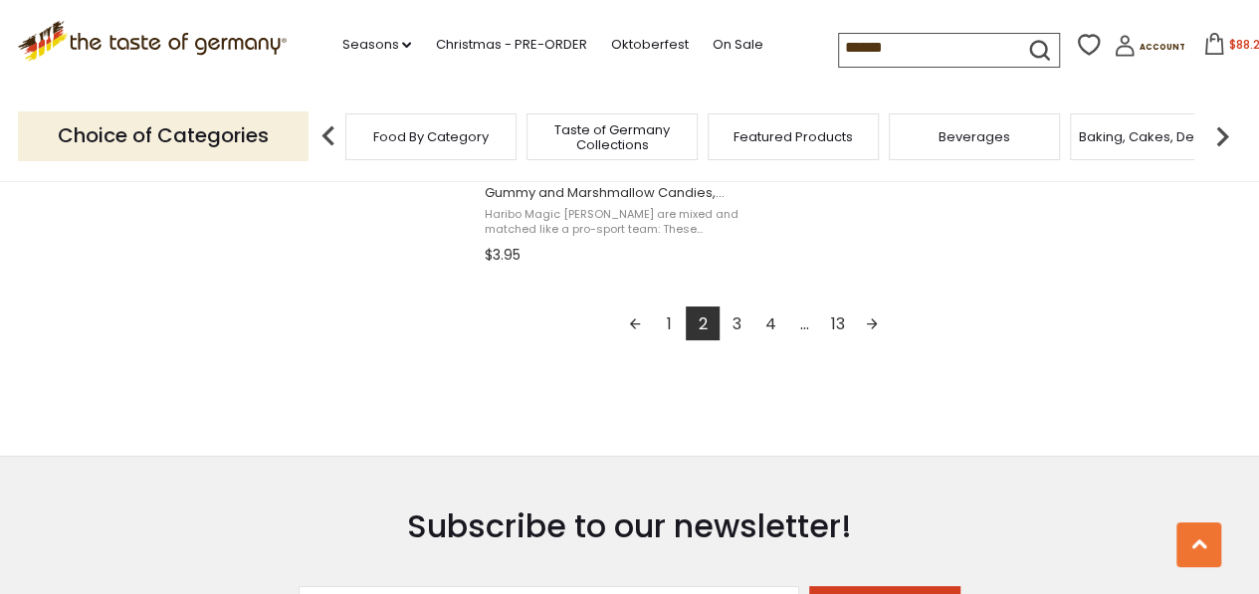
click at [740, 325] on link "3" at bounding box center [737, 324] width 34 height 34
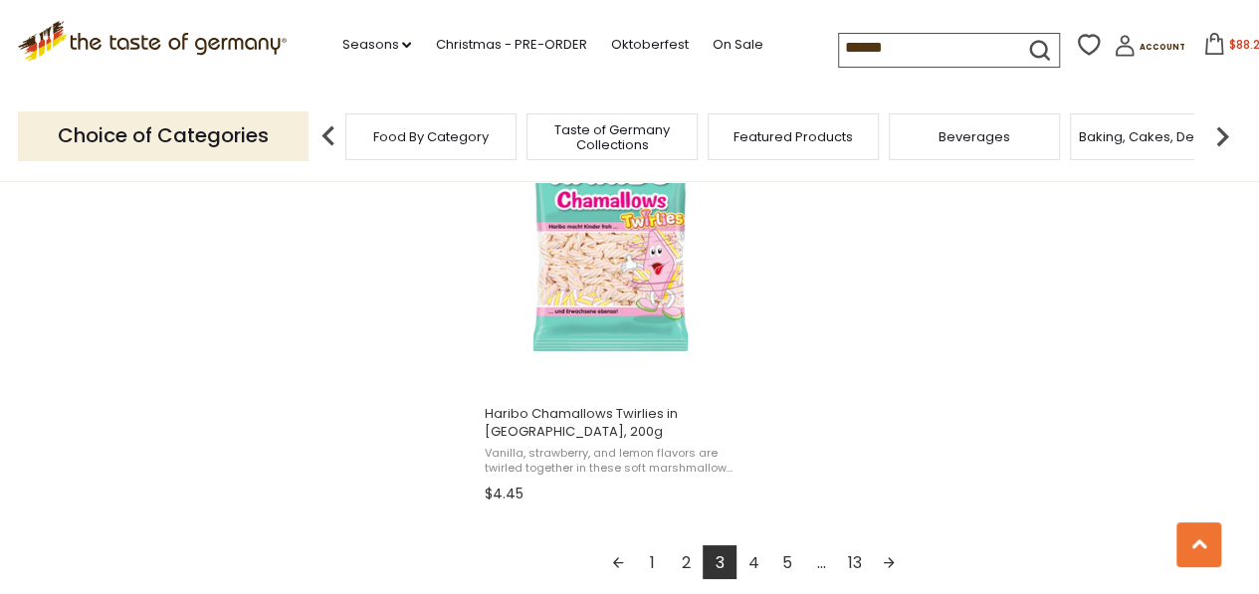
scroll to position [3544, 0]
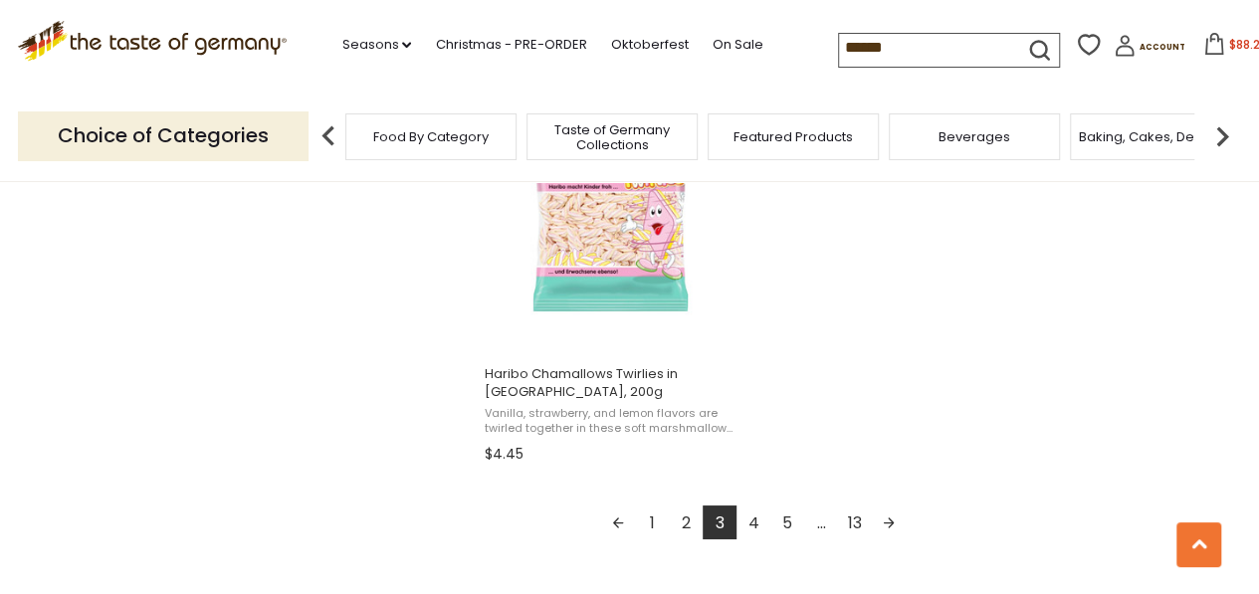
click at [755, 523] on link "4" at bounding box center [754, 523] width 34 height 34
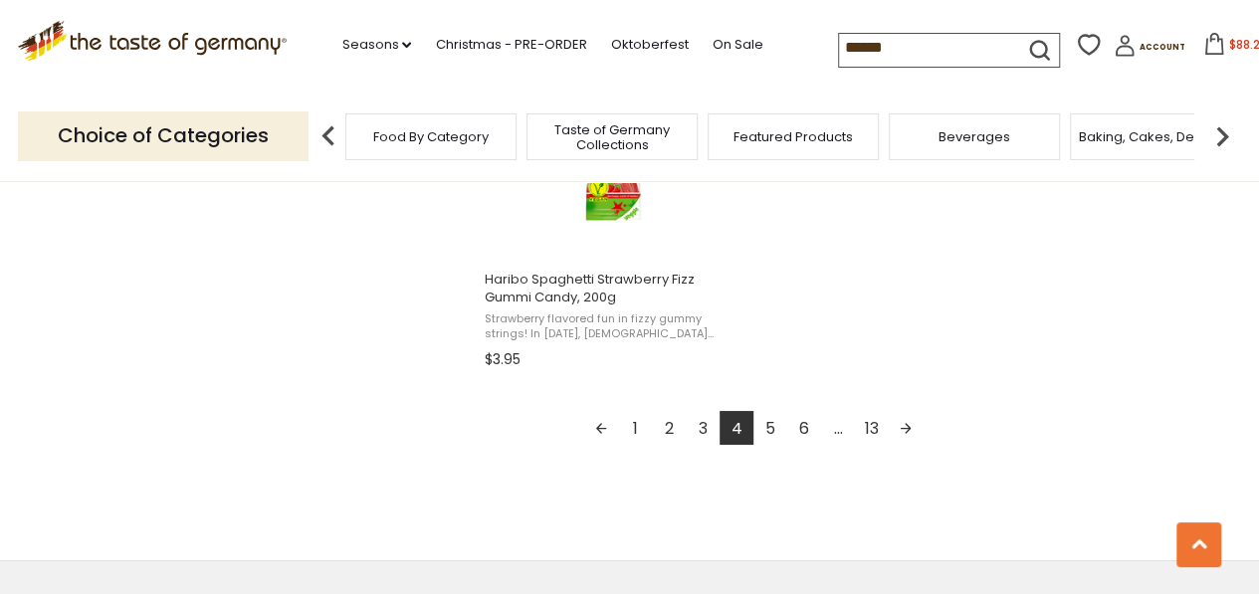
scroll to position [3743, 0]
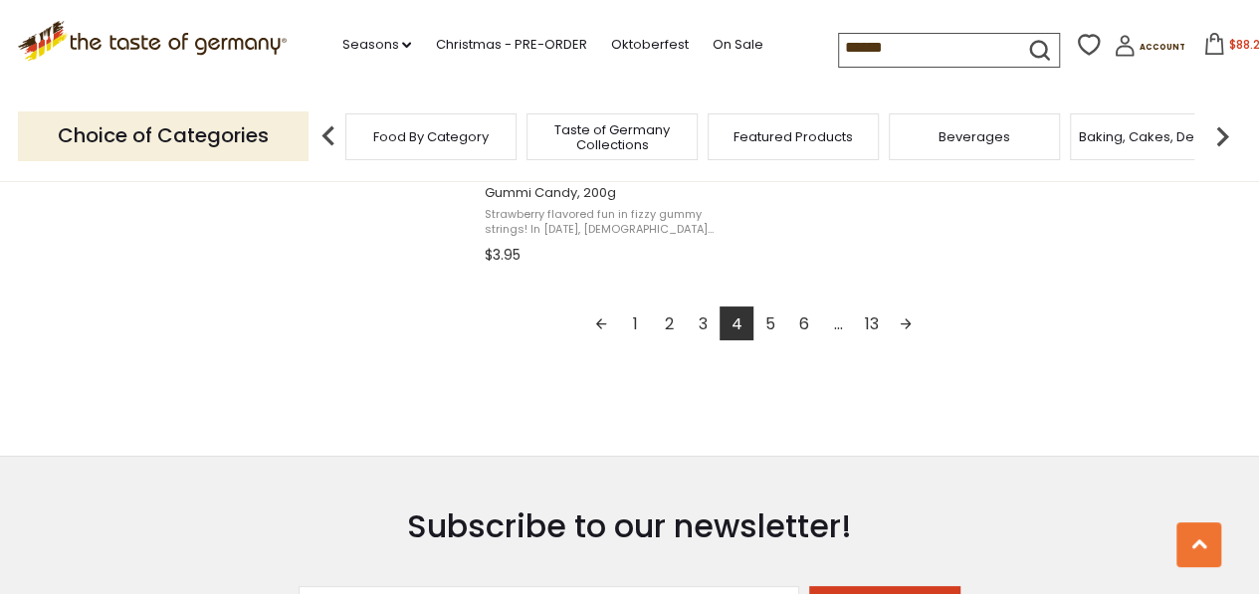
click at [772, 307] on link "5" at bounding box center [771, 324] width 34 height 34
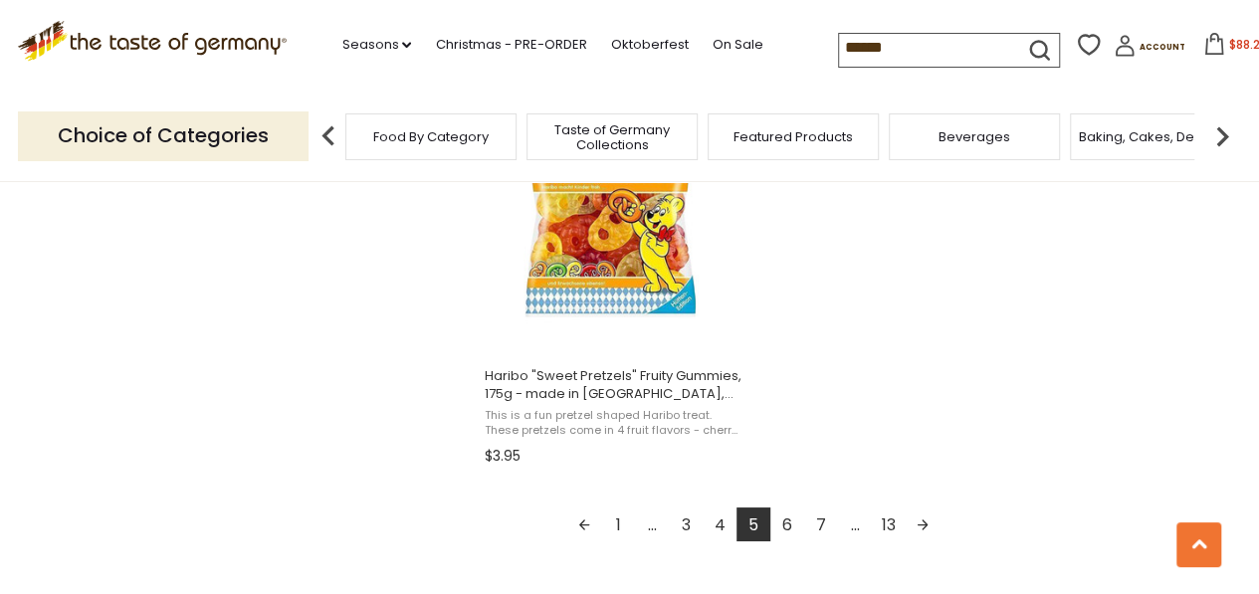
scroll to position [3544, 0]
click at [786, 511] on link "6" at bounding box center [787, 523] width 34 height 34
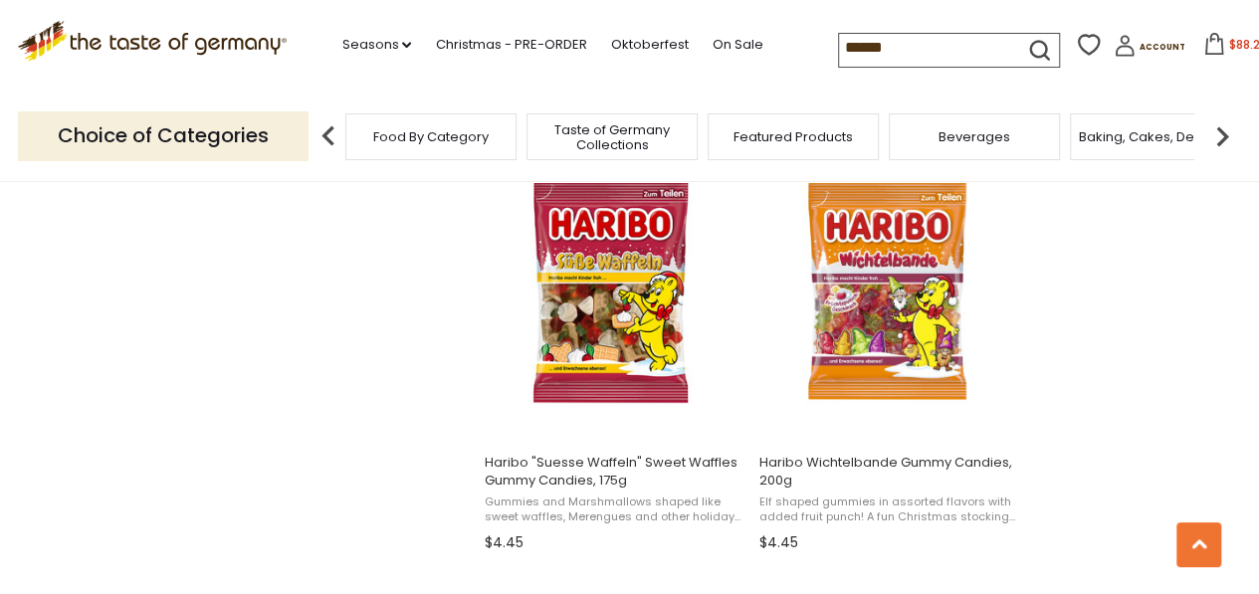
scroll to position [2588, 0]
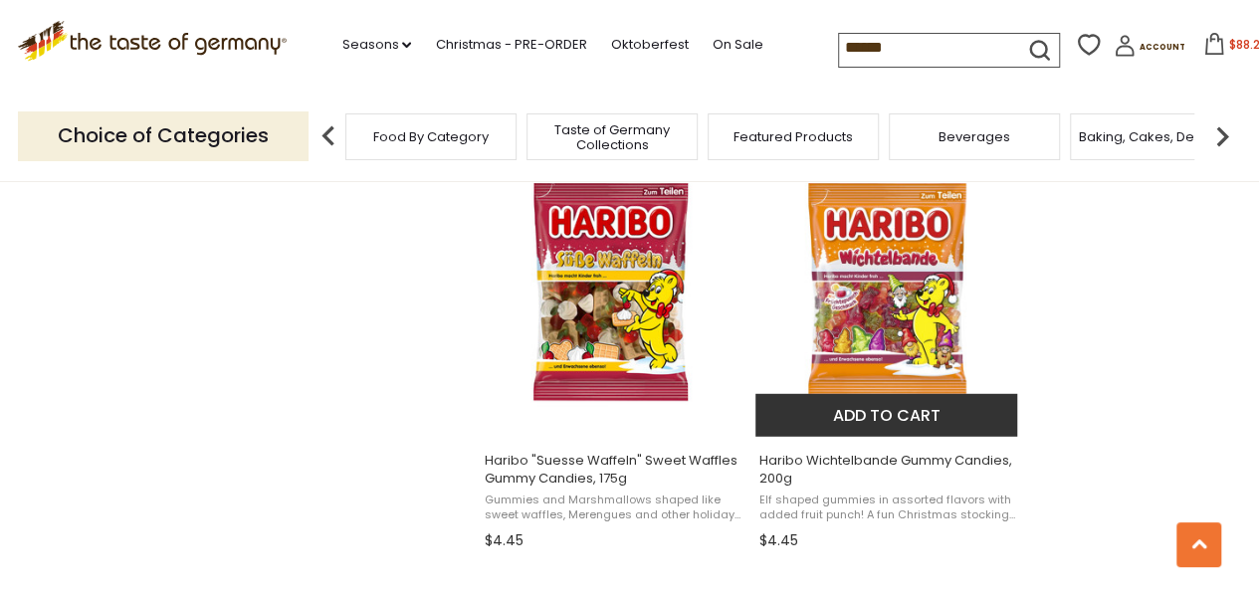
click at [913, 320] on img "Haribo Wichtelbande Gummy Candies, 200g" at bounding box center [888, 288] width 264 height 264
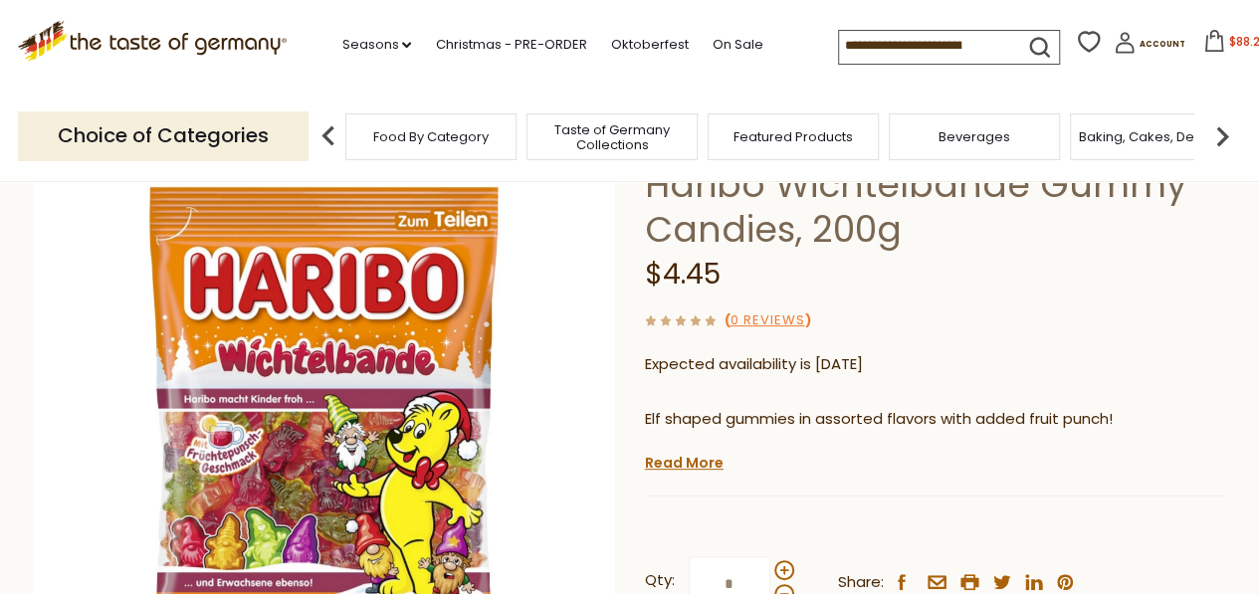
scroll to position [279, 0]
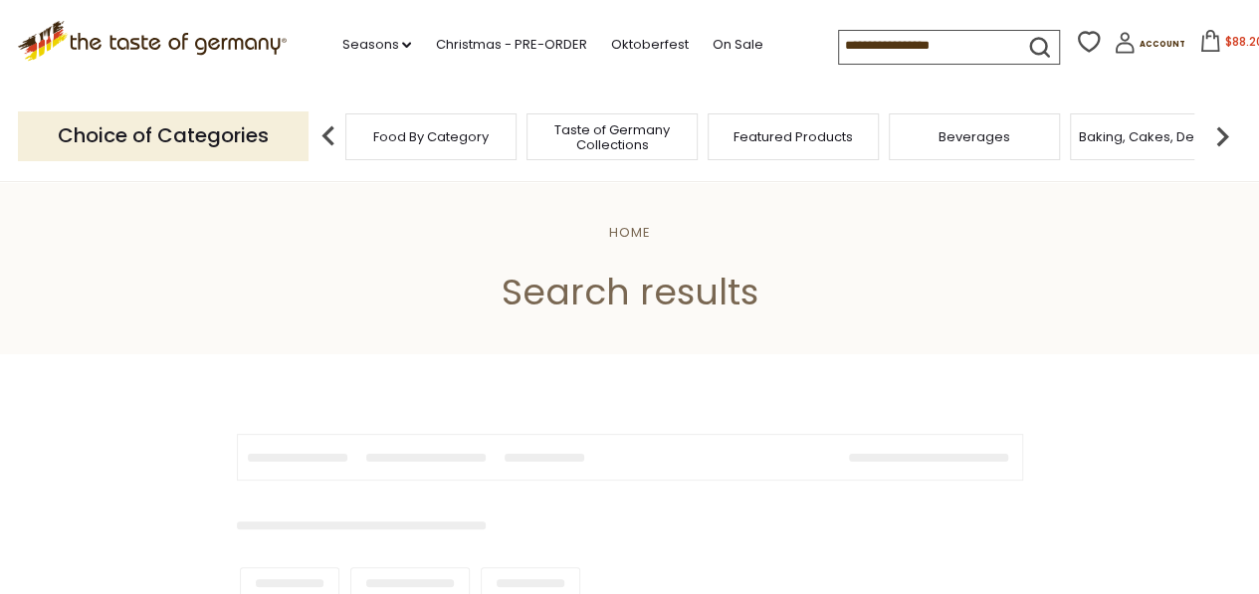
type input "******"
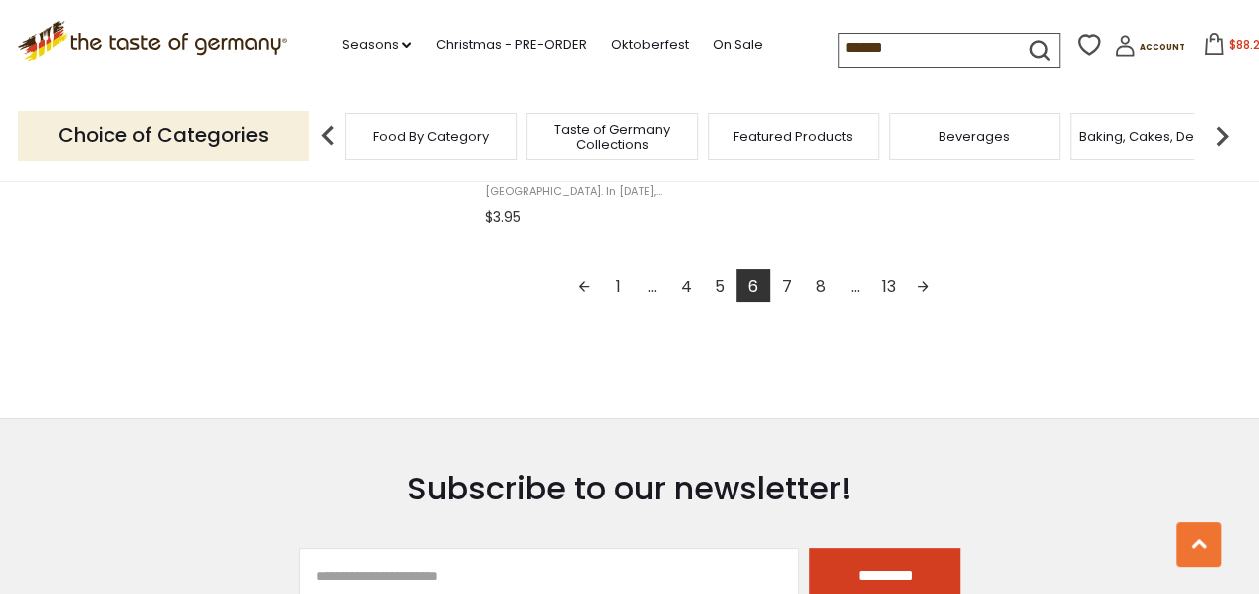
scroll to position [3782, 0]
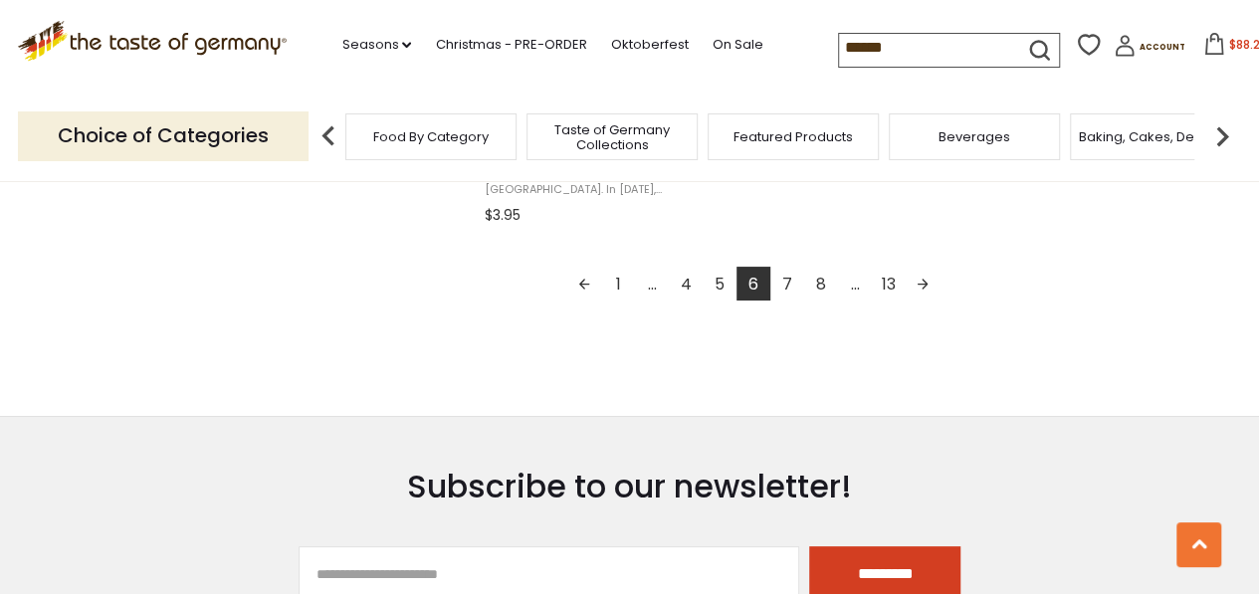
click at [784, 282] on link "7" at bounding box center [787, 284] width 34 height 34
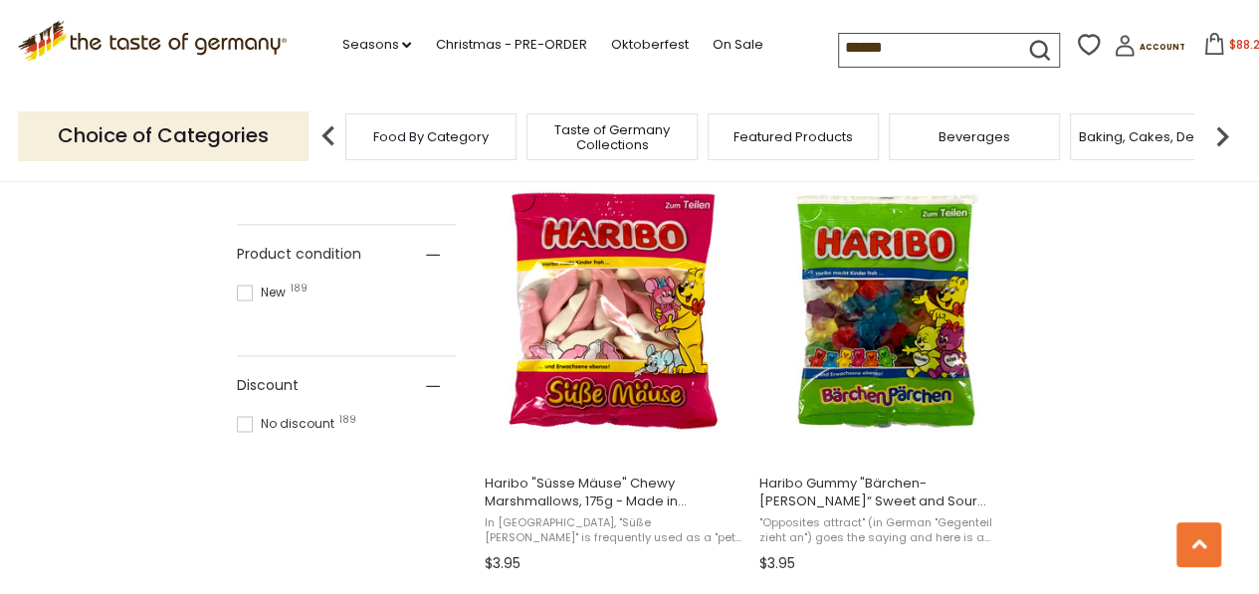
scroll to position [1274, 0]
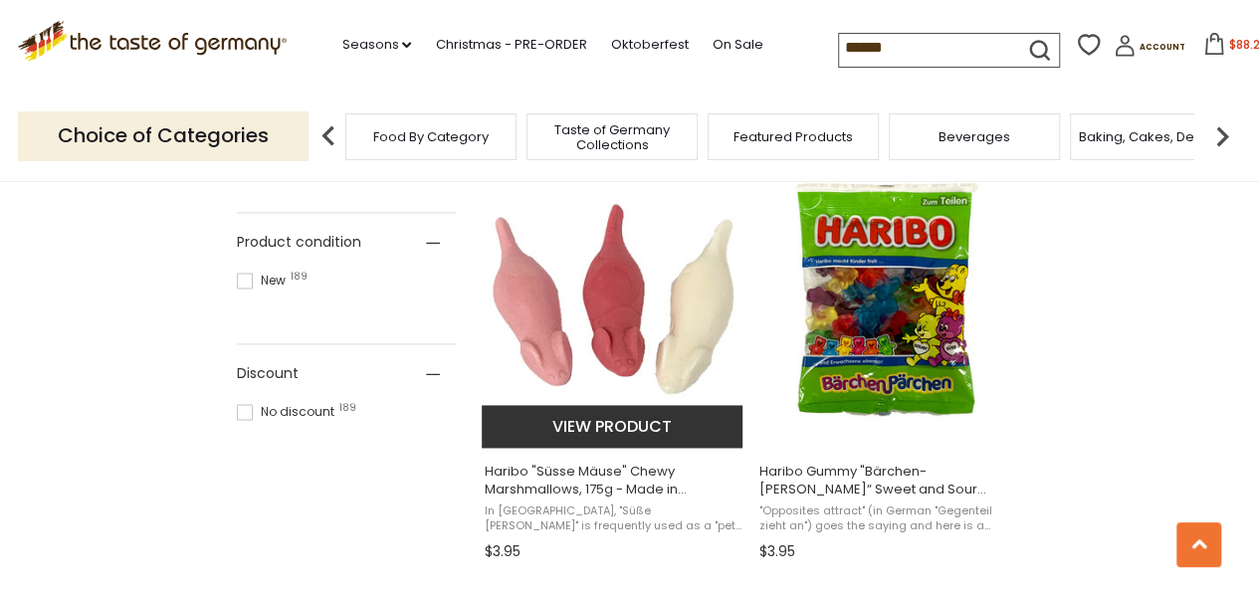
click at [631, 318] on img "Haribo" at bounding box center [614, 299] width 264 height 264
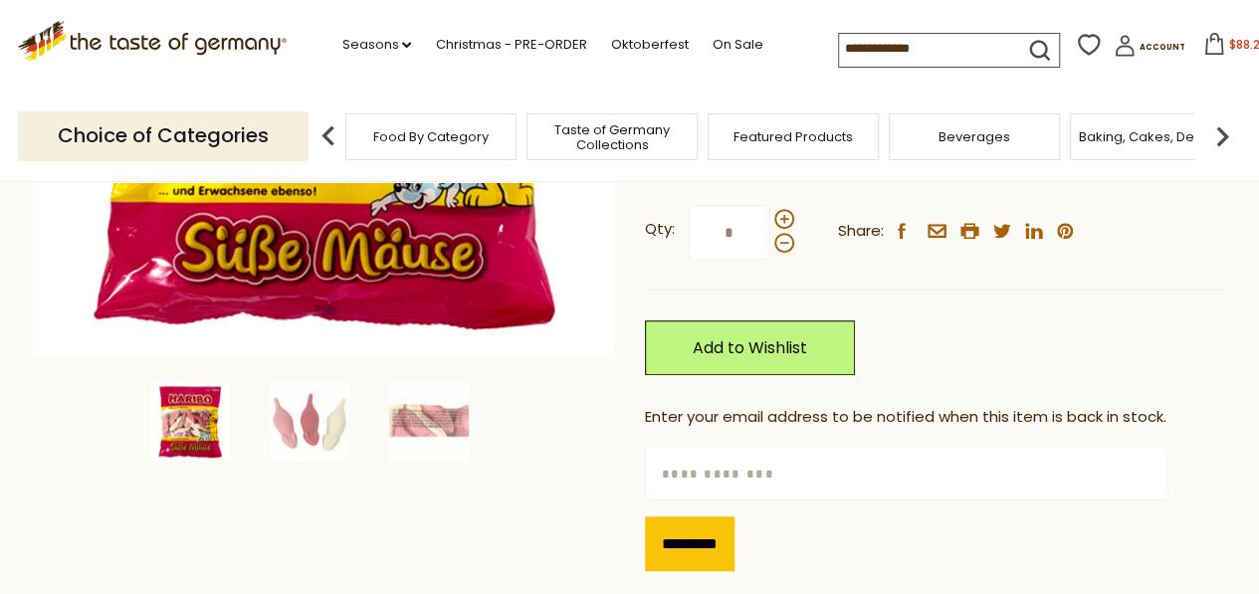
scroll to position [597, 0]
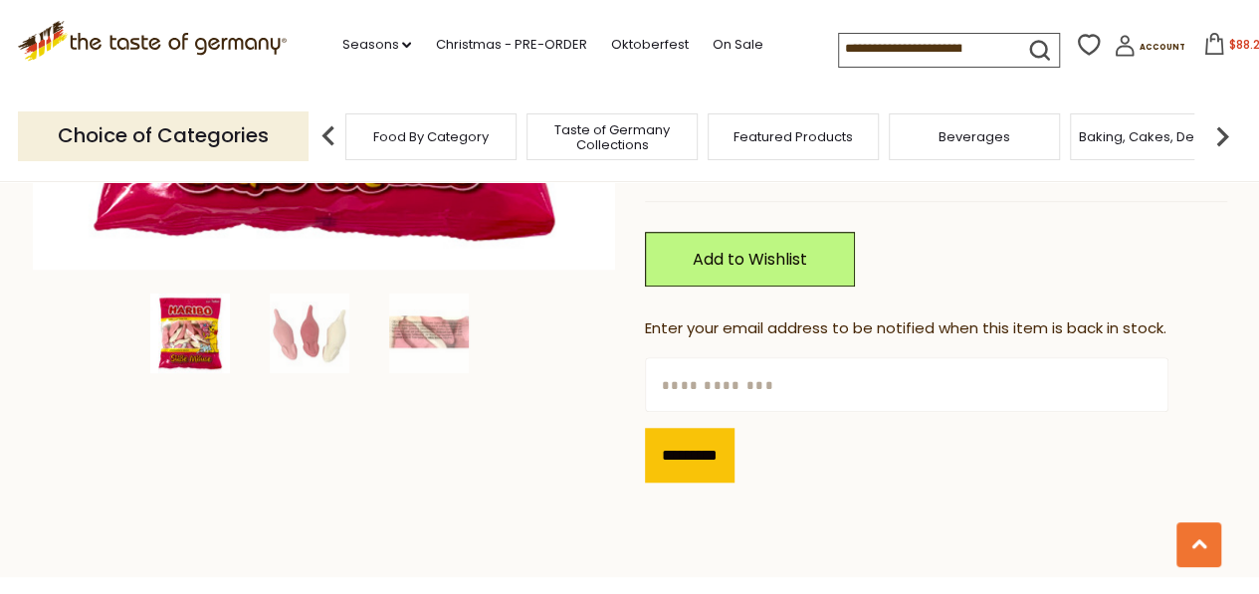
click at [784, 383] on input "text" at bounding box center [907, 384] width 524 height 55
type input "**********"
click at [683, 470] on input "*********" at bounding box center [690, 455] width 90 height 55
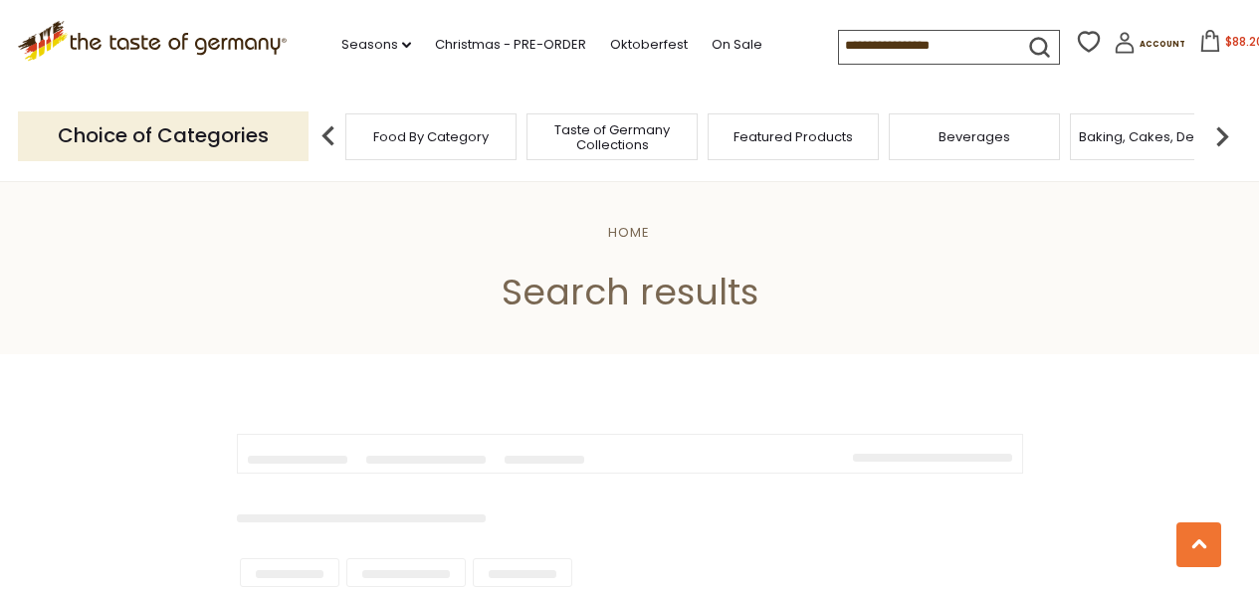
scroll to position [1274, 0]
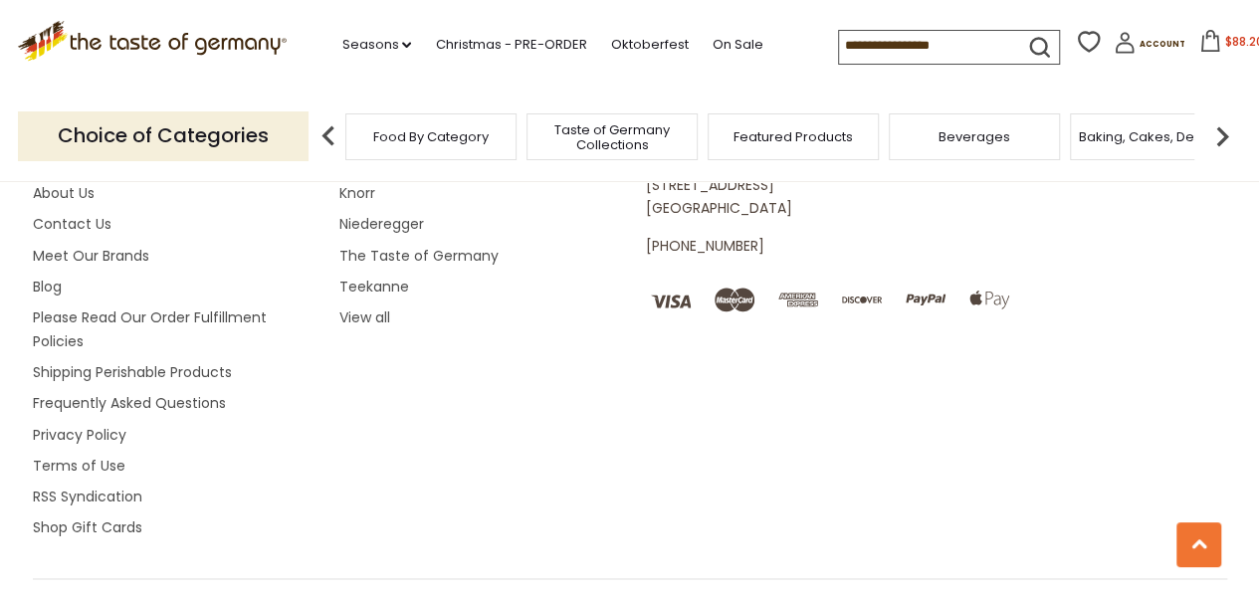
type input "******"
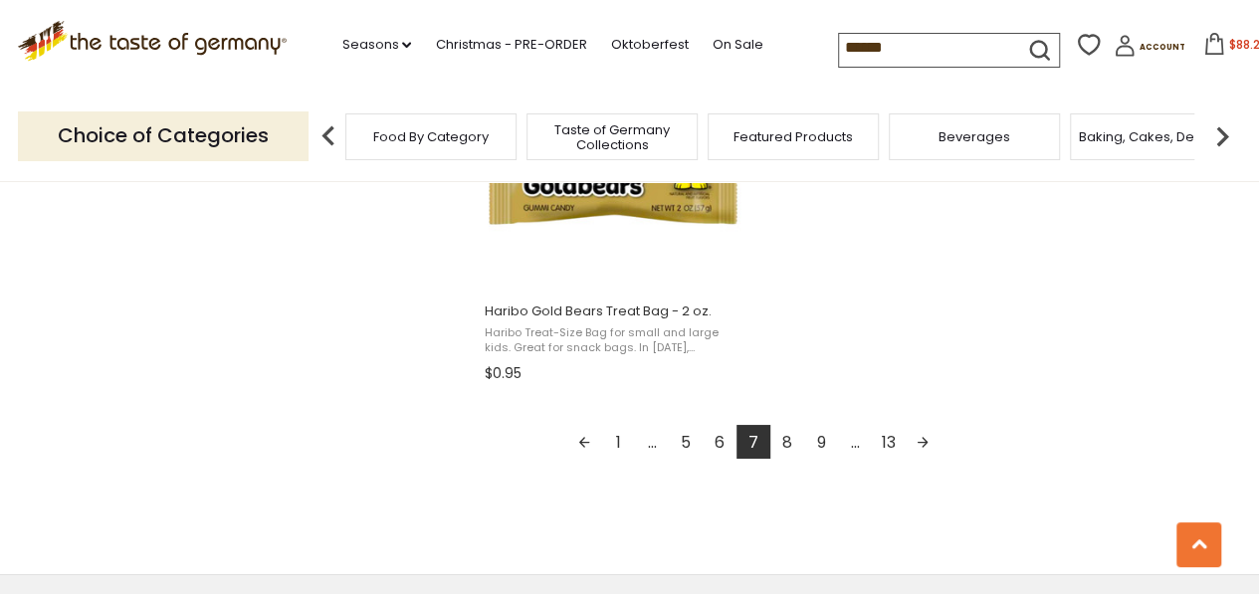
scroll to position [3623, 0]
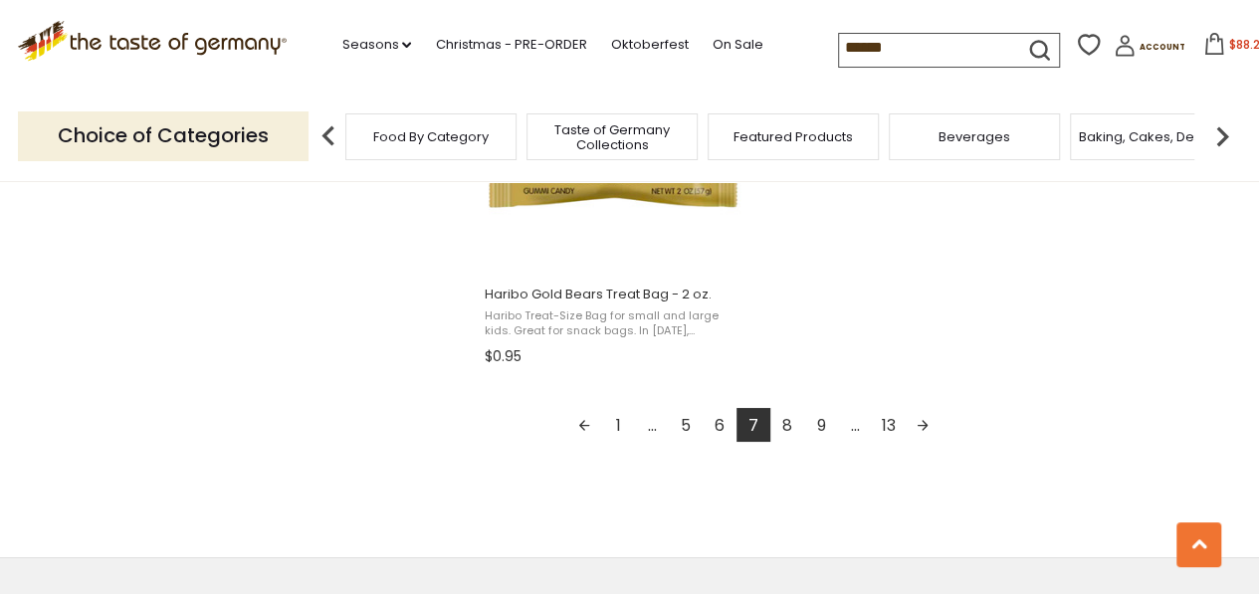
click at [786, 416] on link "8" at bounding box center [787, 425] width 34 height 34
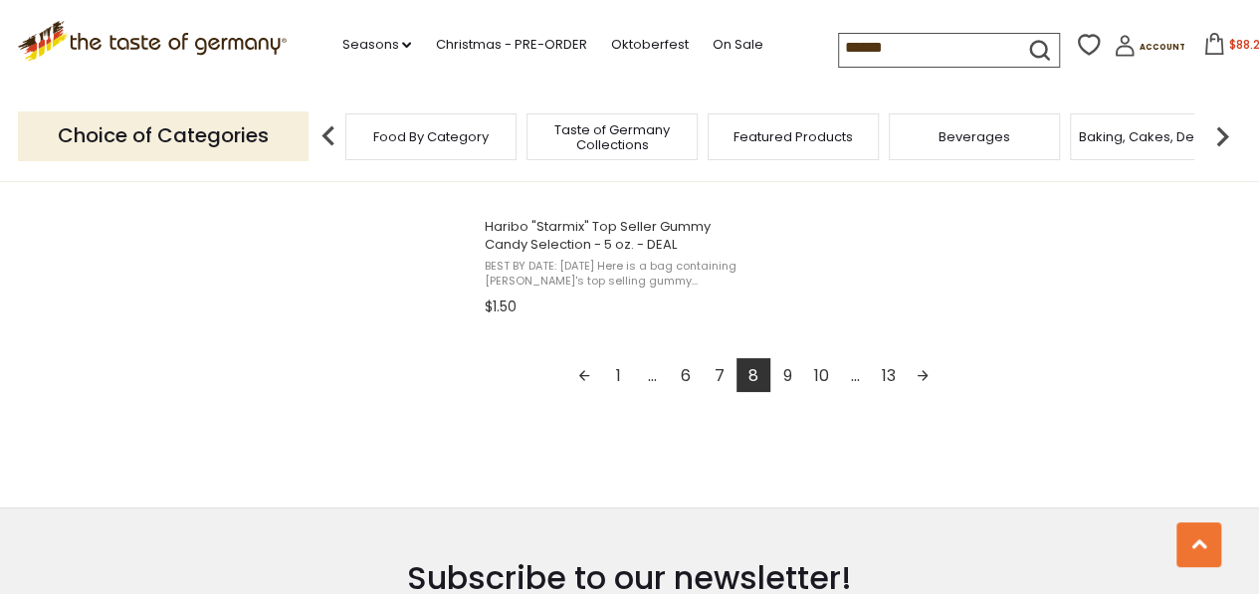
scroll to position [3703, 0]
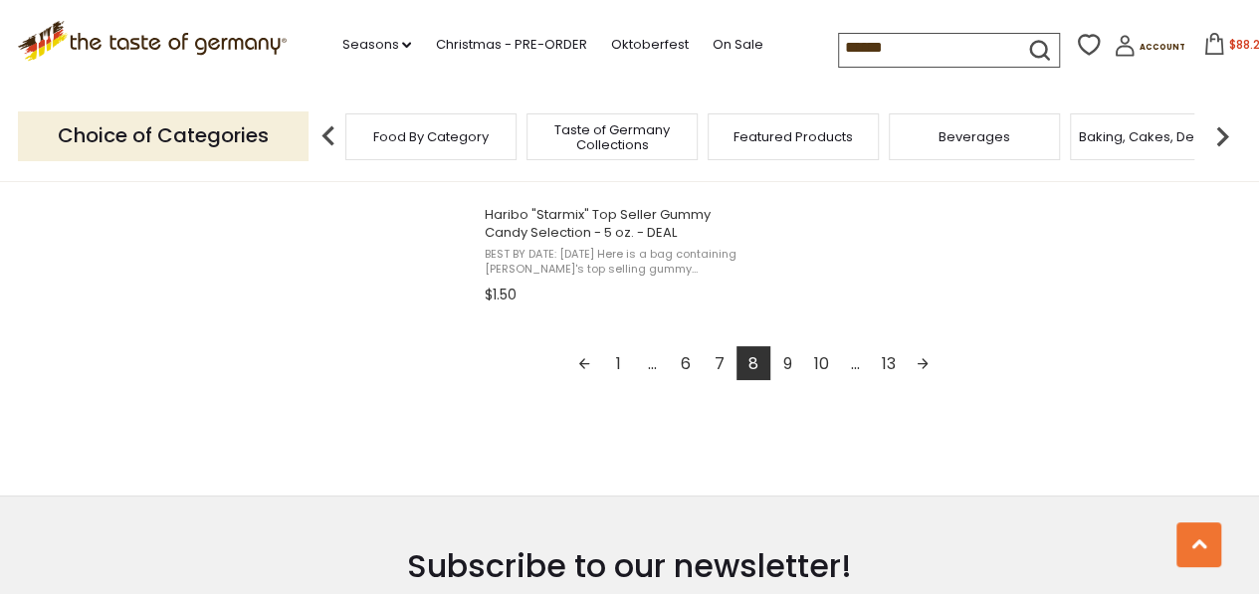
click at [788, 363] on link "9" at bounding box center [787, 363] width 34 height 34
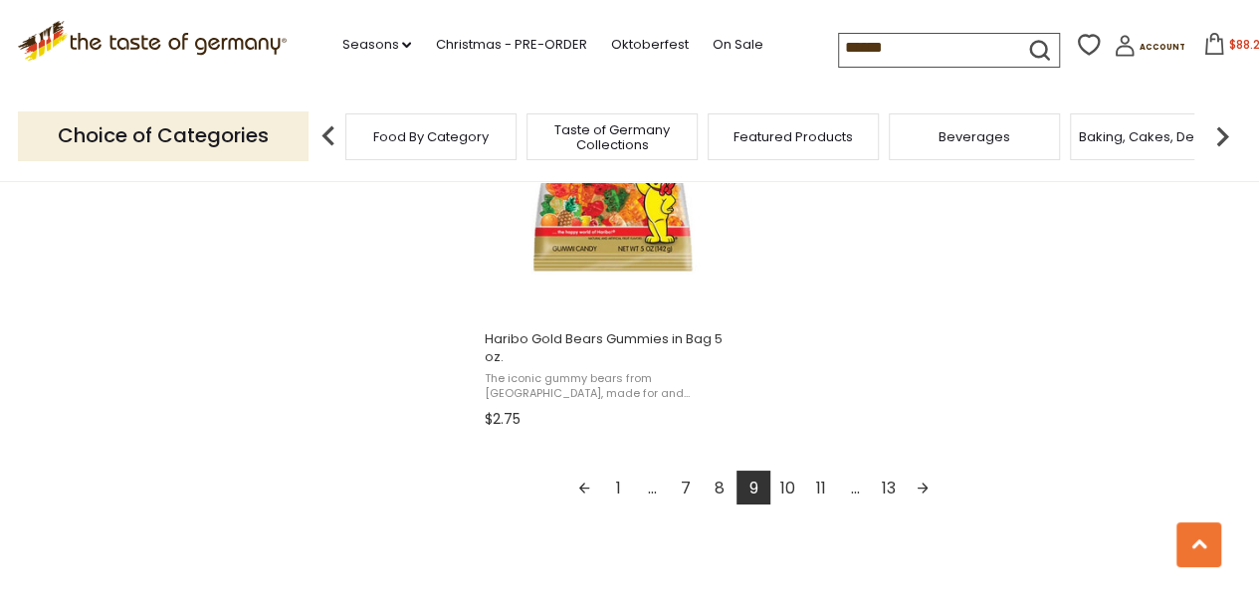
scroll to position [3663, 0]
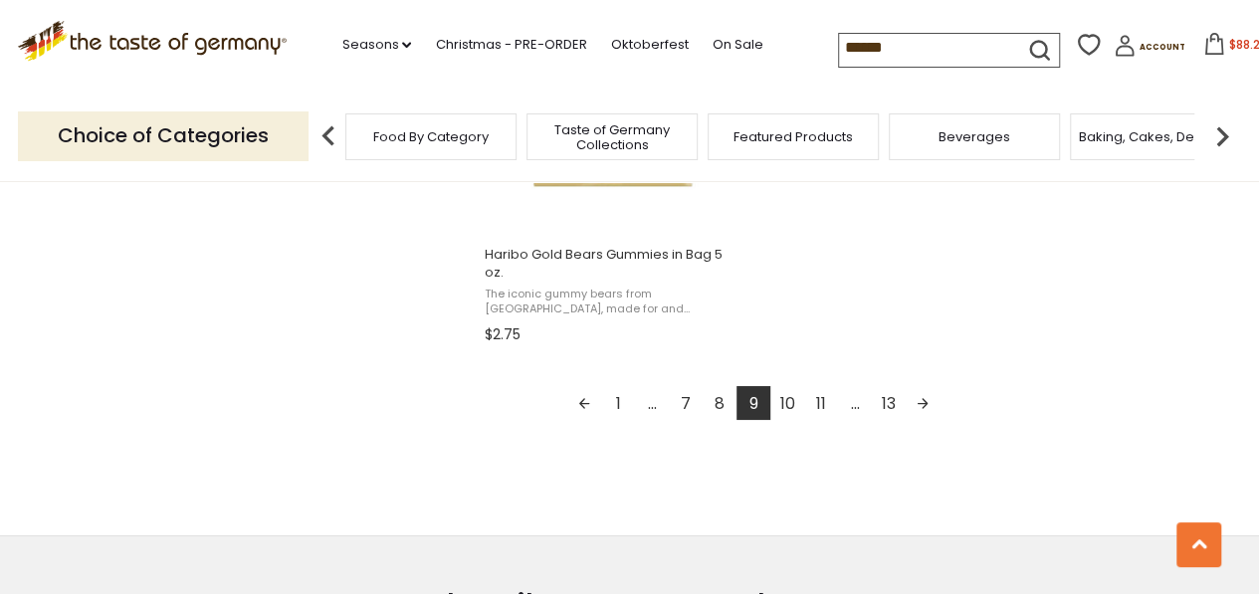
click at [795, 396] on link "10" at bounding box center [787, 403] width 34 height 34
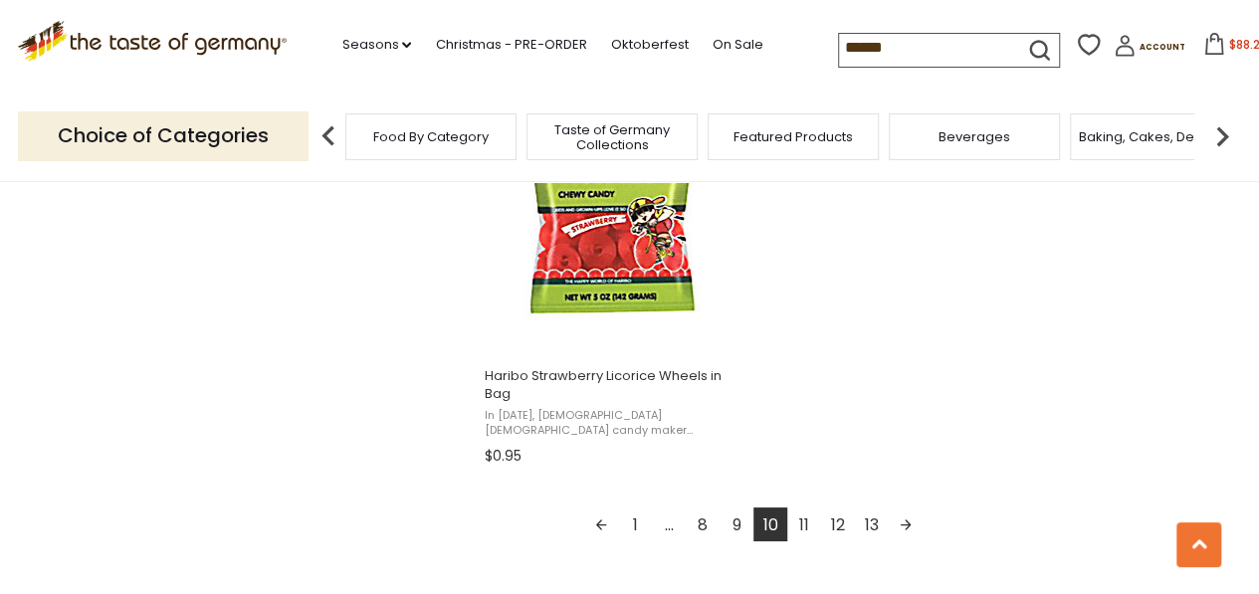
scroll to position [3544, 0]
click at [804, 528] on link "11" at bounding box center [804, 523] width 34 height 34
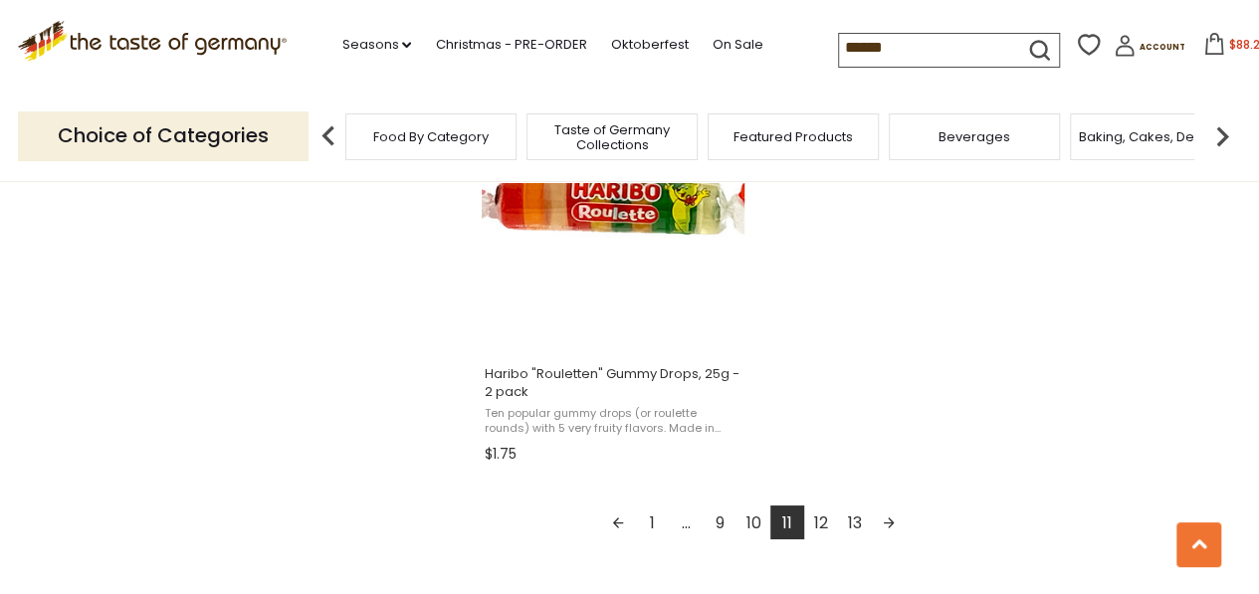
scroll to position [3583, 0]
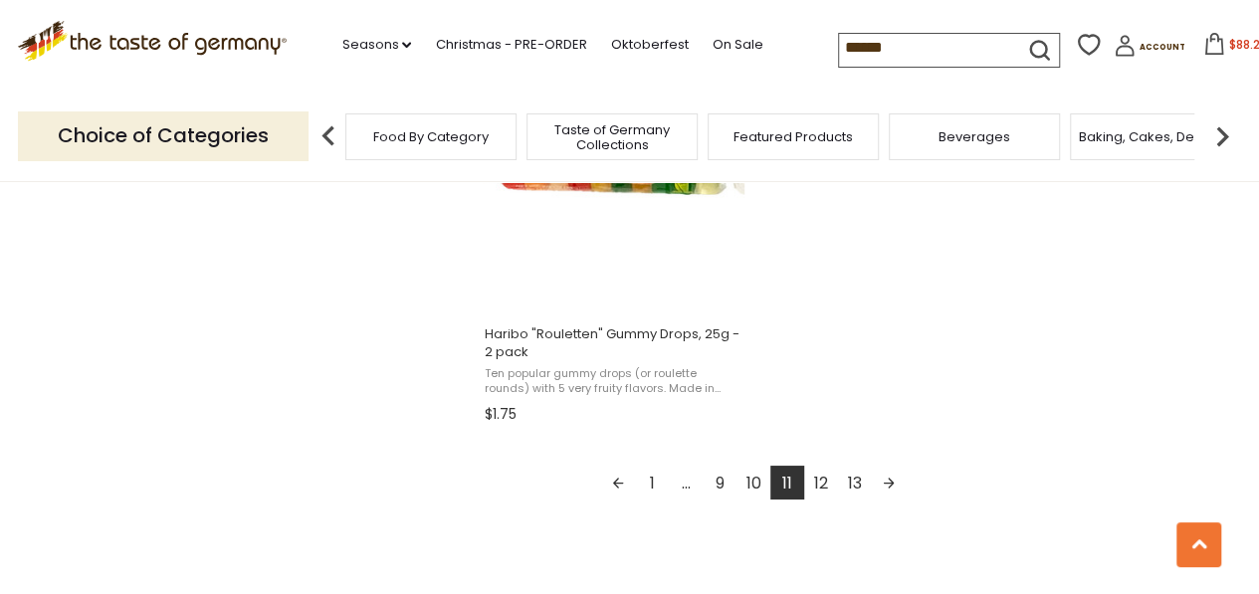
click at [826, 485] on link "12" at bounding box center [821, 483] width 34 height 34
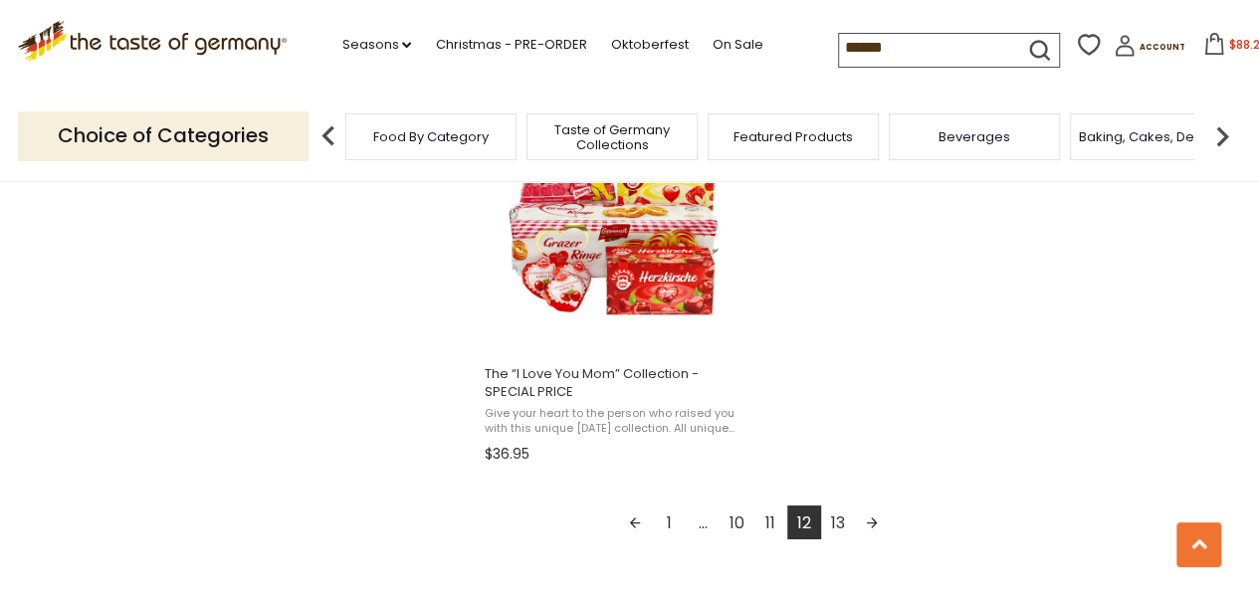
scroll to position [3583, 0]
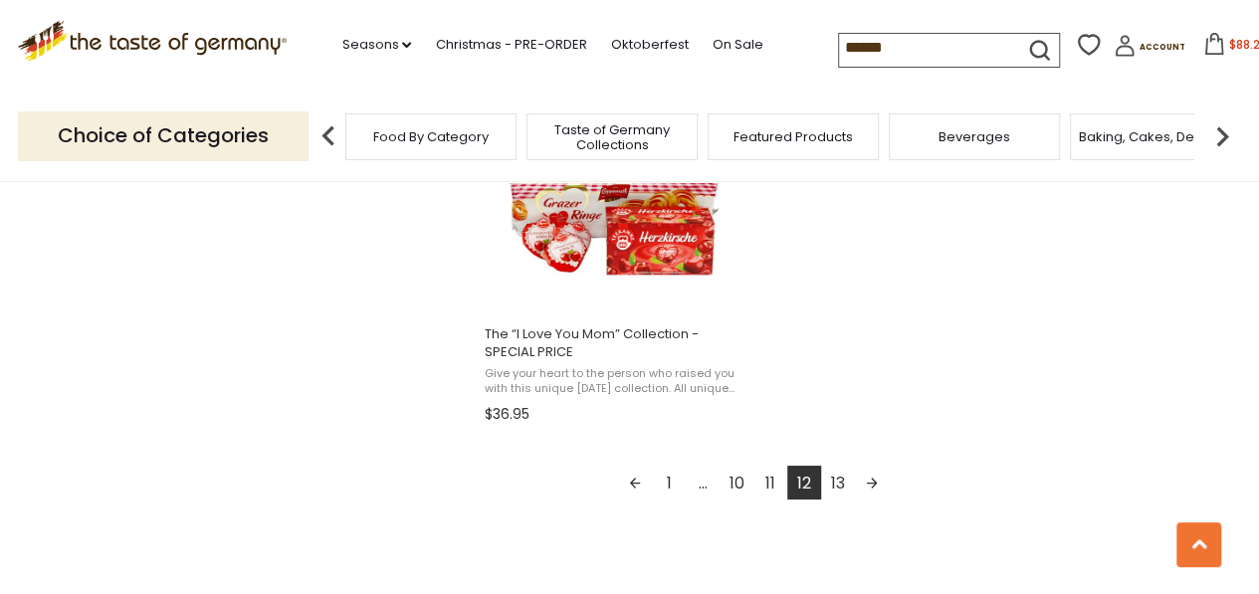
click at [842, 484] on link "13" at bounding box center [838, 483] width 34 height 34
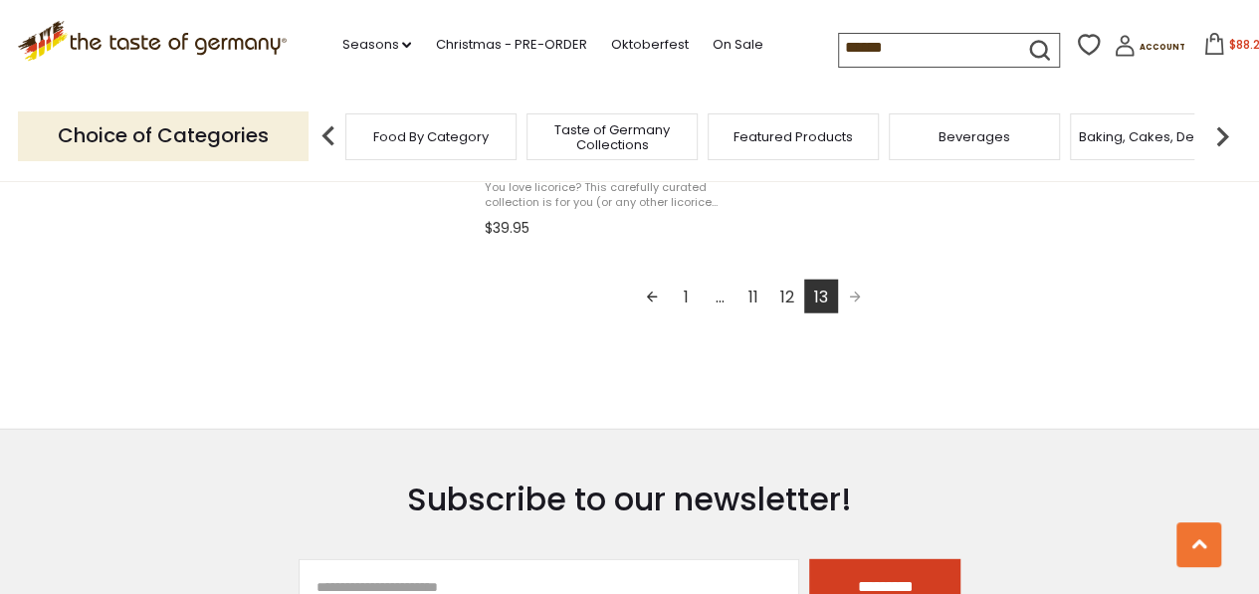
scroll to position [2469, 0]
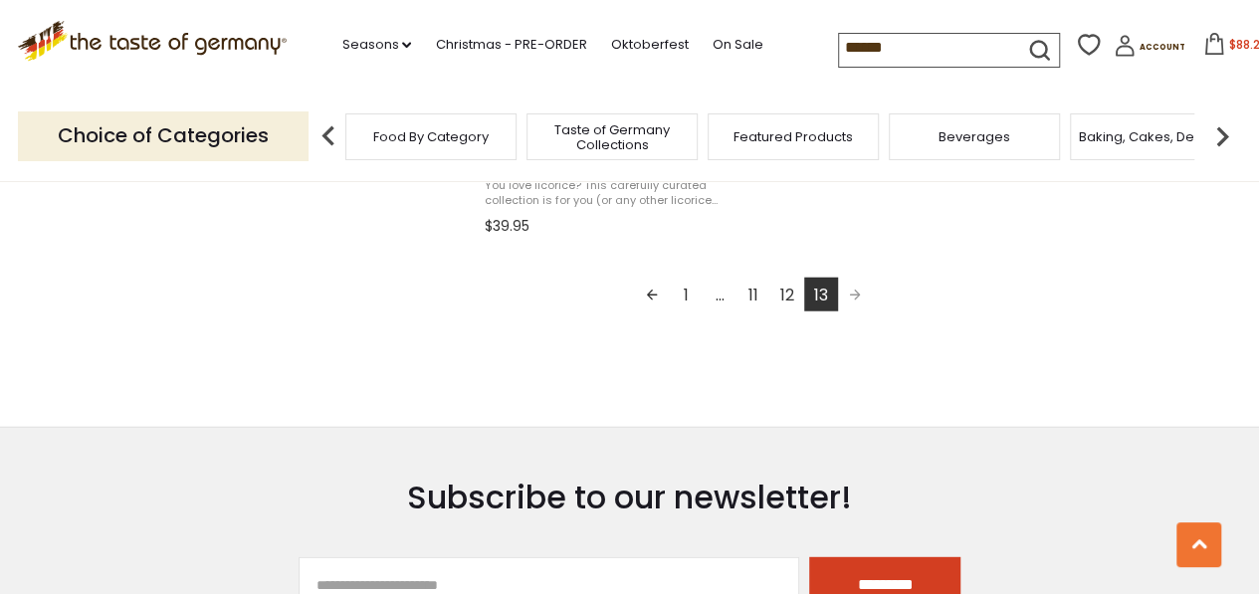
click at [1203, 46] on icon at bounding box center [1214, 44] width 22 height 22
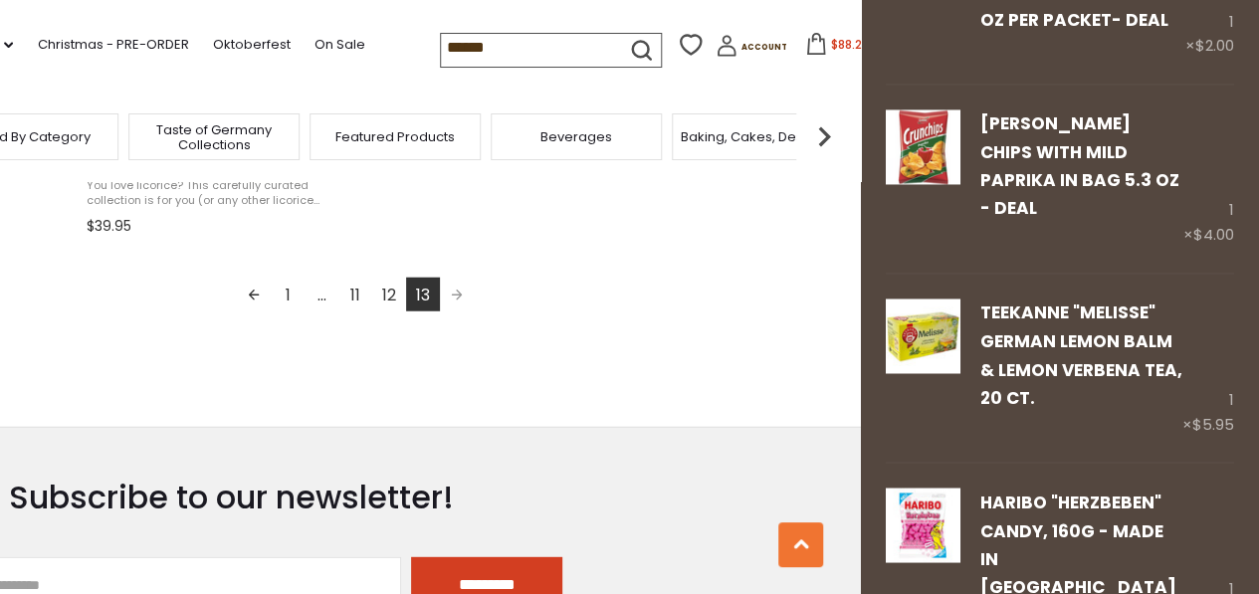
scroll to position [1647, 0]
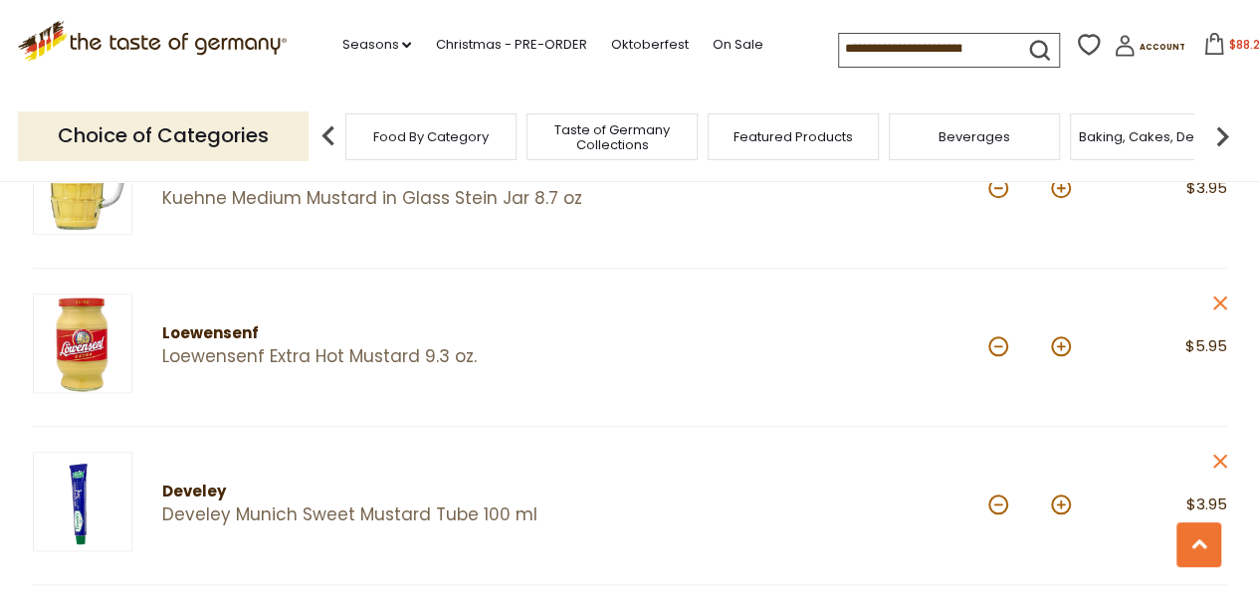
scroll to position [756, 0]
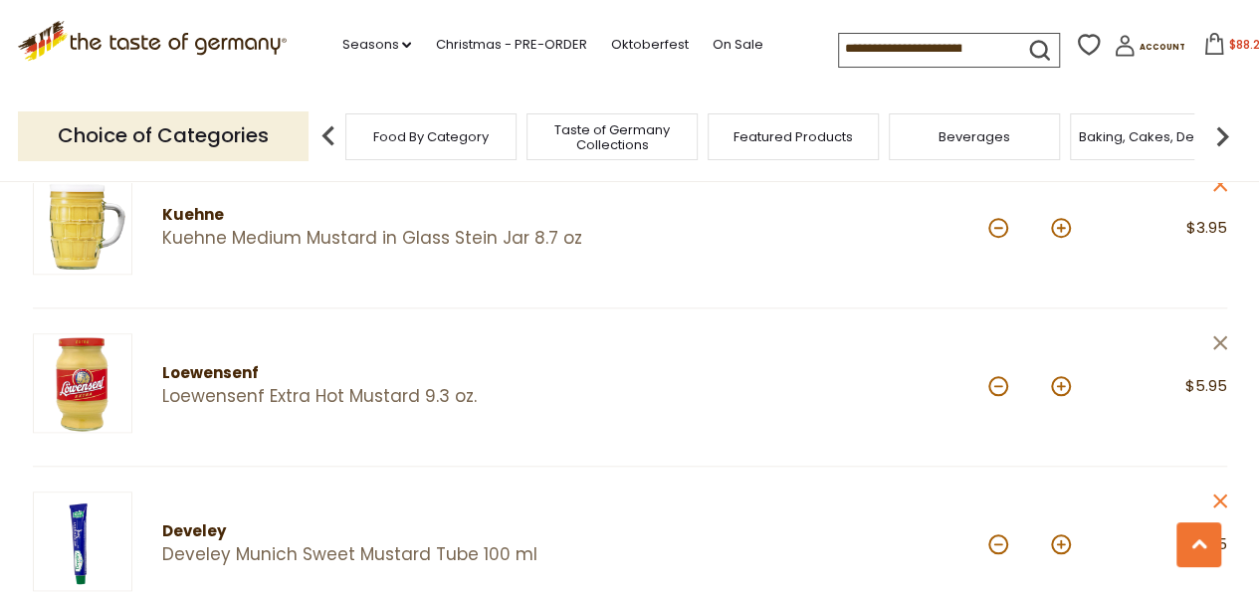
click at [1214, 341] on icon "close" at bounding box center [1219, 342] width 15 height 15
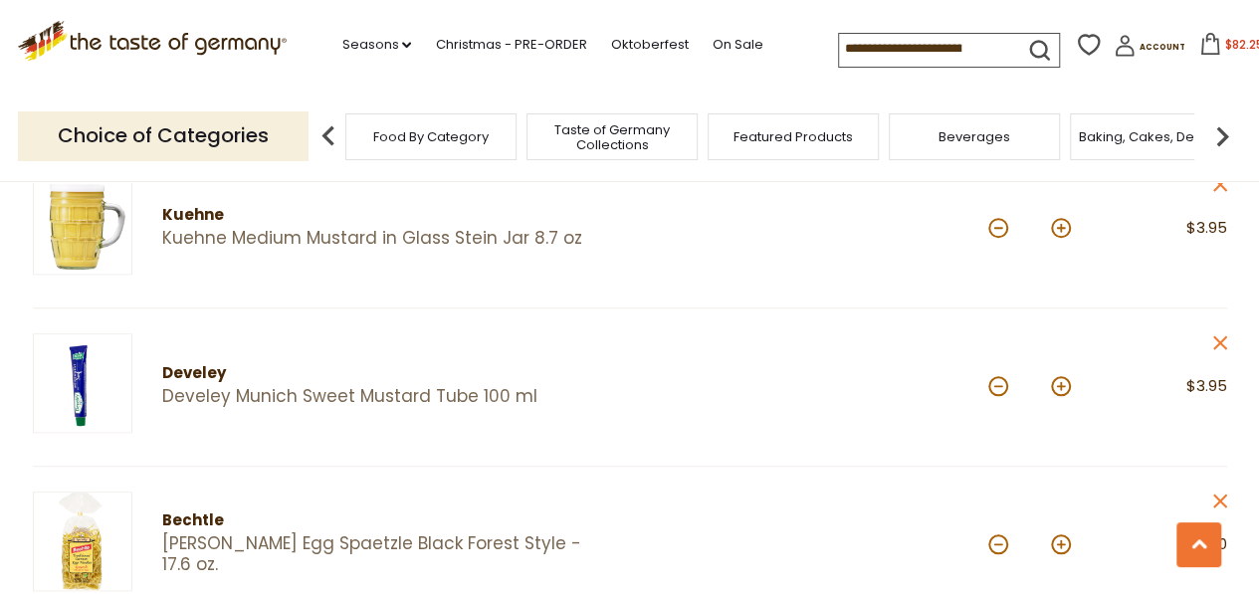
click at [1218, 142] on img at bounding box center [1222, 136] width 40 height 40
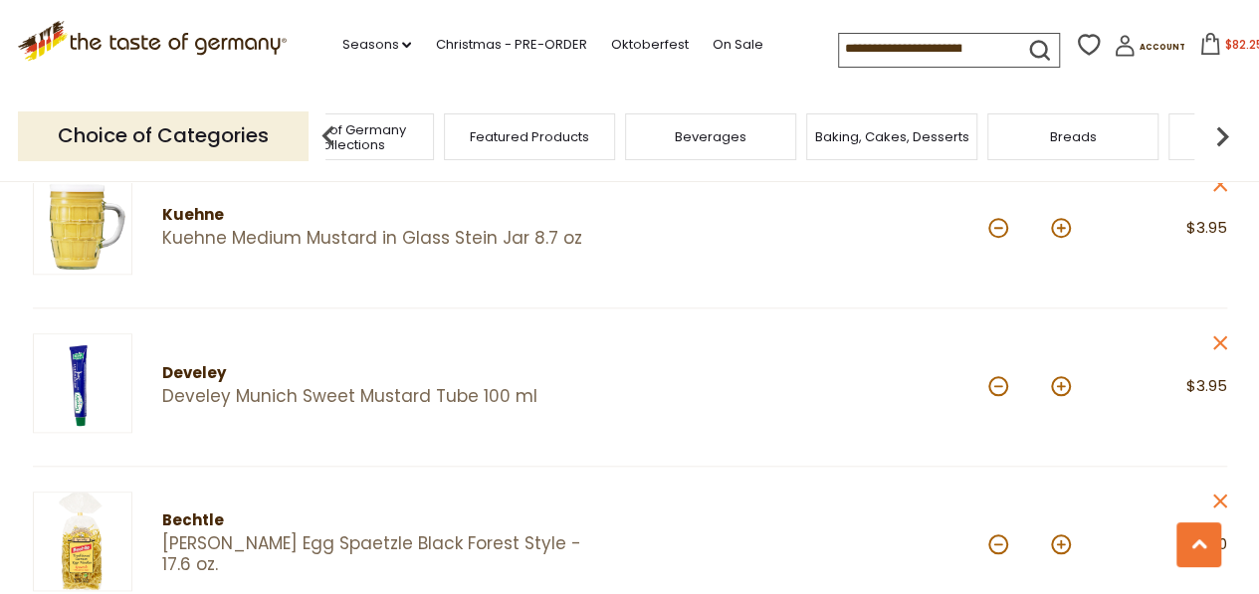
click at [1218, 142] on img at bounding box center [1222, 136] width 40 height 40
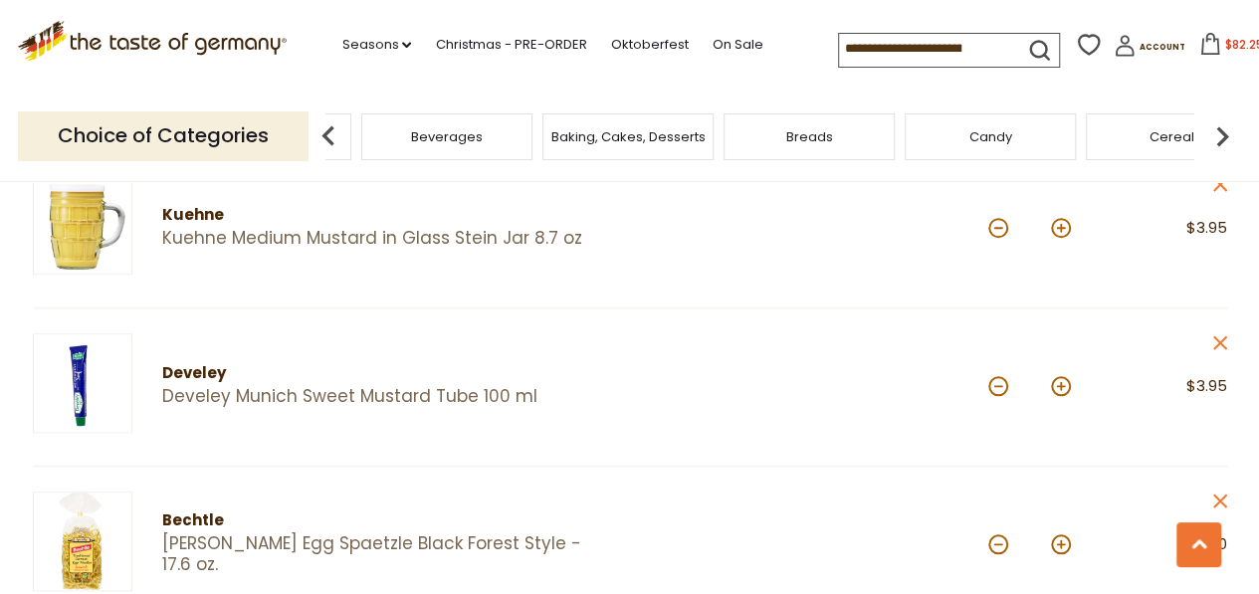
click at [1218, 142] on img at bounding box center [1222, 136] width 40 height 40
click at [1222, 128] on img at bounding box center [1222, 136] width 40 height 40
click at [1220, 132] on img at bounding box center [1222, 136] width 40 height 40
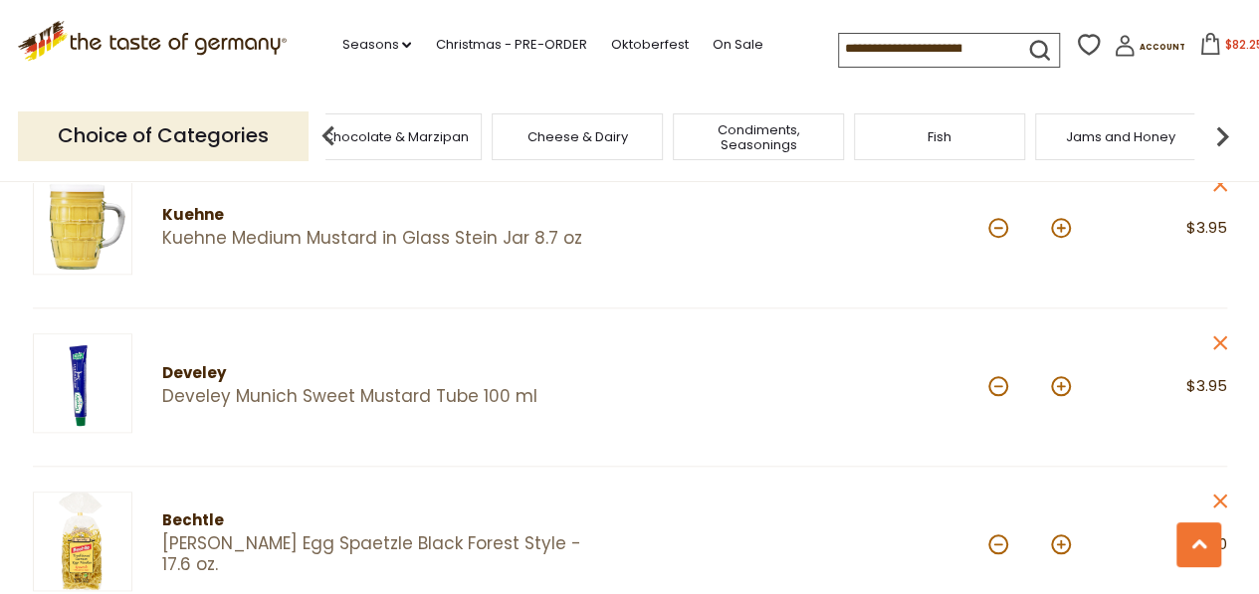
click at [1220, 132] on img at bounding box center [1222, 136] width 40 height 40
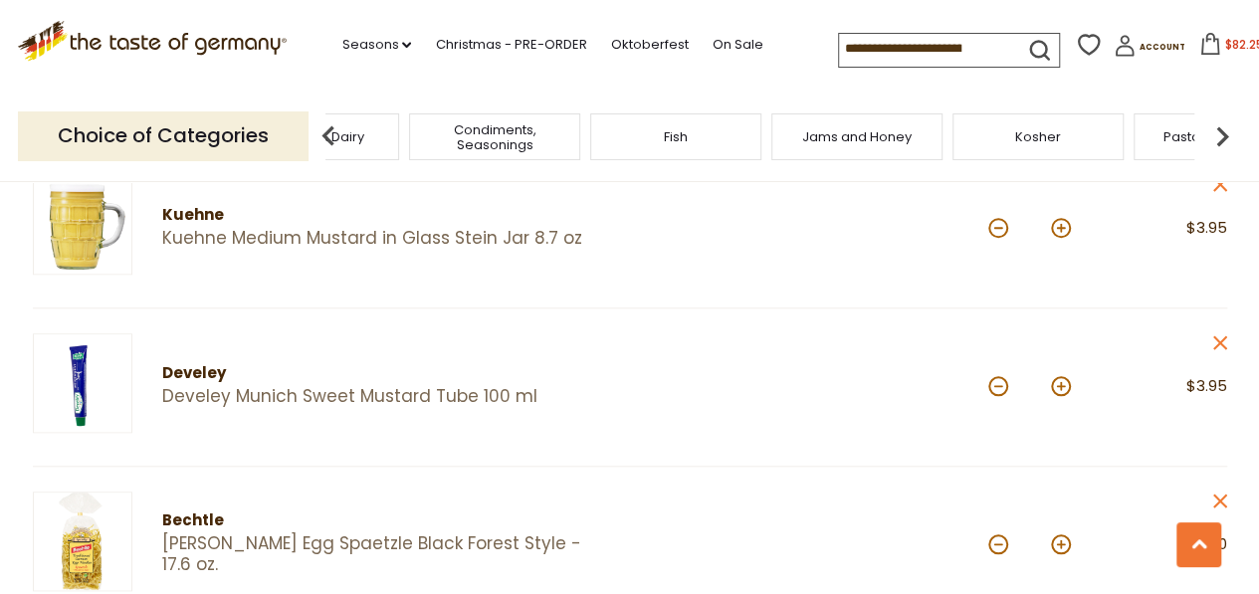
click at [1220, 132] on img at bounding box center [1222, 136] width 40 height 40
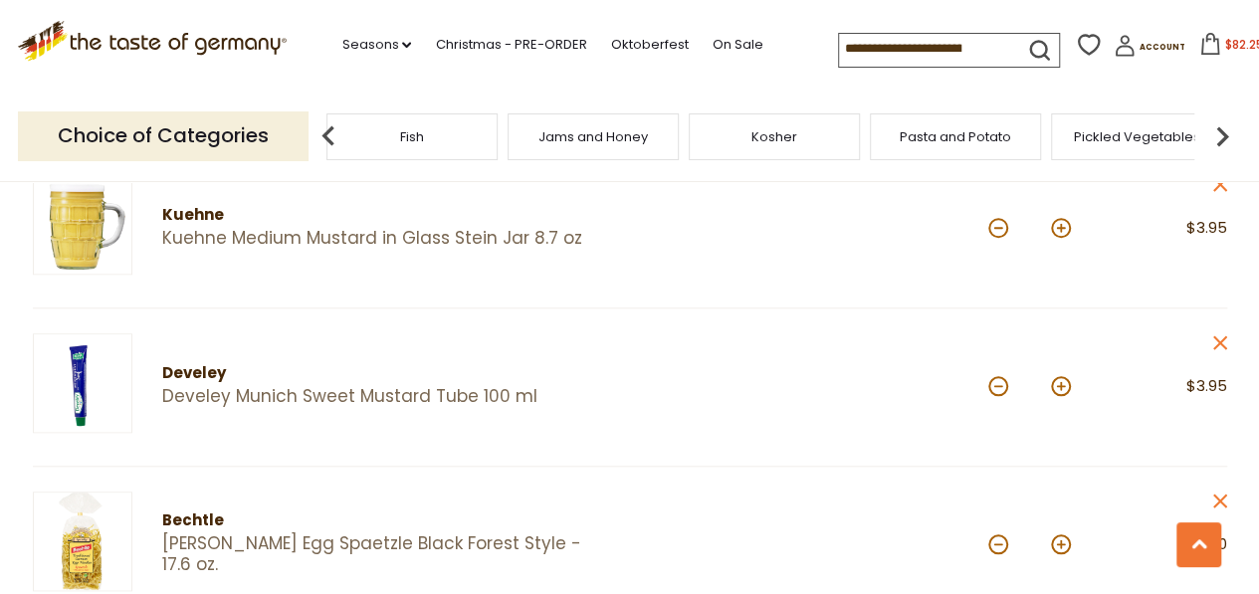
click at [1220, 132] on img at bounding box center [1222, 136] width 40 height 40
click at [913, 130] on span "Savory Snacks" at bounding box center [904, 136] width 95 height 15
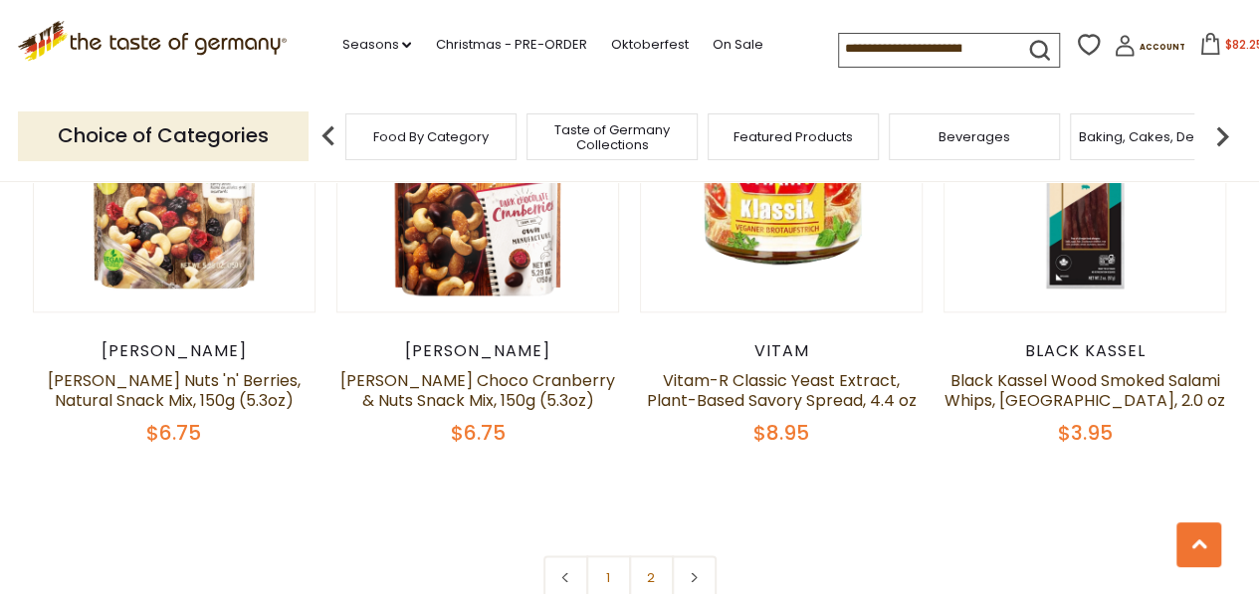
scroll to position [4698, 0]
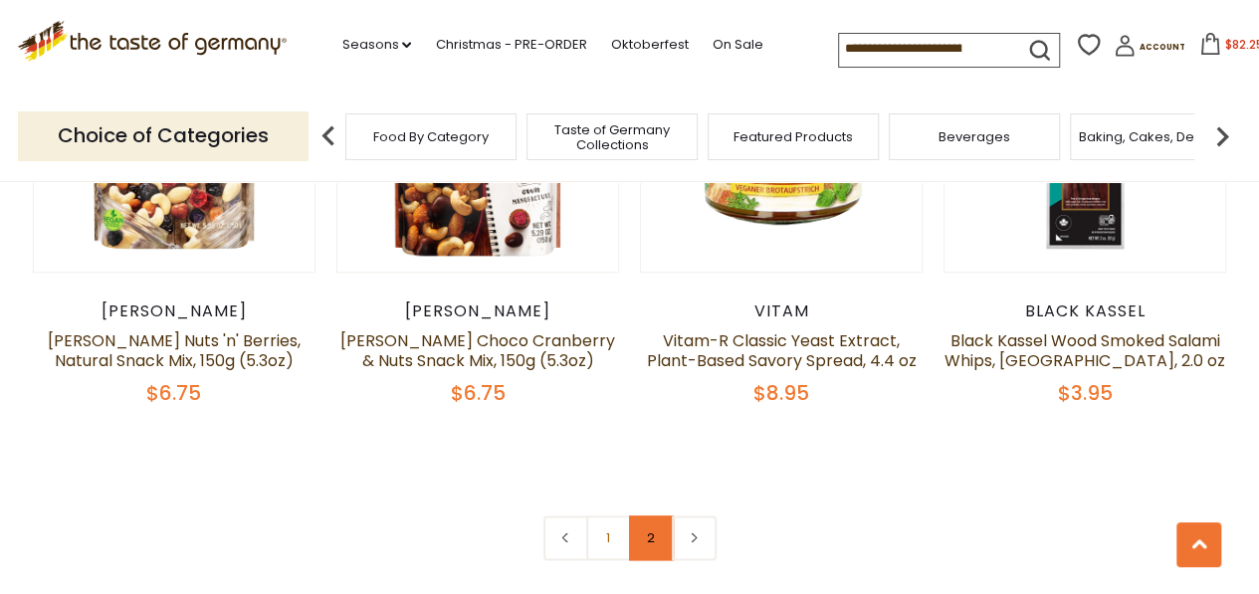
click at [644, 516] on link "2" at bounding box center [651, 538] width 45 height 45
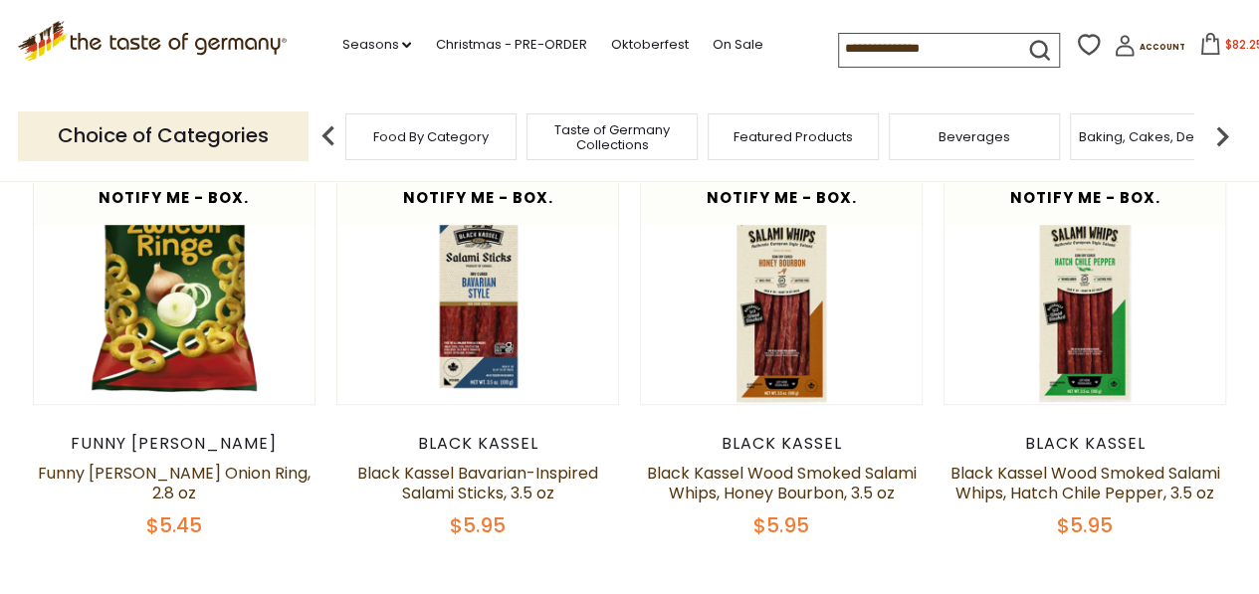
scroll to position [544, 0]
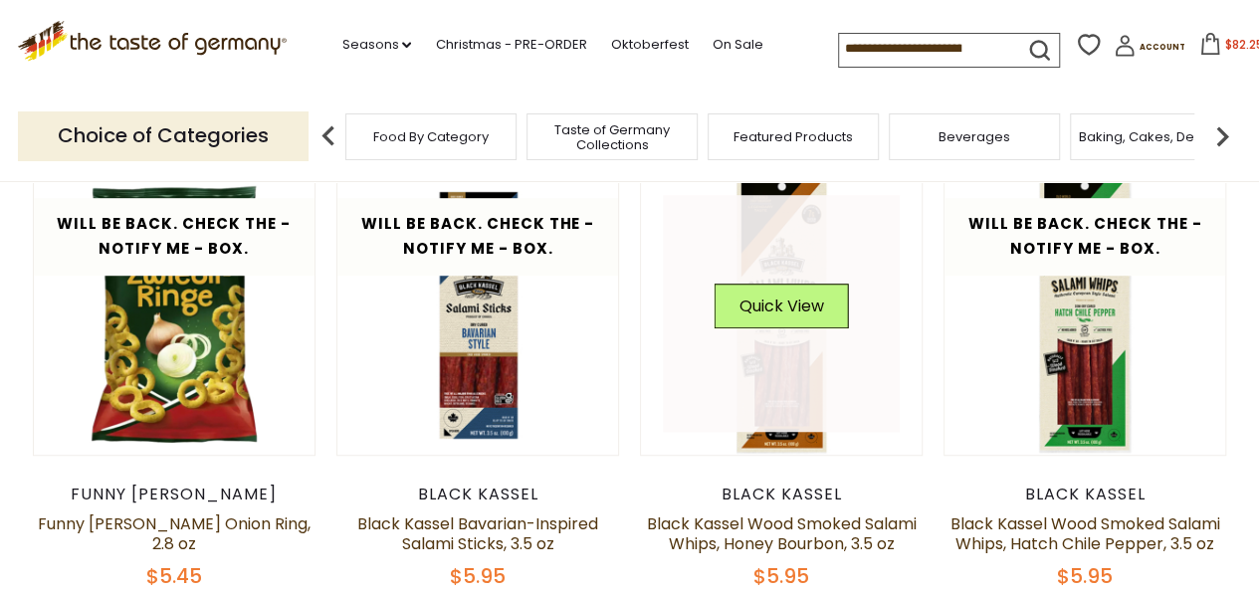
click at [784, 379] on link at bounding box center [781, 313] width 237 height 237
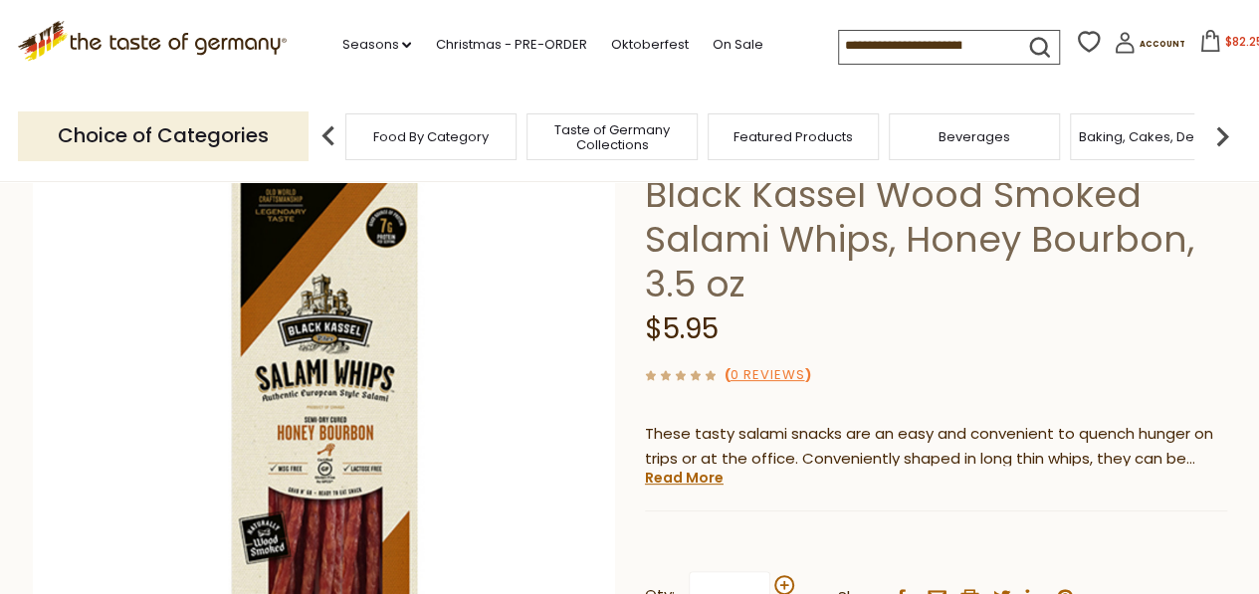
scroll to position [159, 0]
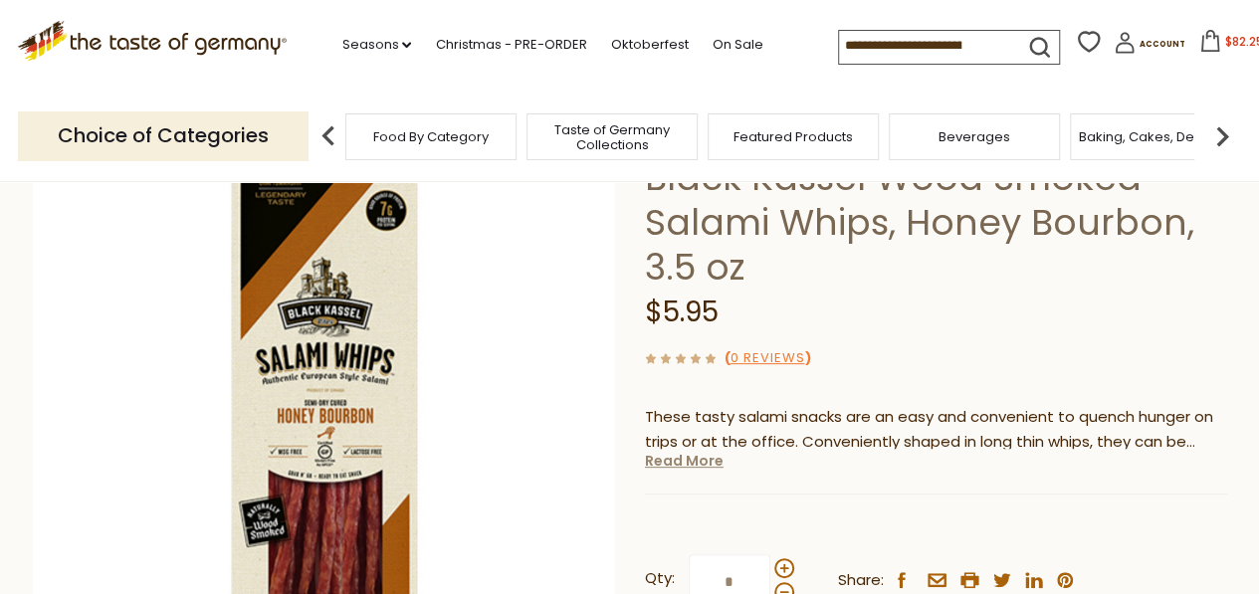
click at [695, 464] on link "Read More" at bounding box center [684, 461] width 79 height 20
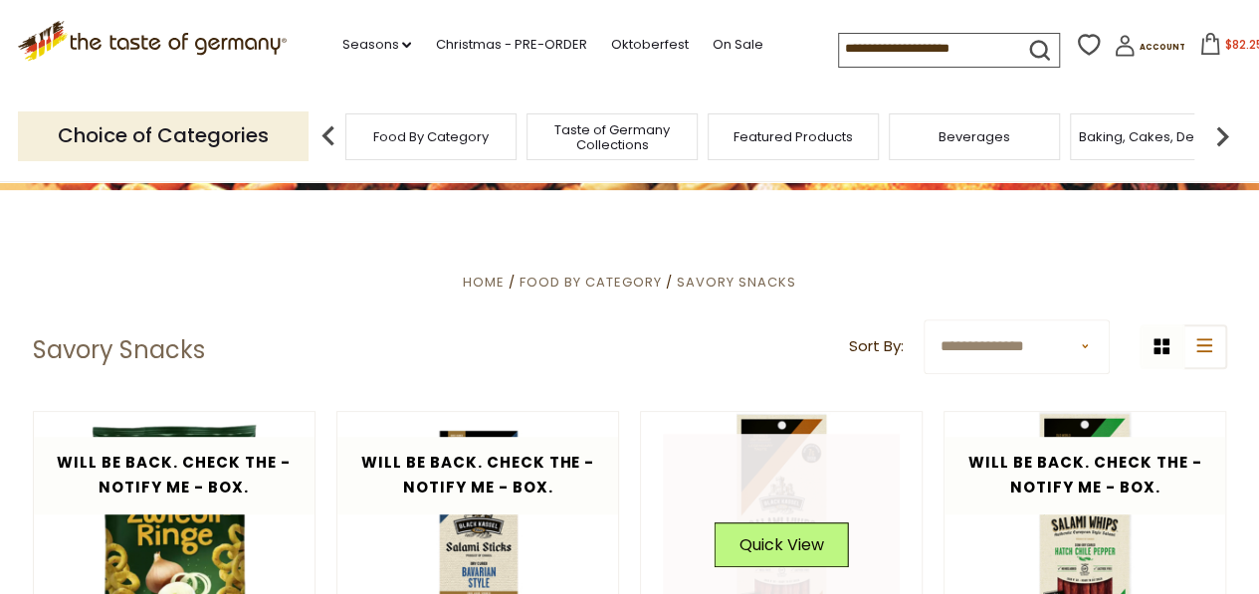
scroll to position [345, 0]
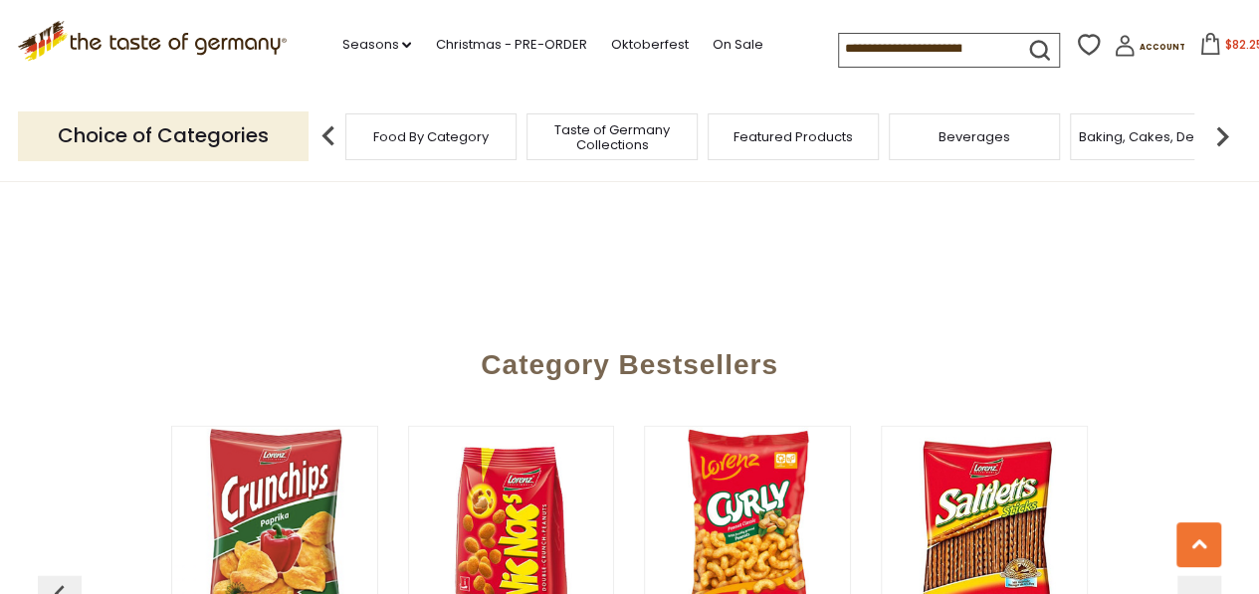
scroll to position [1971, 0]
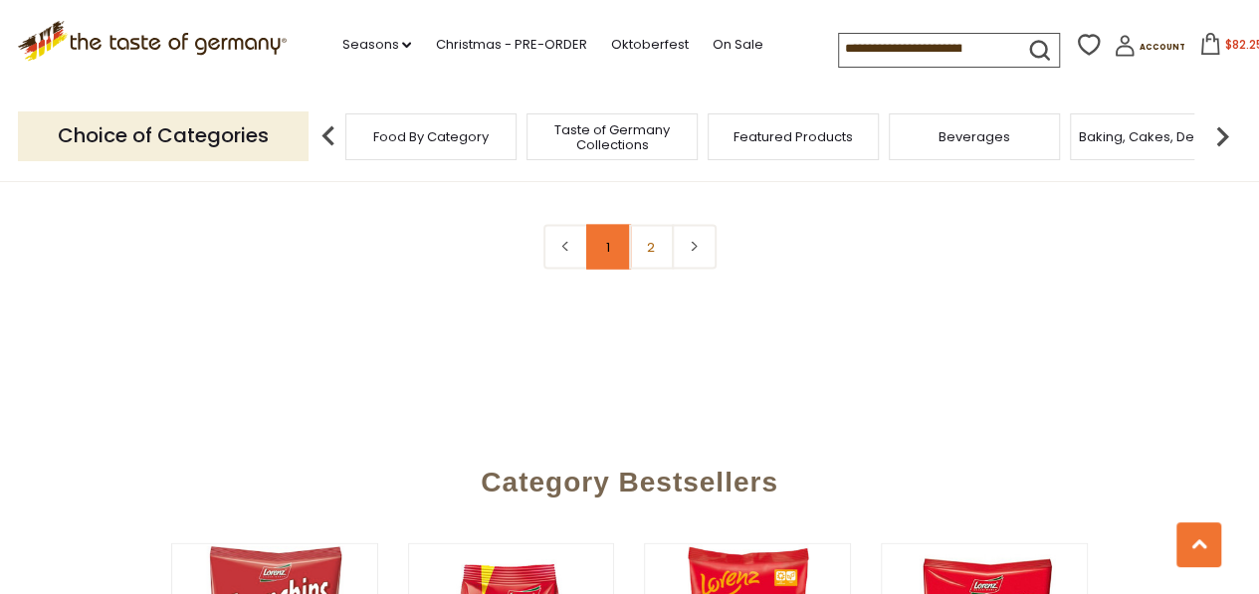
click at [605, 242] on link "1" at bounding box center [608, 247] width 45 height 45
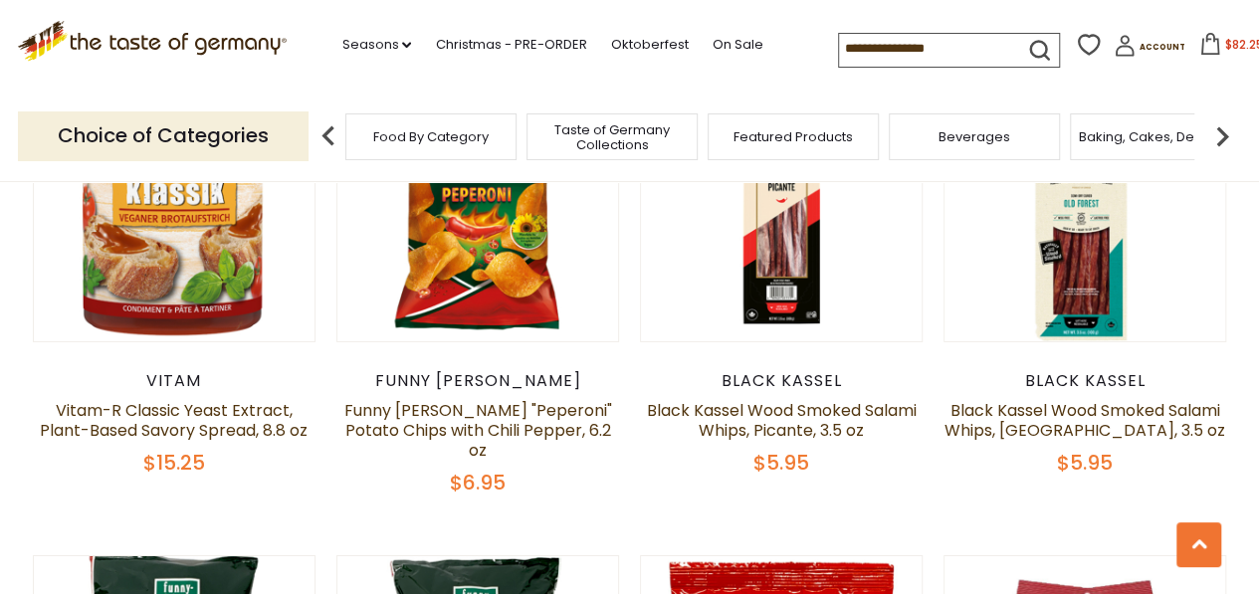
scroll to position [3053, 0]
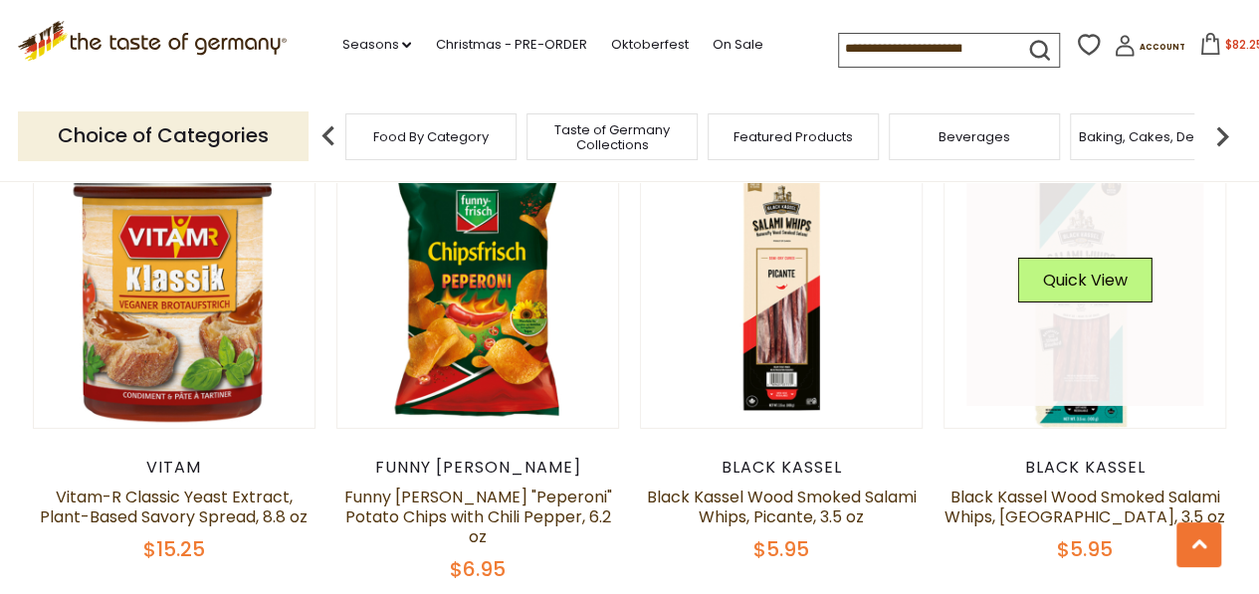
click at [1081, 325] on link at bounding box center [1085, 287] width 237 height 237
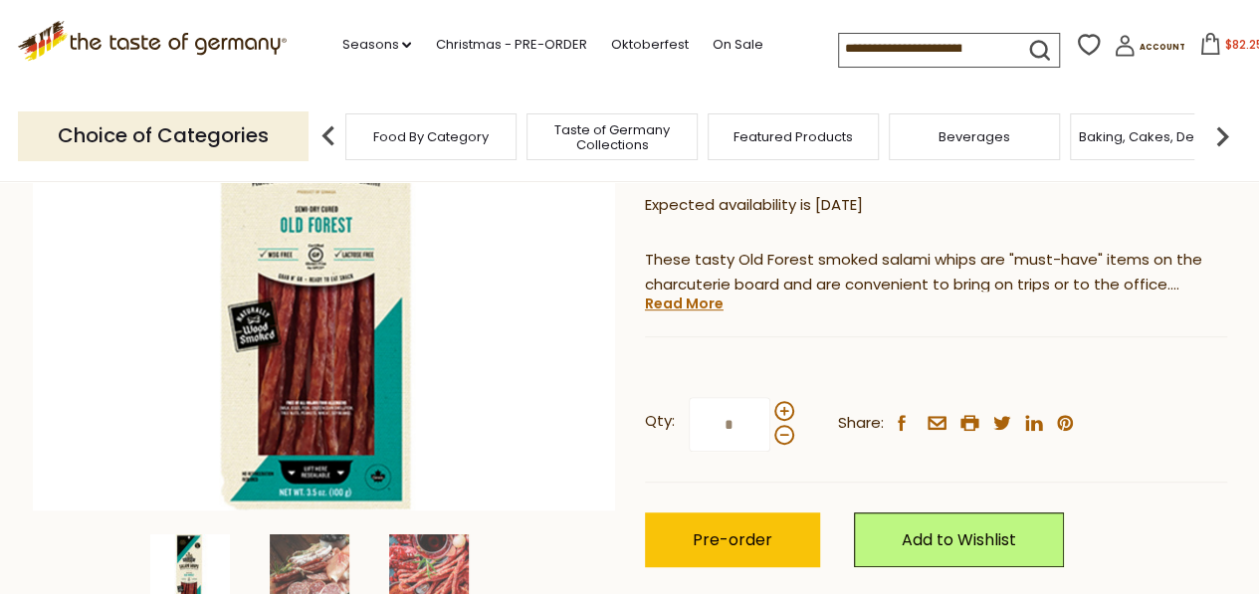
scroll to position [358, 0]
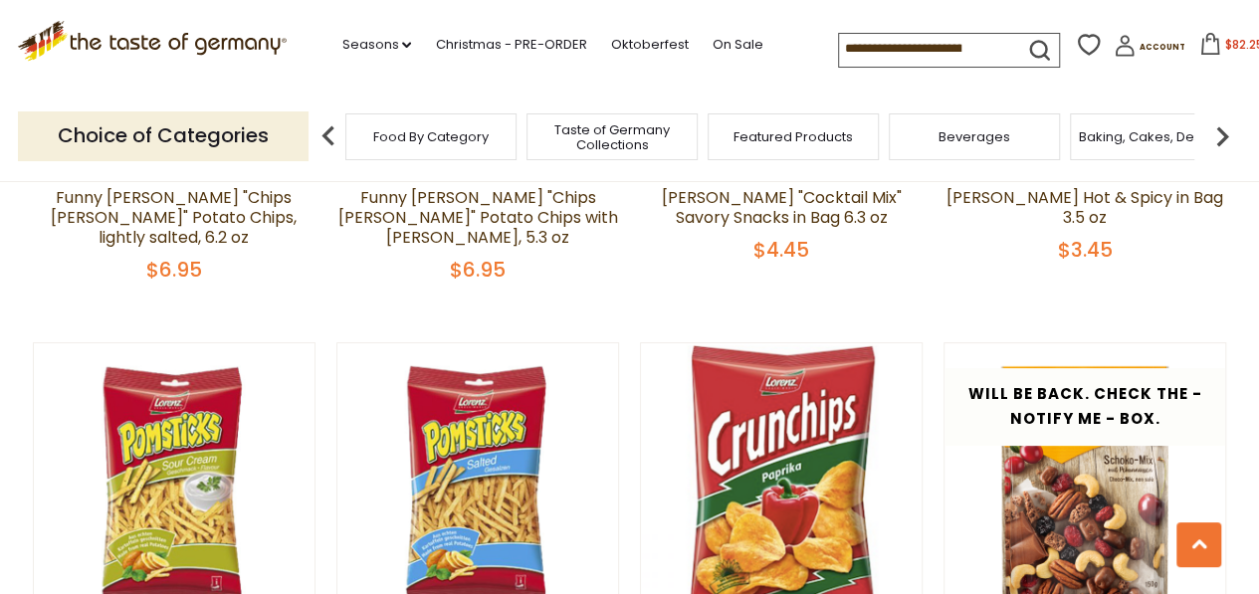
scroll to position [3889, 0]
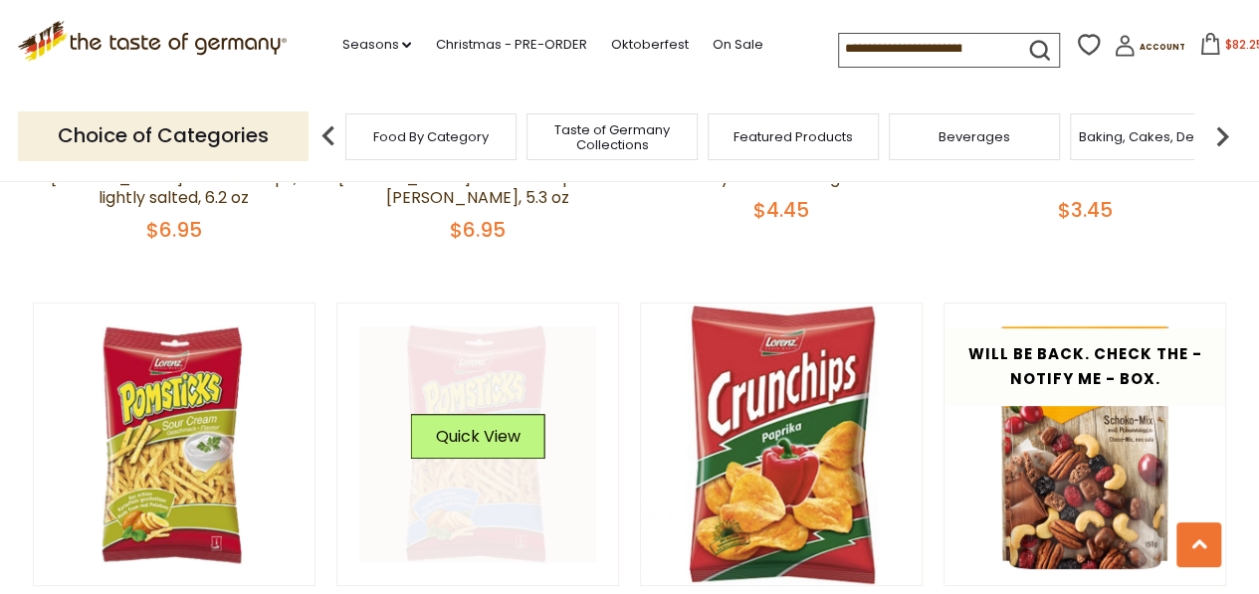
click at [470, 446] on link at bounding box center [477, 444] width 237 height 237
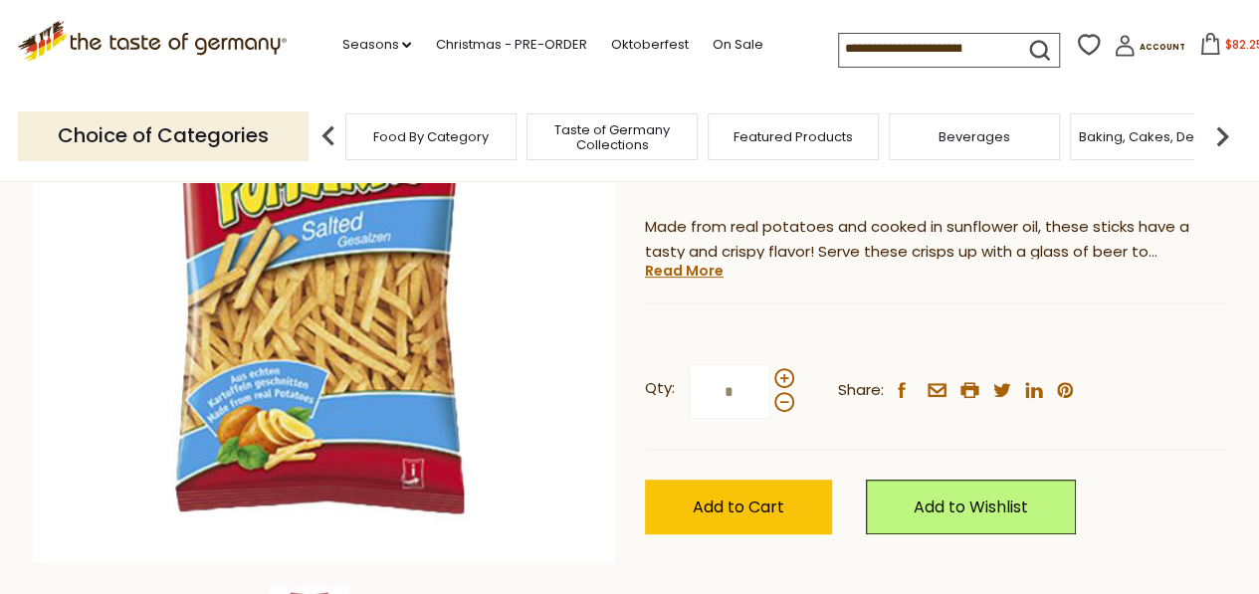
scroll to position [319, 0]
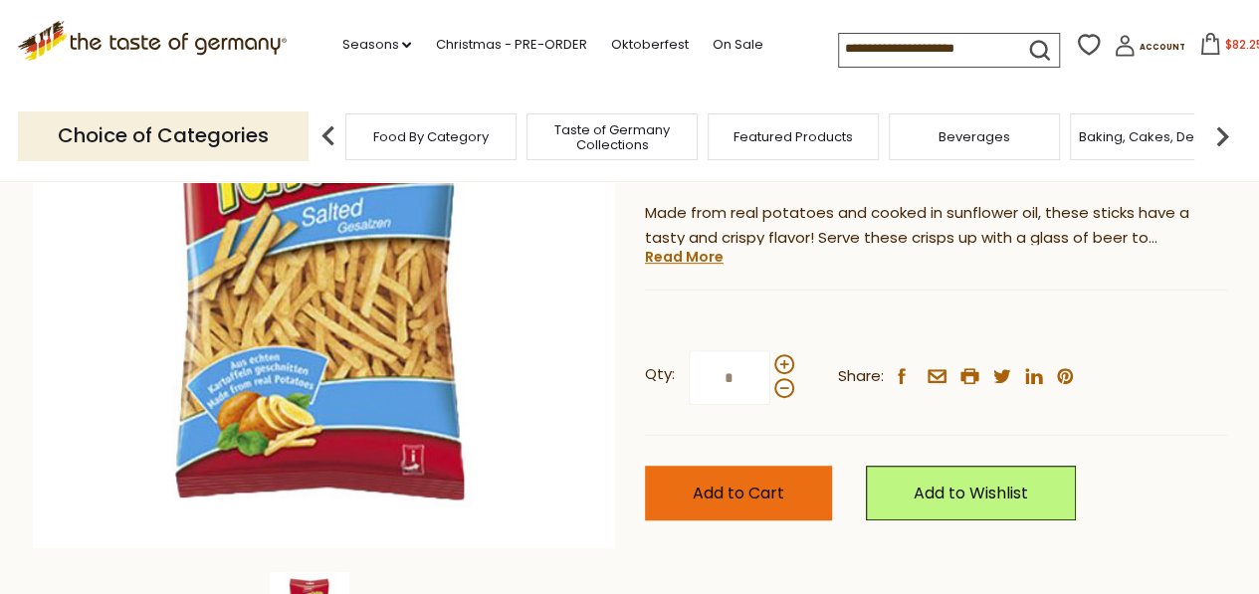
click at [725, 475] on button "Add to Cart" at bounding box center [738, 493] width 187 height 55
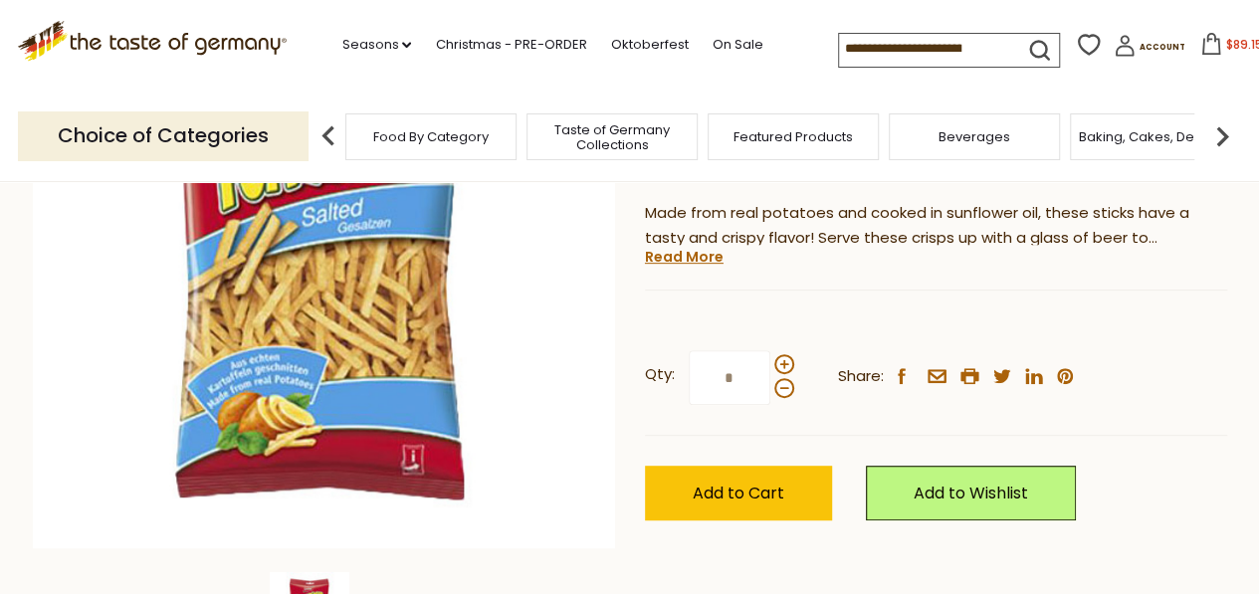
click at [1226, 39] on span "$89.15" at bounding box center [1244, 44] width 37 height 17
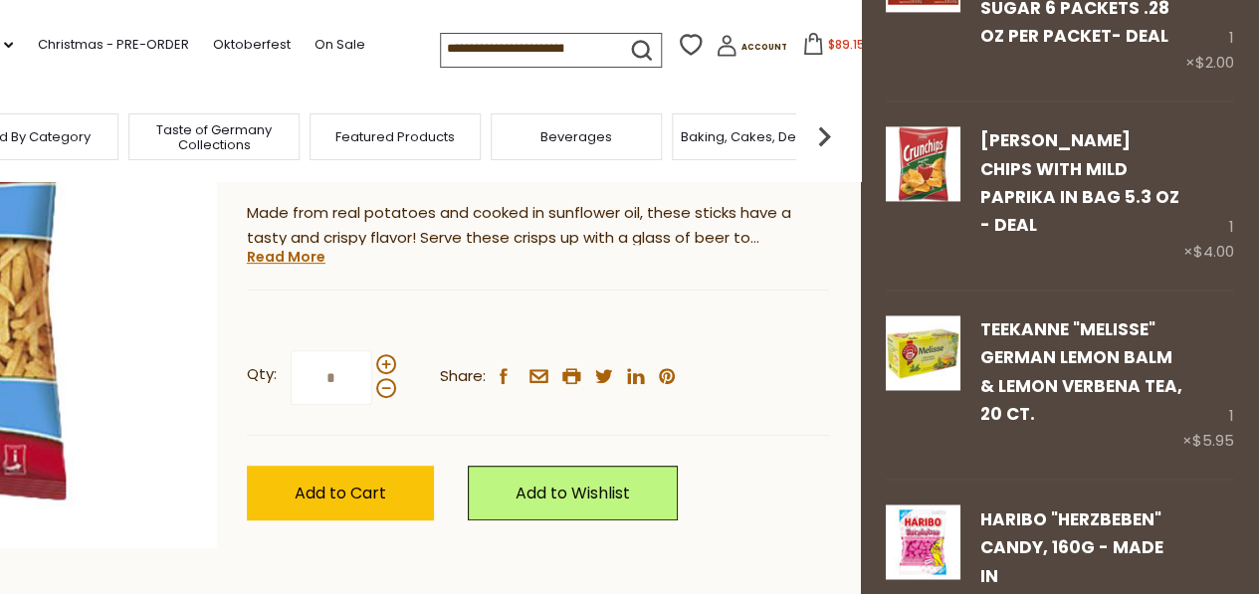
scroll to position [1647, 0]
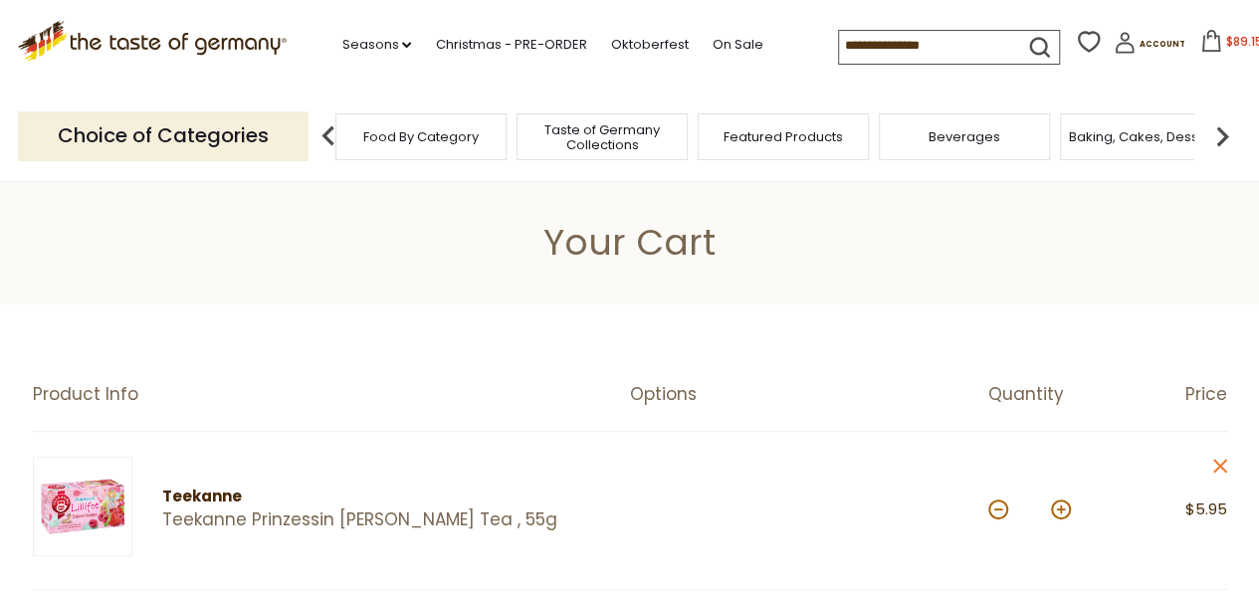
click at [983, 140] on span "Beverages" at bounding box center [965, 136] width 72 height 15
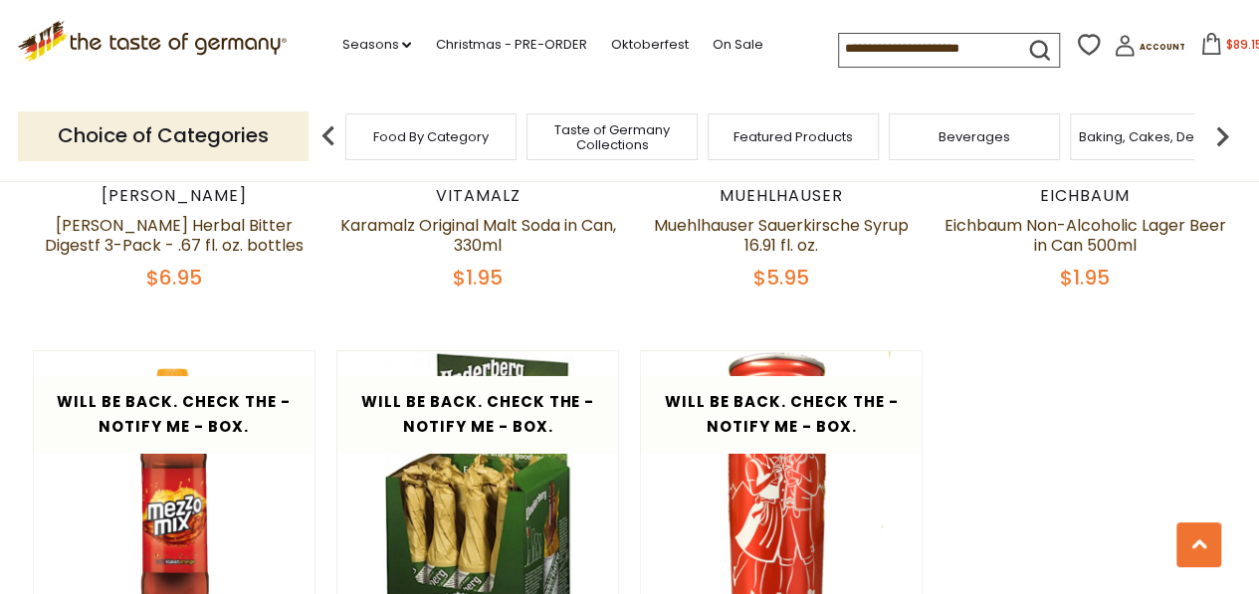
scroll to position [3305, 0]
